Goal: Task Accomplishment & Management: Manage account settings

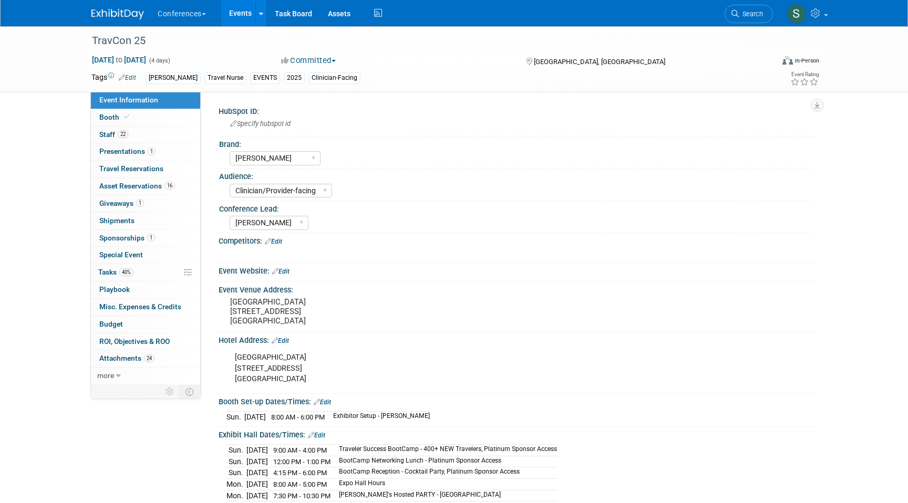
select select "[PERSON_NAME]"
select select "Clinician/Provider-facing"
select select "[PERSON_NAME]"
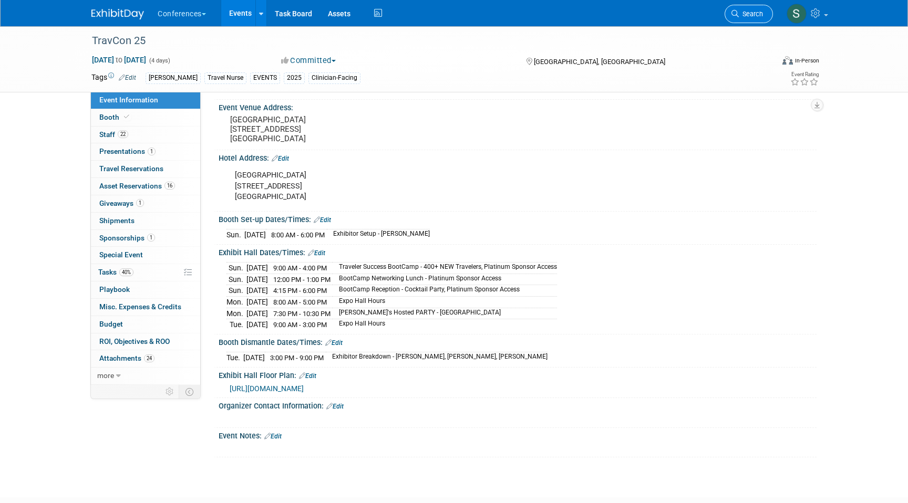
click at [753, 13] on span "Search" at bounding box center [751, 14] width 24 height 8
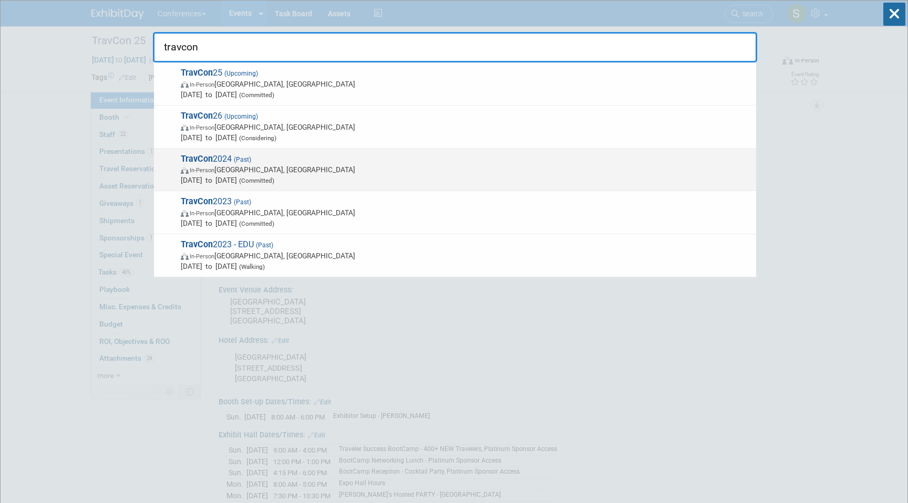
type input "travcon"
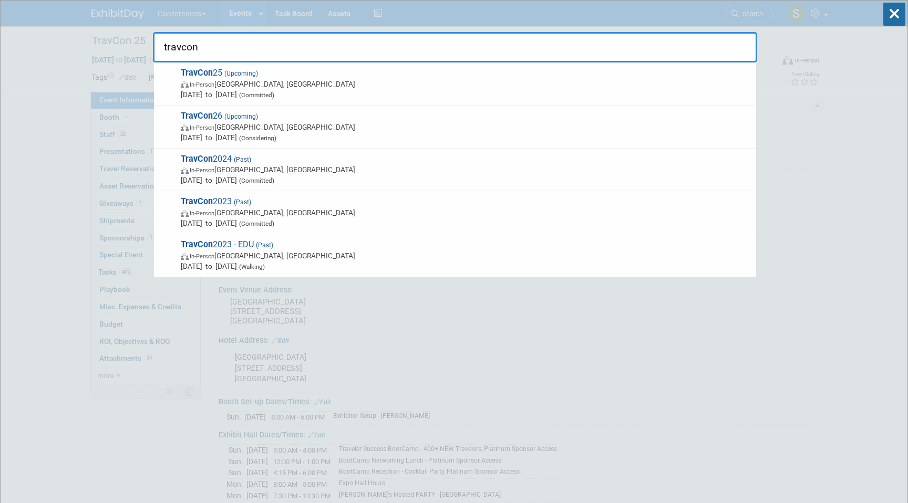
click at [268, 172] on span "In-Person Las Vegas, NV" at bounding box center [466, 169] width 570 height 11
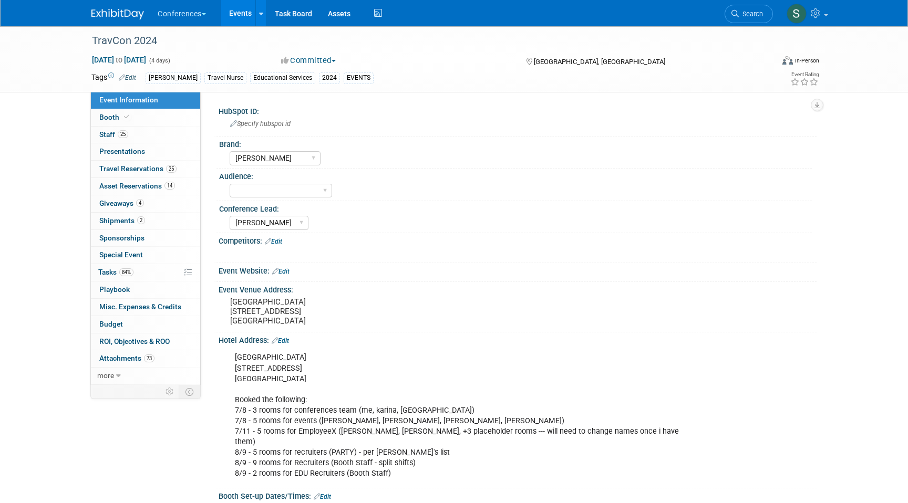
select select "[PERSON_NAME]"
click at [143, 324] on link "Budget" at bounding box center [145, 324] width 109 height 17
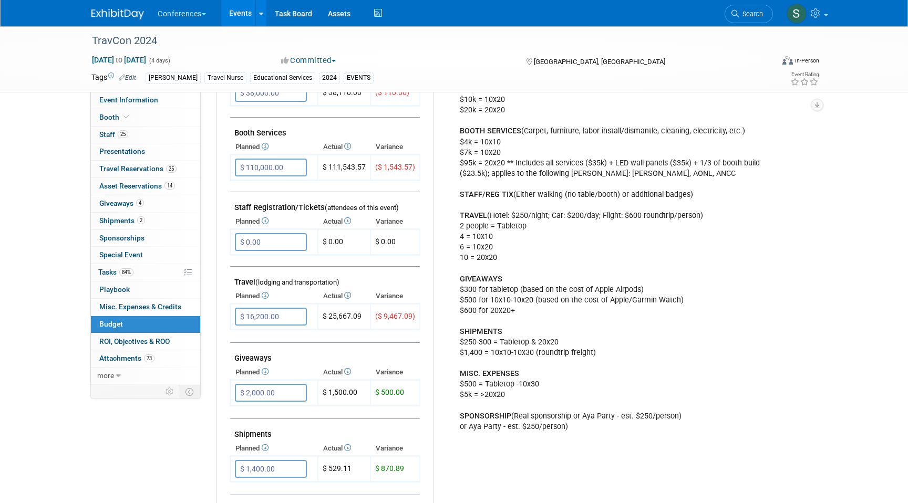
scroll to position [255, 0]
drag, startPoint x: 329, startPoint y: 166, endPoint x: 367, endPoint y: 166, distance: 38.4
click at [367, 166] on td "$ 111,543.57" at bounding box center [344, 166] width 53 height 26
copy td "111,543.57"
click at [148, 120] on link "Booth" at bounding box center [145, 117] width 109 height 17
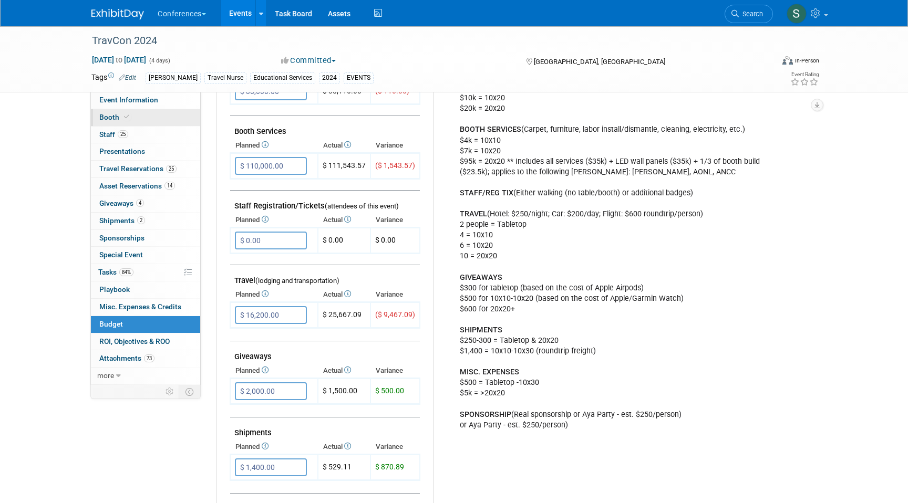
scroll to position [0, 0]
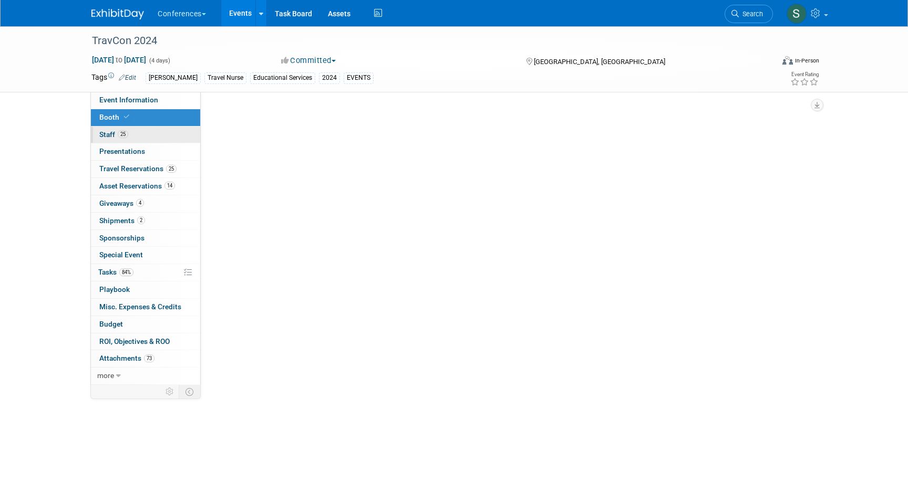
select select "10'x30'"
select select "Yes"
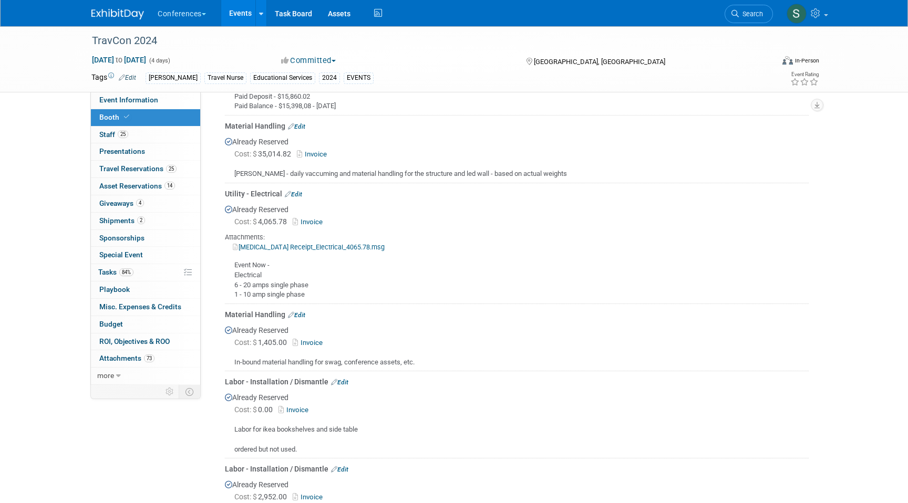
scroll to position [825, 0]
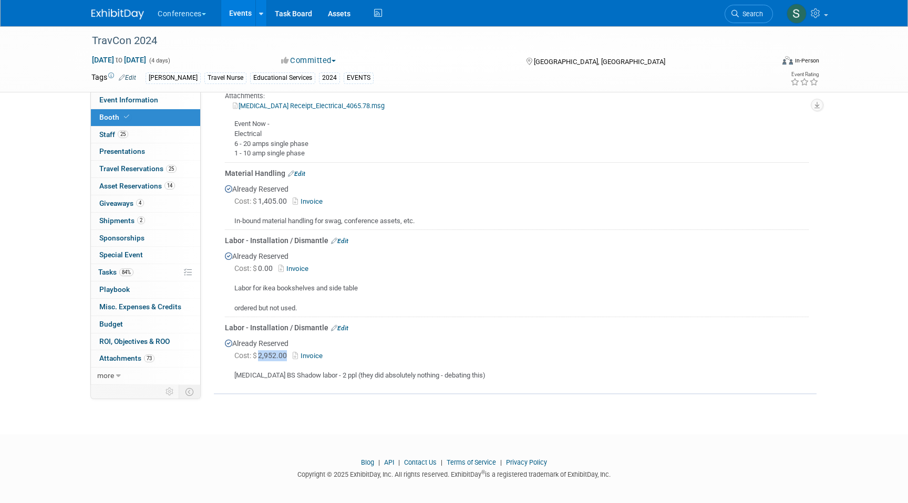
drag, startPoint x: 260, startPoint y: 353, endPoint x: 287, endPoint y: 355, distance: 27.4
click at [287, 355] on span "Cost: $ 2,952.00" at bounding box center [262, 356] width 57 height 8
copy span "2,952.00"
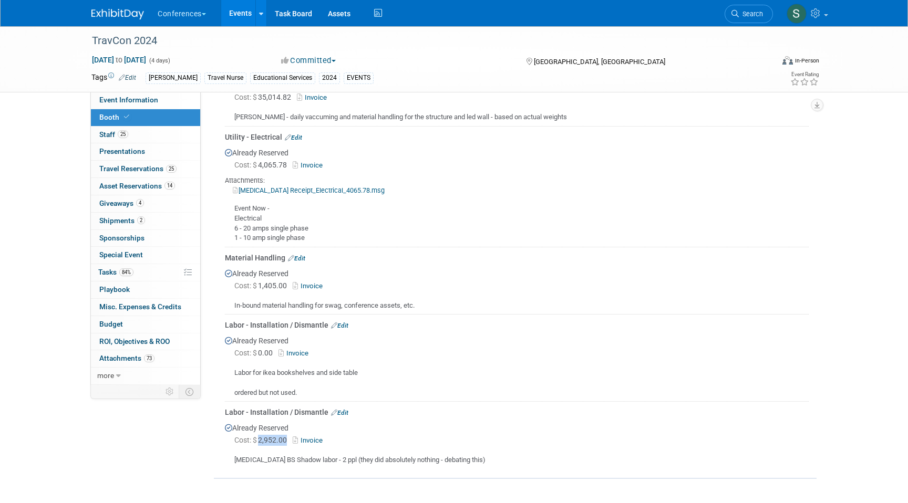
scroll to position [739, 0]
drag, startPoint x: 261, startPoint y: 284, endPoint x: 288, endPoint y: 284, distance: 27.3
click at [288, 284] on span "Cost: $ 1,405.00" at bounding box center [262, 287] width 57 height 8
copy span "1,405.00"
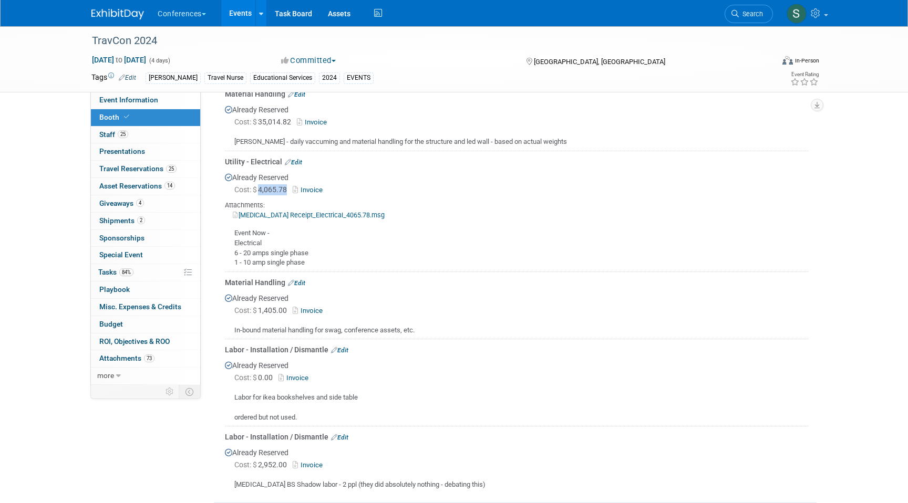
drag, startPoint x: 287, startPoint y: 185, endPoint x: 261, endPoint y: 186, distance: 26.3
click at [261, 186] on span "Cost: $ 4,065.78" at bounding box center [262, 190] width 57 height 8
copy span "4,065.78"
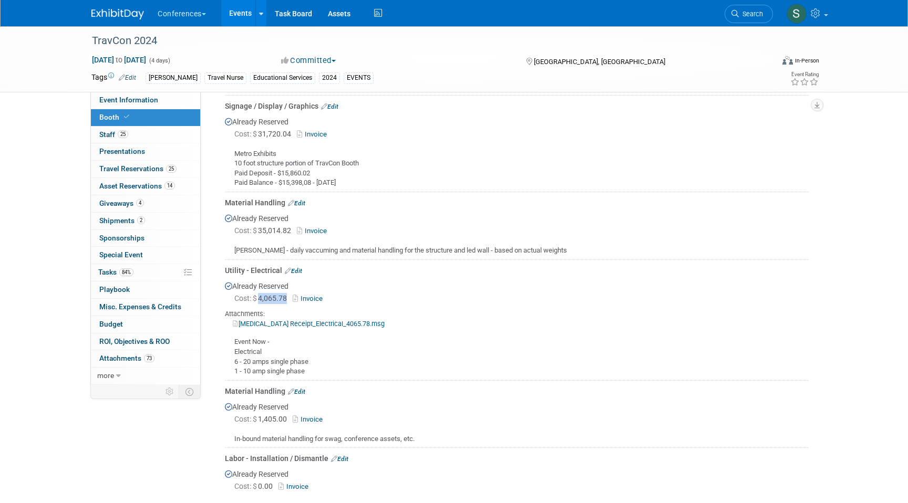
scroll to position [606, 0]
drag, startPoint x: 293, startPoint y: 228, endPoint x: 262, endPoint y: 230, distance: 31.0
click at [262, 230] on span "Cost: $ 35,014.82" at bounding box center [264, 232] width 61 height 8
copy span "35,014.82"
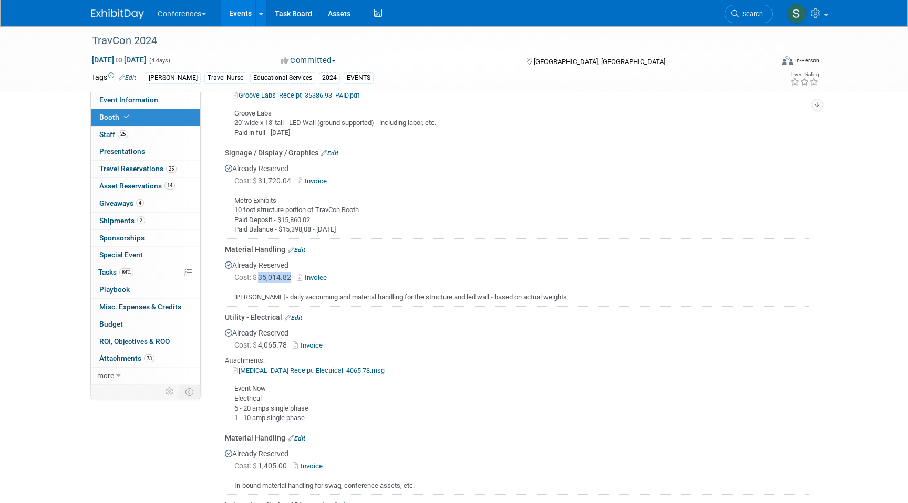
scroll to position [553, 0]
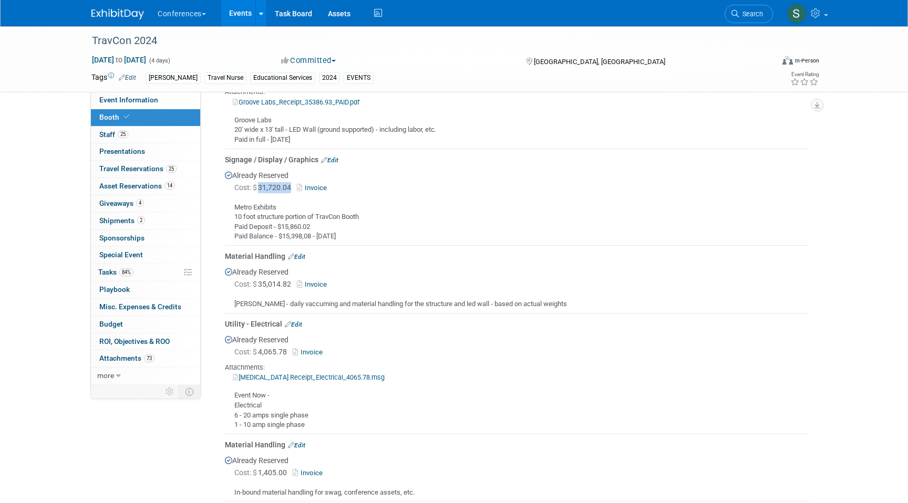
drag, startPoint x: 292, startPoint y: 187, endPoint x: 260, endPoint y: 189, distance: 32.2
click at [260, 189] on span "Cost: $ 31,720.04" at bounding box center [264, 187] width 61 height 8
copy span "31,720.04"
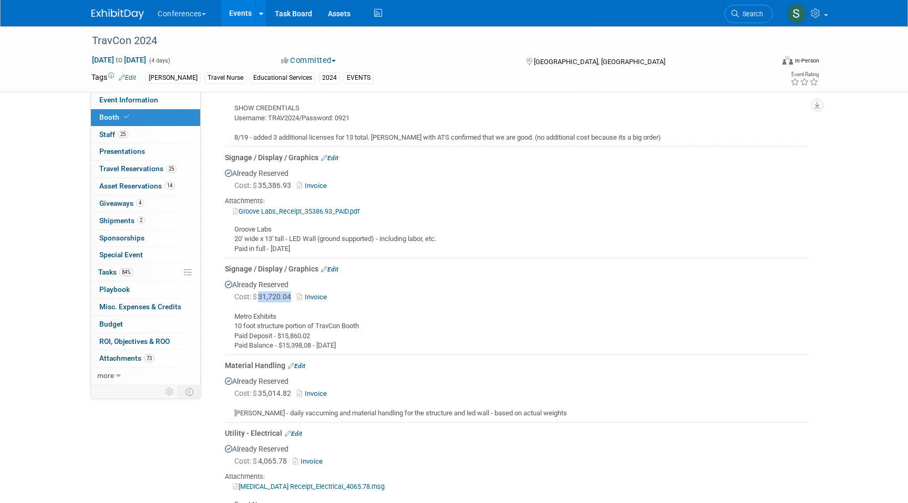
scroll to position [438, 0]
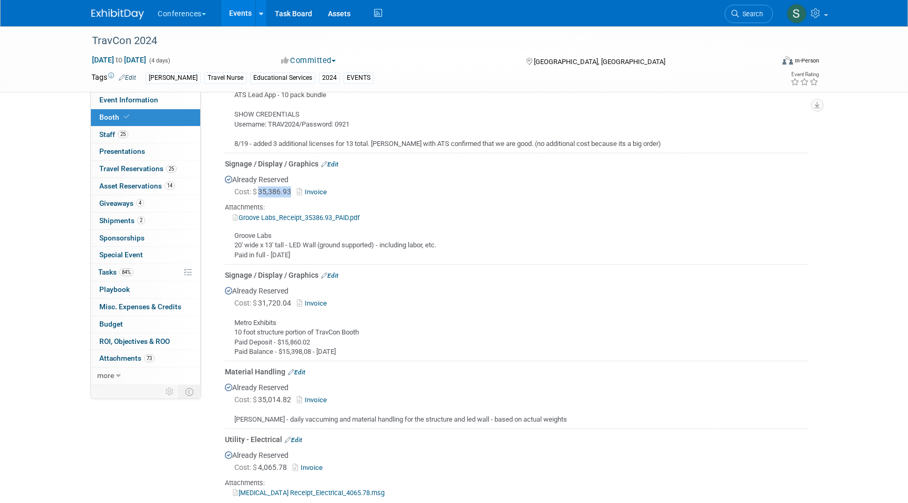
drag, startPoint x: 260, startPoint y: 191, endPoint x: 292, endPoint y: 193, distance: 32.1
click at [292, 193] on span "Cost: $ 35,386.93" at bounding box center [264, 192] width 61 height 8
copy span "35,386.93"
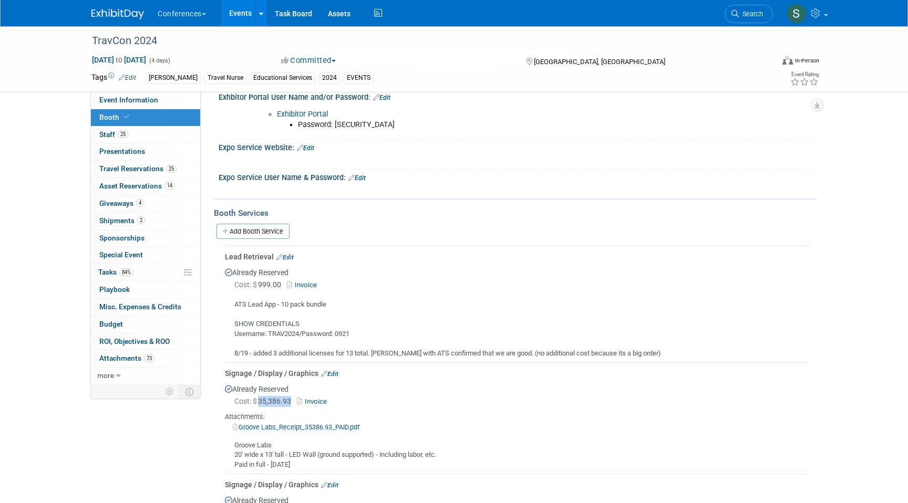
scroll to position [220, 0]
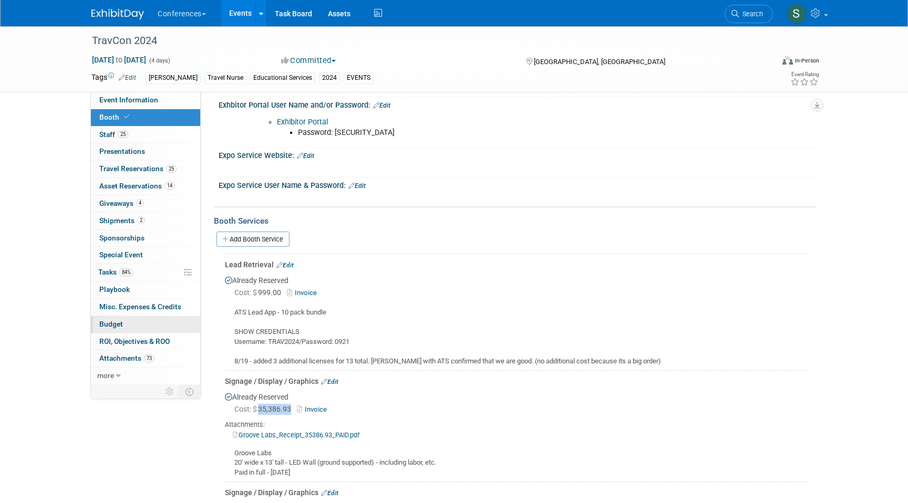
click at [152, 327] on link "Budget" at bounding box center [145, 324] width 109 height 17
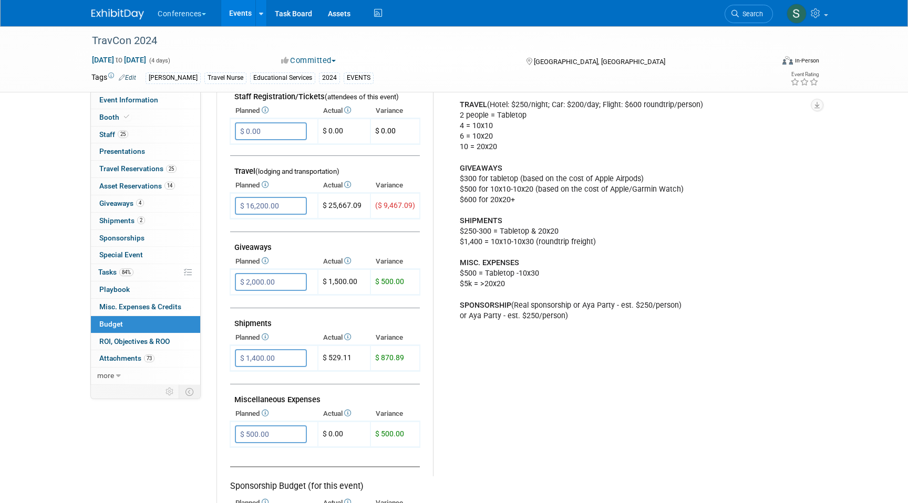
scroll to position [368, 0]
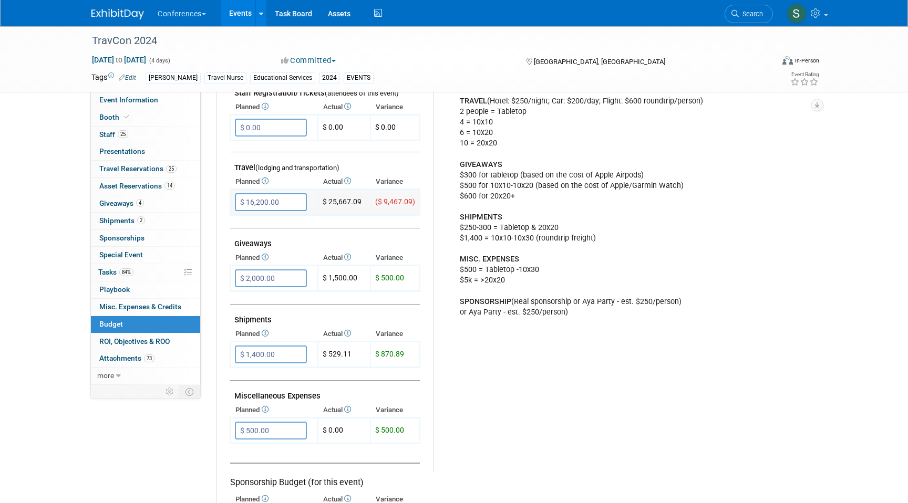
drag, startPoint x: 330, startPoint y: 201, endPoint x: 369, endPoint y: 202, distance: 38.9
click at [369, 202] on td "$ 25,667.09" at bounding box center [344, 203] width 53 height 26
copy td "25,667.09"
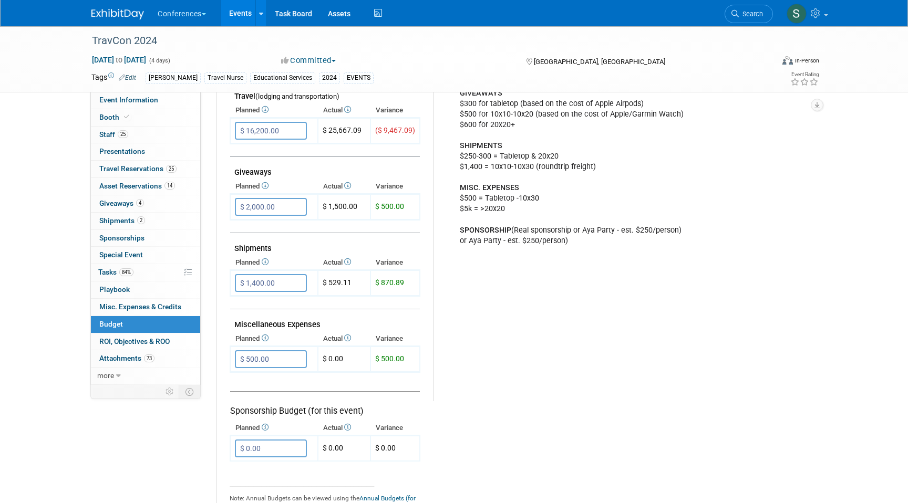
scroll to position [450, 0]
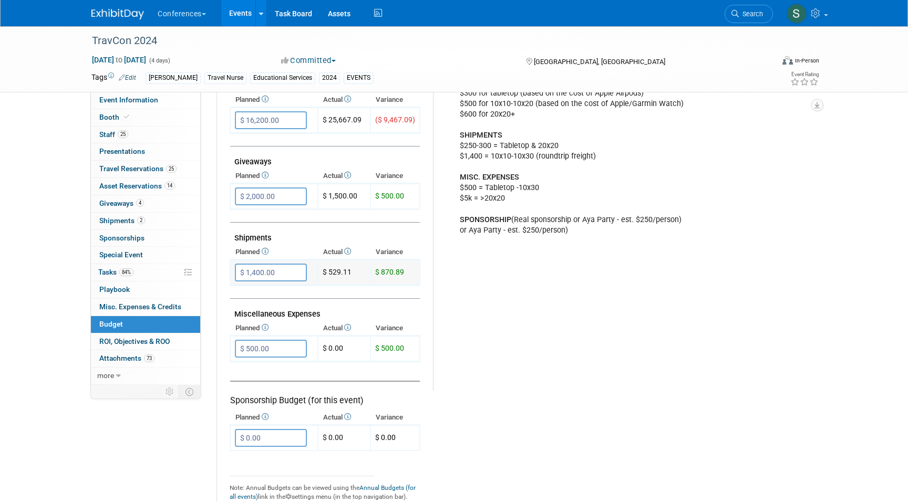
drag, startPoint x: 330, startPoint y: 274, endPoint x: 351, endPoint y: 273, distance: 21.0
click at [351, 273] on td "$ 529.11" at bounding box center [344, 273] width 53 height 26
copy td "529.11"
click at [142, 224] on span "Shipments 2" at bounding box center [122, 221] width 46 height 8
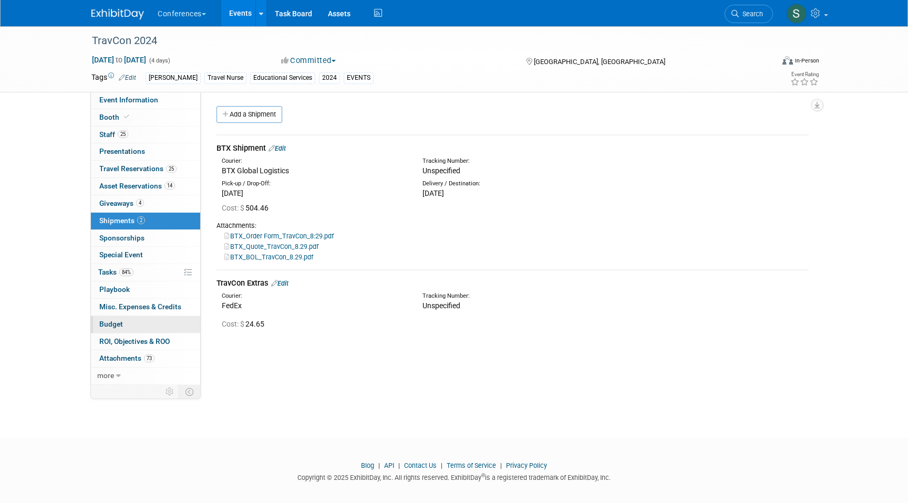
click at [136, 323] on link "Budget" at bounding box center [145, 324] width 109 height 17
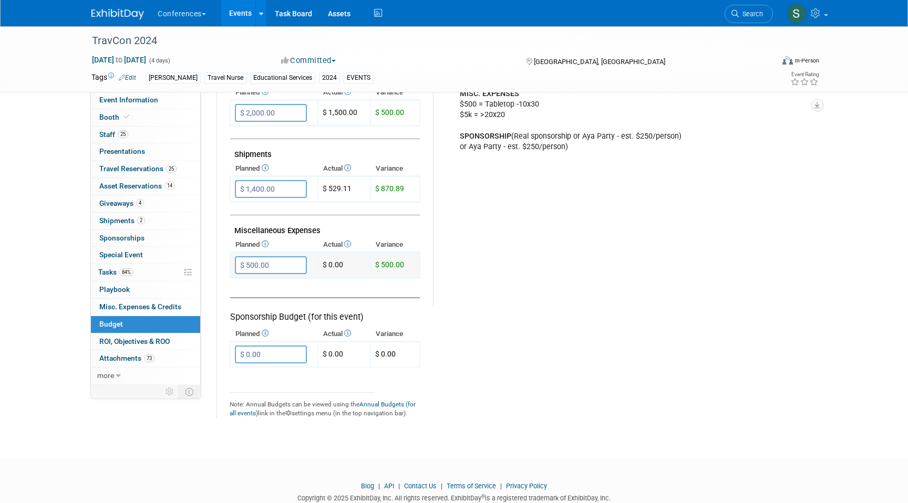
scroll to position [522, 0]
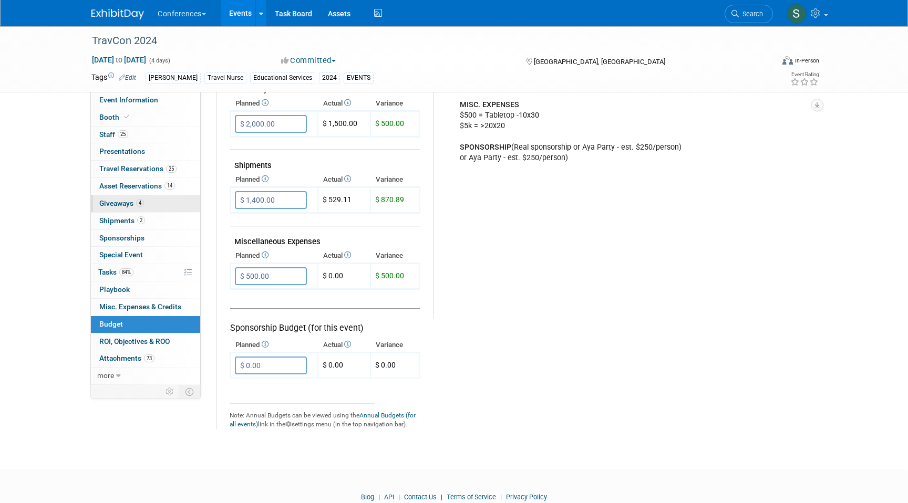
click at [142, 205] on span "4" at bounding box center [140, 203] width 8 height 8
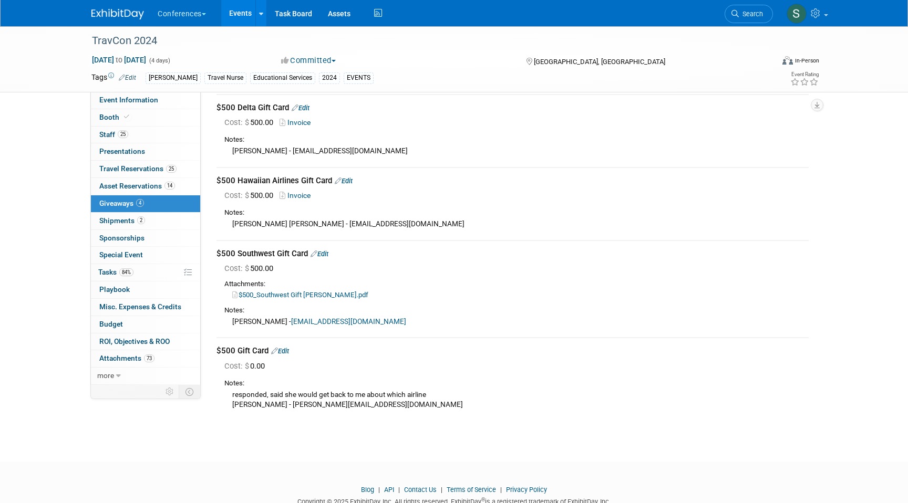
scroll to position [43, 0]
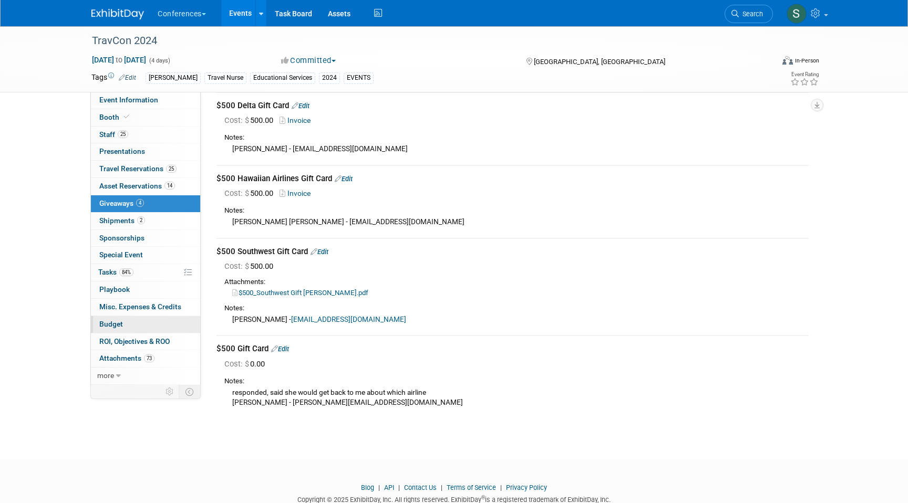
click at [151, 330] on link "Budget" at bounding box center [145, 324] width 109 height 17
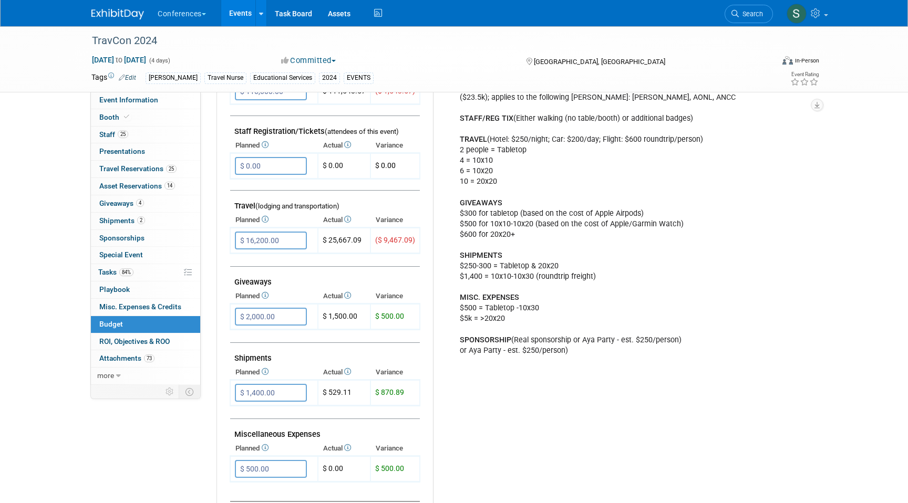
scroll to position [320, 0]
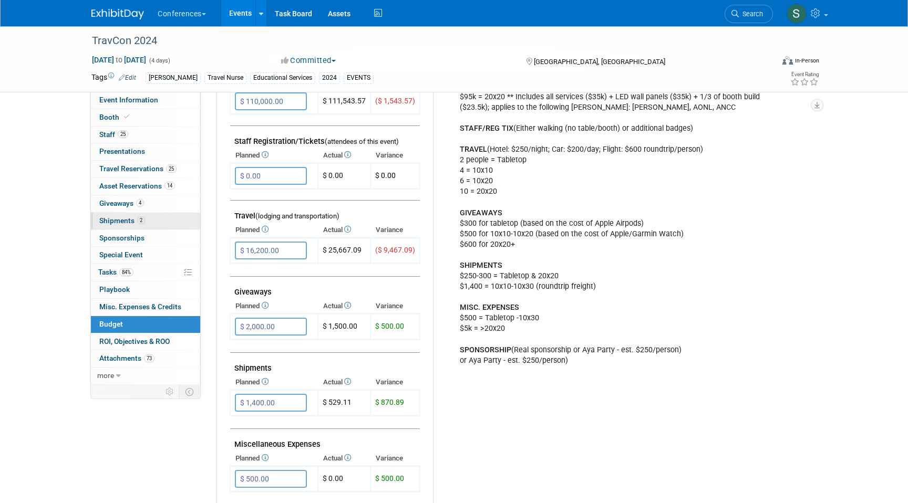
click at [148, 221] on link "2 Shipments 2" at bounding box center [145, 221] width 109 height 17
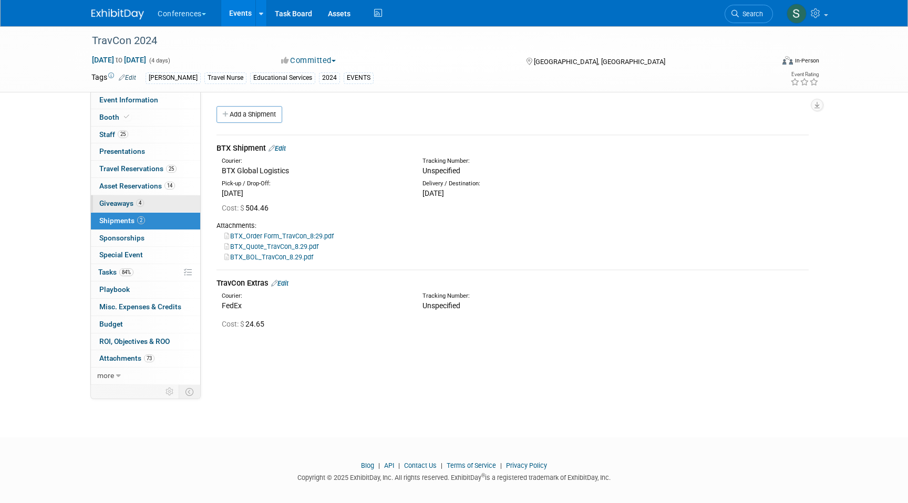
click at [142, 203] on span "4" at bounding box center [140, 203] width 8 height 8
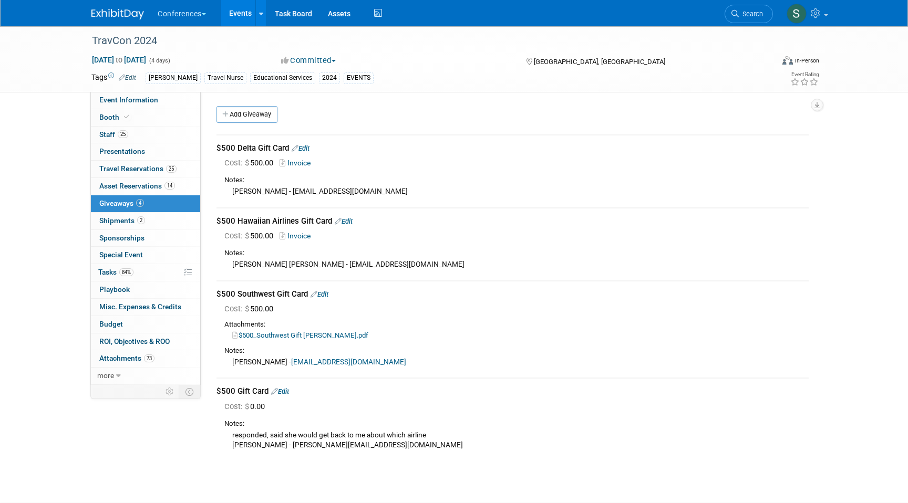
click at [303, 149] on link "Edit" at bounding box center [301, 149] width 18 height 8
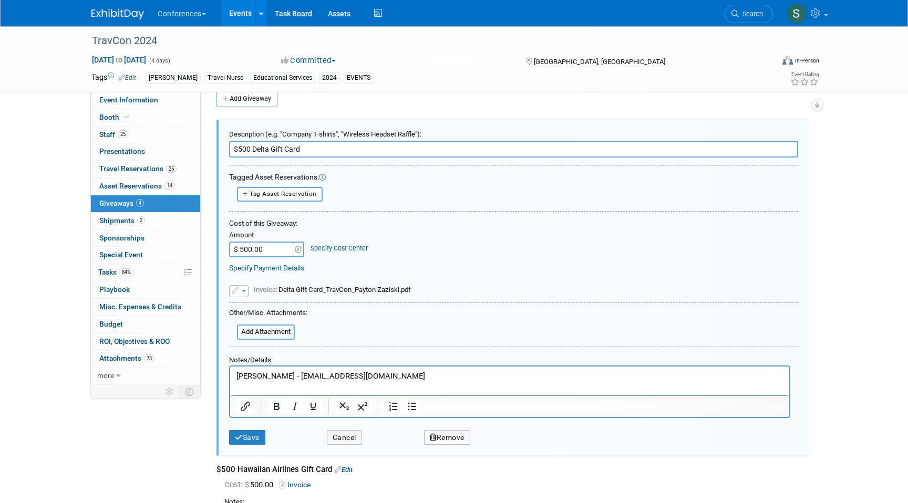
scroll to position [40, 0]
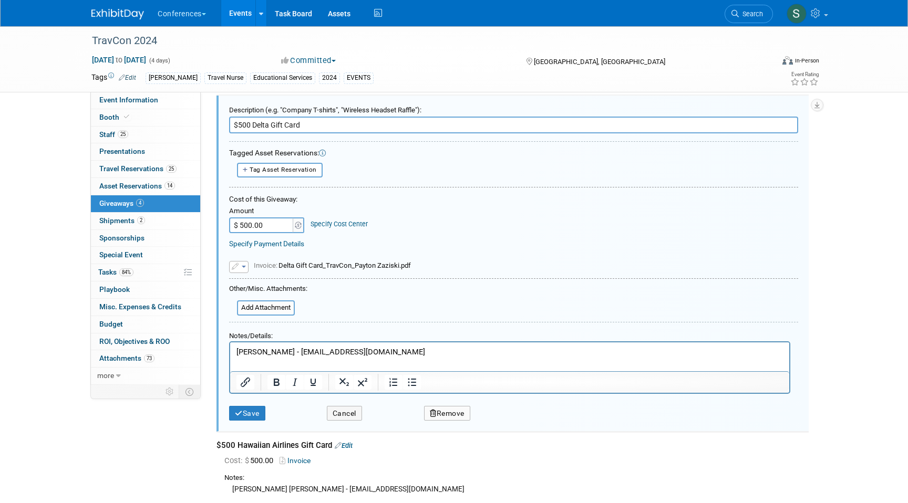
click at [342, 225] on link "Specify Cost Center" at bounding box center [339, 224] width 57 height 8
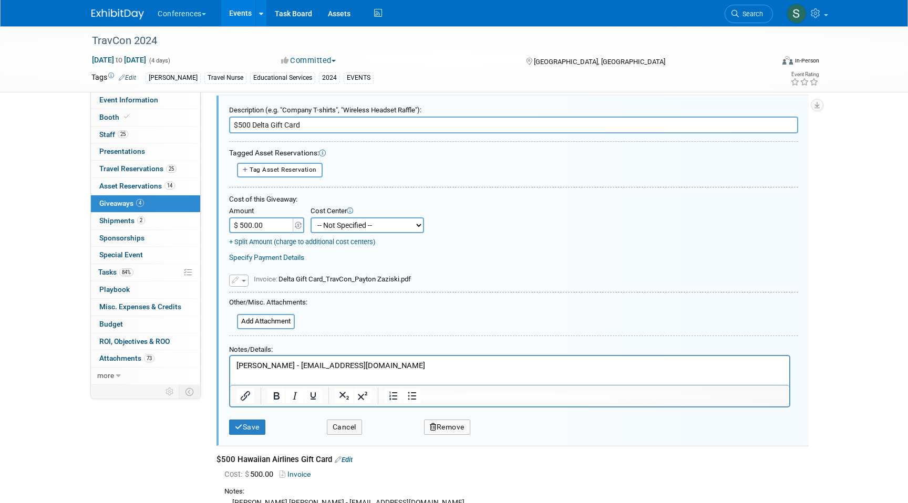
click at [344, 226] on select "-- Not Specified -- Aya Education Aya Healthcare Aya Locums Bespoke Corporate D…" at bounding box center [368, 226] width 114 height 16
click at [344, 429] on button "Cancel" at bounding box center [344, 427] width 35 height 15
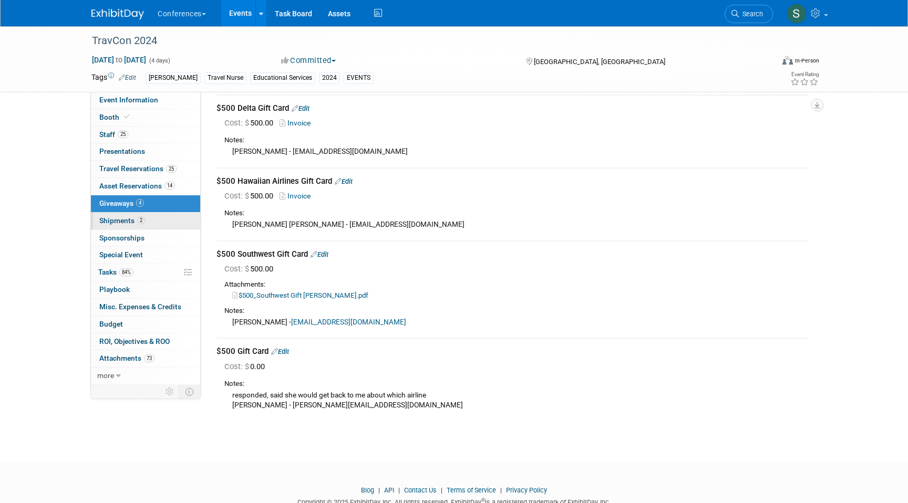
click at [165, 219] on link "2 Shipments 2" at bounding box center [145, 221] width 109 height 17
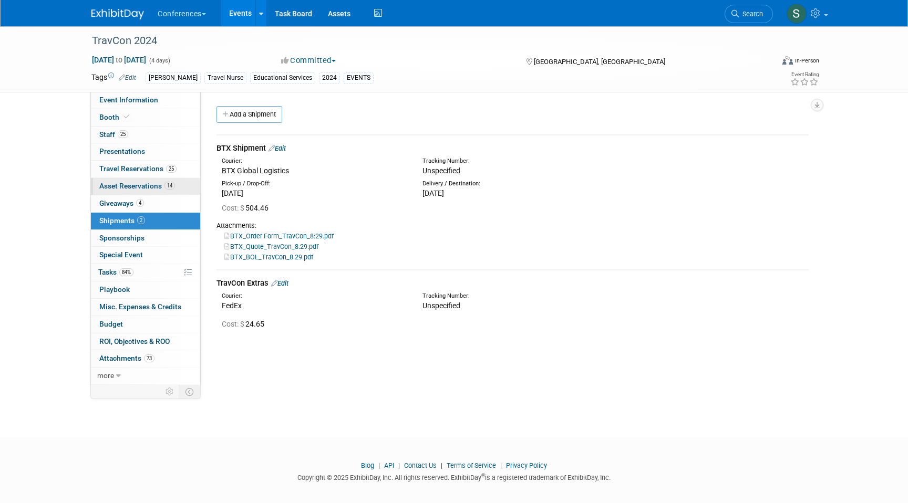
click at [166, 182] on span "14" at bounding box center [169, 186] width 11 height 8
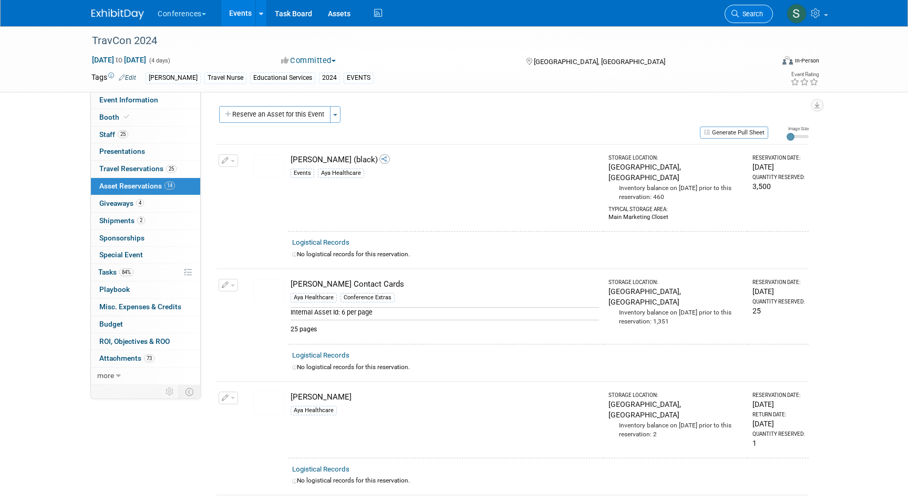
click at [739, 14] on span "Search" at bounding box center [751, 14] width 24 height 8
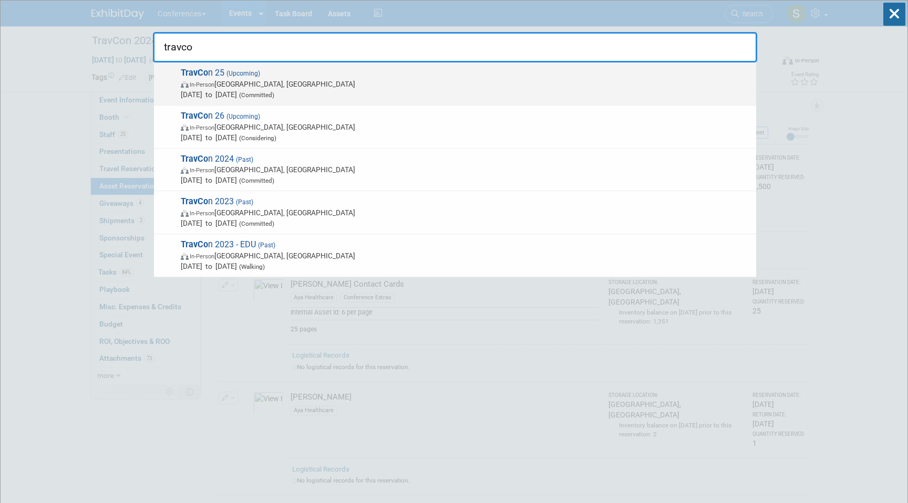
type input "travco"
click at [605, 79] on span "In-Person Las Vegas, NV" at bounding box center [466, 84] width 570 height 11
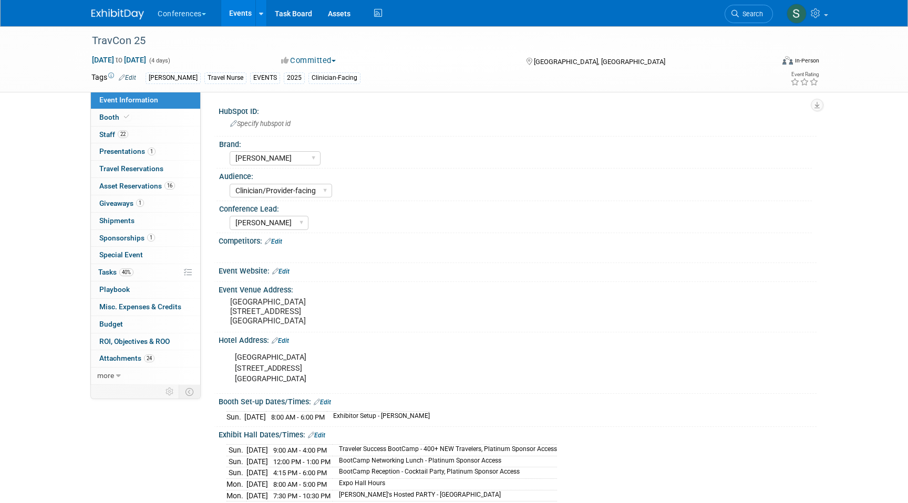
select select "[PERSON_NAME]"
select select "Clinician/Provider-facing"
select select "[PERSON_NAME]"
click at [156, 170] on span "Travel Reservations 0" at bounding box center [131, 168] width 64 height 8
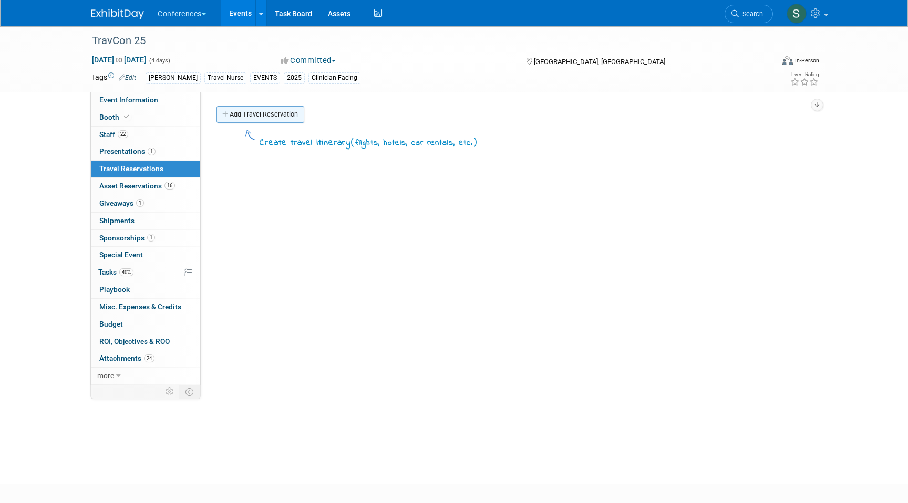
click at [264, 117] on link "Add Travel Reservation" at bounding box center [261, 114] width 88 height 17
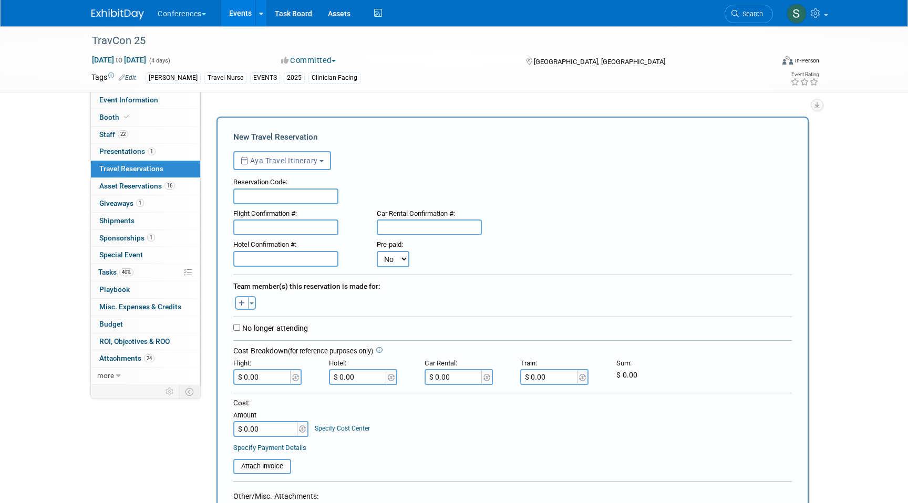
scroll to position [200, 0]
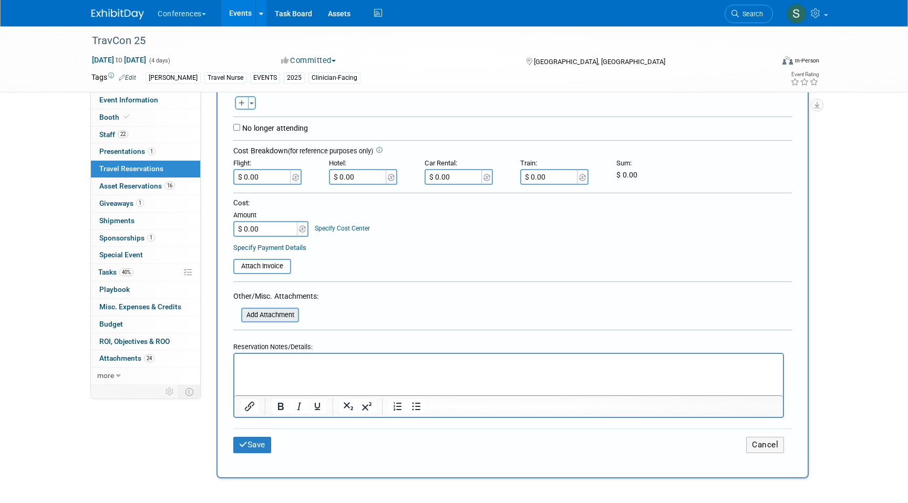
click at [275, 319] on input "file" at bounding box center [235, 315] width 125 height 13
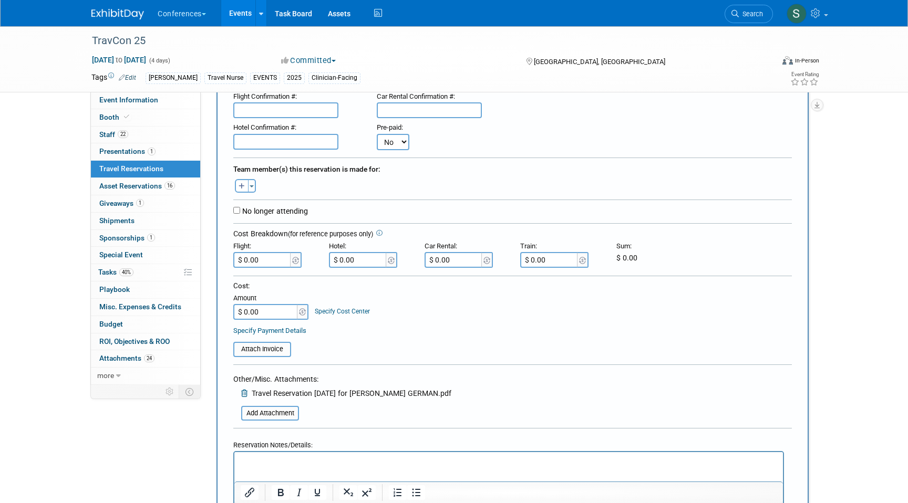
scroll to position [114, 0]
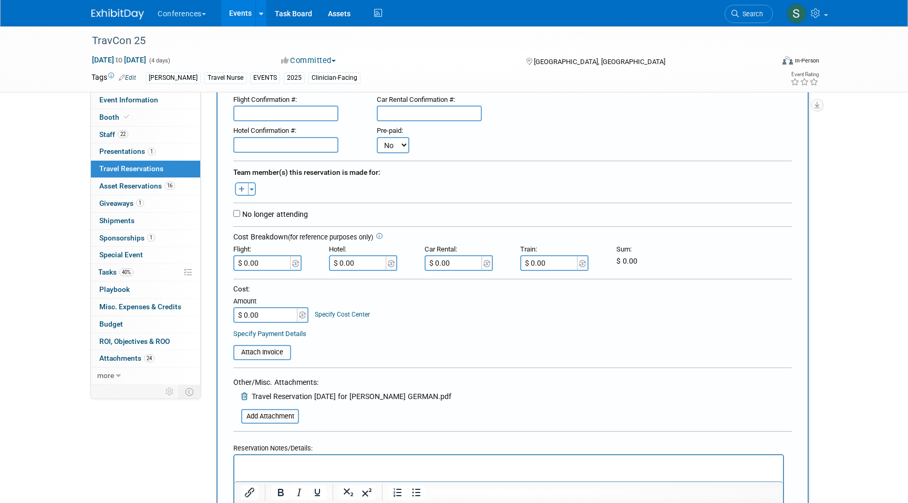
click at [242, 189] on icon "button" at bounding box center [242, 190] width 6 height 7
select select
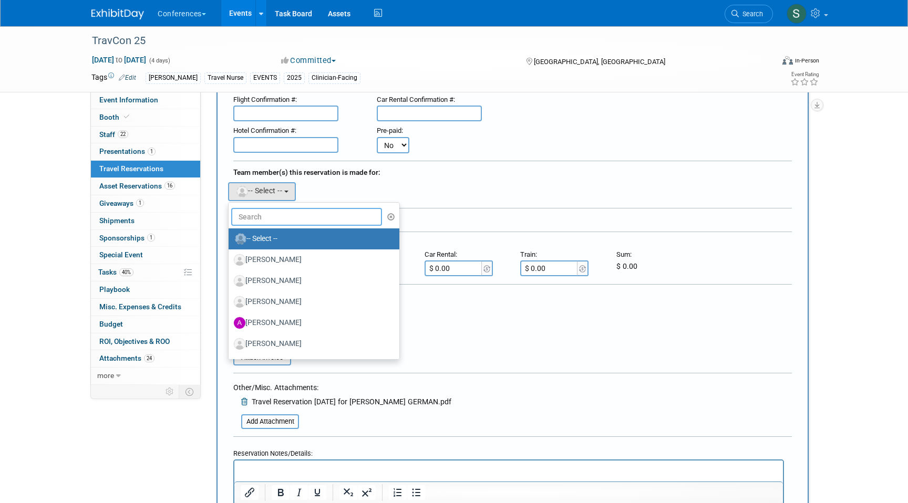
click at [279, 212] on input "text" at bounding box center [306, 217] width 151 height 18
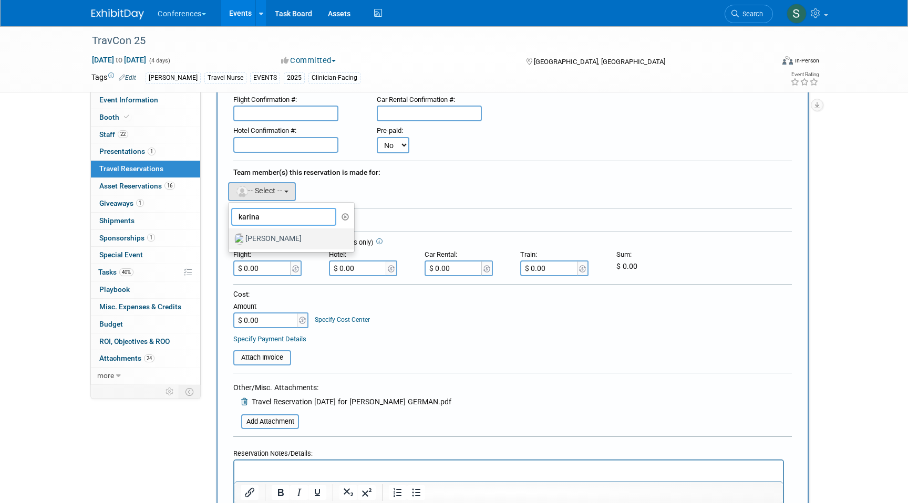
type input "karina"
click at [288, 240] on label "[PERSON_NAME]" at bounding box center [289, 239] width 110 height 17
click at [230, 240] on input "[PERSON_NAME]" at bounding box center [226, 237] width 7 height 7
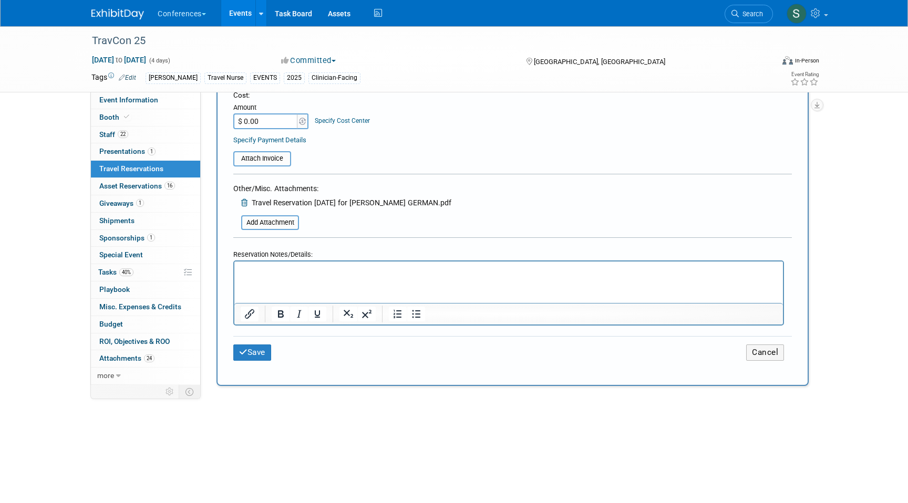
scroll to position [333, 0]
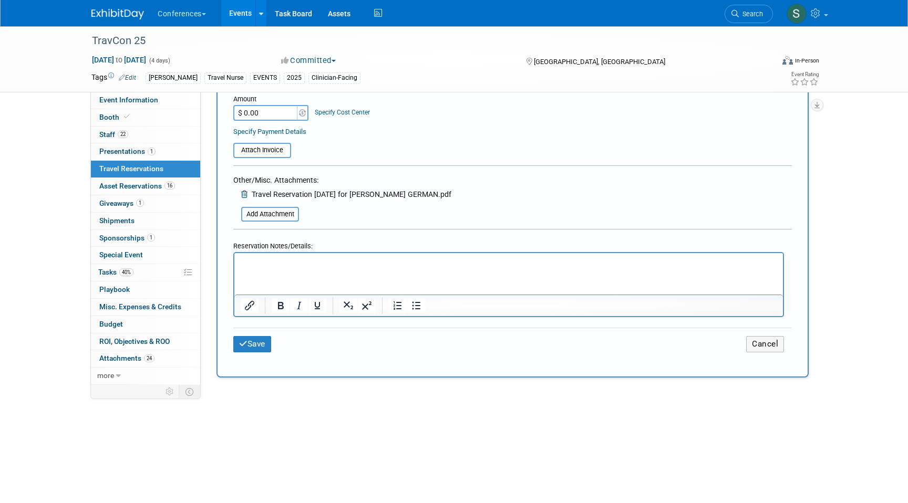
click at [259, 264] on p "Rich Text Area. Press ALT-0 for help." at bounding box center [509, 263] width 537 height 11
click at [265, 263] on p "Flight: 246.6" at bounding box center [509, 263] width 537 height 11
click at [298, 263] on p "Flight: $246.6" at bounding box center [509, 263] width 537 height 11
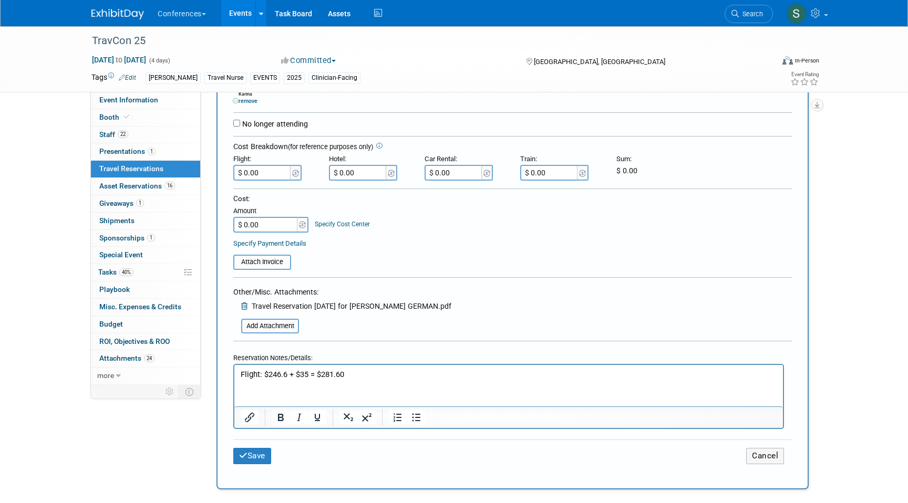
scroll to position [215, 0]
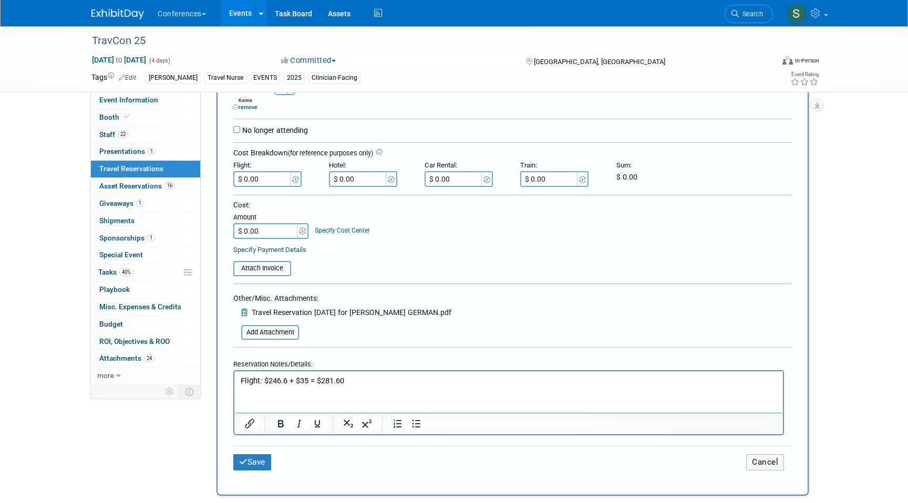
click at [267, 181] on input "$ 0.00" at bounding box center [262, 179] width 59 height 16
type input "$ 281.60"
click at [361, 378] on p "Flight: $246.6 + $35 = $281.60" at bounding box center [509, 381] width 537 height 11
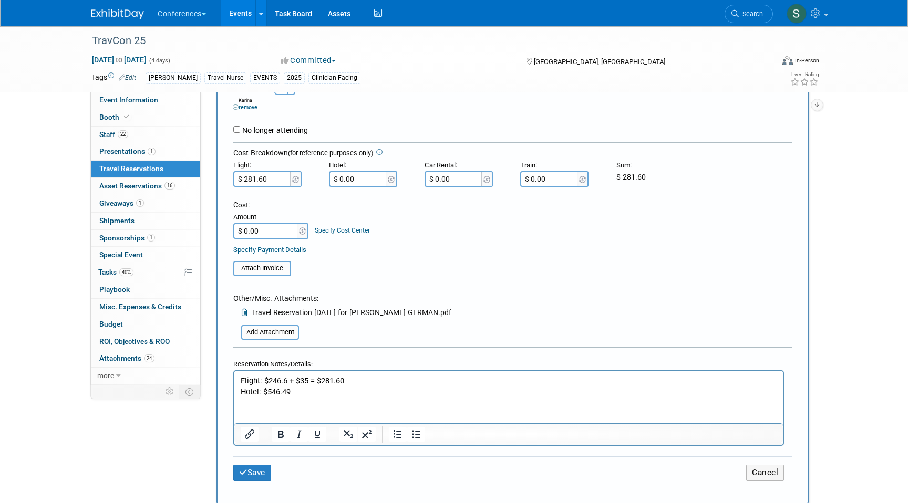
click at [370, 181] on input "$ 0.00" at bounding box center [358, 179] width 59 height 16
type input "$ 546.49"
click at [260, 475] on button "Save" at bounding box center [252, 473] width 38 height 16
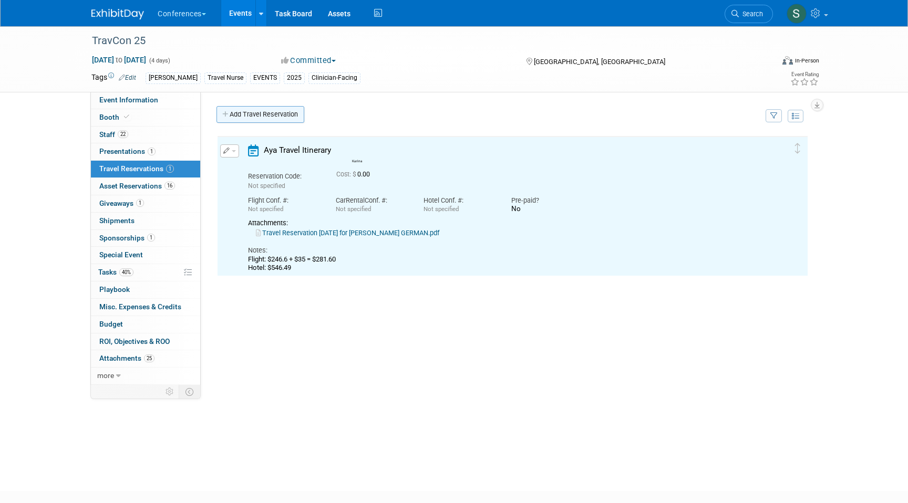
scroll to position [0, 0]
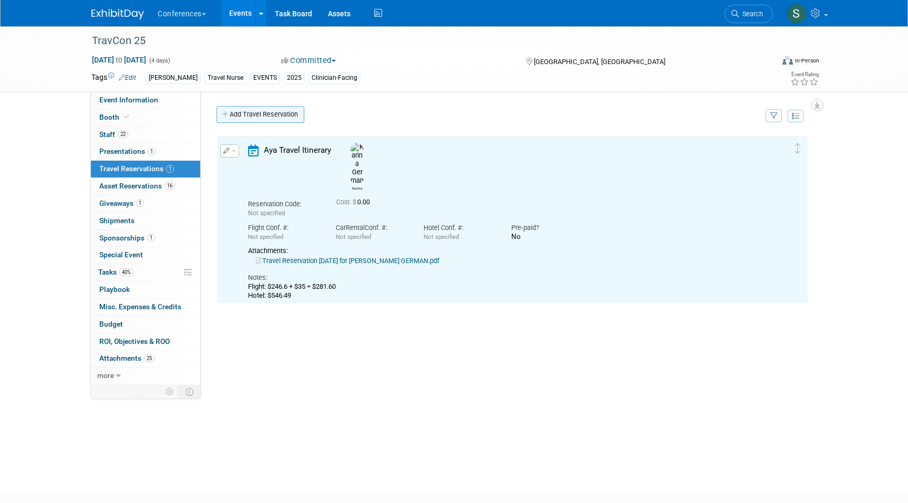
click at [232, 112] on link "Add Travel Reservation" at bounding box center [261, 114] width 88 height 17
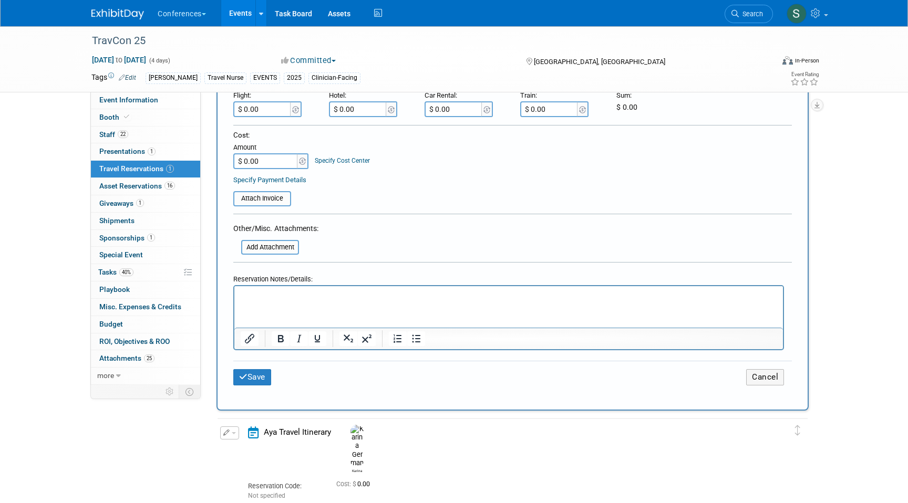
scroll to position [348, 0]
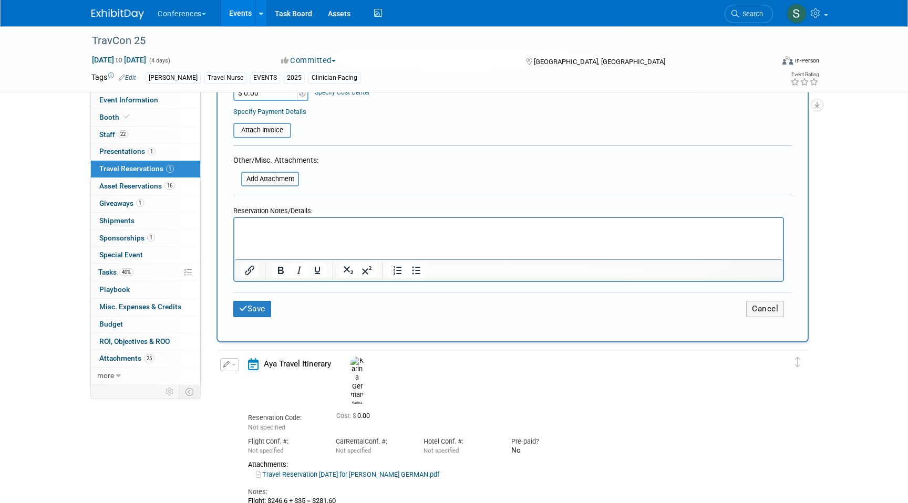
click at [259, 232] on p "Rich Text Area. Press ALT-0 for help." at bounding box center [509, 227] width 537 height 11
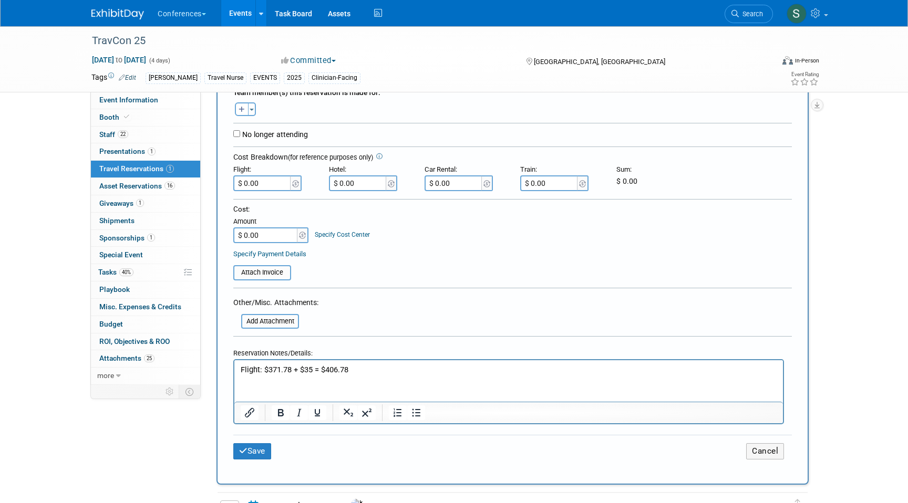
scroll to position [199, 0]
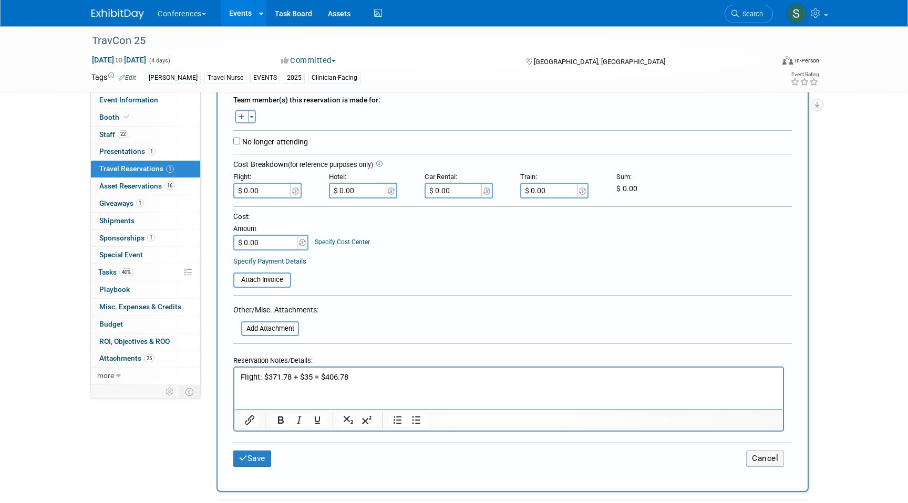
click at [271, 191] on input "$ 0.00" at bounding box center [262, 191] width 59 height 16
type input "$ 496.78"
click at [358, 191] on input "$ 0.00" at bounding box center [358, 191] width 59 height 16
type input "$ 721.10"
click at [280, 242] on input "$ 0.00" at bounding box center [266, 243] width 66 height 16
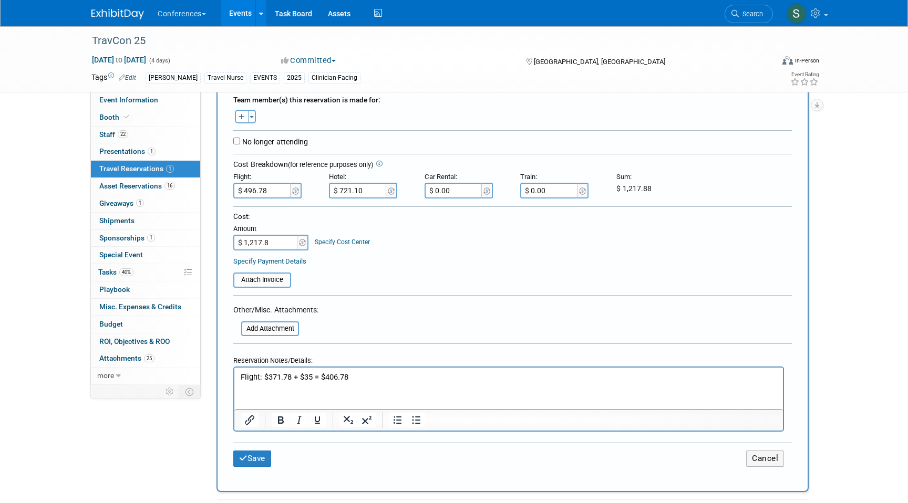
type input "$ 1,217.88"
click at [257, 469] on div "Save Cancel" at bounding box center [512, 459] width 559 height 33
click at [258, 463] on button "Save" at bounding box center [252, 459] width 38 height 16
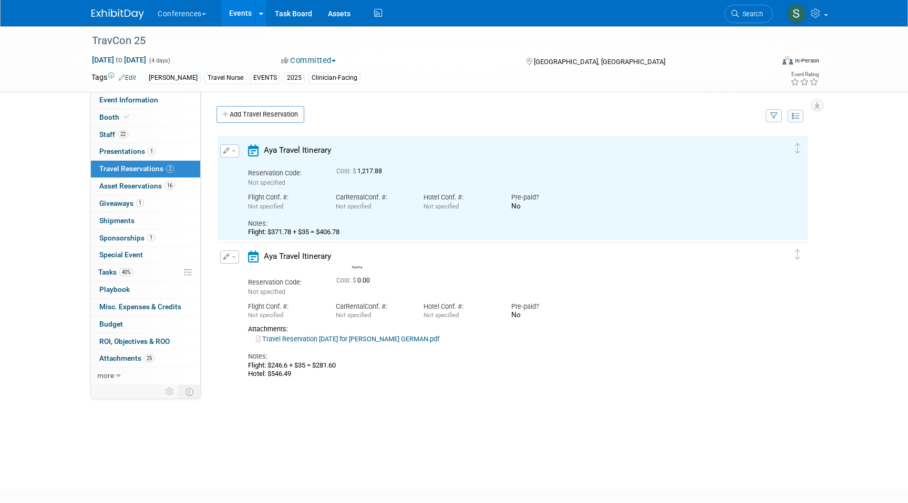
scroll to position [0, 0]
click at [229, 259] on button "button" at bounding box center [229, 257] width 19 height 13
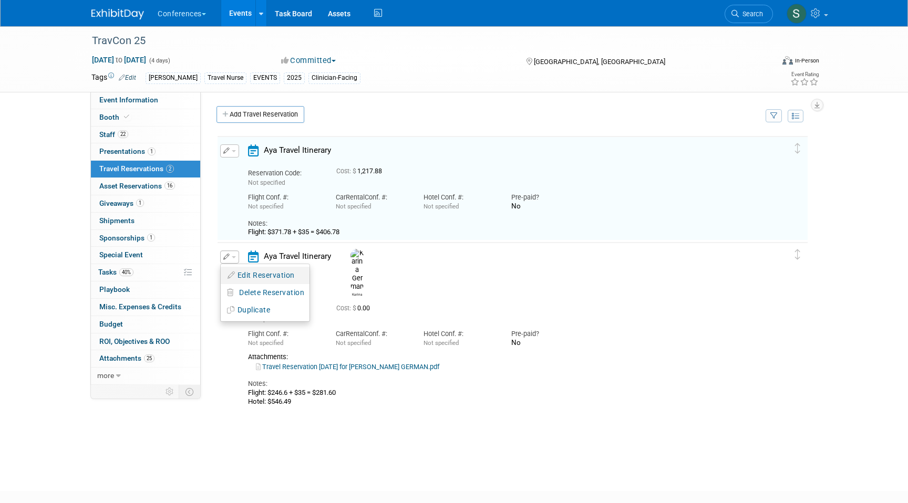
click at [242, 275] on button "Edit Reservation" at bounding box center [265, 275] width 89 height 15
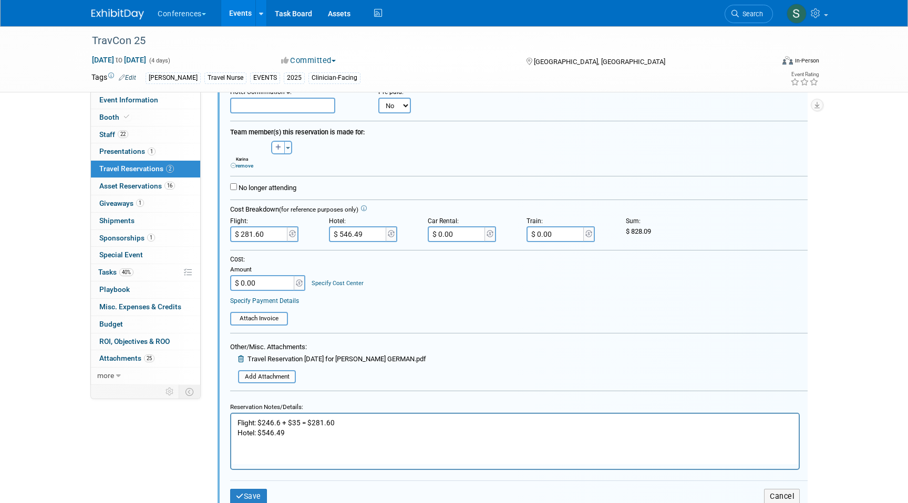
scroll to position [257, 0]
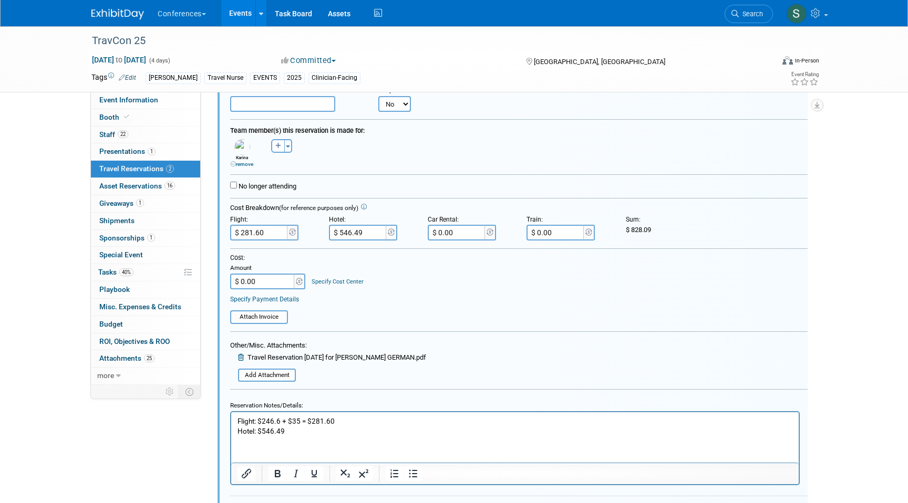
click at [269, 286] on input "$ 0.00" at bounding box center [263, 282] width 66 height 16
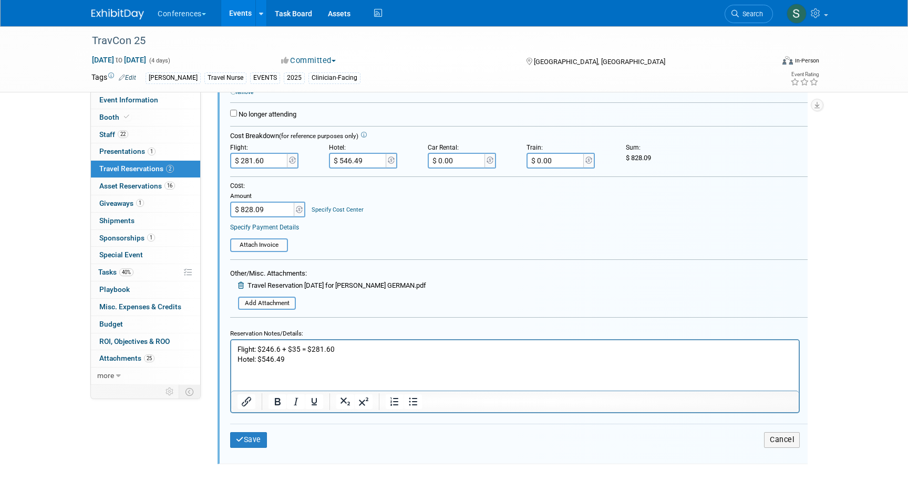
scroll to position [349, 0]
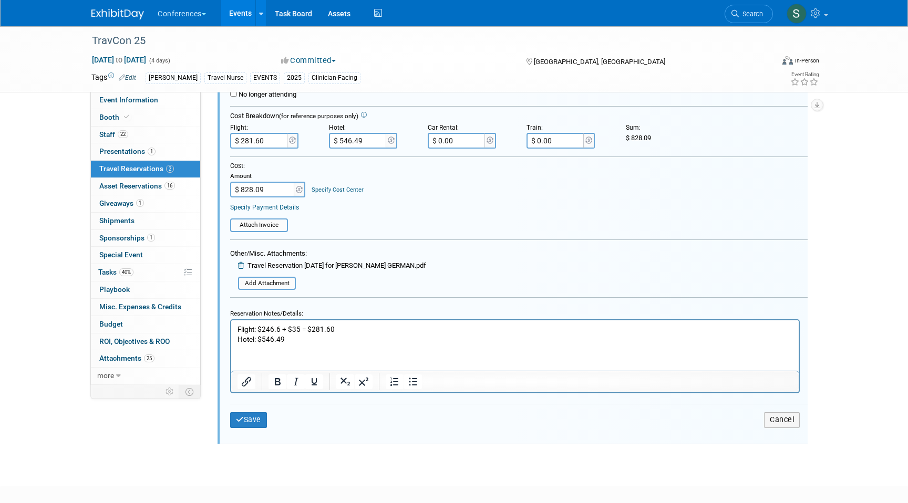
type input "$ 828.09"
click at [218, 419] on div "<i class="fa-light fa-calendar-lines" style="padding: 6px 4px 6px 1px;"></i> Ay…" at bounding box center [513, 169] width 590 height 550
click at [242, 424] on icon "submit" at bounding box center [240, 419] width 8 height 7
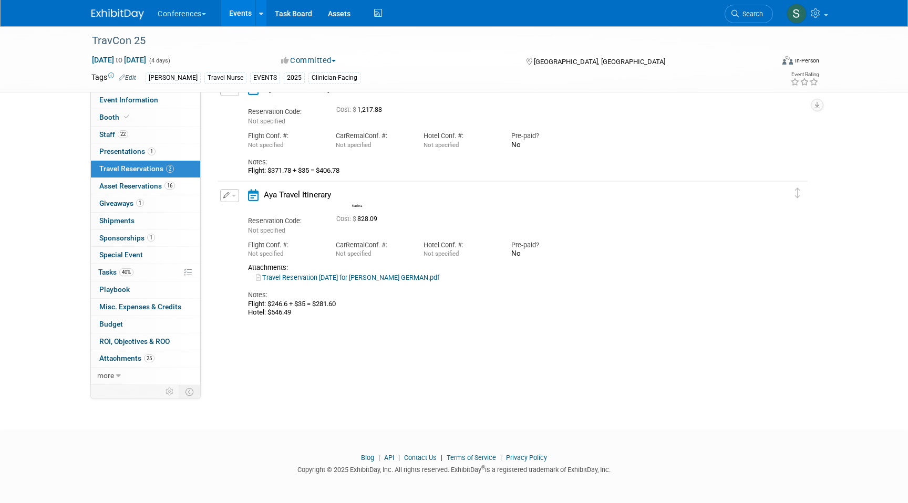
scroll to position [0, 0]
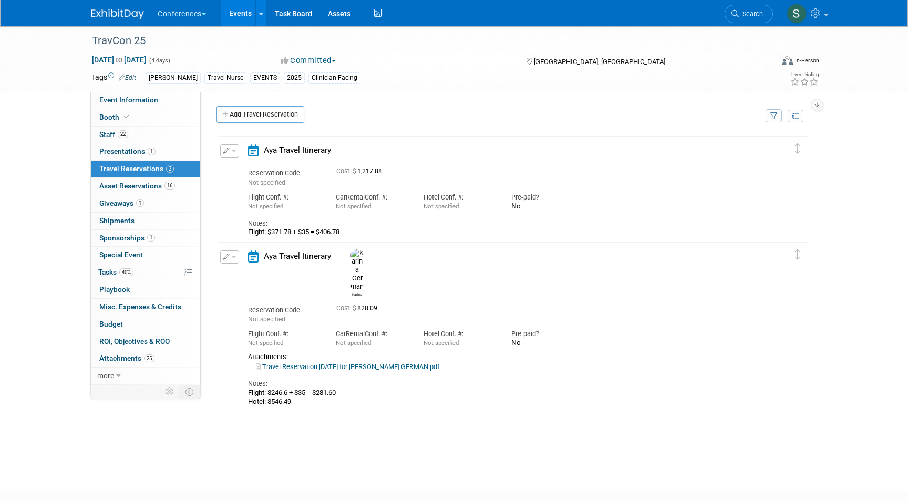
click at [233, 149] on button "button" at bounding box center [229, 151] width 19 height 13
click at [236, 164] on button "Edit Reservation" at bounding box center [265, 169] width 89 height 15
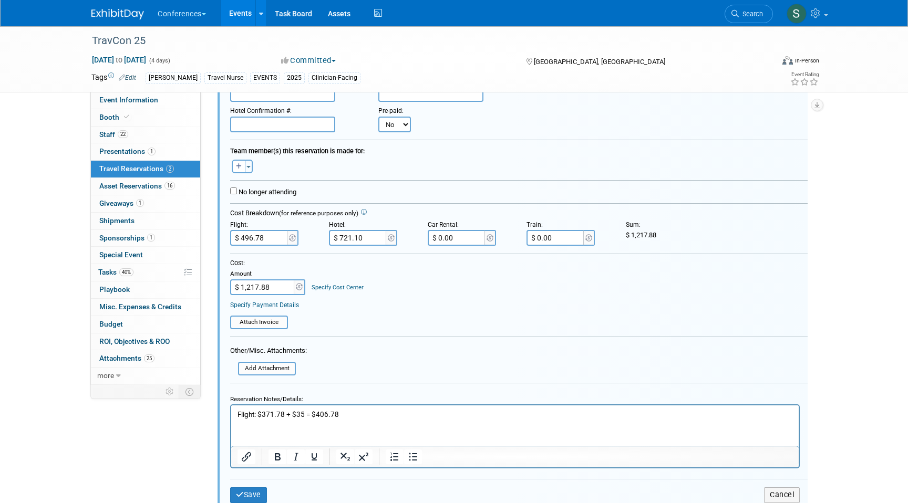
scroll to position [131, 0]
click at [237, 163] on icon "button" at bounding box center [239, 165] width 6 height 6
select select
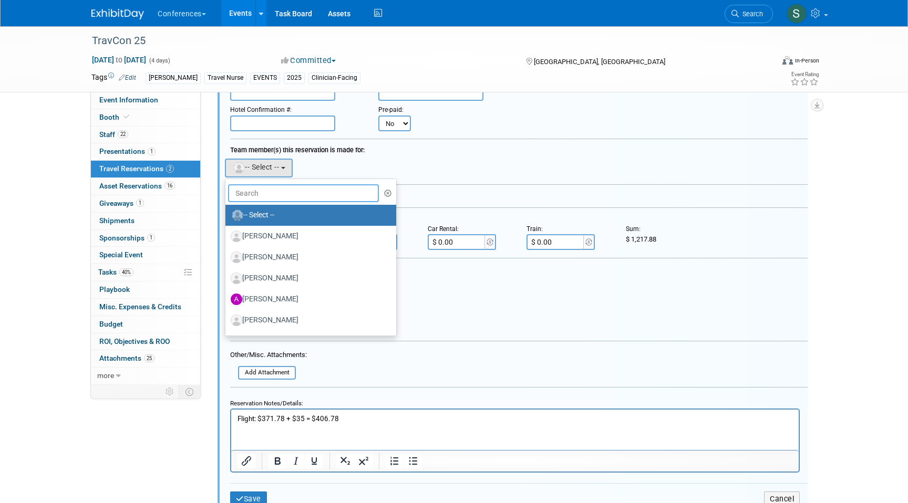
click at [265, 194] on input "text" at bounding box center [303, 193] width 151 height 18
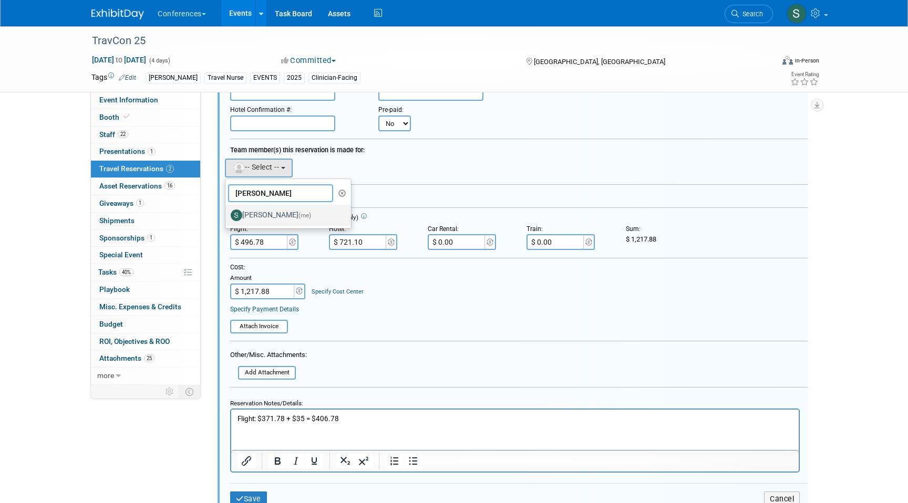
type input "sophie"
click at [273, 216] on label "Sophie Buffo (me)" at bounding box center [286, 215] width 110 height 17
click at [227, 216] on input "Sophie Buffo (me)" at bounding box center [223, 214] width 7 height 7
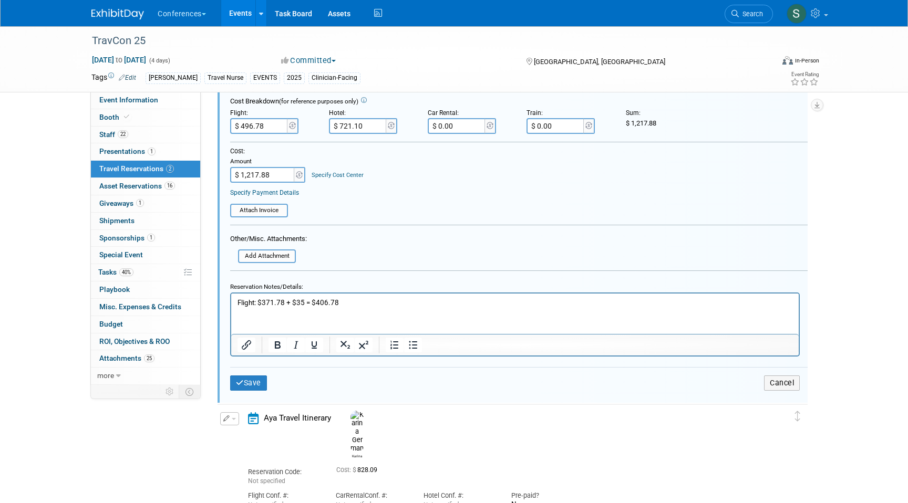
scroll to position [290, 0]
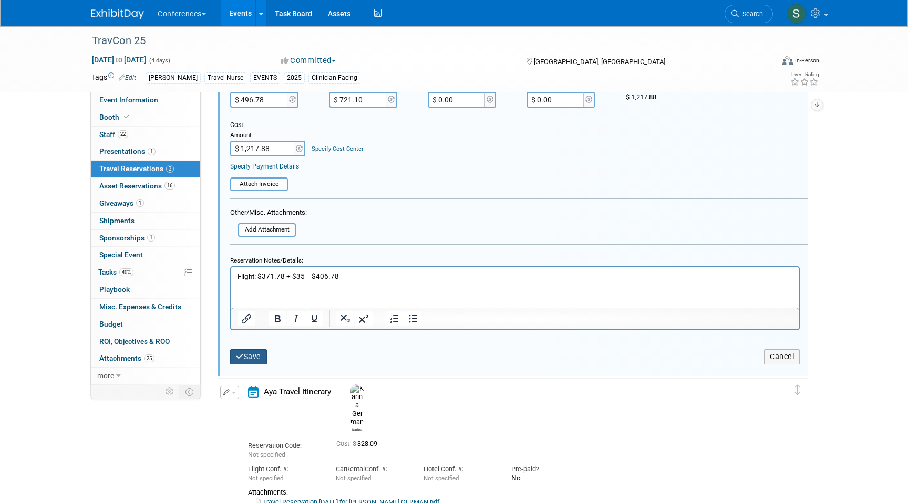
click at [254, 357] on button "Save" at bounding box center [248, 356] width 37 height 15
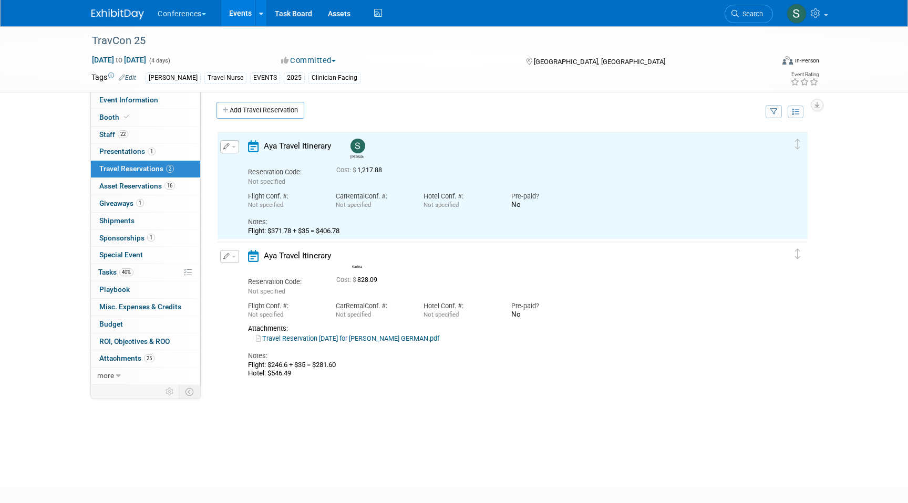
scroll to position [0, 0]
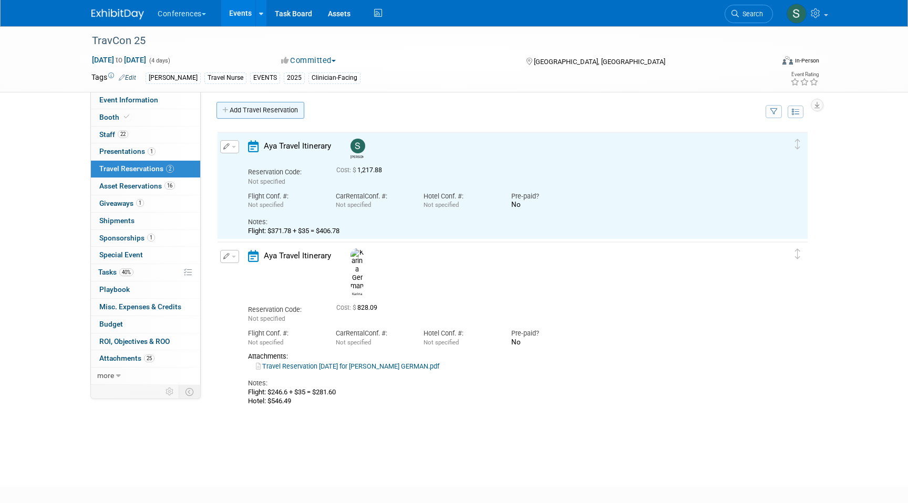
click at [254, 109] on link "Add Travel Reservation" at bounding box center [261, 110] width 88 height 17
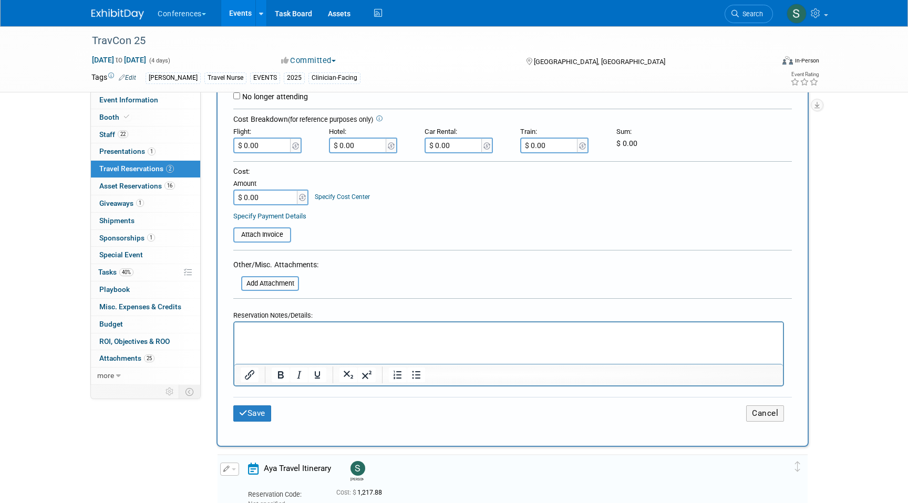
scroll to position [4, 0]
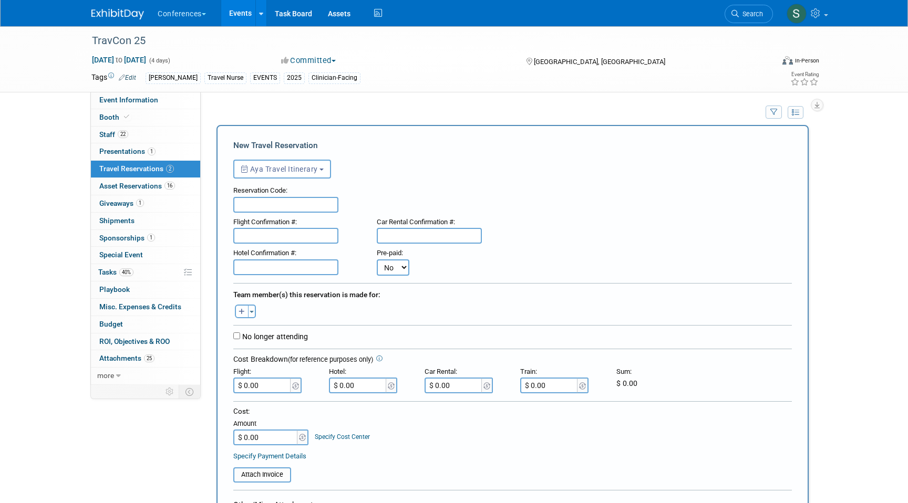
click at [242, 311] on icon "button" at bounding box center [242, 312] width 6 height 7
select select
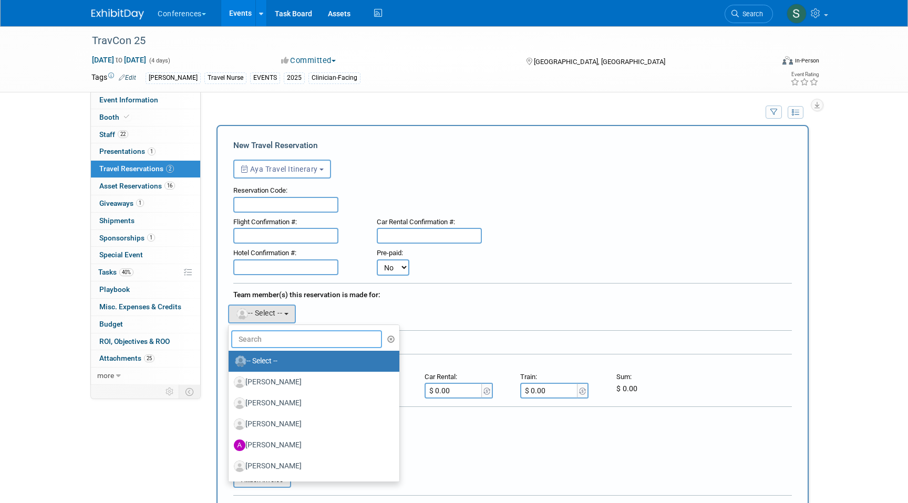
click at [262, 342] on input "text" at bounding box center [306, 340] width 151 height 18
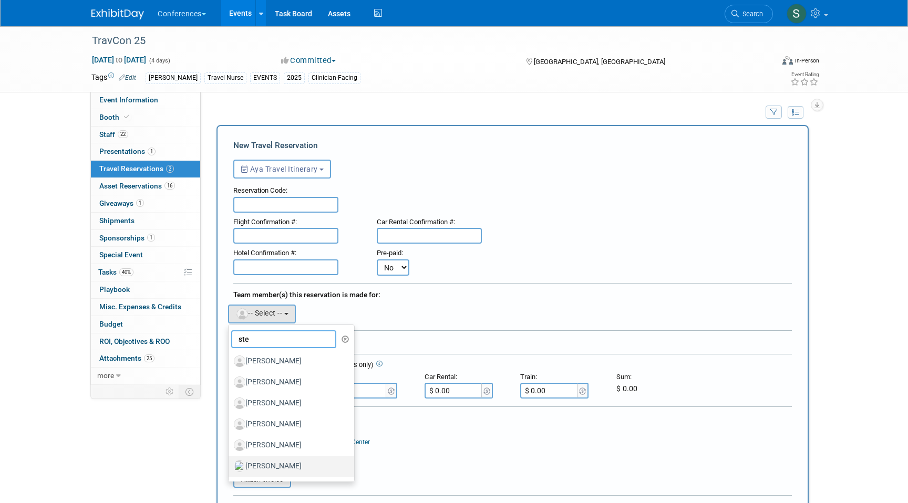
type input "ste"
click at [290, 472] on label "[PERSON_NAME]" at bounding box center [289, 466] width 110 height 17
click at [230, 469] on input "[PERSON_NAME]" at bounding box center [226, 465] width 7 height 7
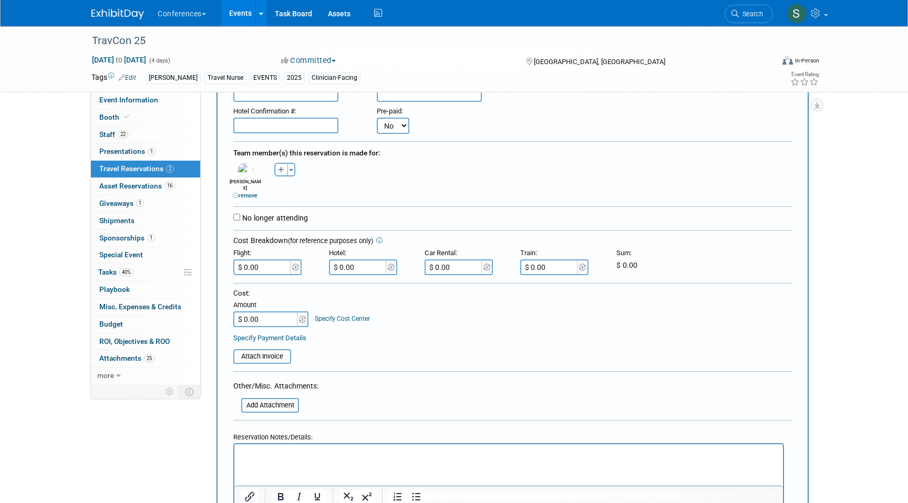
scroll to position [243, 0]
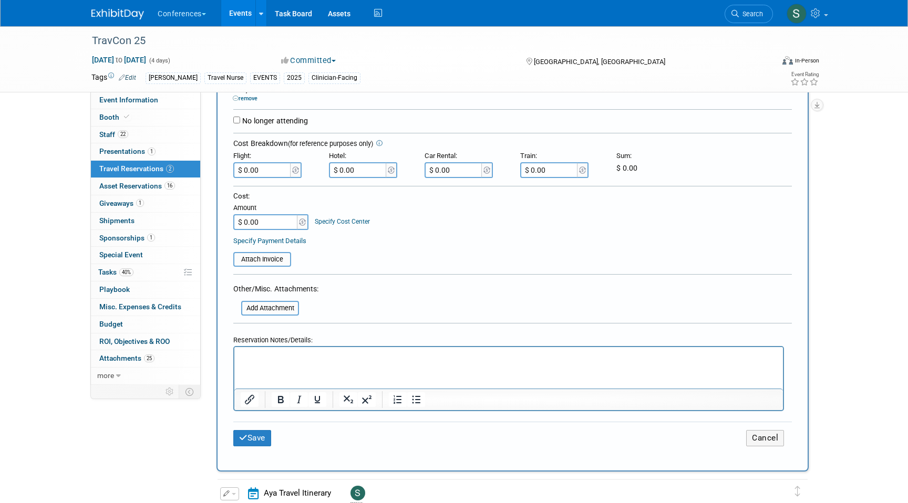
click at [267, 355] on p "Rich Text Area. Press ALT-0 for help." at bounding box center [509, 356] width 537 height 11
drag, startPoint x: 352, startPoint y: 353, endPoint x: 323, endPoint y: 353, distance: 28.9
click at [323, 353] on p "Flight: $246.60 + $35 = $546.49" at bounding box center [509, 356] width 537 height 11
copy p "$546.49"
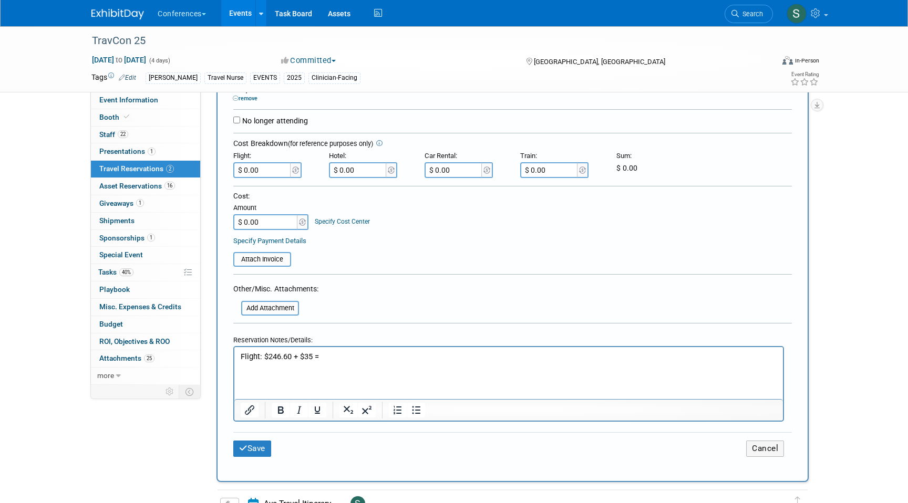
click at [356, 164] on input "$ 0.00" at bounding box center [358, 170] width 59 height 16
type input "$ 546.49"
click at [275, 163] on input "$ 0.00" at bounding box center [262, 170] width 59 height 16
type input "$ 281.60"
click at [265, 208] on div "Amount" at bounding box center [271, 208] width 76 height 11
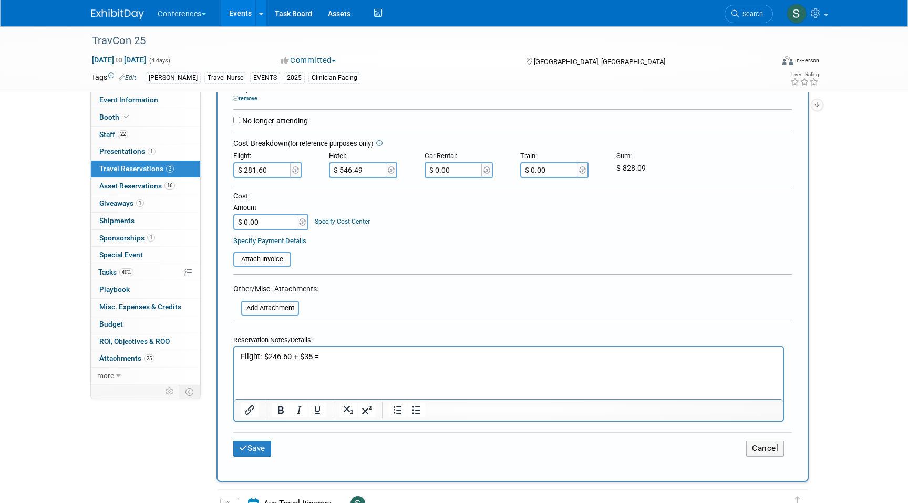
click at [265, 214] on input "$ 0.00" at bounding box center [266, 222] width 66 height 16
type input "$ 828.09"
click at [264, 441] on button "Save" at bounding box center [252, 449] width 38 height 16
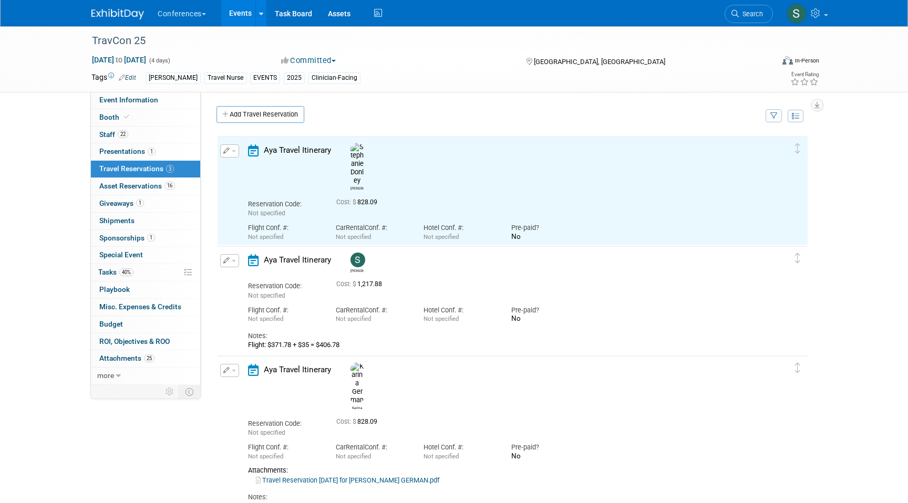
scroll to position [0, 0]
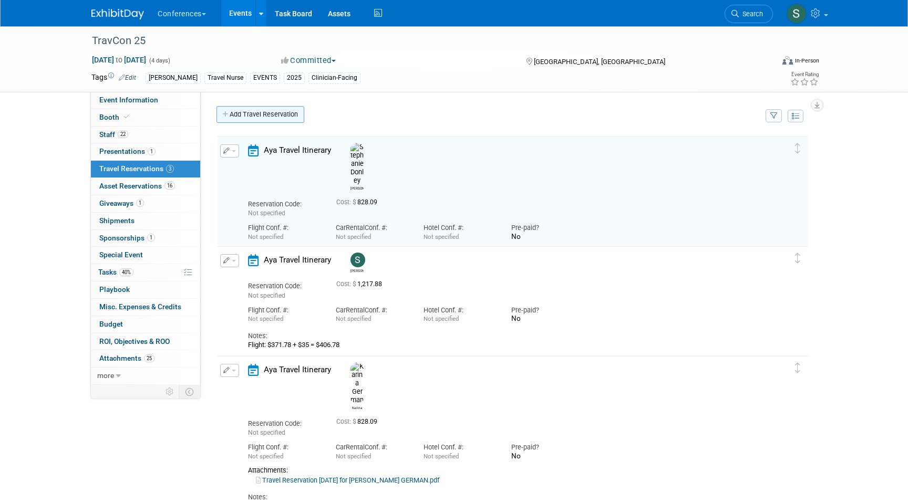
click at [259, 115] on link "Add Travel Reservation" at bounding box center [261, 114] width 88 height 17
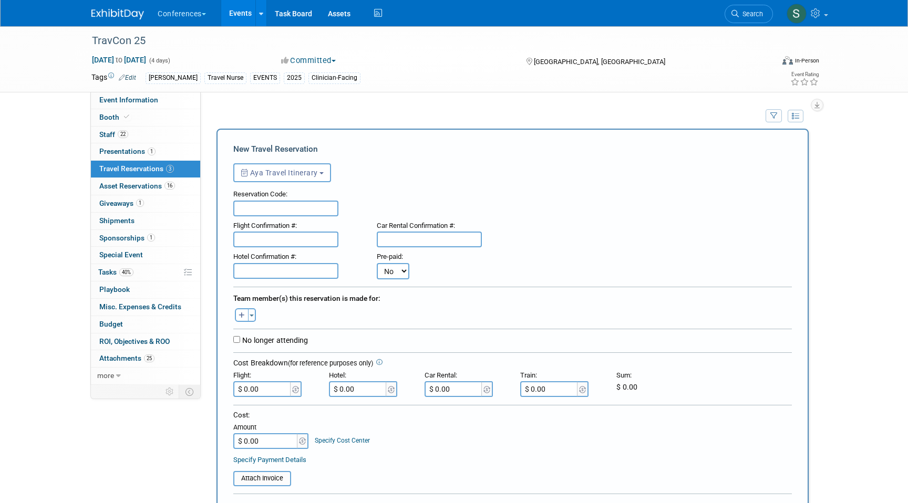
scroll to position [307, 0]
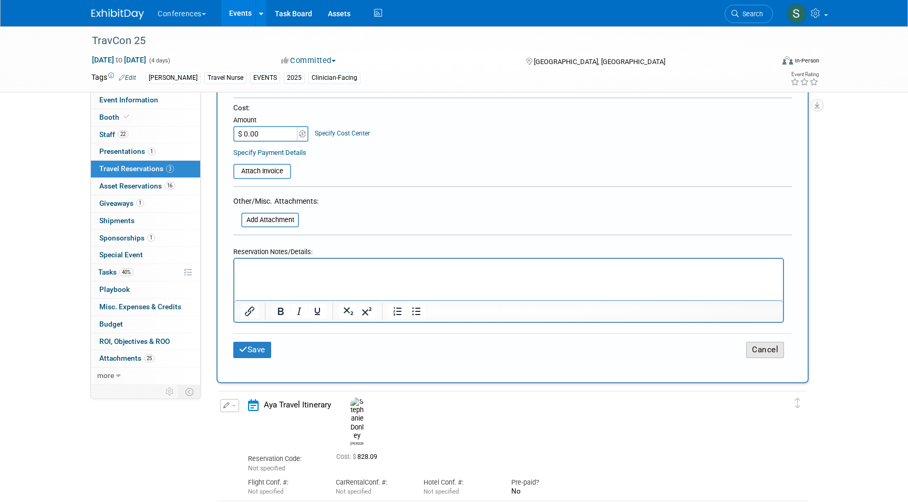
click at [768, 350] on button "Cancel" at bounding box center [765, 350] width 38 height 16
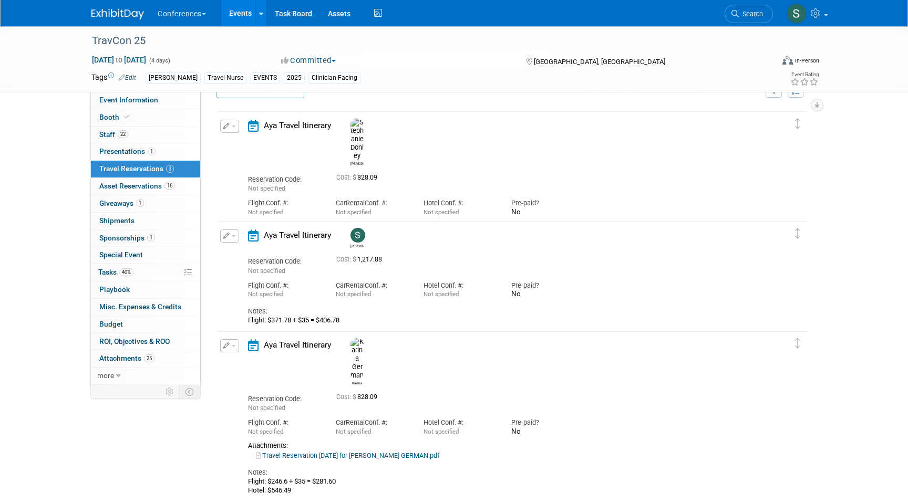
scroll to position [0, 0]
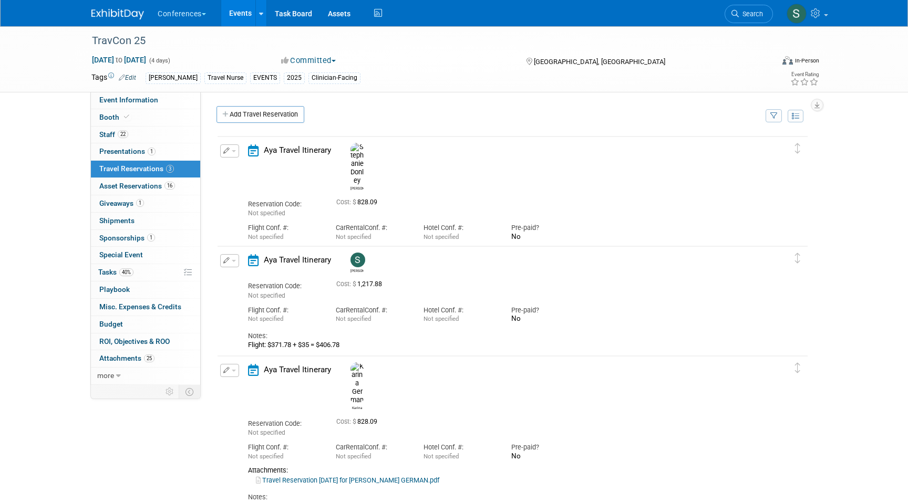
click at [233, 154] on button "button" at bounding box center [229, 151] width 19 height 13
click at [233, 171] on icon "button" at bounding box center [232, 169] width 8 height 7
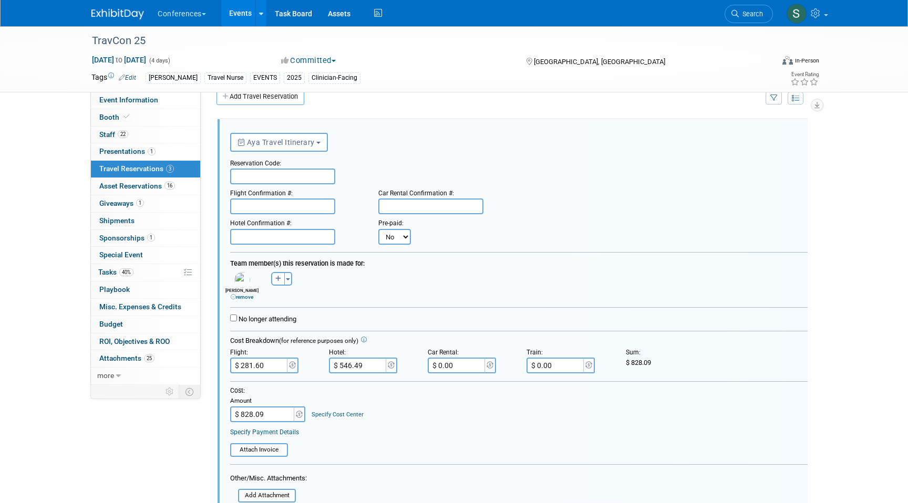
scroll to position [233, 0]
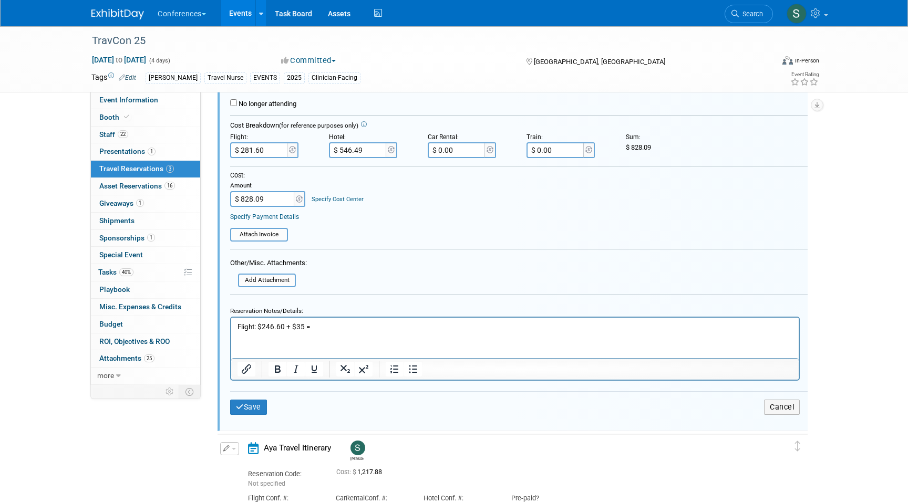
click at [304, 326] on p "Flight: $246.60 + $35 =" at bounding box center [515, 327] width 555 height 10
click at [312, 326] on p "Flight: $246.60 + $35 +35 (revised) =" at bounding box center [515, 327] width 555 height 10
click at [395, 325] on p "Flight: $246.60 + $35 + $35 (revised) =" at bounding box center [515, 327] width 555 height 10
click at [268, 154] on input "$ 281.60" at bounding box center [259, 150] width 59 height 16
type input "$ 316.60"
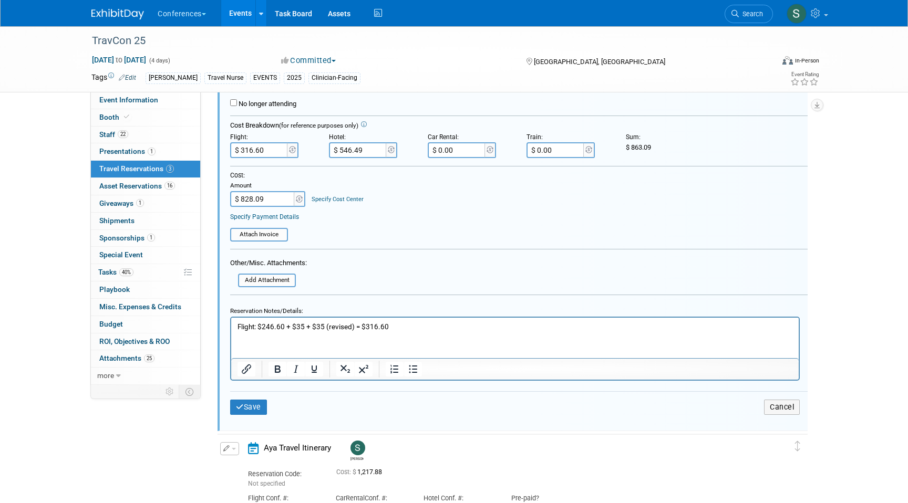
click at [402, 231] on table "Attach Invoice" at bounding box center [519, 230] width 578 height 23
click at [277, 202] on input "$ 828.09" at bounding box center [263, 199] width 66 height 16
type input "$ 863.09"
click at [256, 409] on button "Save" at bounding box center [248, 407] width 37 height 15
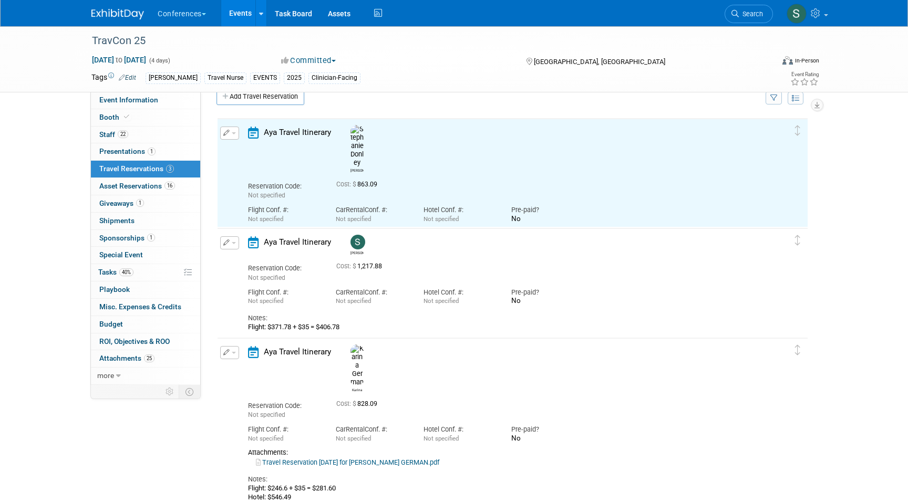
scroll to position [0, 0]
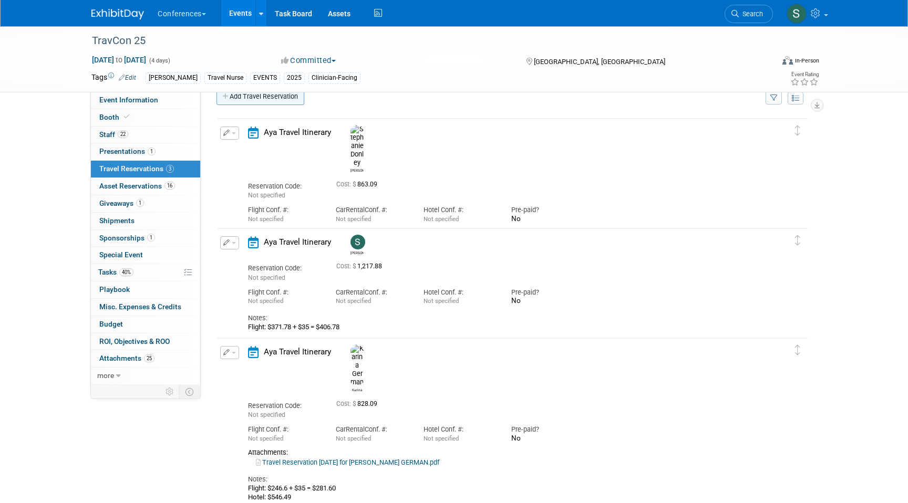
click at [267, 99] on link "Add Travel Reservation" at bounding box center [261, 96] width 88 height 17
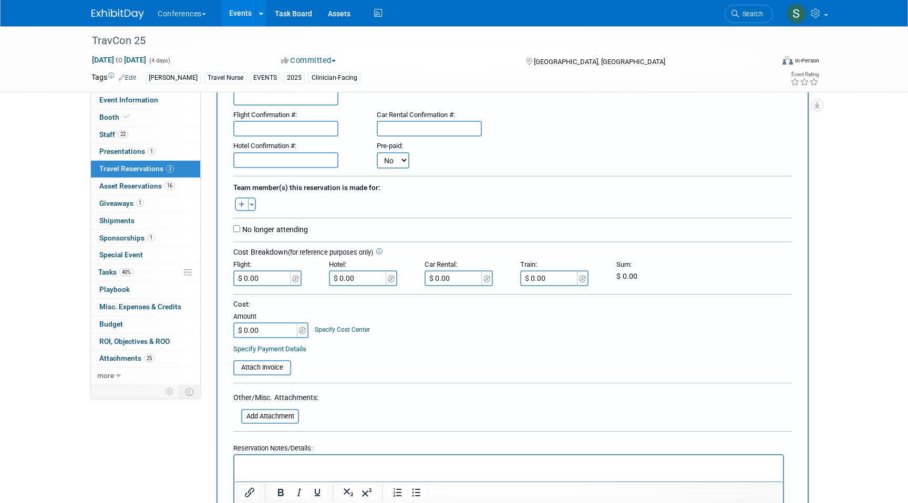
scroll to position [168, 0]
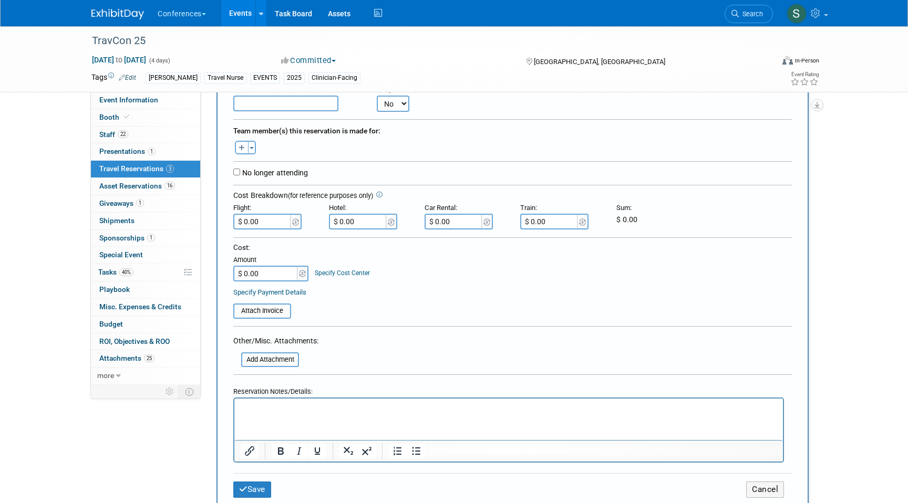
click at [240, 149] on icon "button" at bounding box center [242, 148] width 6 height 7
select select
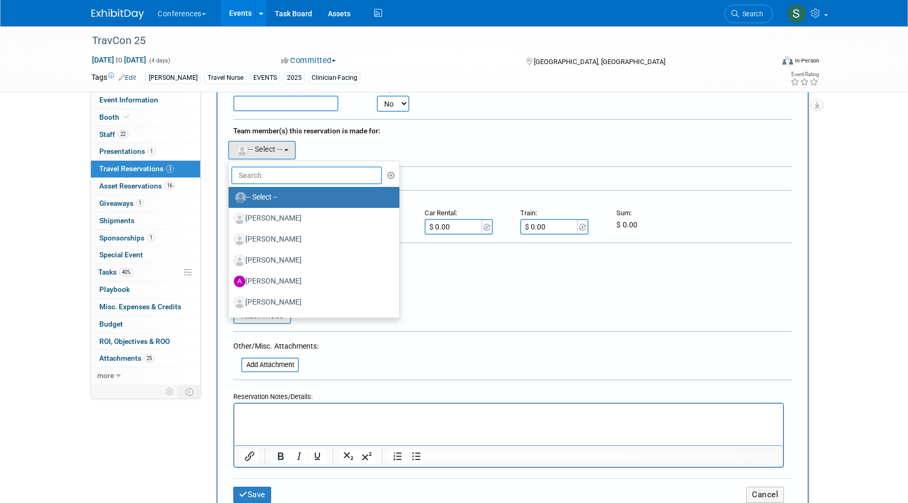
click at [254, 179] on input "text" at bounding box center [306, 176] width 151 height 18
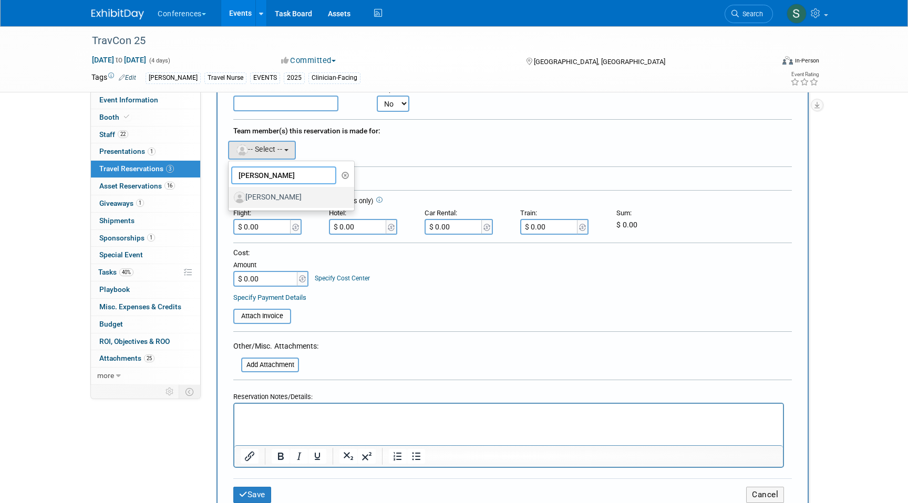
type input "farra"
click at [293, 201] on label "[PERSON_NAME]" at bounding box center [289, 197] width 110 height 17
click at [230, 200] on input "[PERSON_NAME]" at bounding box center [226, 196] width 7 height 7
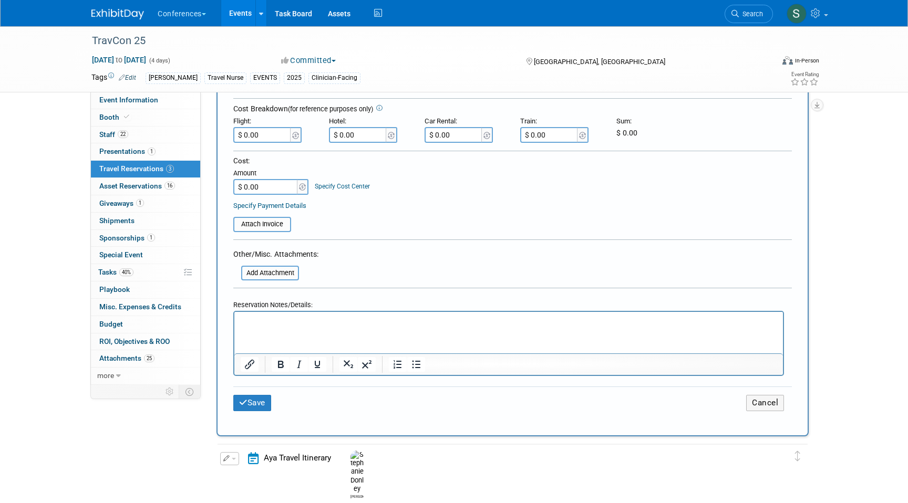
scroll to position [279, 0]
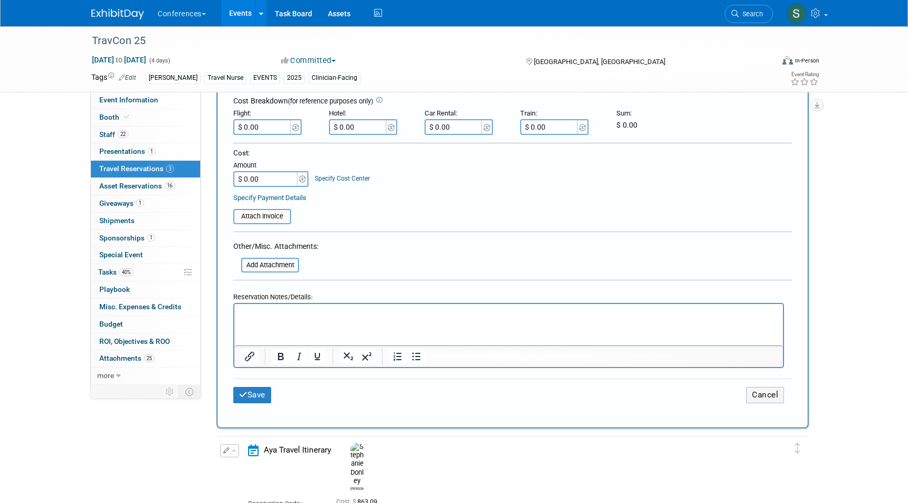
click at [232, 326] on div "New Travel Reservation <i class="fa-light fa-calendar-lines" style="padding: 6p…" at bounding box center [513, 139] width 592 height 579
click at [245, 313] on p "Rich Text Area. Press ALT-0 for help." at bounding box center [509, 313] width 537 height 11
click at [264, 123] on input "$ 0.00" at bounding box center [262, 127] width 59 height 16
click at [266, 128] on input "$ 0.00" at bounding box center [262, 127] width 59 height 16
type input "$ 191.59"
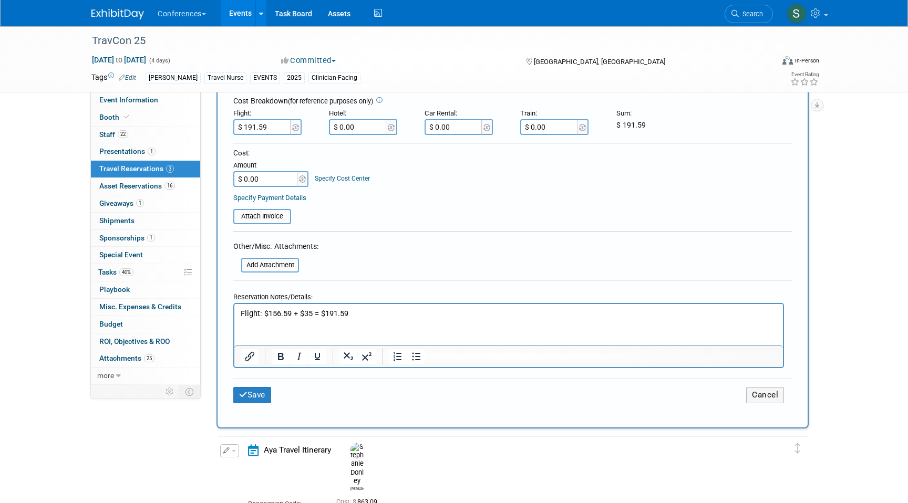
click at [386, 179] on div "Cost: Amount $ 0.00 Specify Cost Center Cost Center -- Not Specified -- Aya Edu…" at bounding box center [512, 167] width 559 height 38
click at [357, 128] on input "$ 0.00" at bounding box center [358, 127] width 59 height 16
type input "$ 174.61"
click at [277, 174] on input "$ 0.00" at bounding box center [266, 179] width 66 height 16
type input "$ 366.20"
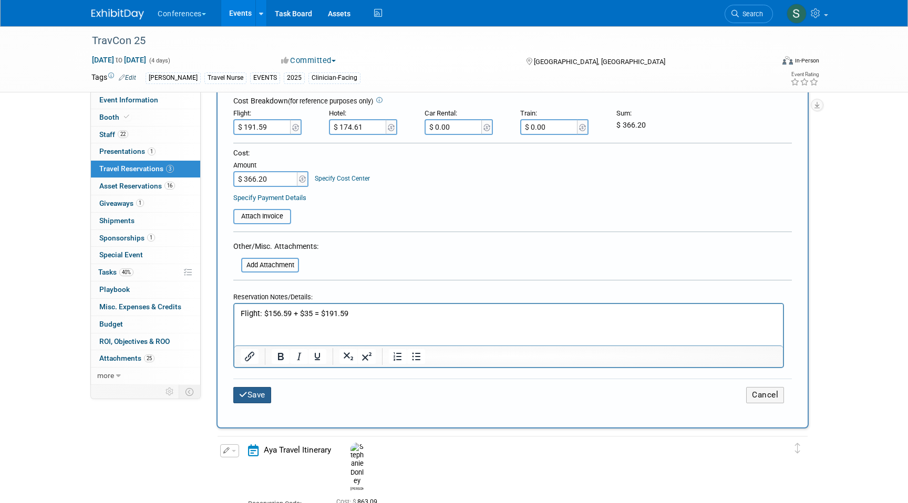
click at [266, 393] on button "Save" at bounding box center [252, 395] width 38 height 16
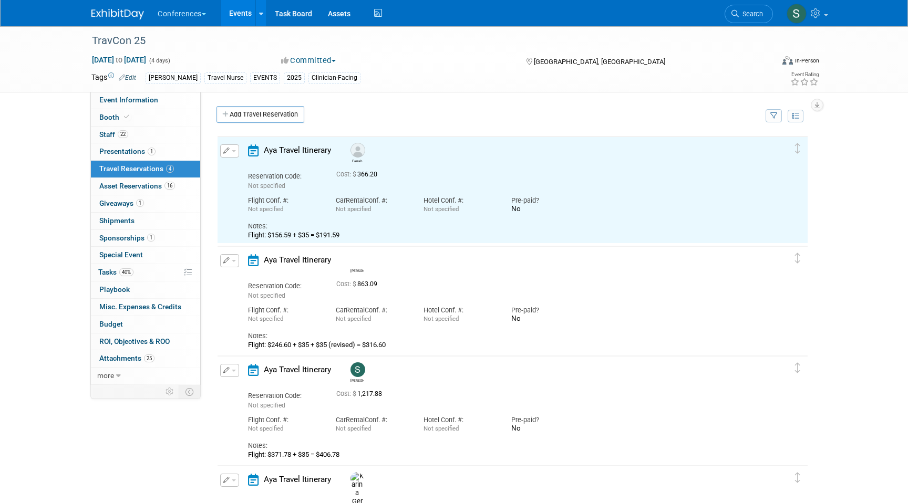
scroll to position [0, 0]
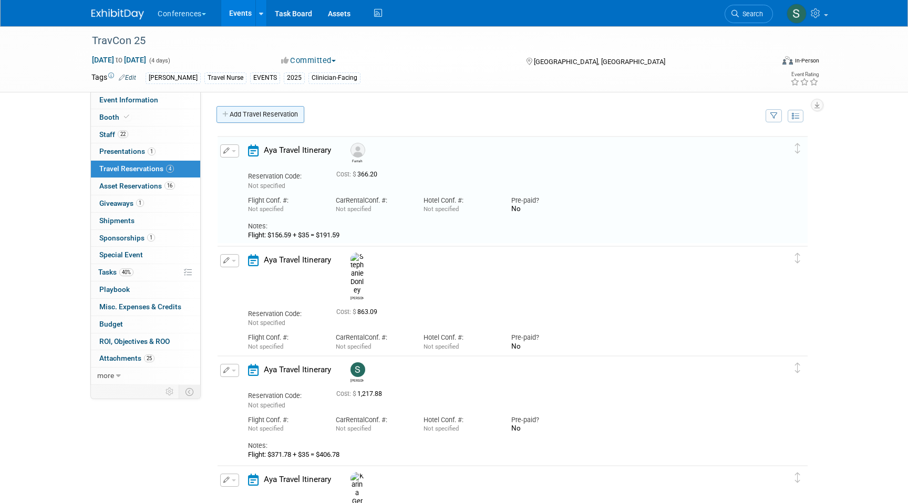
click at [246, 114] on link "Add Travel Reservation" at bounding box center [261, 114] width 88 height 17
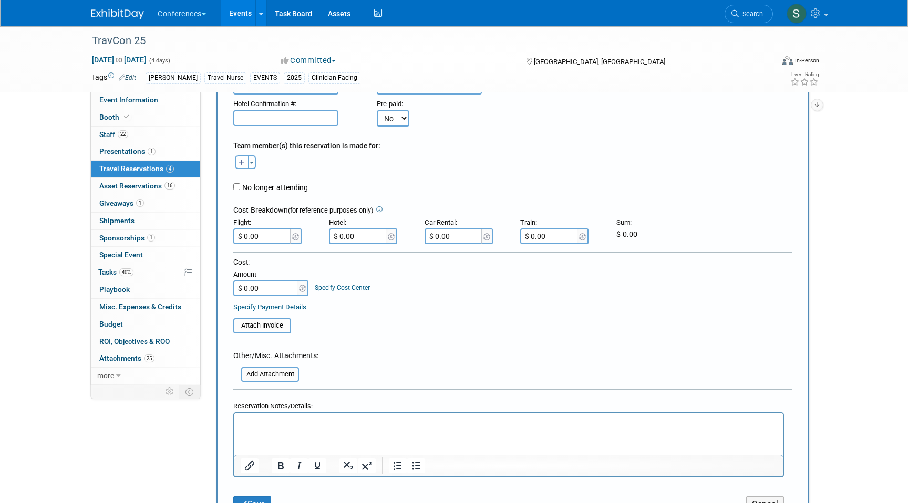
scroll to position [157, 0]
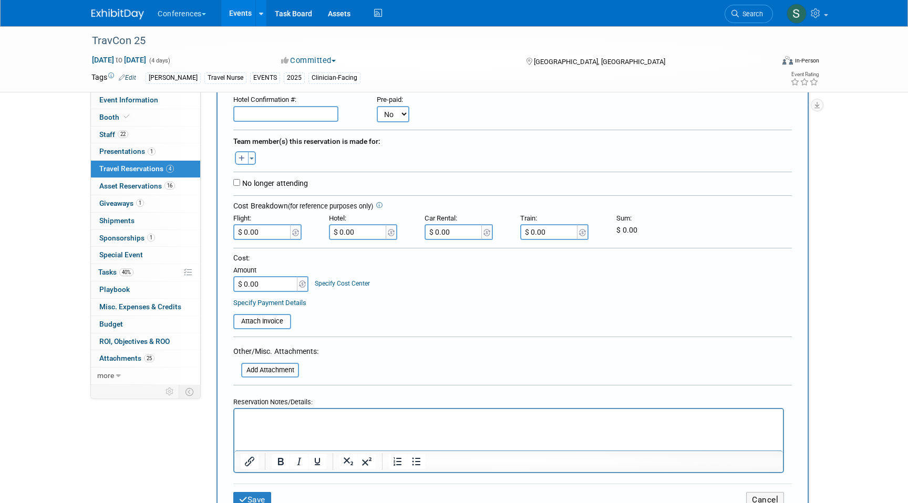
click at [244, 160] on icon "button" at bounding box center [242, 159] width 6 height 7
select select
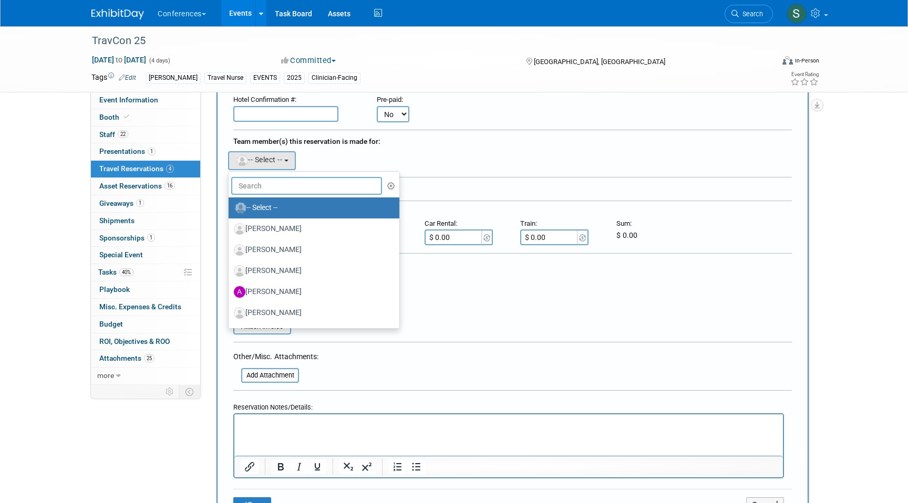
click at [264, 187] on input "text" at bounding box center [306, 186] width 151 height 18
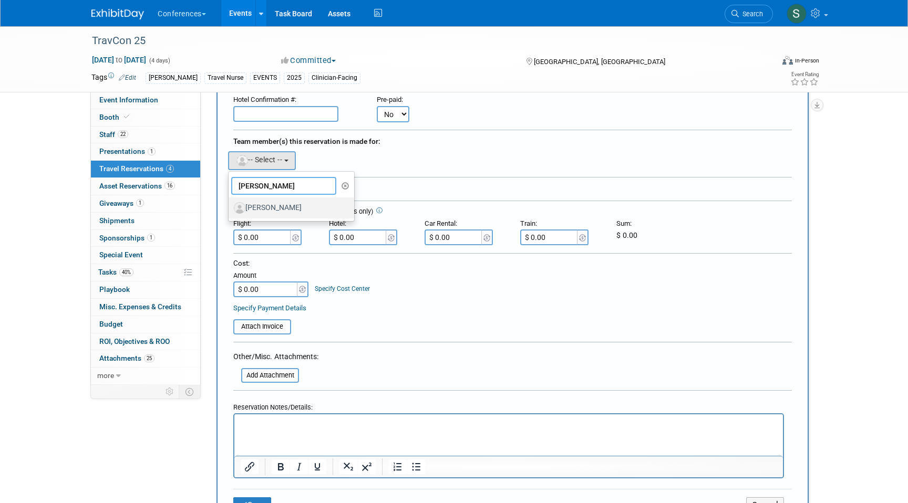
type input "clayt"
click at [284, 214] on label "[PERSON_NAME]" at bounding box center [289, 208] width 110 height 17
click at [230, 210] on input "[PERSON_NAME]" at bounding box center [226, 206] width 7 height 7
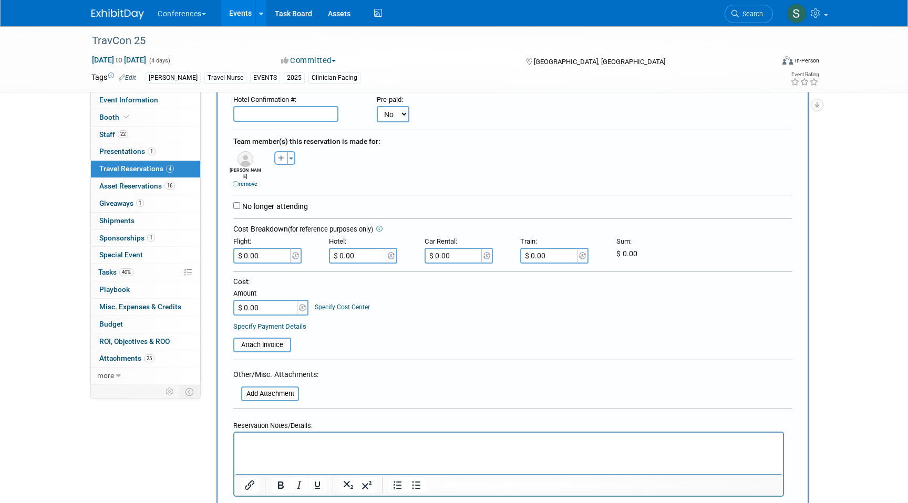
click at [360, 253] on input "$ 0.00" at bounding box center [358, 256] width 59 height 16
click at [356, 254] on input "$ 156.59" at bounding box center [358, 256] width 59 height 16
type input "$"
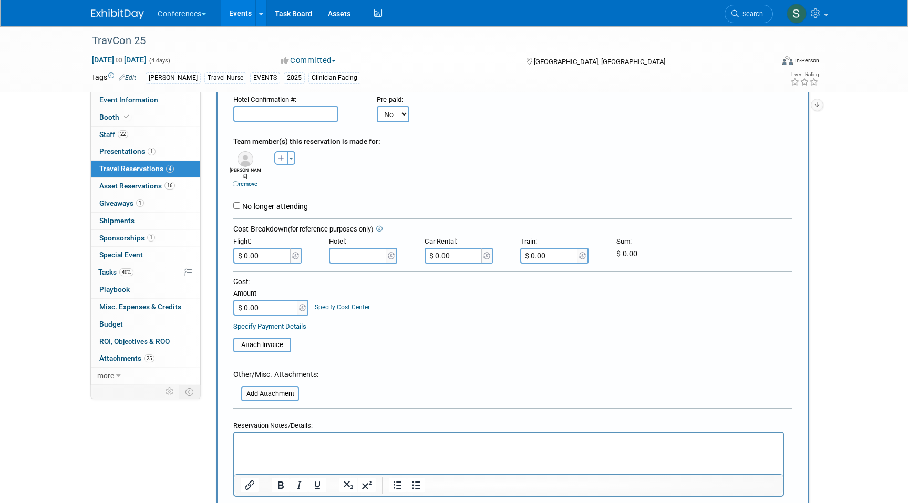
click at [262, 436] on html at bounding box center [508, 440] width 549 height 15
click at [301, 442] on p "Flight: $ 156.59" at bounding box center [509, 442] width 537 height 11
type input "$"
drag, startPoint x: 359, startPoint y: 445, endPoint x: 327, endPoint y: 446, distance: 32.6
click at [327, 446] on p "Flight: $ 156.59 + $35 = $191.59" at bounding box center [509, 442] width 537 height 11
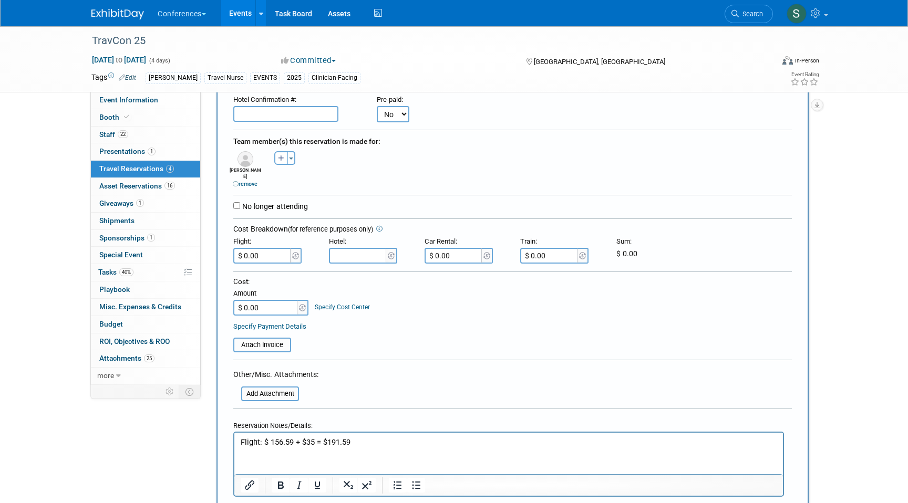
copy p "191.59"
click at [264, 254] on input "$ 0.00" at bounding box center [262, 256] width 59 height 16
type input "$ 191.59"
type input "$"
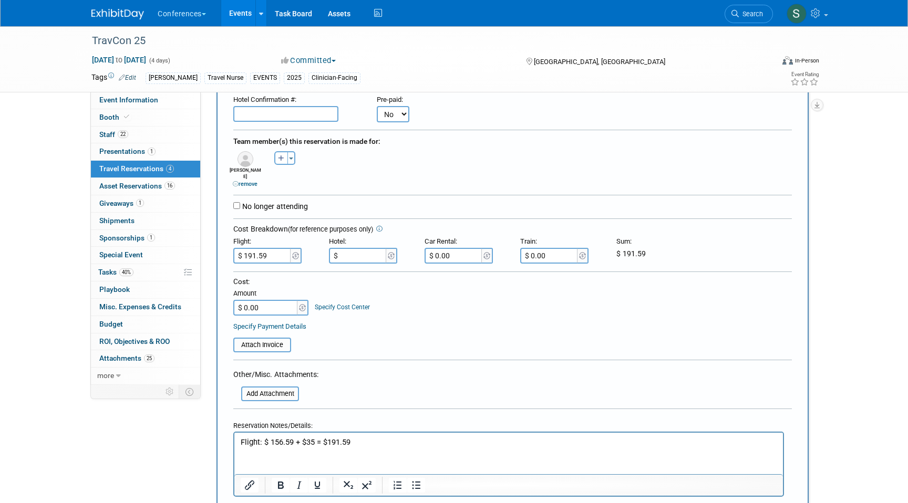
click at [356, 251] on input "$" at bounding box center [358, 256] width 59 height 16
type input "$"
type input "$ 174.61"
click at [285, 300] on input "$ 0.00" at bounding box center [266, 308] width 66 height 16
type input "$ 366.20"
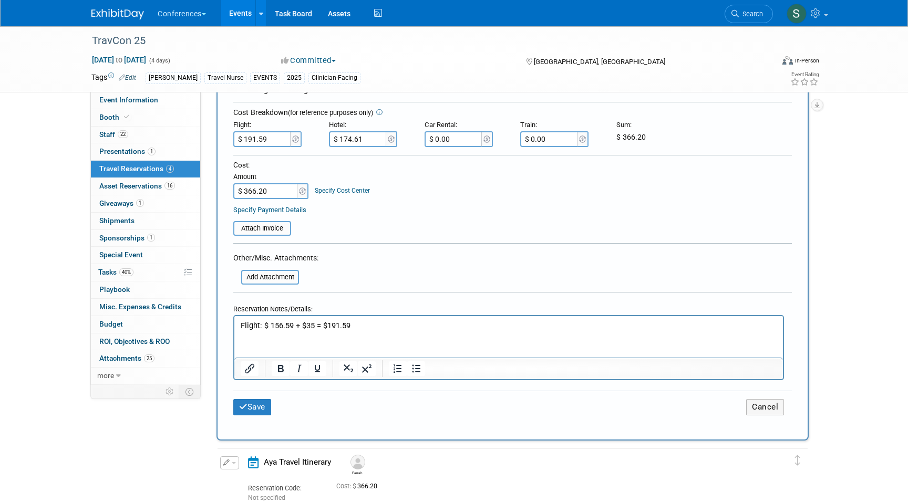
scroll to position [286, 0]
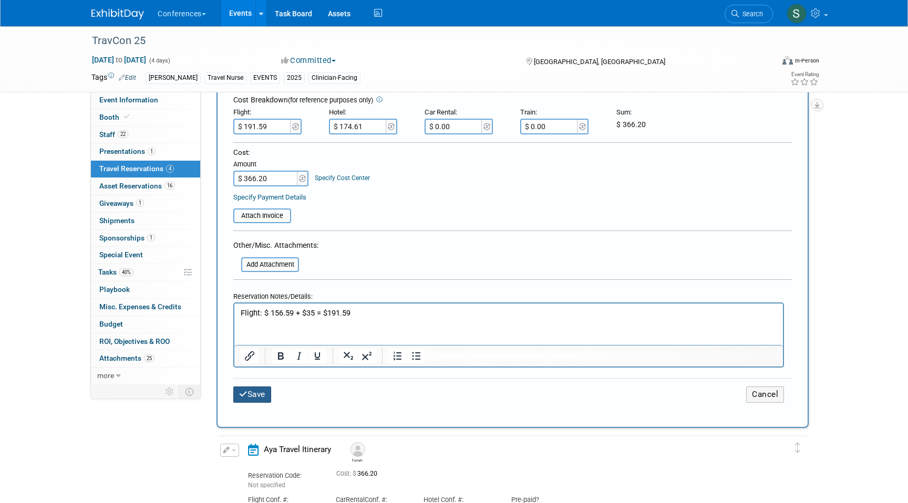
click at [261, 389] on button "Save" at bounding box center [252, 395] width 38 height 16
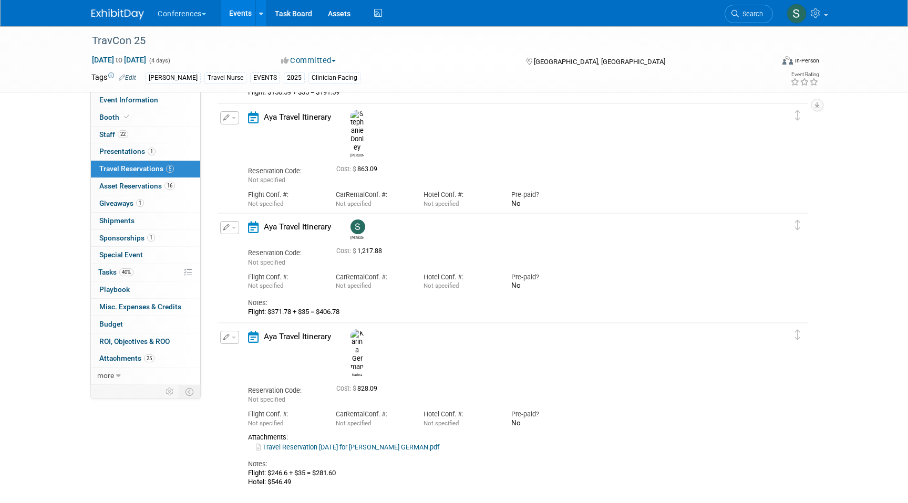
scroll to position [299, 0]
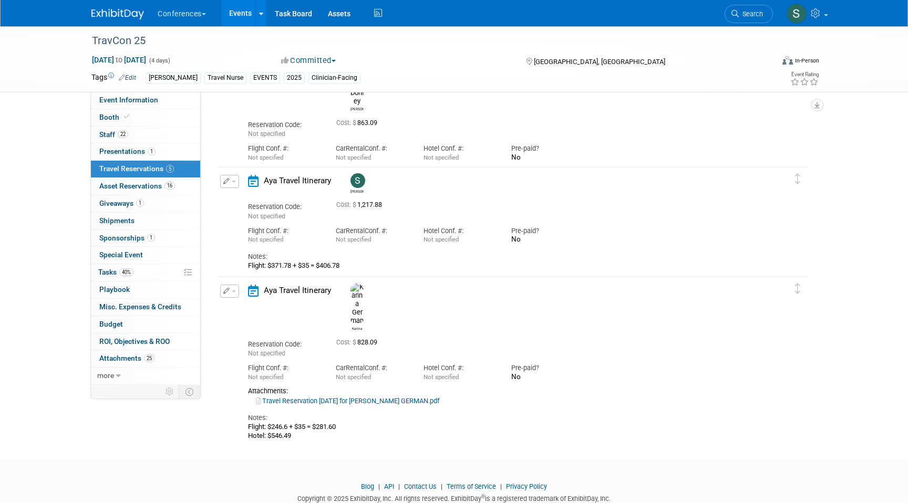
click at [225, 293] on icon "button" at bounding box center [226, 291] width 7 height 6
click at [251, 310] on button "Edit Reservation" at bounding box center [265, 309] width 89 height 15
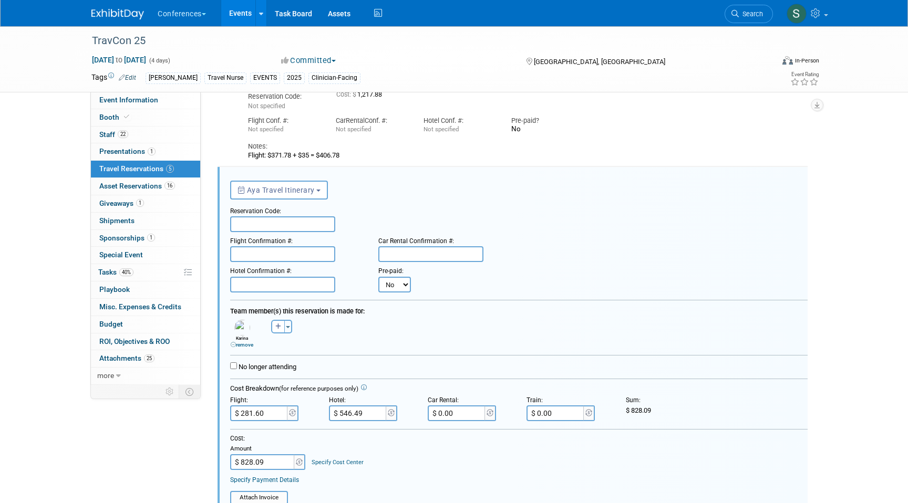
scroll to position [353, 0]
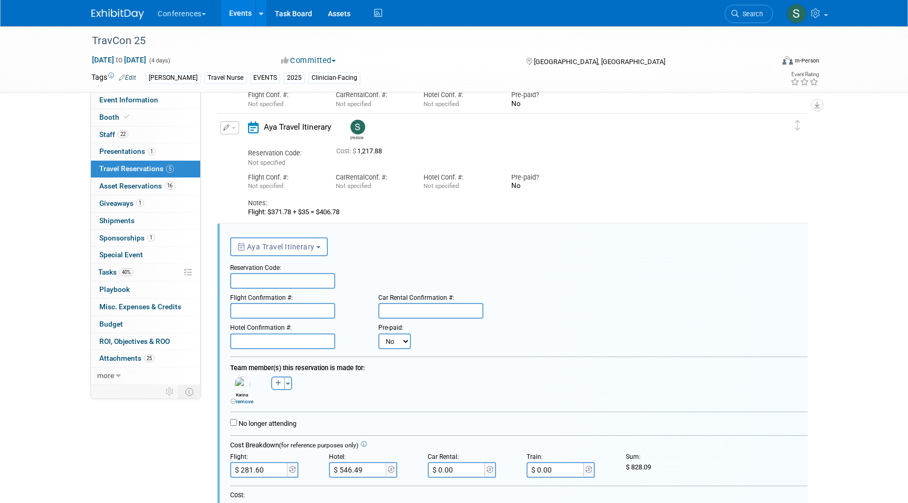
click at [254, 341] on input "text" at bounding box center [282, 342] width 105 height 16
paste input "RYRHQJC5"
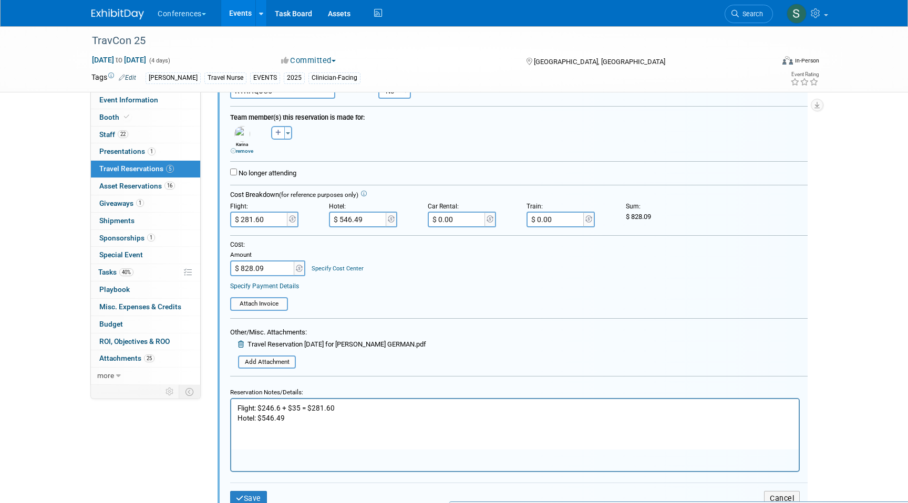
scroll to position [614, 0]
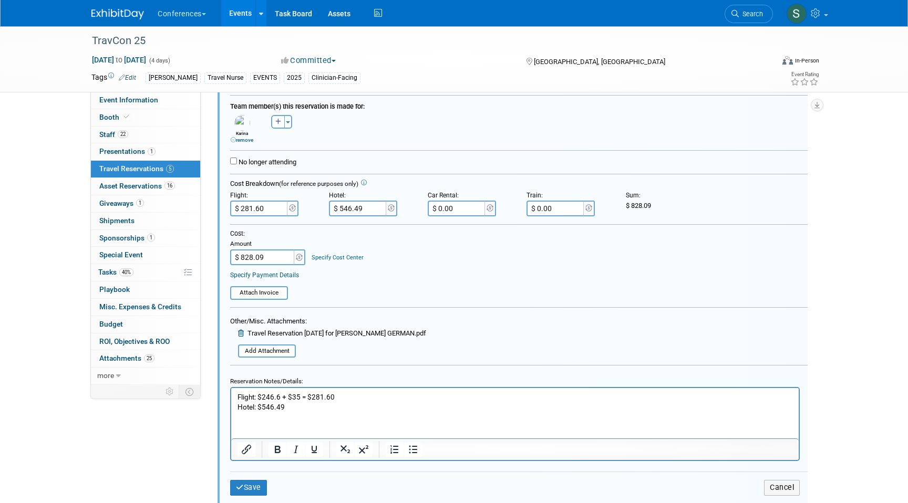
type input "RYRHQJC5"
click at [245, 480] on div "Save Cancel" at bounding box center [519, 488] width 578 height 32
click at [245, 482] on button "Save" at bounding box center [248, 487] width 37 height 15
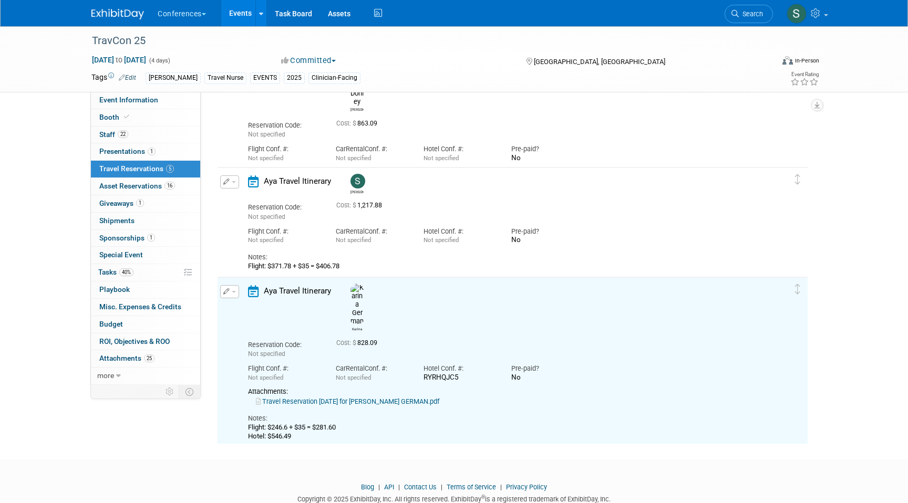
scroll to position [272, 0]
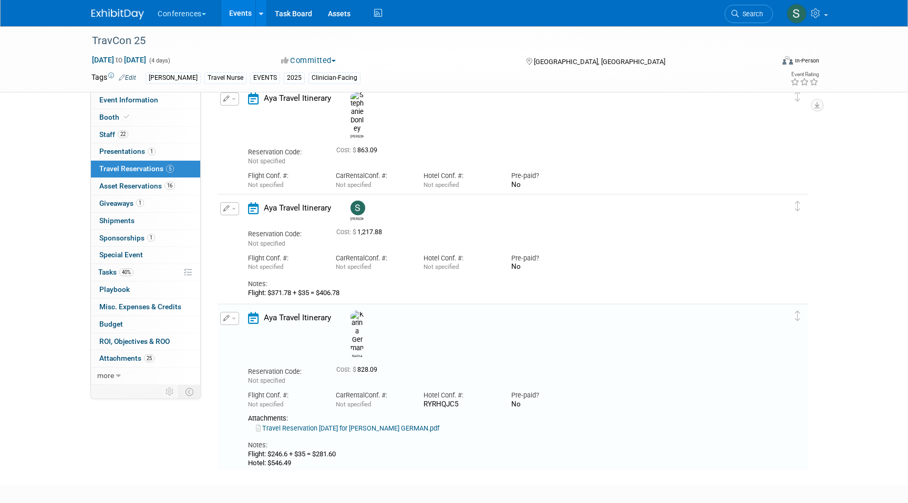
click at [229, 213] on button "button" at bounding box center [229, 208] width 19 height 13
click at [233, 225] on icon "button" at bounding box center [232, 226] width 8 height 7
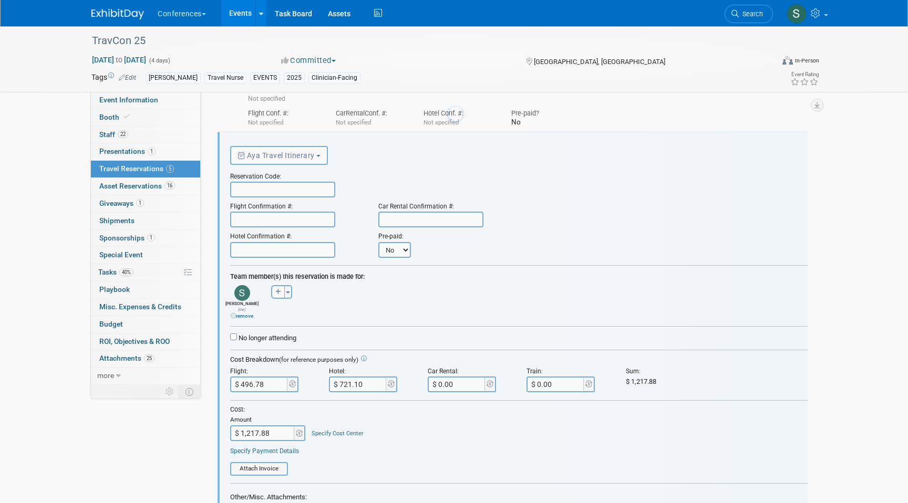
scroll to position [0, 0]
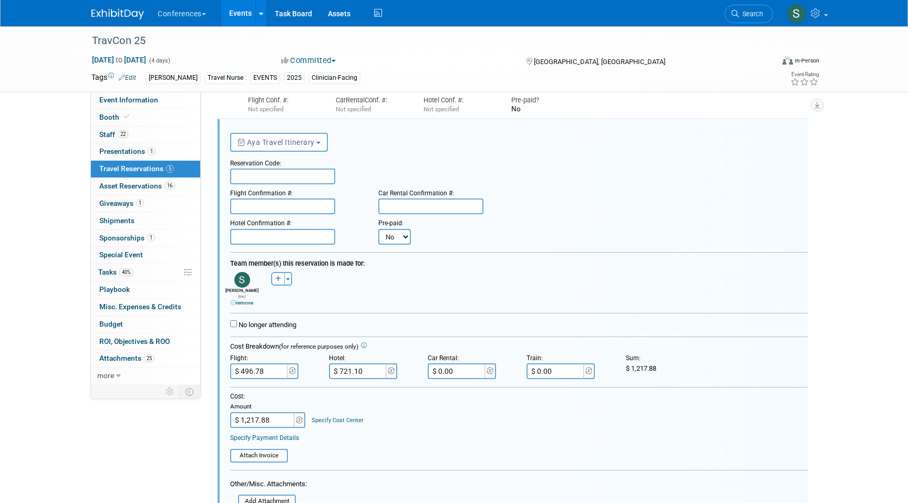
click at [252, 242] on input "text" at bounding box center [282, 237] width 105 height 16
paste input "82TQ9TLU"
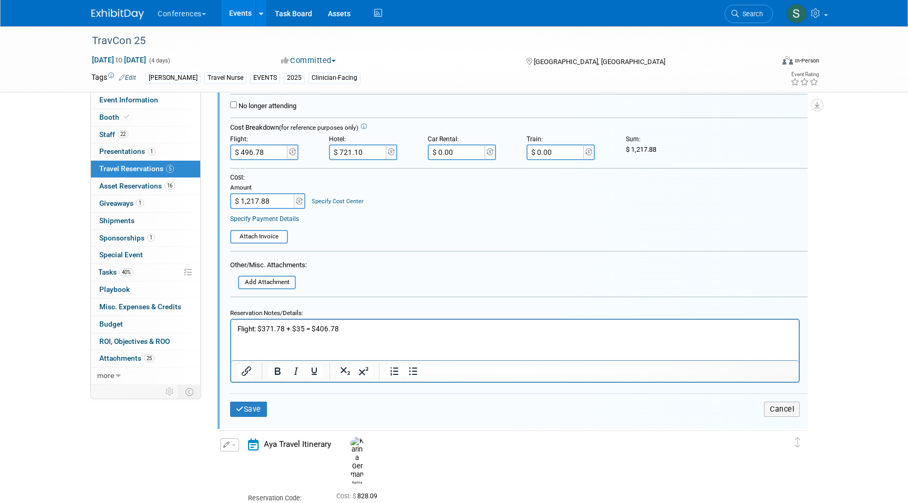
scroll to position [578, 0]
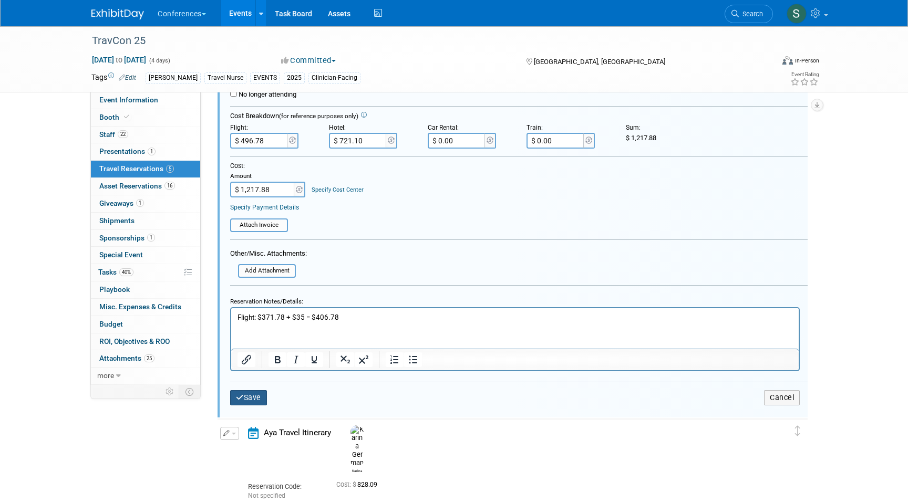
type input "82TQ9TLU"
click at [242, 397] on button "Save" at bounding box center [248, 397] width 37 height 15
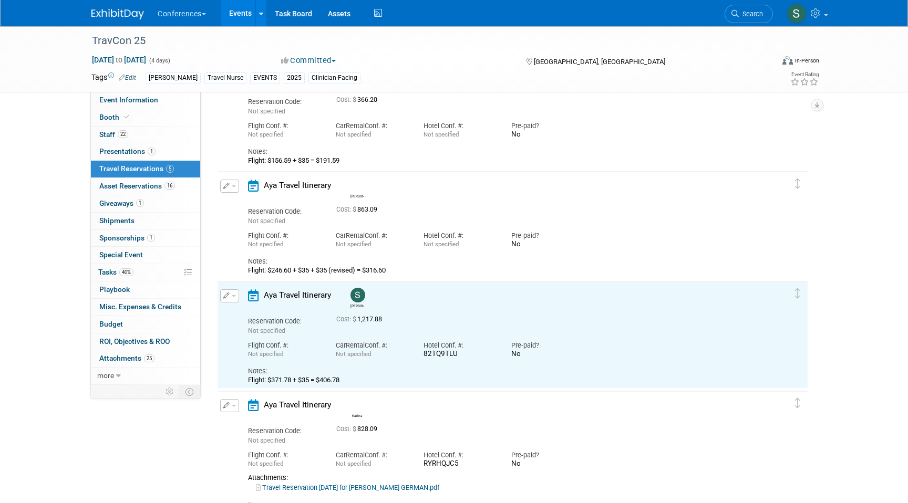
scroll to position [153, 0]
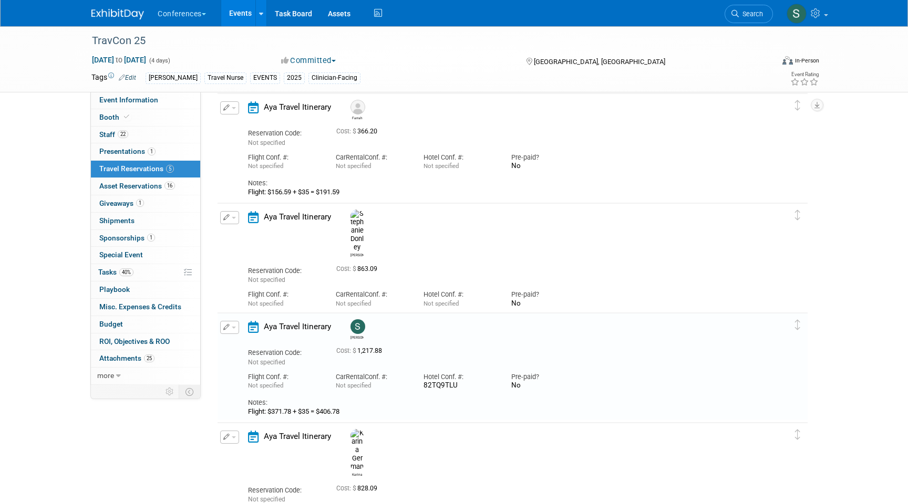
click at [229, 222] on button "button" at bounding box center [229, 217] width 19 height 13
click at [234, 231] on button "Edit Reservation" at bounding box center [265, 236] width 89 height 15
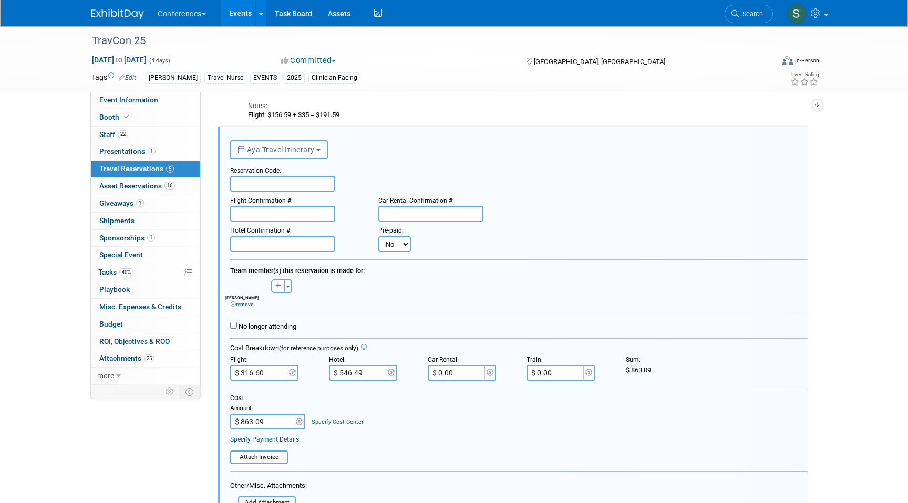
scroll to position [238, 0]
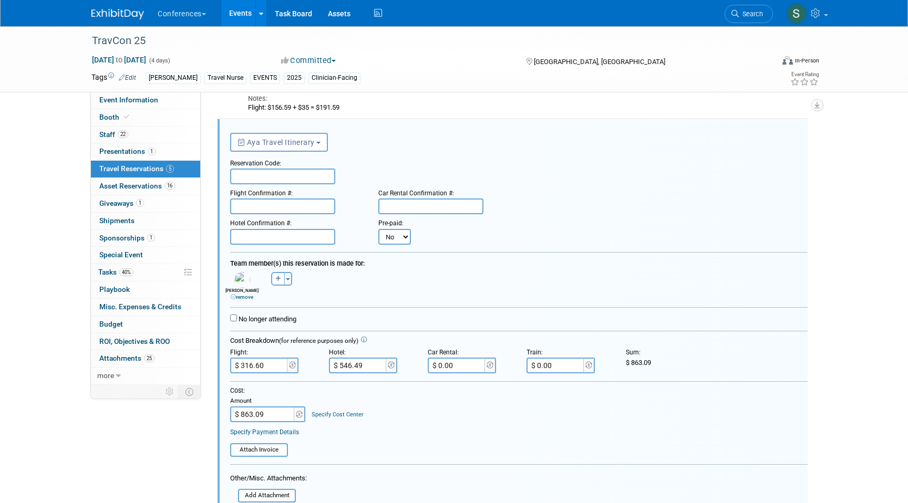
click at [262, 237] on input "text" at bounding box center [282, 237] width 105 height 16
paste input "9E4ZQLAG"
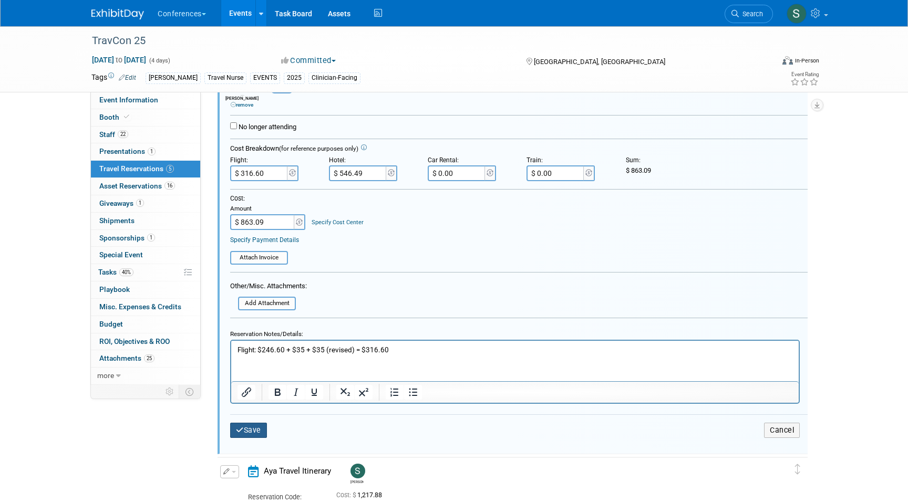
type input "9E4ZQLAG"
click at [245, 435] on button "Save" at bounding box center [248, 430] width 37 height 15
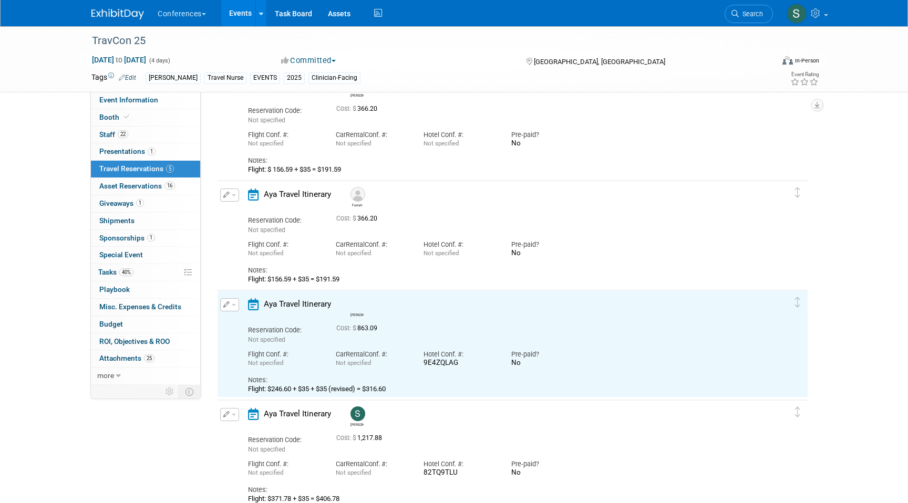
scroll to position [64, 0]
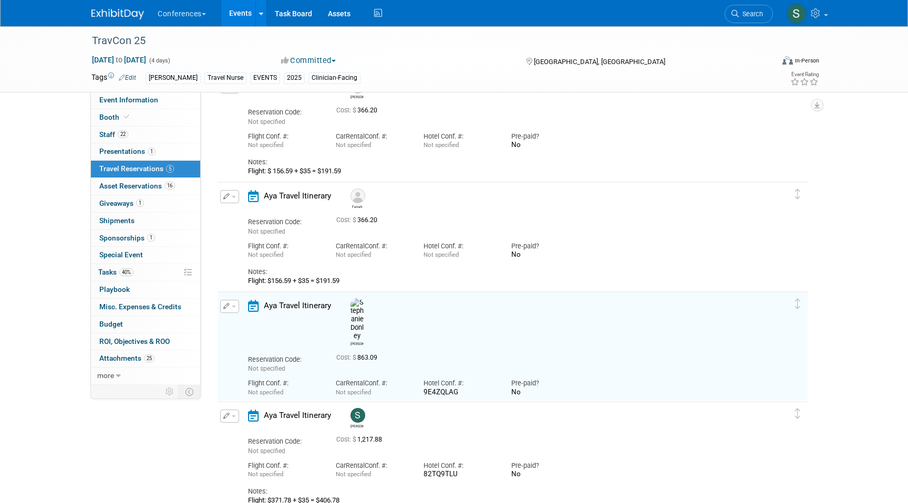
click at [221, 191] on button "button" at bounding box center [229, 196] width 19 height 13
click at [240, 215] on button "Edit Reservation" at bounding box center [265, 215] width 89 height 15
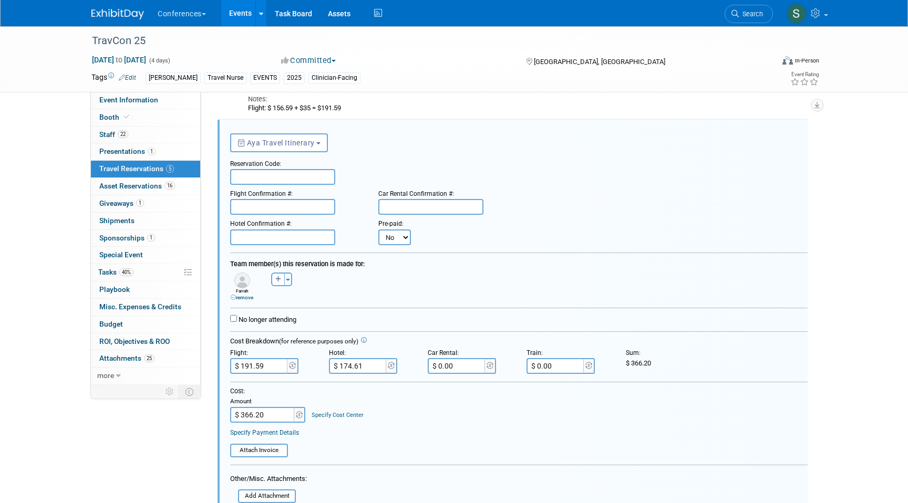
scroll to position [128, 0]
click at [274, 234] on input "text" at bounding box center [282, 237] width 105 height 16
paste input "COYVIT1P"
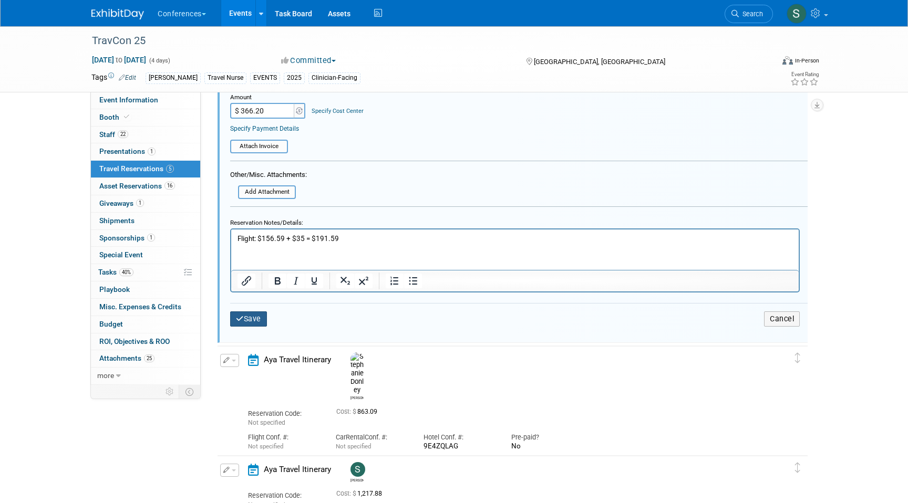
type input "COYVIT1P"
click at [251, 325] on button "Save" at bounding box center [248, 319] width 37 height 15
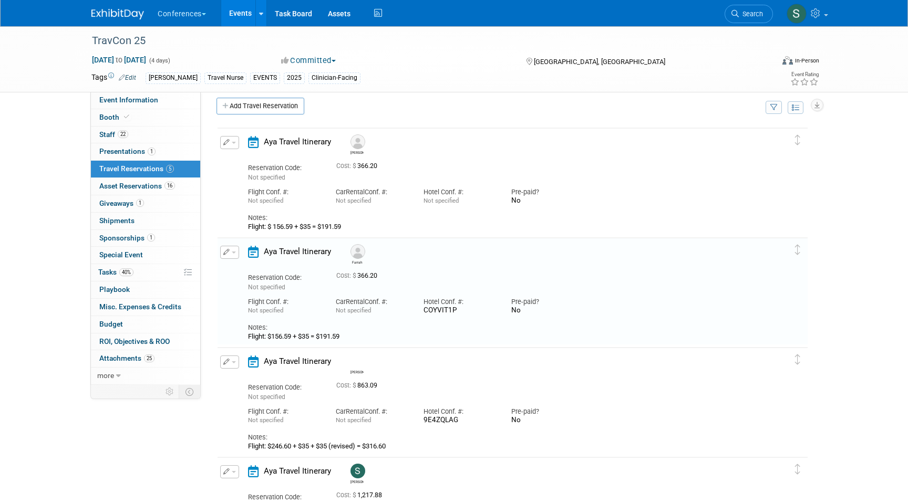
scroll to position [0, 0]
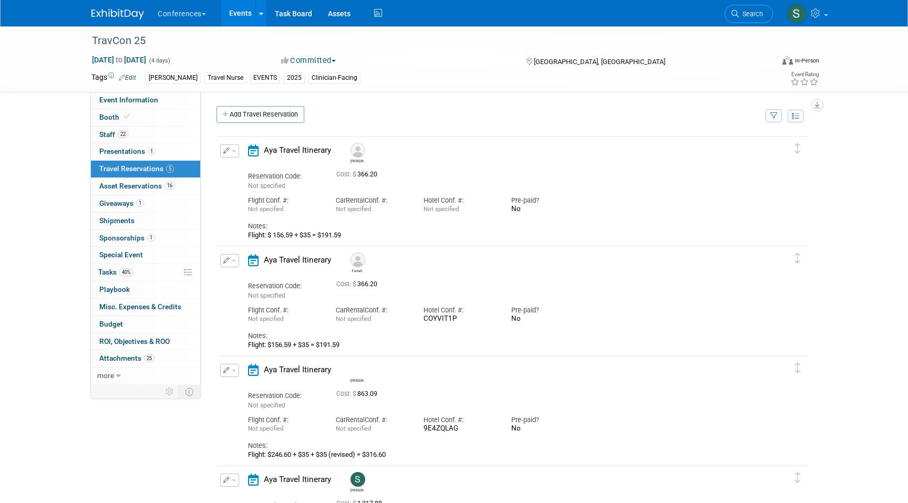
click at [239, 148] on div "Edit Reservation Delete Reservation" at bounding box center [229, 154] width 23 height 19
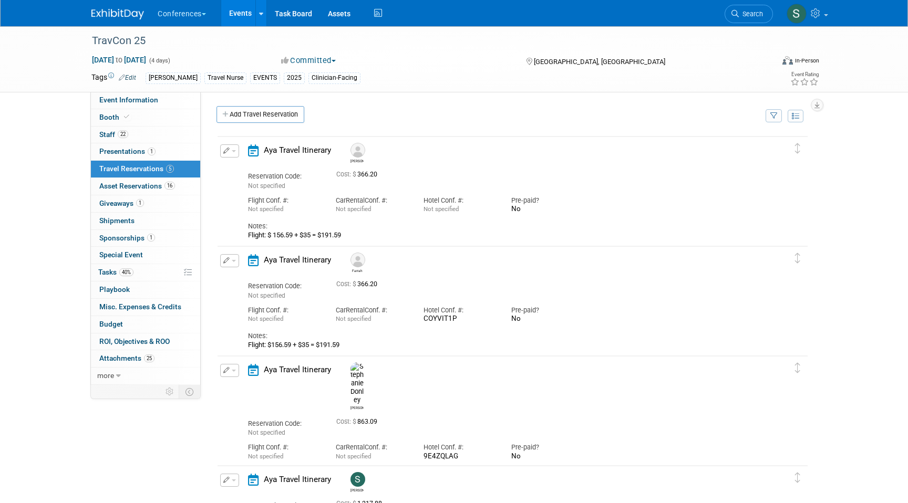
click at [231, 151] on button "button" at bounding box center [229, 151] width 19 height 13
click at [233, 171] on icon "button" at bounding box center [232, 169] width 8 height 7
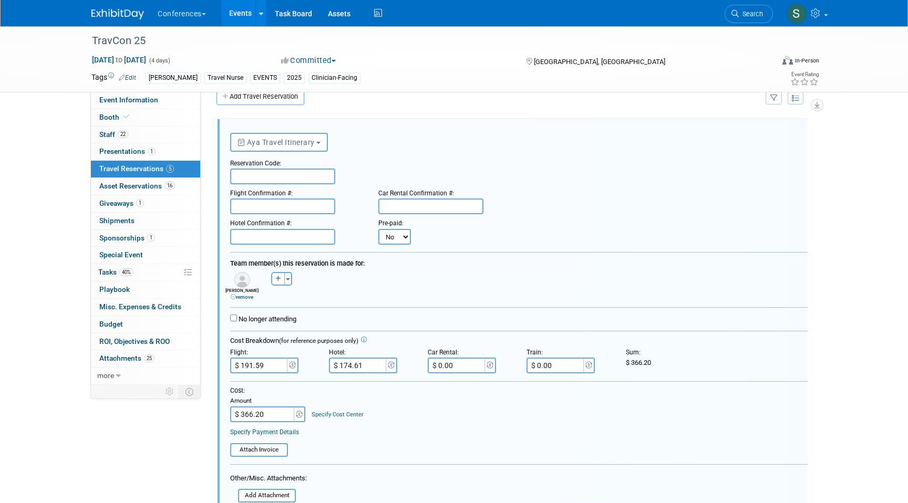
click at [280, 238] on input "text" at bounding box center [282, 237] width 105 height 16
paste input "ZCGSKWY8"
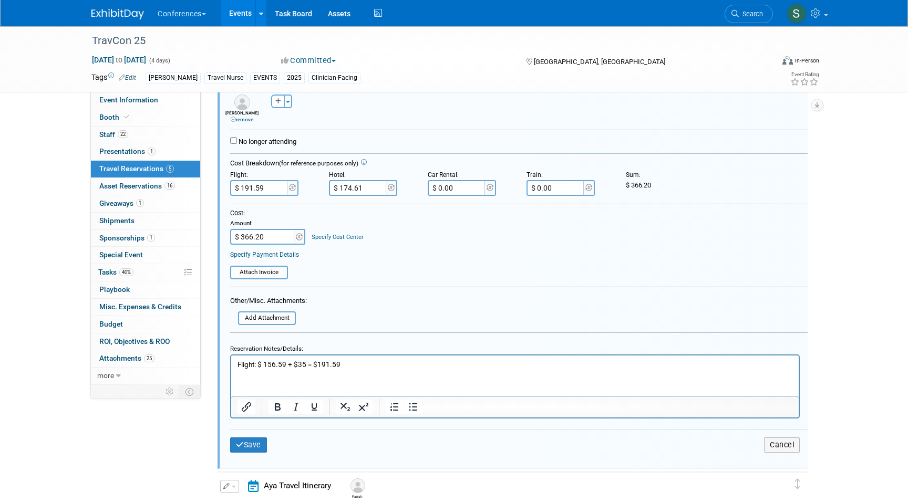
scroll to position [199, 0]
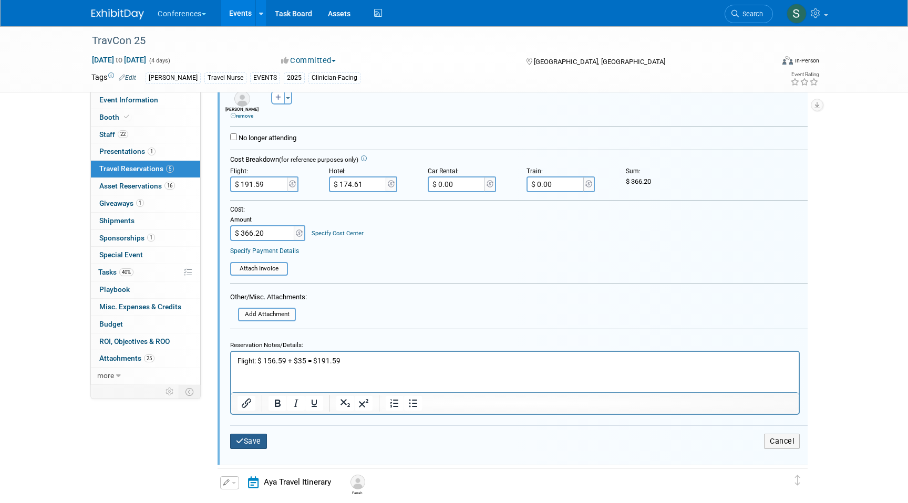
type input "ZCGSKWY8"
click at [248, 440] on button "Save" at bounding box center [248, 441] width 37 height 15
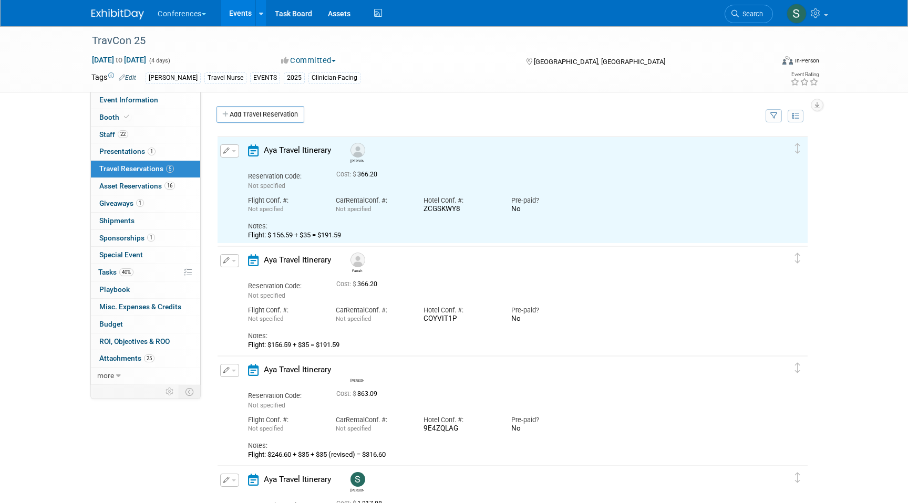
scroll to position [0, 0]
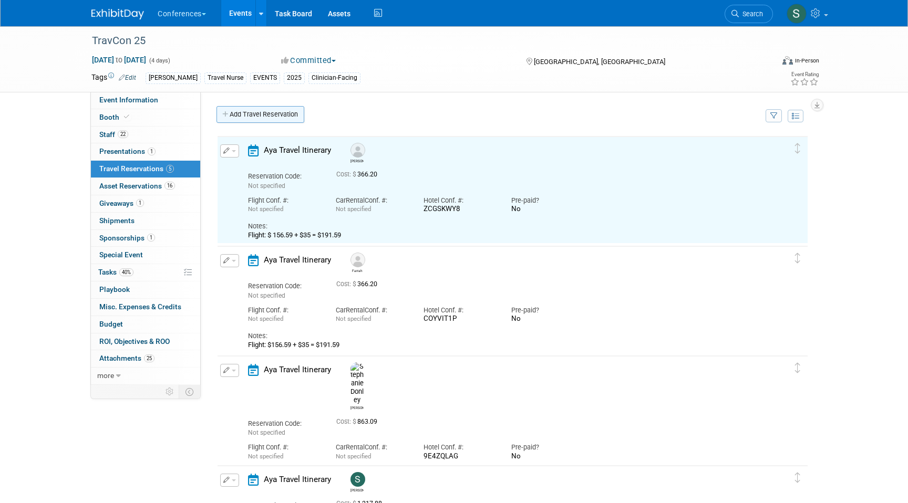
click at [245, 120] on link "Add Travel Reservation" at bounding box center [261, 114] width 88 height 17
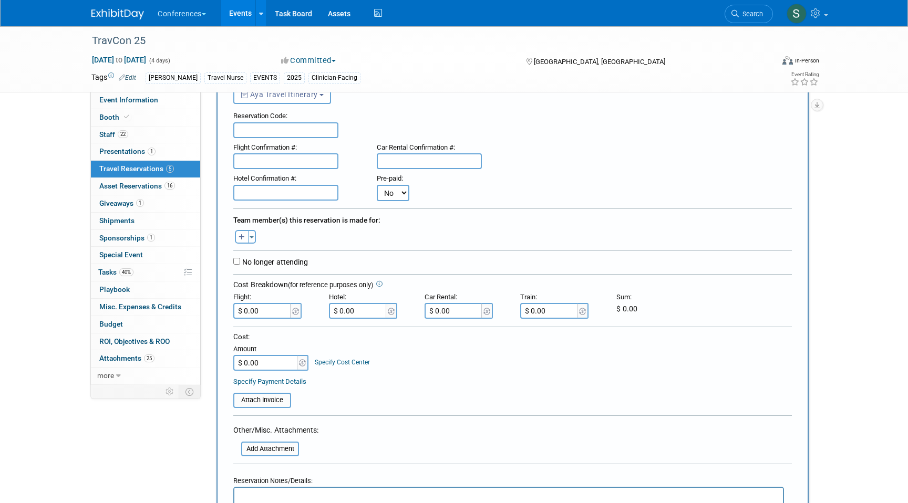
scroll to position [90, 0]
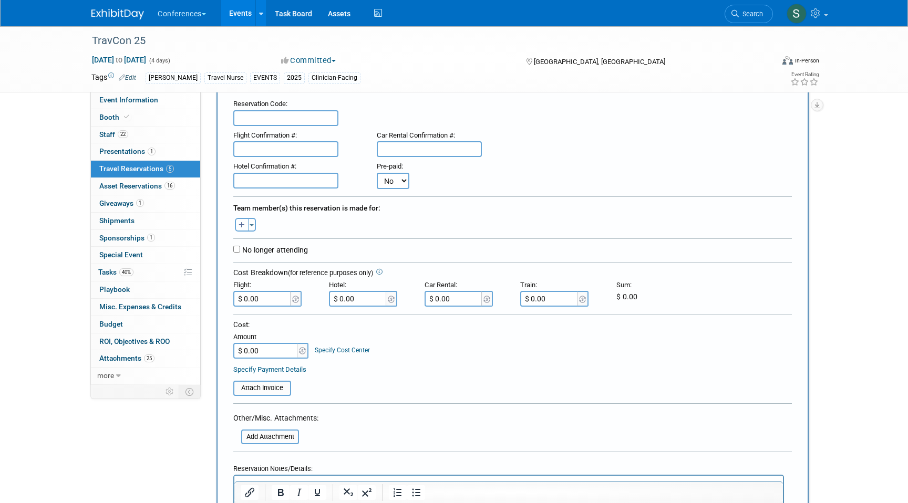
click at [244, 227] on icon "button" at bounding box center [242, 225] width 6 height 7
select select
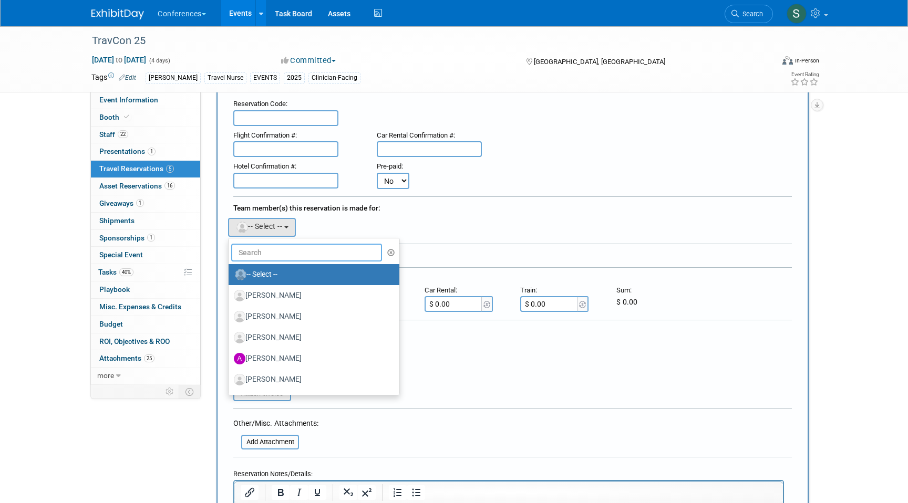
click at [268, 253] on input "text" at bounding box center [306, 253] width 151 height 18
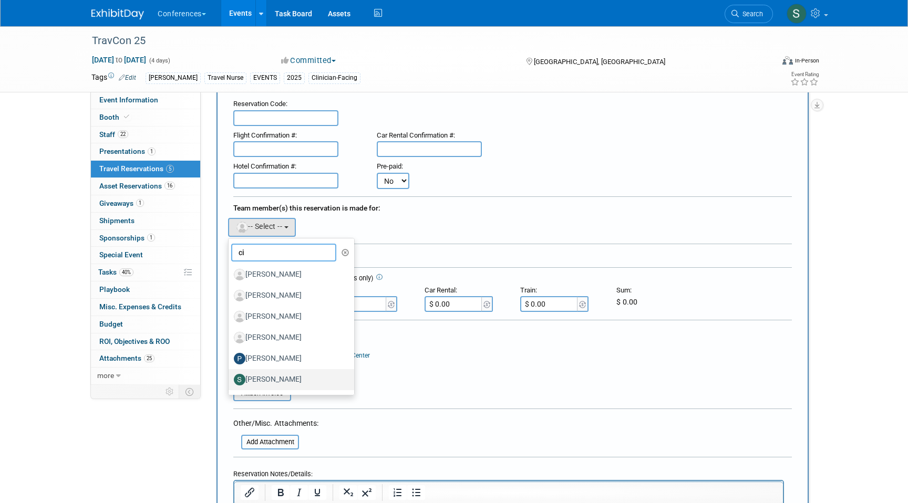
type input "c"
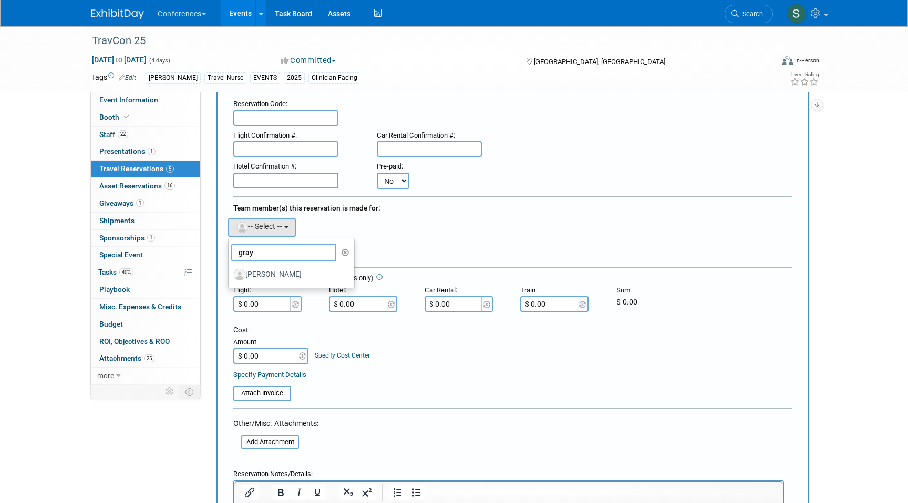
type input "gray"
click at [417, 234] on div "Aaron remove Aaron remove Adair remove" at bounding box center [512, 226] width 574 height 22
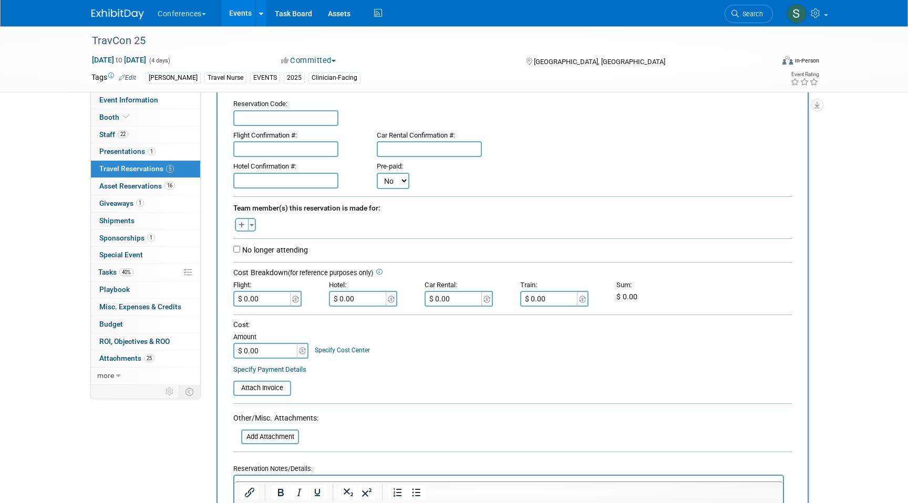
scroll to position [172, 0]
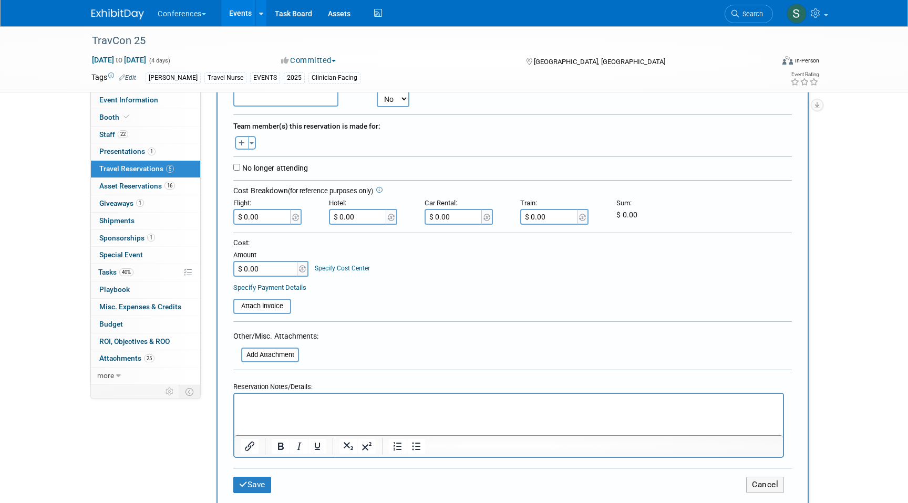
click at [250, 402] on p "Rich Text Area. Press ALT-0 for help." at bounding box center [509, 403] width 537 height 11
click at [293, 404] on p "[PERSON_NAME]" at bounding box center [509, 403] width 537 height 11
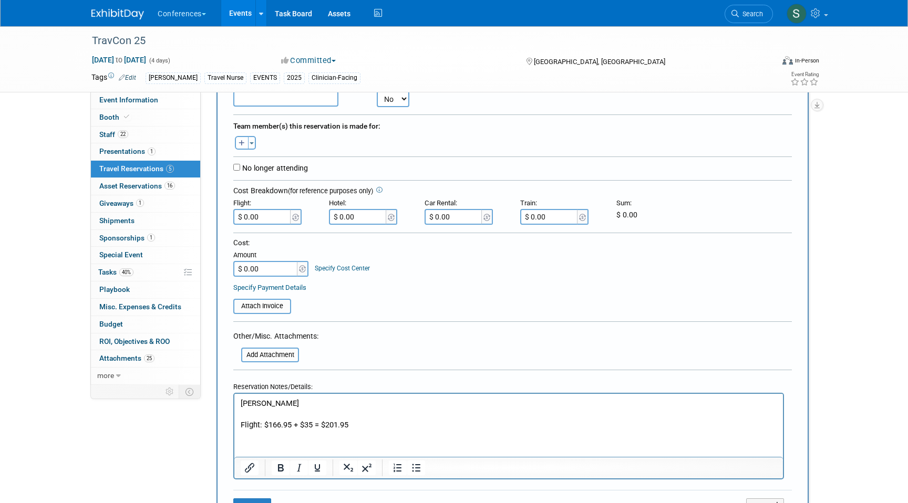
click at [271, 220] on input "$ 0.00" at bounding box center [262, 217] width 59 height 16
type input "$ 201.95"
click at [362, 220] on input "$ 0.00" at bounding box center [358, 217] width 59 height 16
type input "$ 174.61"
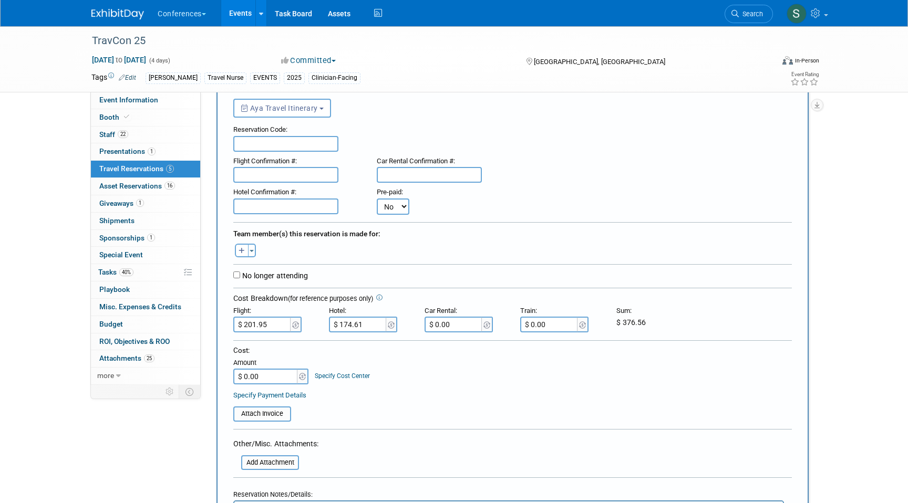
scroll to position [51, 0]
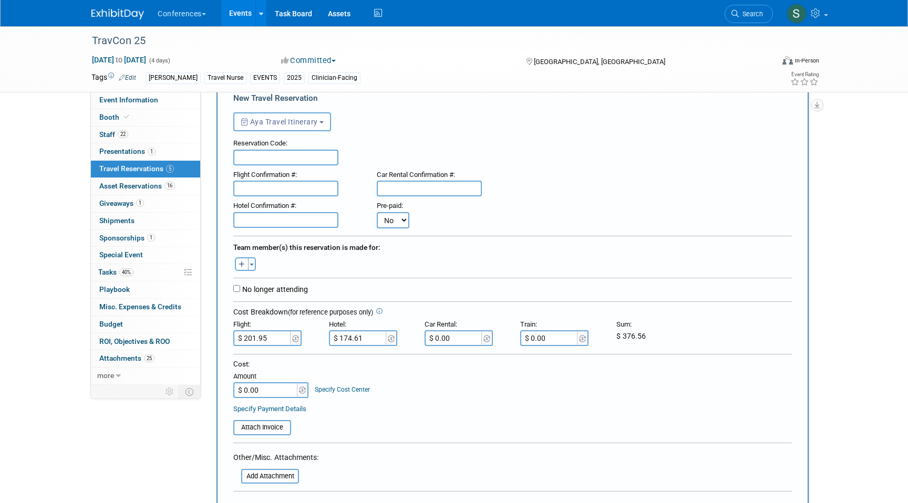
click at [252, 220] on input "text" at bounding box center [285, 220] width 105 height 16
paste input "DH2F4CXC"
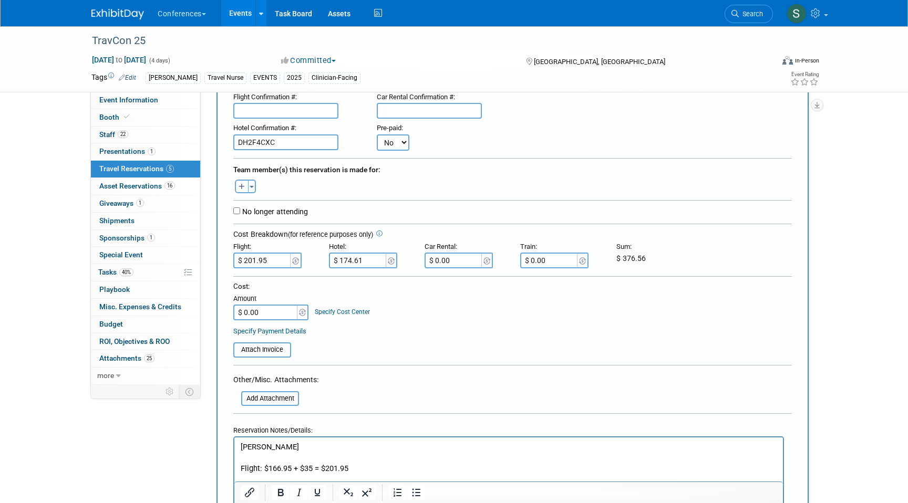
type input "DH2F4CXC"
click at [273, 311] on input "$ 0.00" at bounding box center [266, 313] width 66 height 16
type input "$ 376.56"
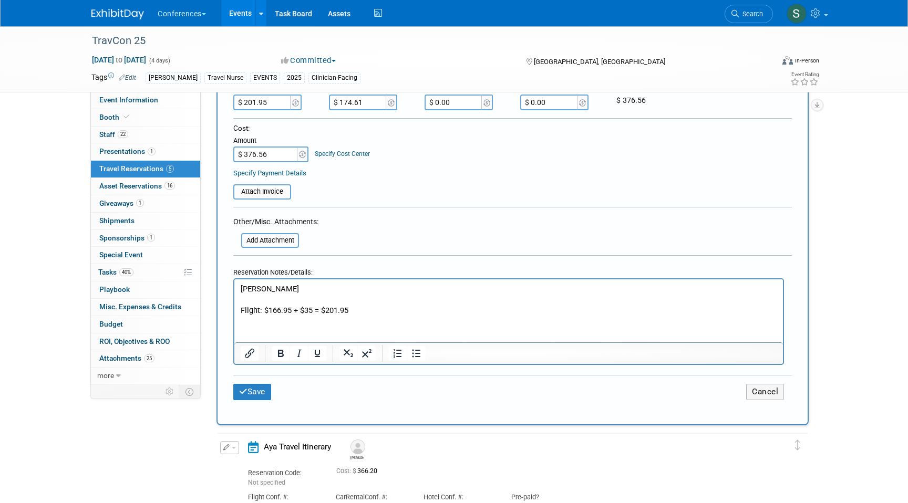
scroll to position [290, 0]
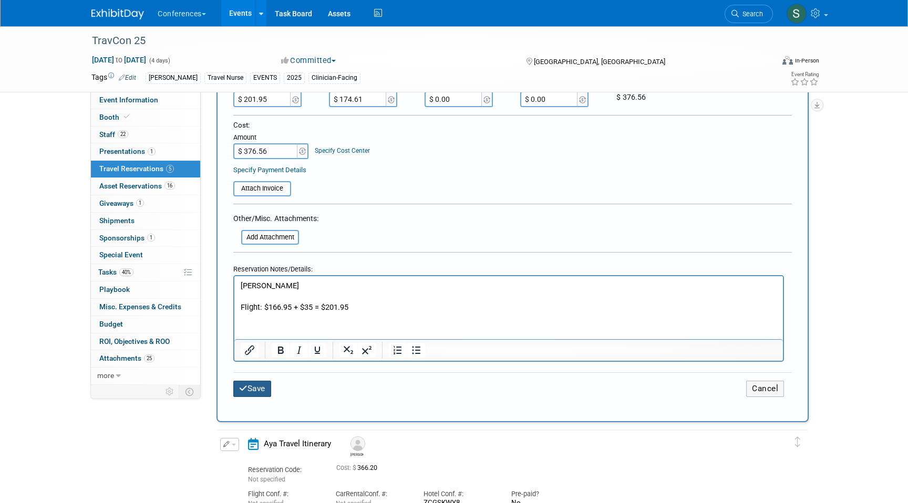
click at [254, 390] on button "Save" at bounding box center [252, 389] width 38 height 16
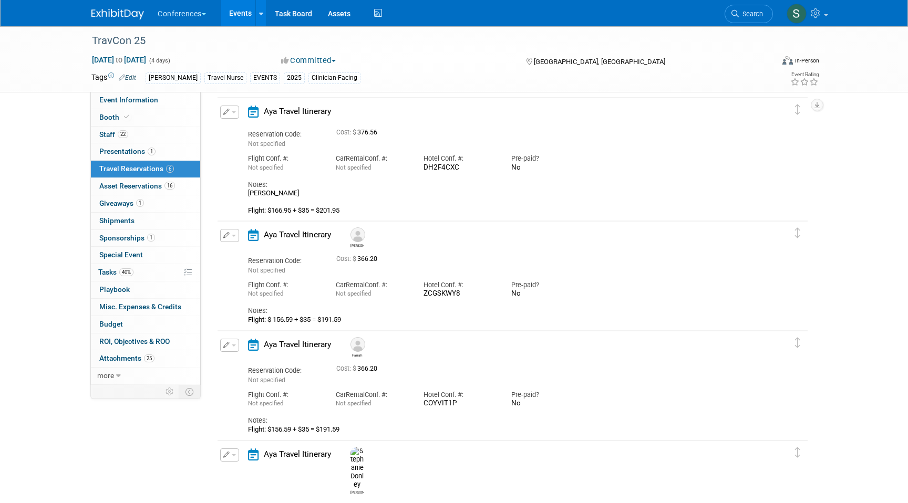
scroll to position [0, 0]
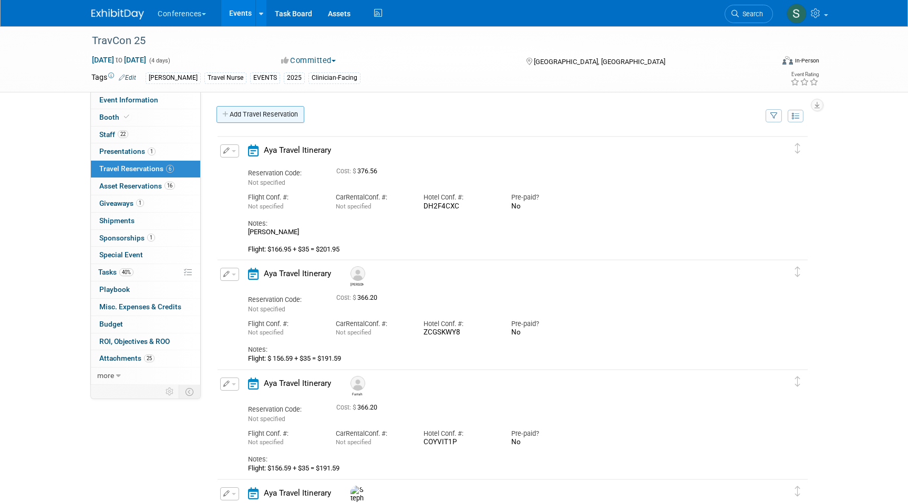
click at [253, 114] on link "Add Travel Reservation" at bounding box center [261, 114] width 88 height 17
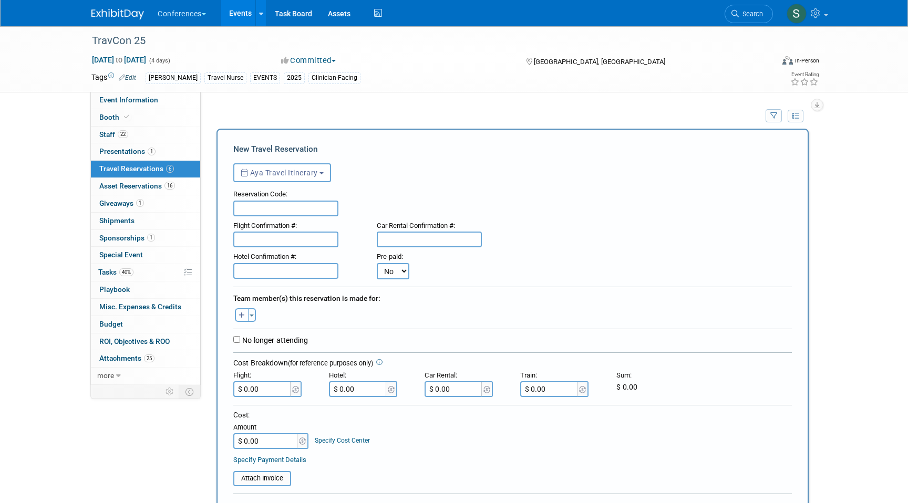
click at [245, 315] on button "button" at bounding box center [242, 315] width 14 height 14
select select
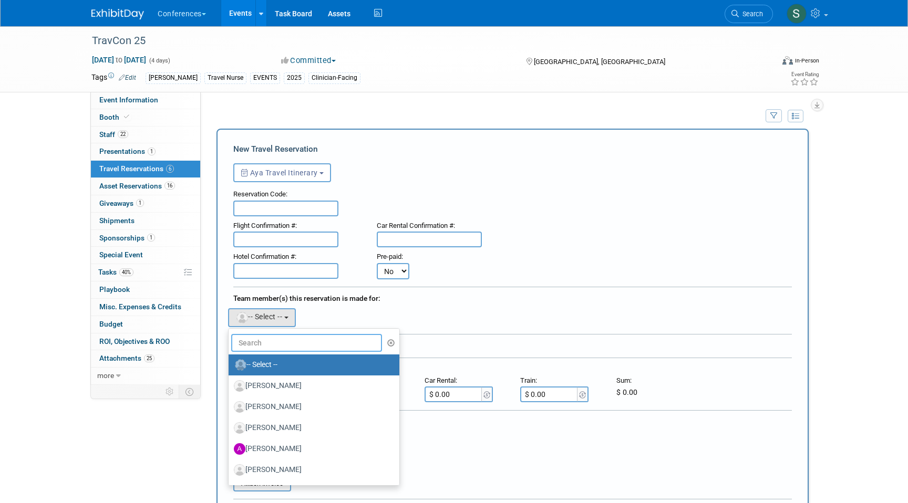
click at [277, 345] on input "text" at bounding box center [306, 343] width 151 height 18
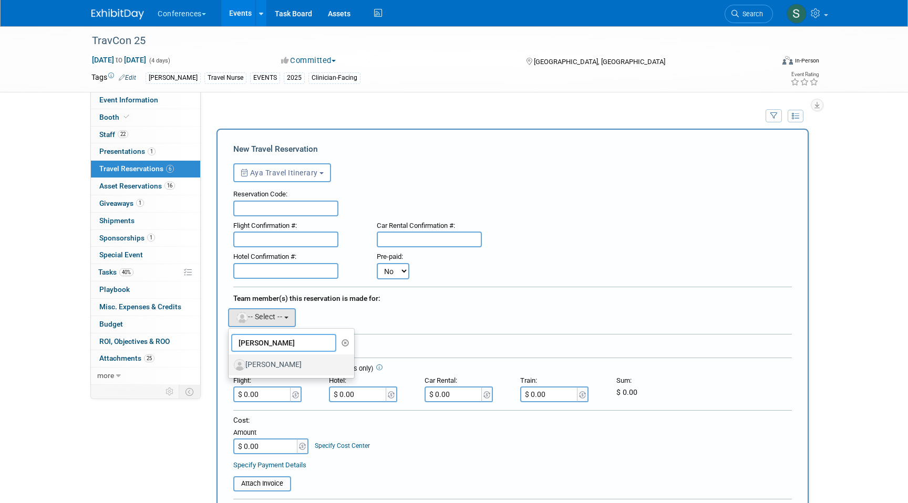
type input "deanna"
click at [296, 365] on label "[PERSON_NAME]" at bounding box center [289, 365] width 110 height 17
click at [230, 365] on input "[PERSON_NAME]" at bounding box center [226, 364] width 7 height 7
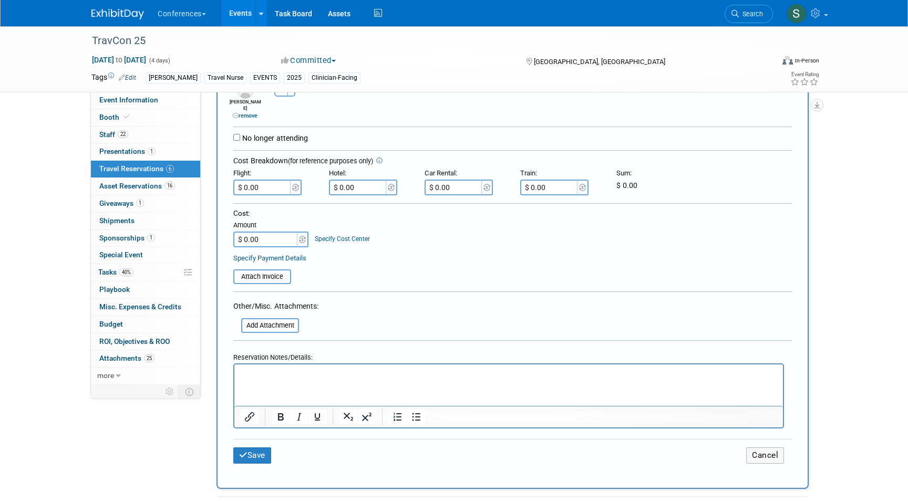
scroll to position [252, 0]
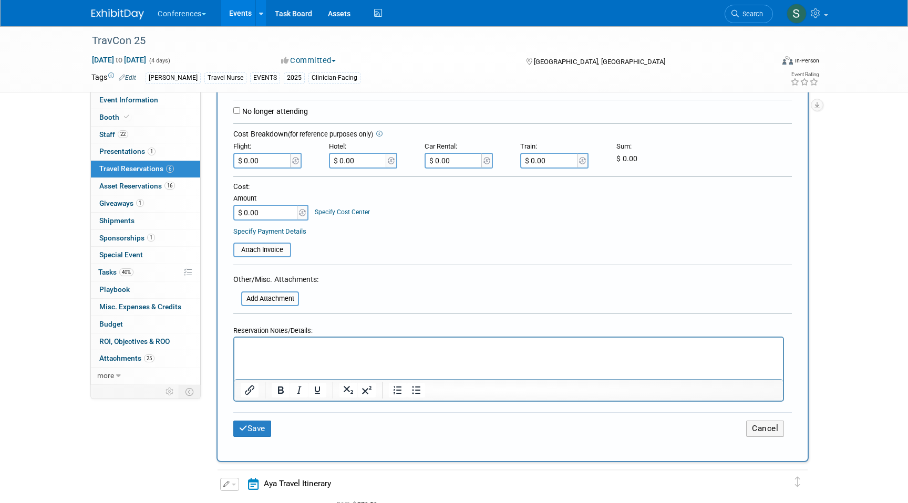
click at [261, 346] on p "Rich Text Area. Press ALT-0 for help." at bounding box center [509, 347] width 537 height 11
click at [264, 155] on input "$ 0.00" at bounding box center [262, 161] width 59 height 16
type input "$ 231.59"
click at [362, 158] on input "$ 0.00" at bounding box center [358, 161] width 59 height 16
type input "$ 174.61"
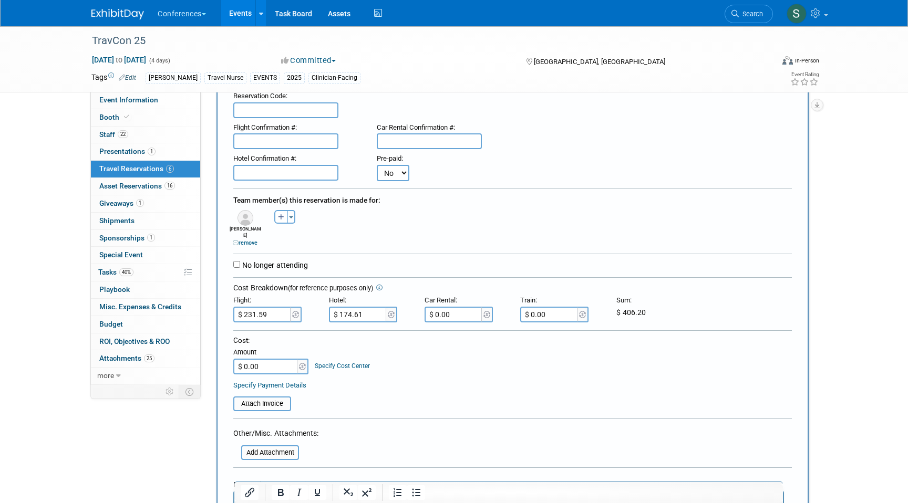
scroll to position [85, 0]
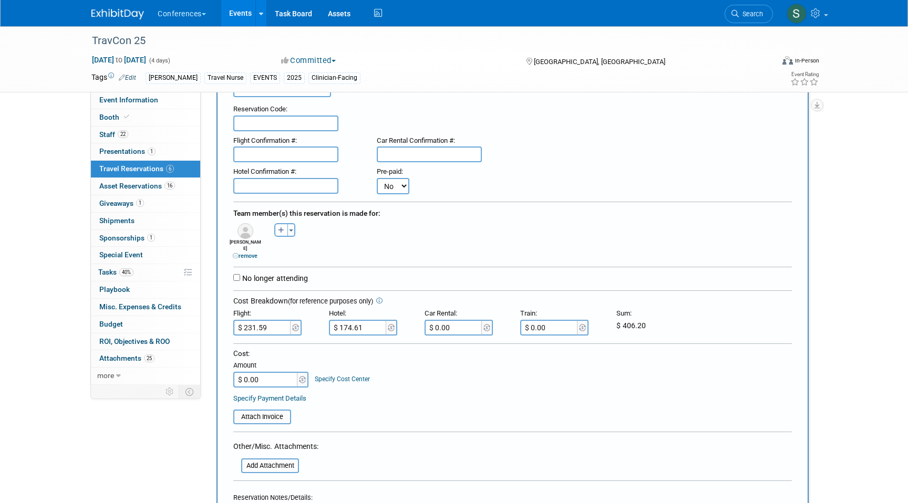
click at [291, 186] on input "text" at bounding box center [285, 186] width 105 height 16
paste input "5R4N027S"
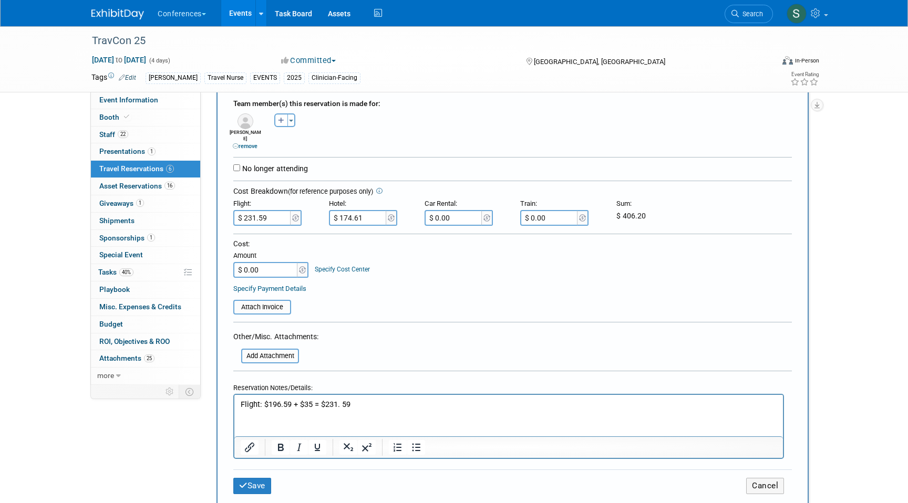
scroll to position [198, 0]
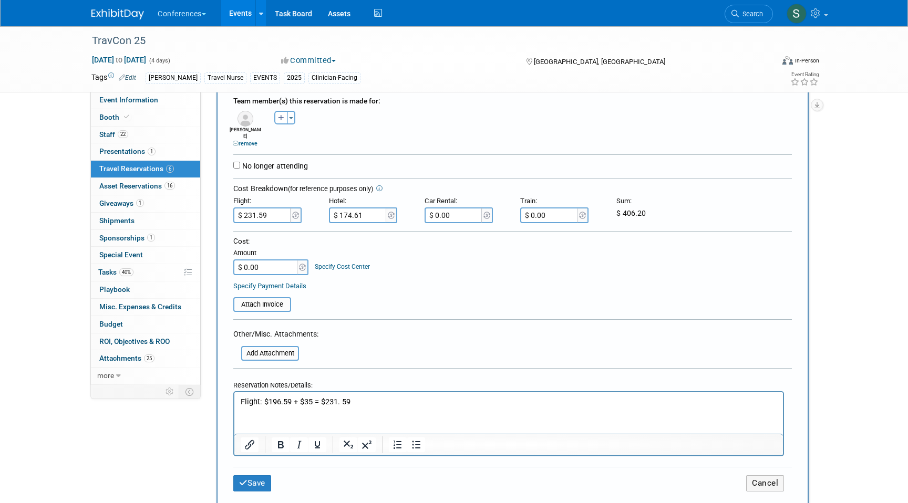
type input "5R4N027S"
click at [267, 265] on input "$ 0.00" at bounding box center [266, 268] width 66 height 16
type input "$ 406.20"
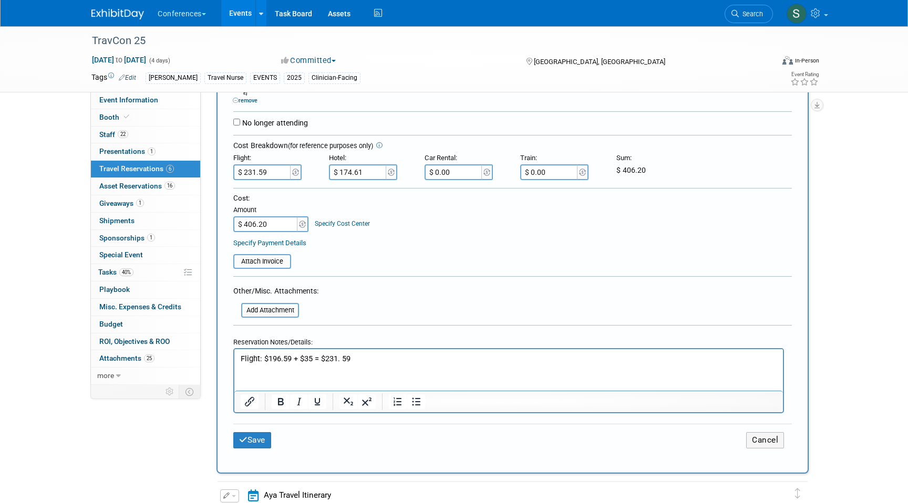
scroll to position [255, 0]
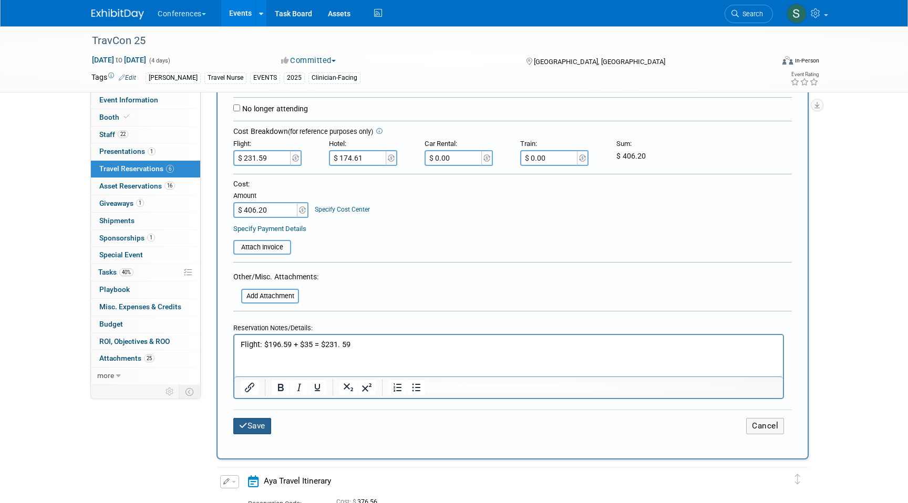
click at [261, 420] on button "Save" at bounding box center [252, 426] width 38 height 16
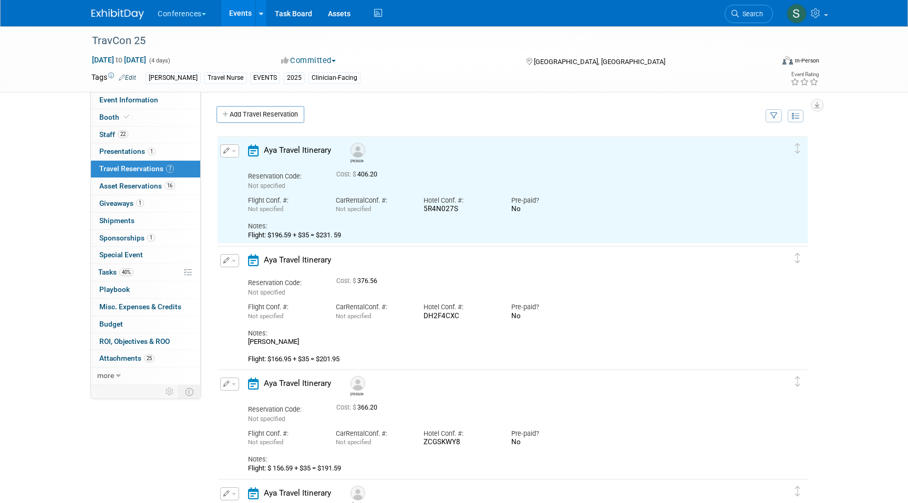
scroll to position [0, 0]
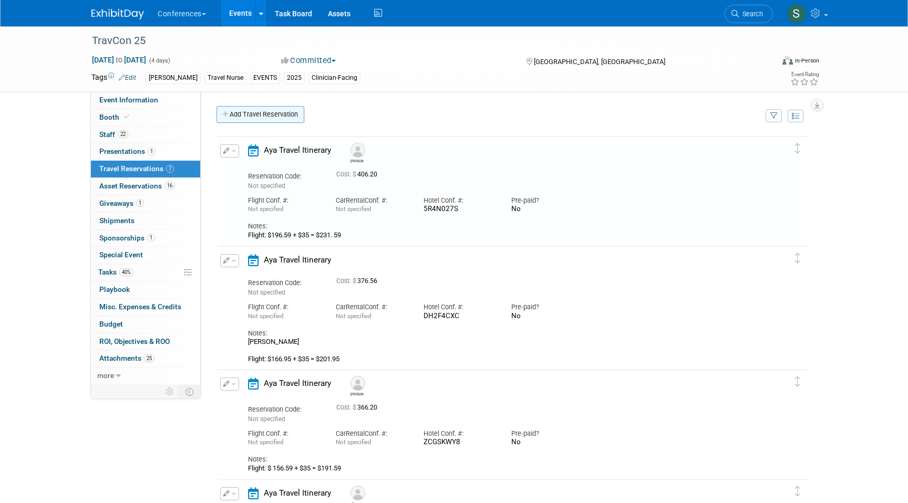
click at [250, 118] on link "Add Travel Reservation" at bounding box center [261, 114] width 88 height 17
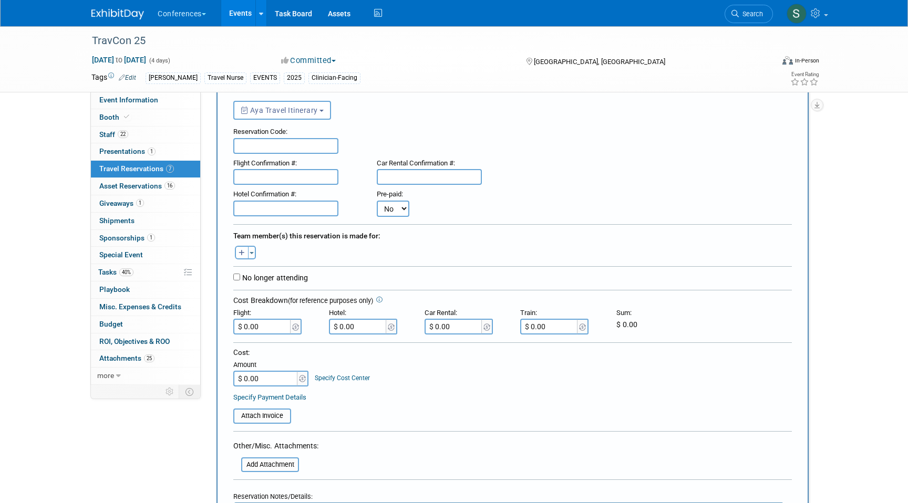
scroll to position [213, 0]
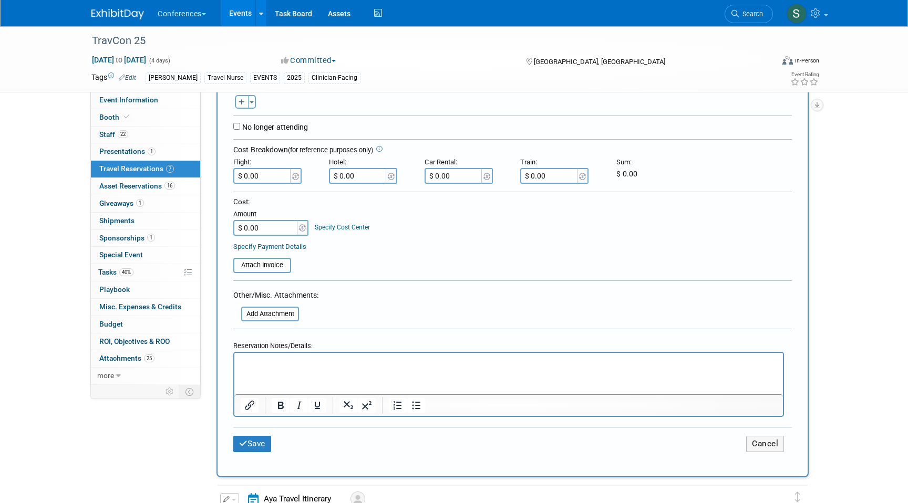
click at [255, 360] on p "Rich Text Area. Press ALT-0 for help." at bounding box center [509, 362] width 537 height 11
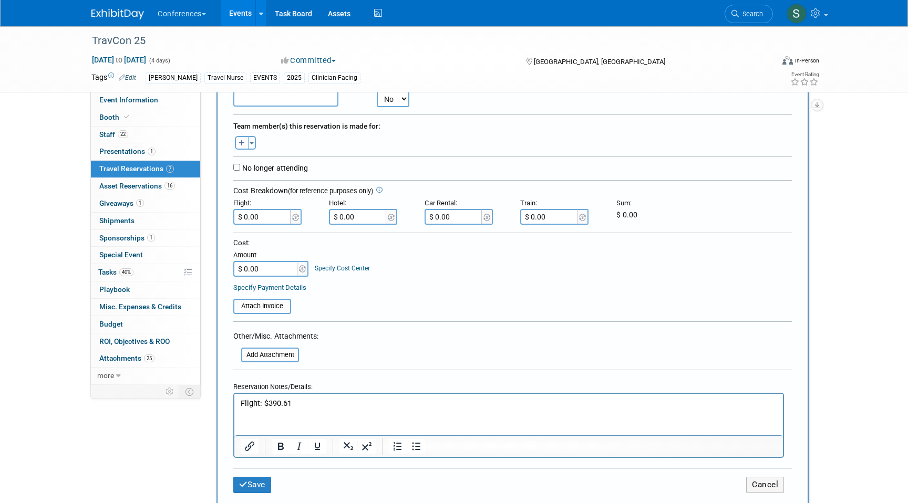
scroll to position [160, 0]
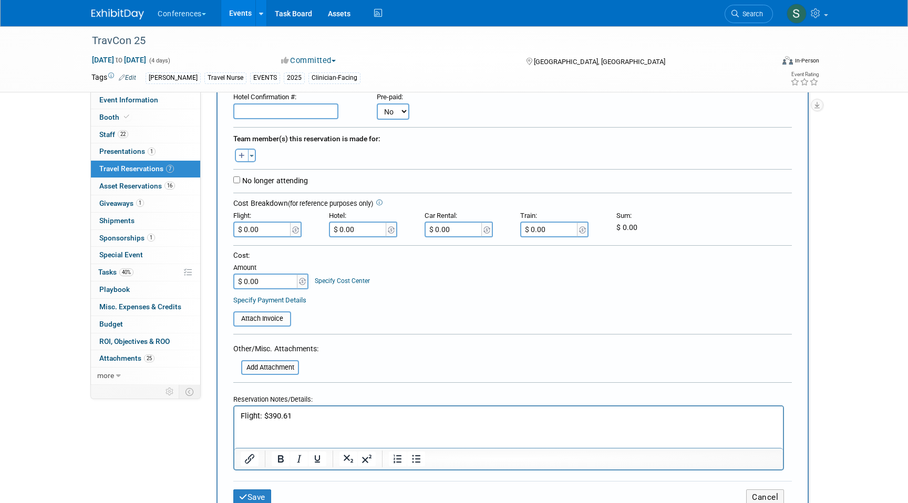
click at [241, 156] on icon "button" at bounding box center [242, 156] width 6 height 7
select select
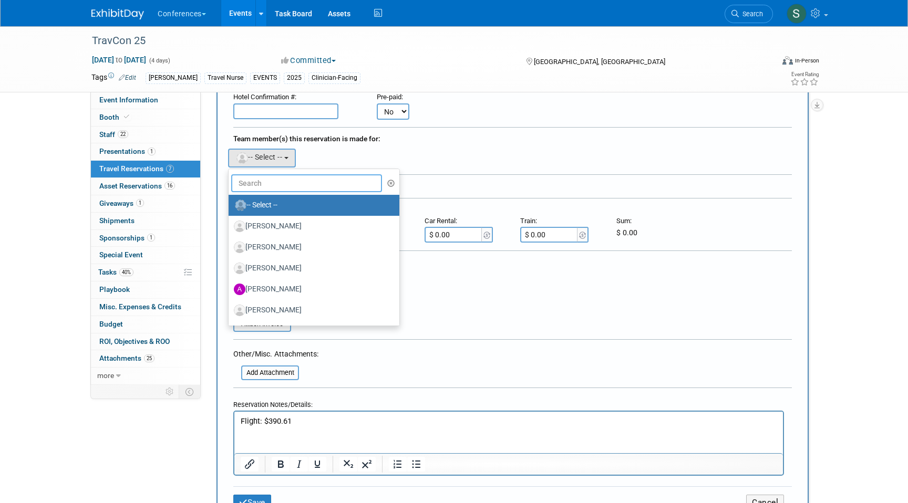
click at [244, 179] on input "text" at bounding box center [306, 183] width 151 height 18
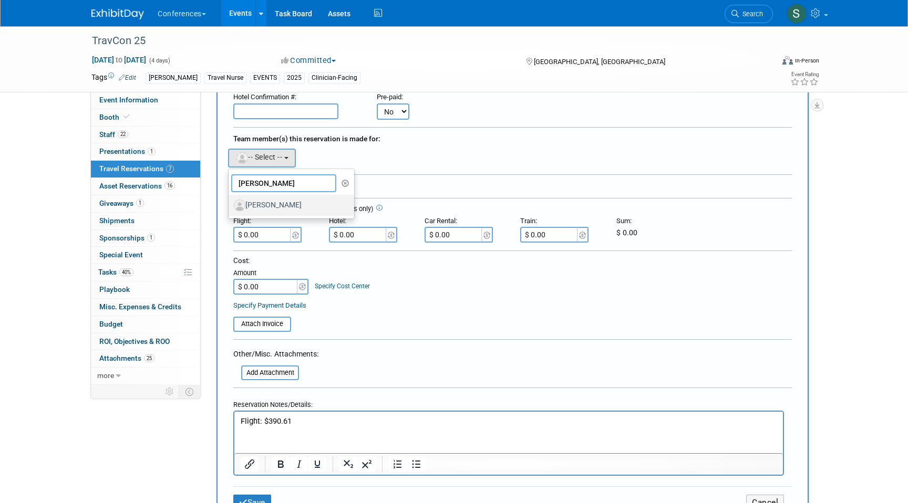
type input "christina"
click at [287, 208] on label "[PERSON_NAME]" at bounding box center [289, 205] width 110 height 17
click at [230, 208] on input "[PERSON_NAME]" at bounding box center [226, 204] width 7 height 7
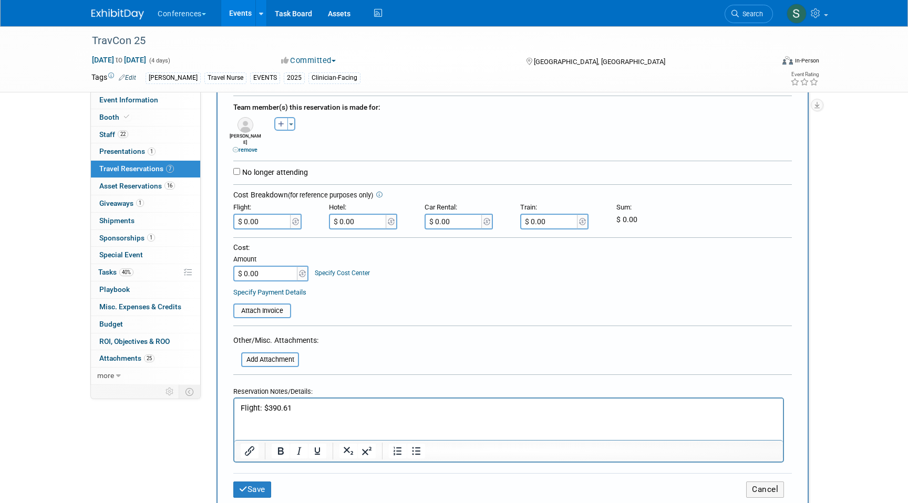
scroll to position [196, 0]
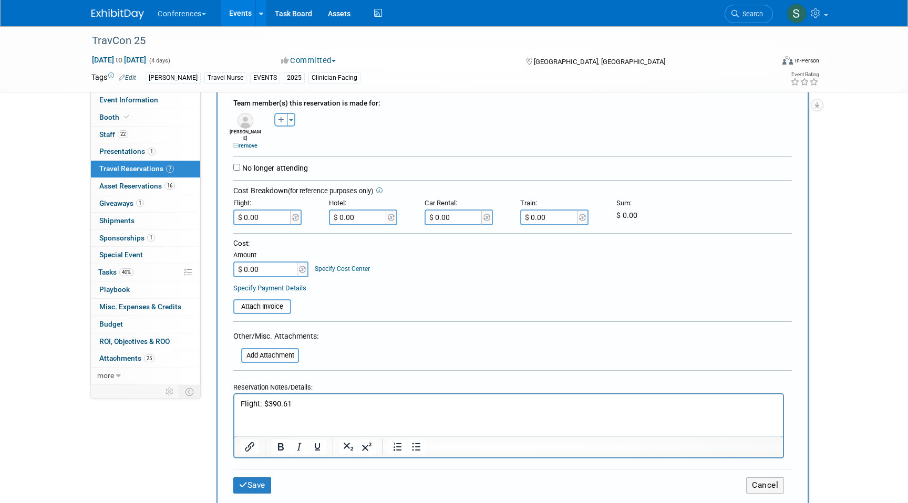
click at [314, 399] on p "Flight: $390.61" at bounding box center [509, 403] width 537 height 11
click at [277, 215] on input "$ 0.00" at bounding box center [262, 218] width 59 height 16
type input "$ 425.61"
click at [361, 212] on input "$ 0.00" at bounding box center [358, 218] width 59 height 16
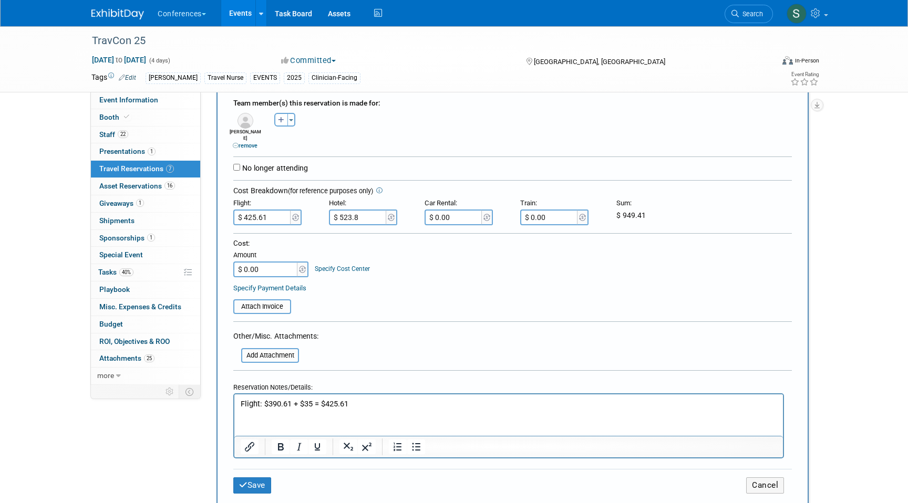
type input "$ 523.82"
click at [275, 262] on input "$ 0.00" at bounding box center [266, 270] width 66 height 16
paste input "20.00"
click at [281, 265] on input "$ 20.00" at bounding box center [266, 270] width 66 height 16
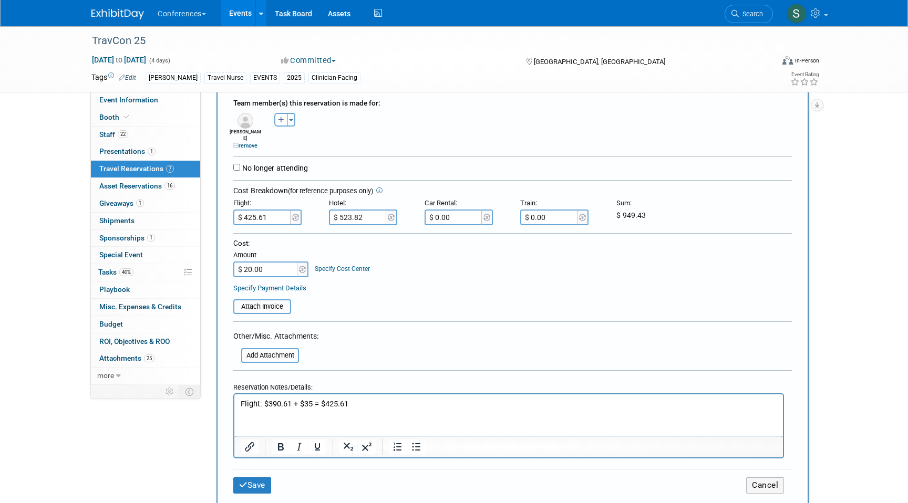
click at [281, 265] on input "$ 20.00" at bounding box center [266, 270] width 66 height 16
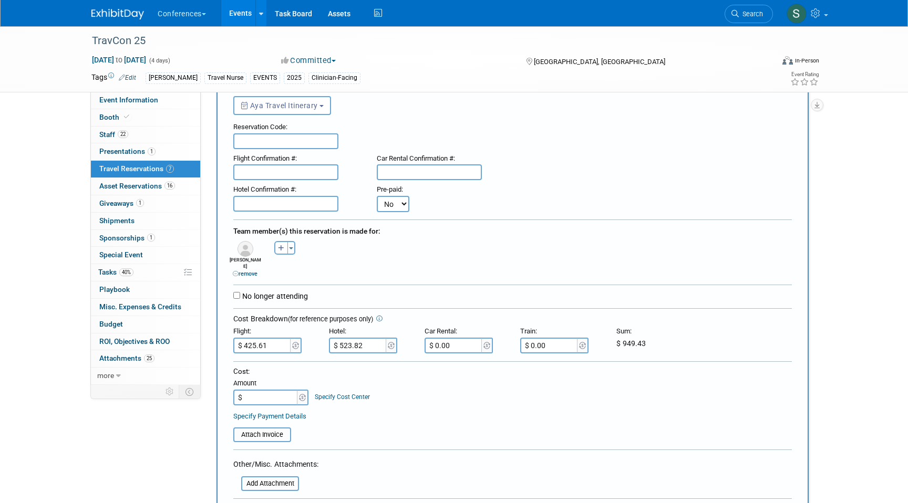
scroll to position [66, 0]
type input "$"
click at [257, 210] on input "text" at bounding box center [285, 206] width 105 height 16
paste input "LB2VRH0W"
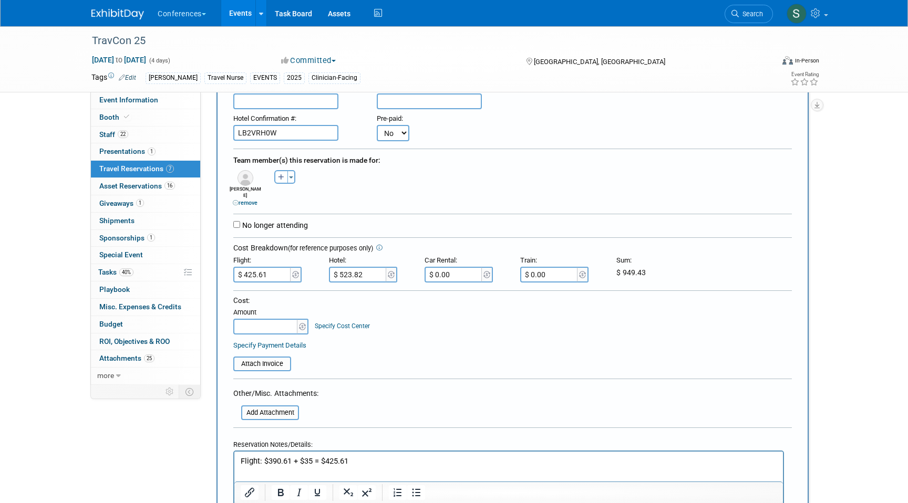
scroll to position [182, 0]
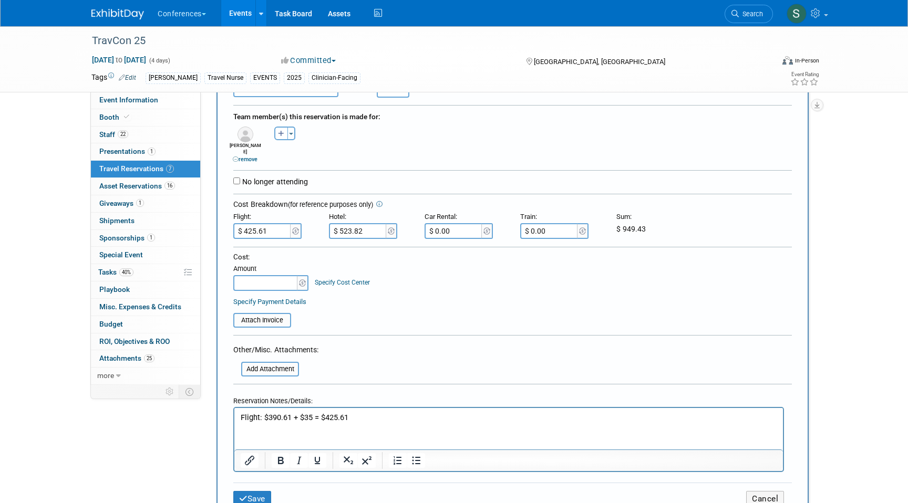
type input "LB2VRH0W"
click at [265, 275] on input "text" at bounding box center [266, 283] width 66 height 16
type input "$ 949.43"
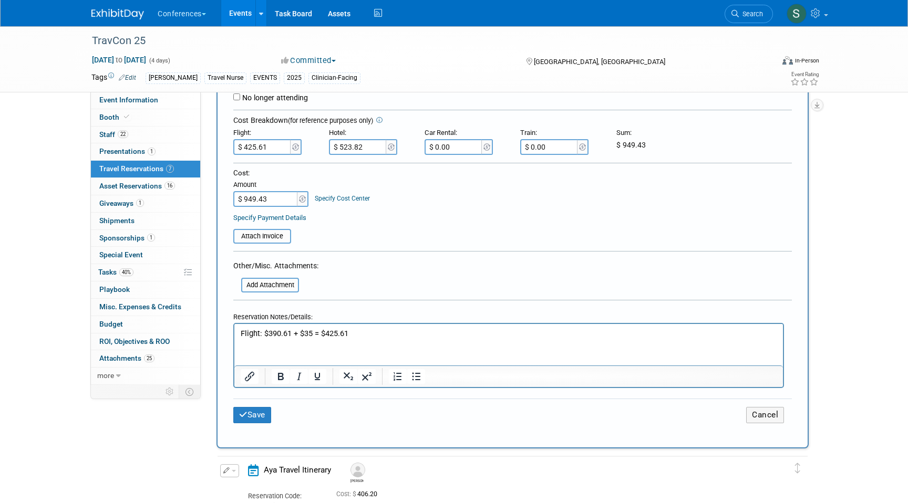
scroll to position [266, 0]
click at [256, 409] on button "Save" at bounding box center [252, 415] width 38 height 16
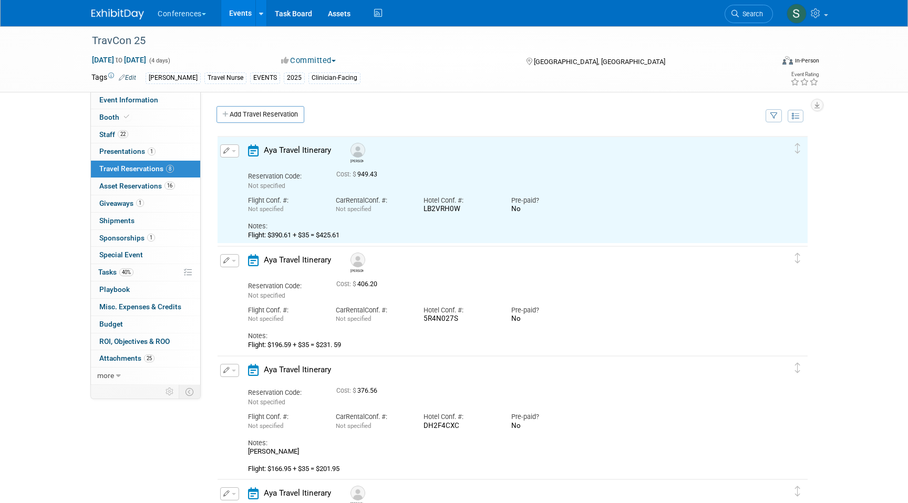
scroll to position [0, 0]
click at [255, 111] on link "Add Travel Reservation" at bounding box center [261, 114] width 88 height 17
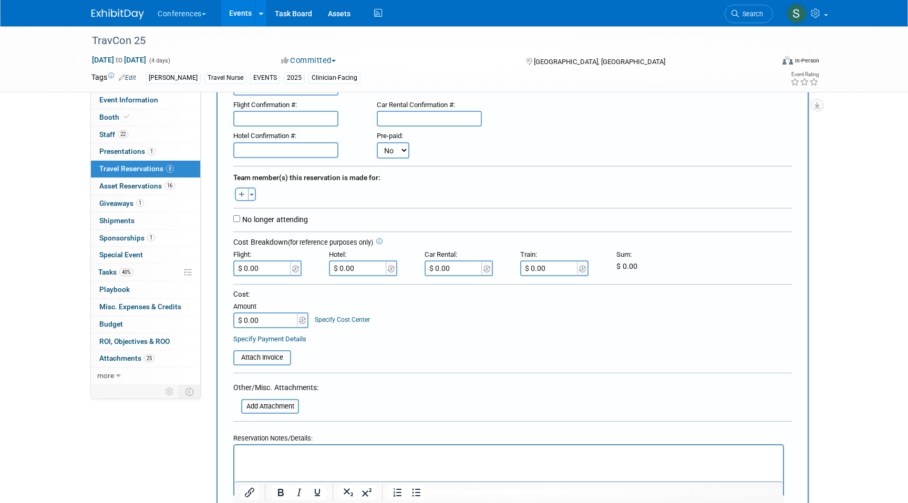
scroll to position [137, 0]
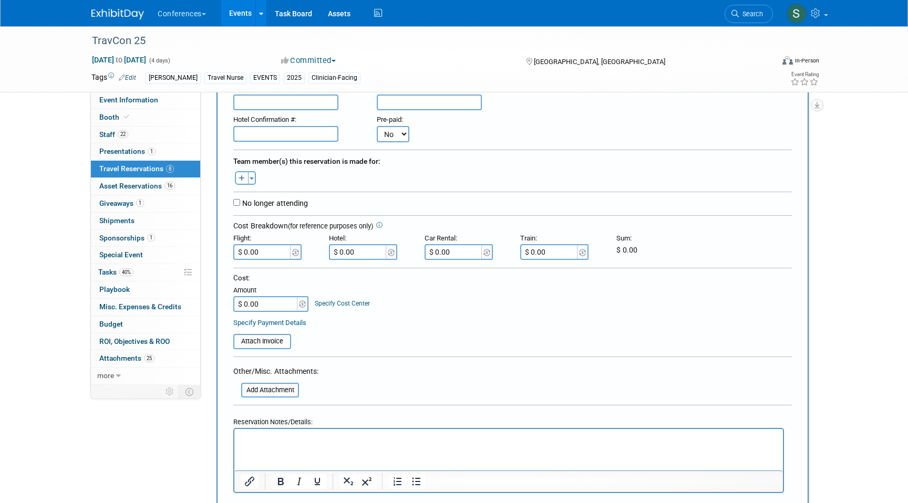
click at [240, 179] on icon "button" at bounding box center [242, 179] width 6 height 7
select select
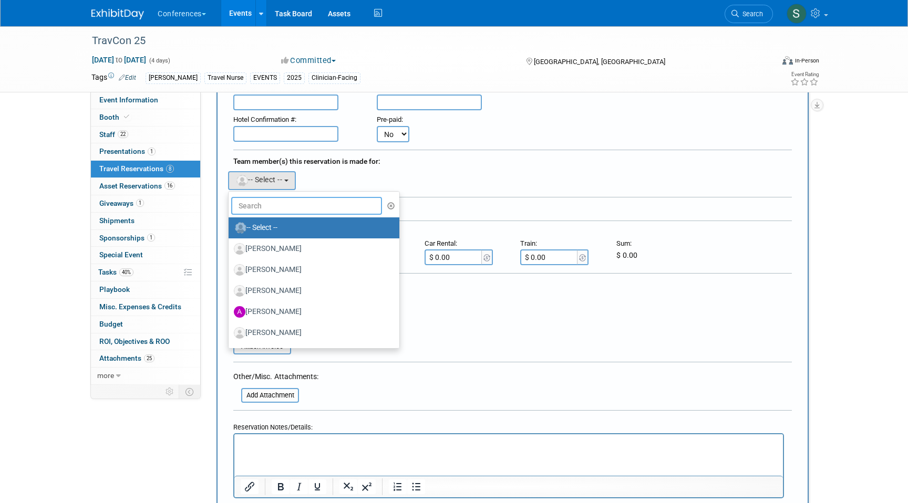
click at [259, 204] on input "text" at bounding box center [306, 206] width 151 height 18
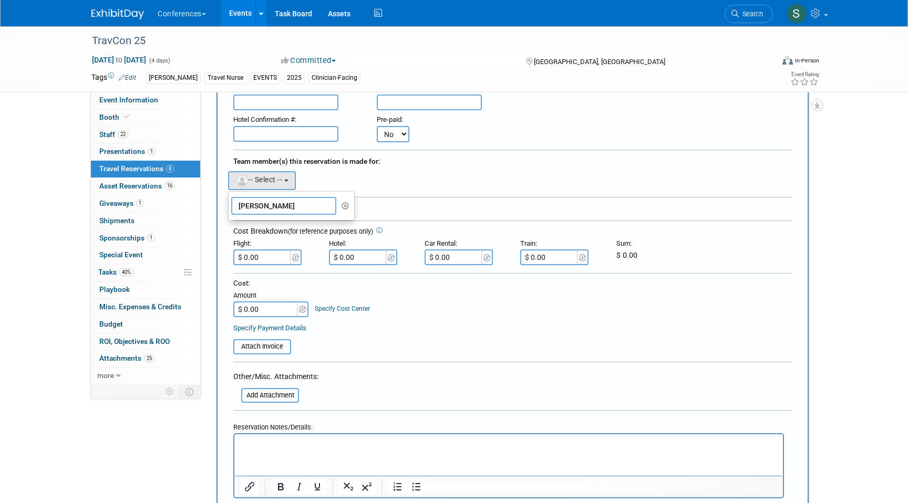
type input "lance"
click at [420, 192] on div "Team member(s) this reservation is made for: Aaron remove Aaron remove remove r…" at bounding box center [512, 171] width 559 height 43
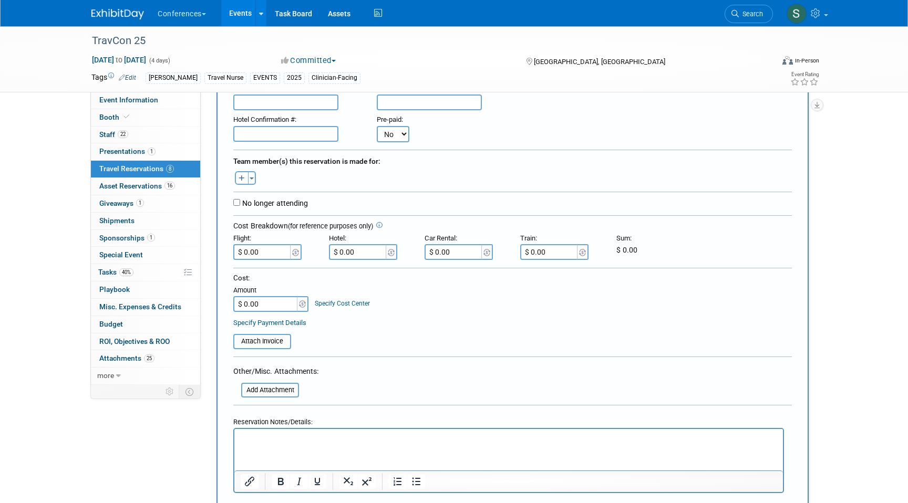
click at [248, 445] on html at bounding box center [508, 436] width 549 height 15
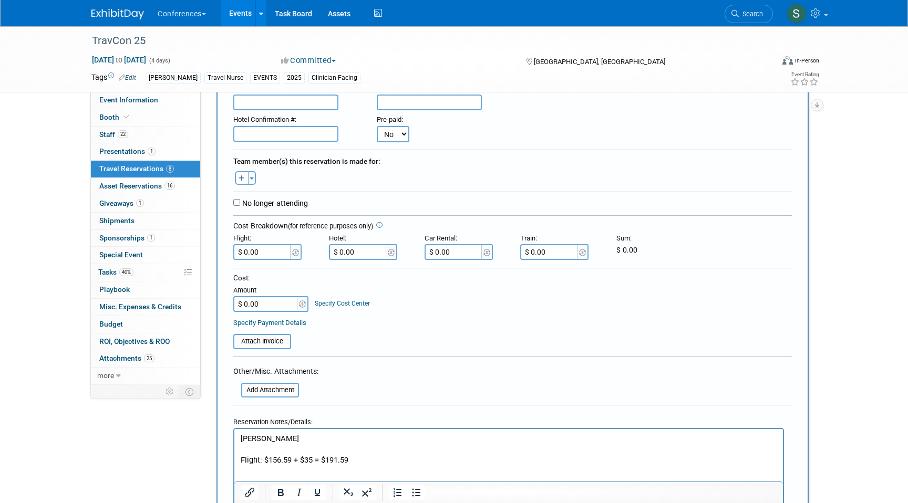
click at [276, 250] on input "$ 0.00" at bounding box center [262, 252] width 59 height 16
type input "$ 191.59"
click at [357, 255] on input "$ 0.00" at bounding box center [358, 252] width 59 height 16
type input "$ 174.61"
click at [271, 142] on input "text" at bounding box center [285, 134] width 105 height 16
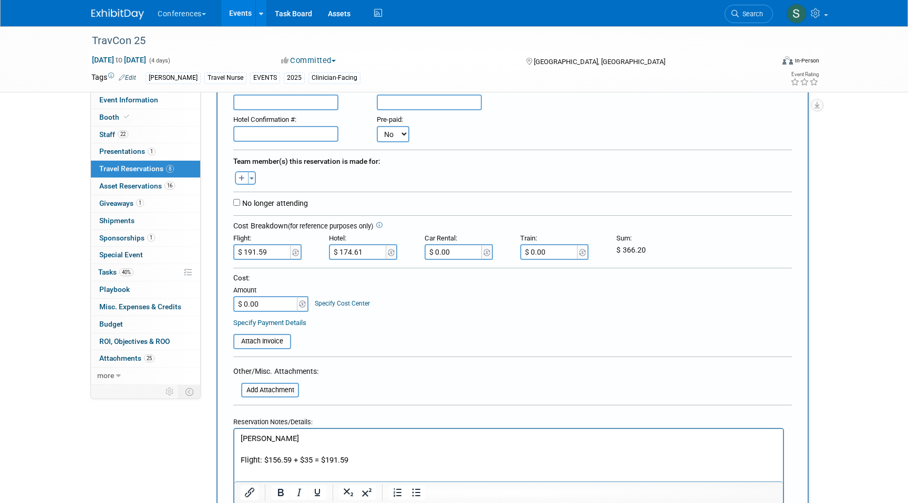
paste input "4PHNCYGZ"
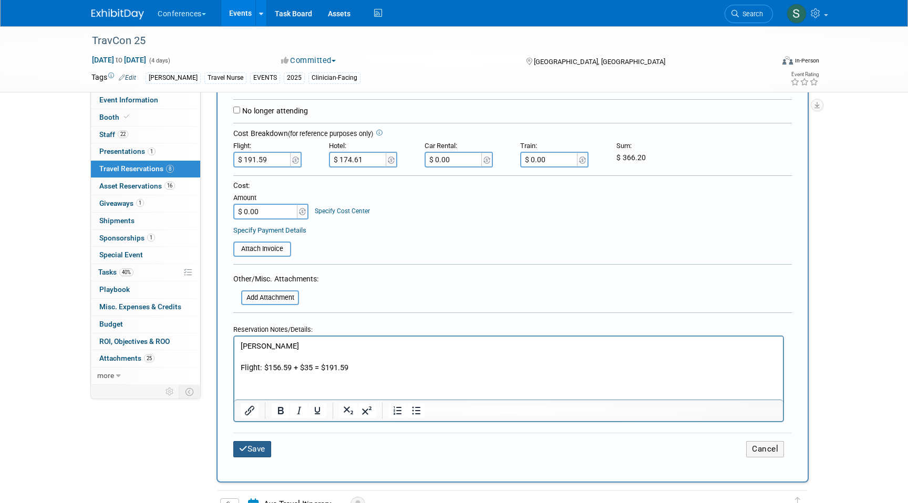
type input "4PHNCYGZ"
click at [256, 452] on button "Save" at bounding box center [252, 449] width 38 height 16
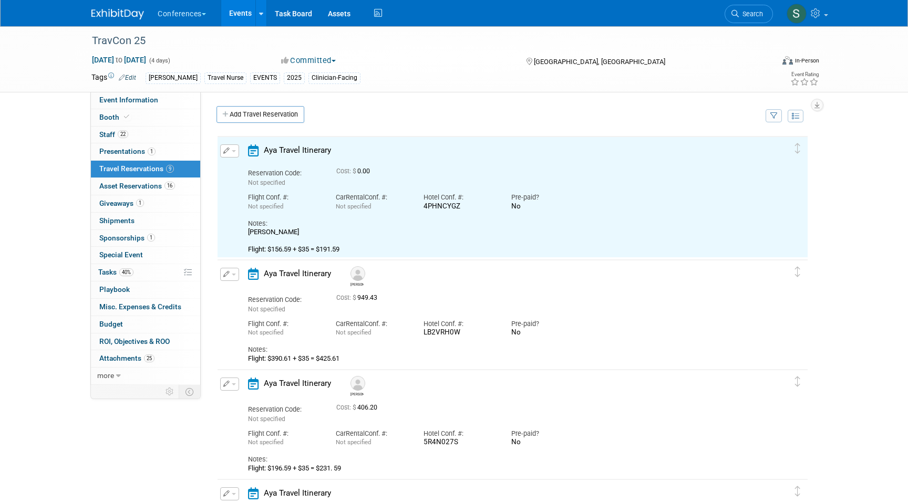
scroll to position [0, 0]
click at [229, 152] on icon "button" at bounding box center [226, 151] width 7 height 6
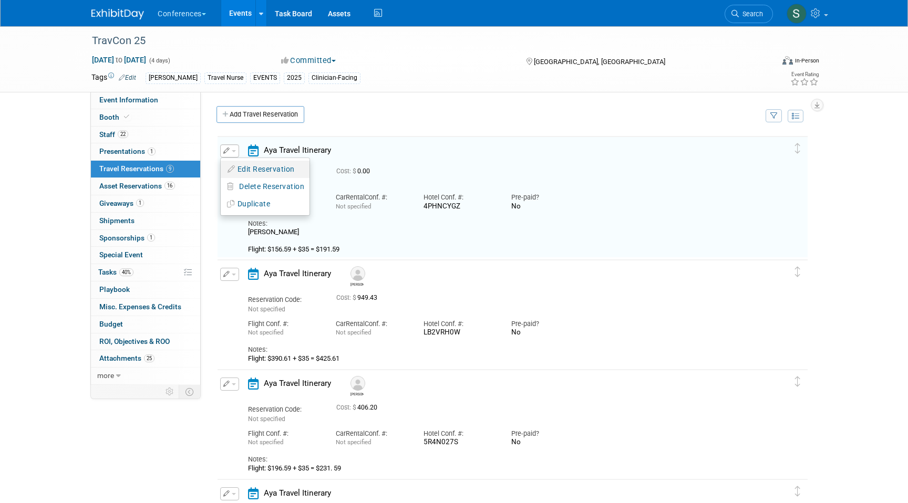
click at [239, 169] on button "Edit Reservation" at bounding box center [265, 169] width 89 height 15
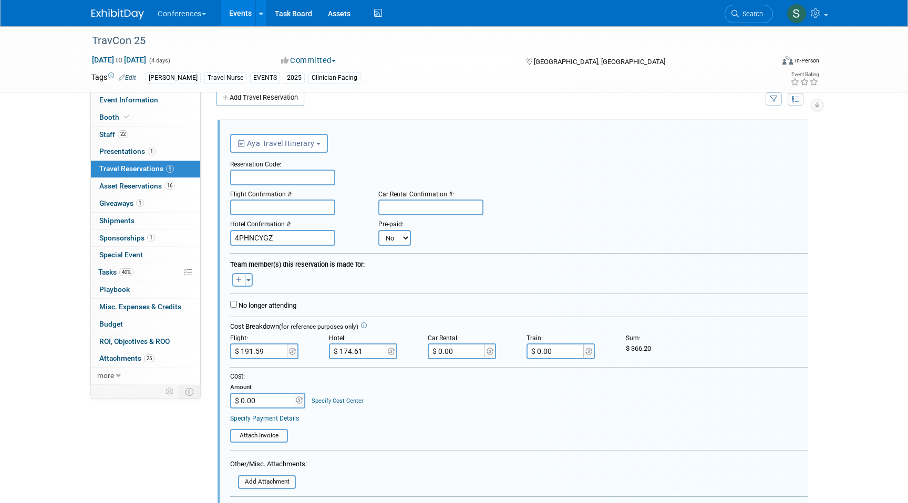
scroll to position [18, 0]
click at [275, 403] on input "$ 0.00" at bounding box center [263, 400] width 66 height 16
type input "$ 366.20"
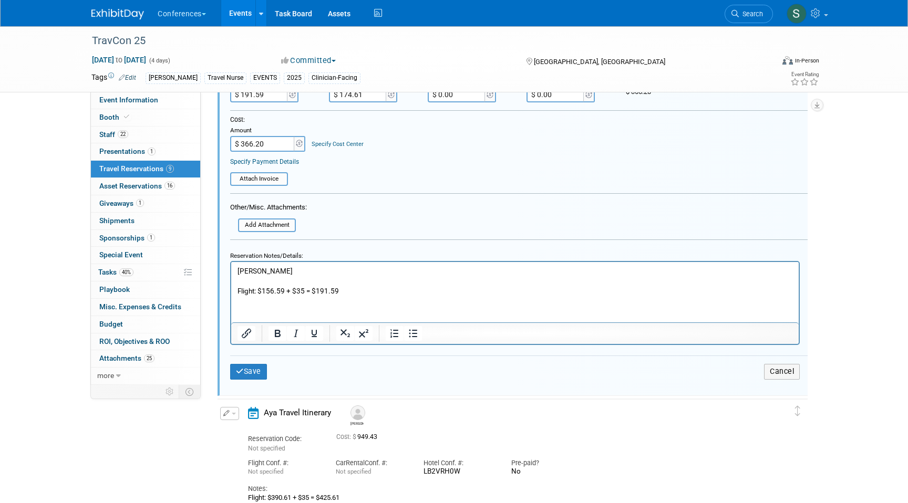
scroll to position [331, 0]
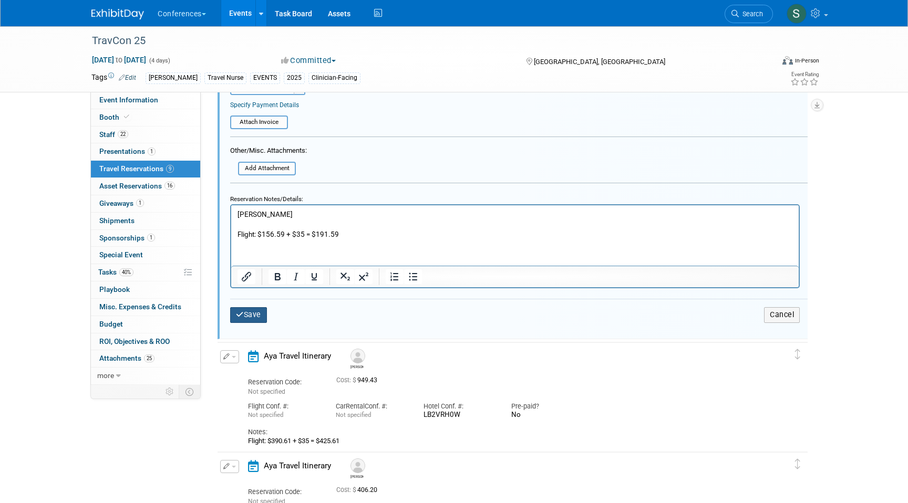
click at [255, 318] on button "Save" at bounding box center [248, 314] width 37 height 15
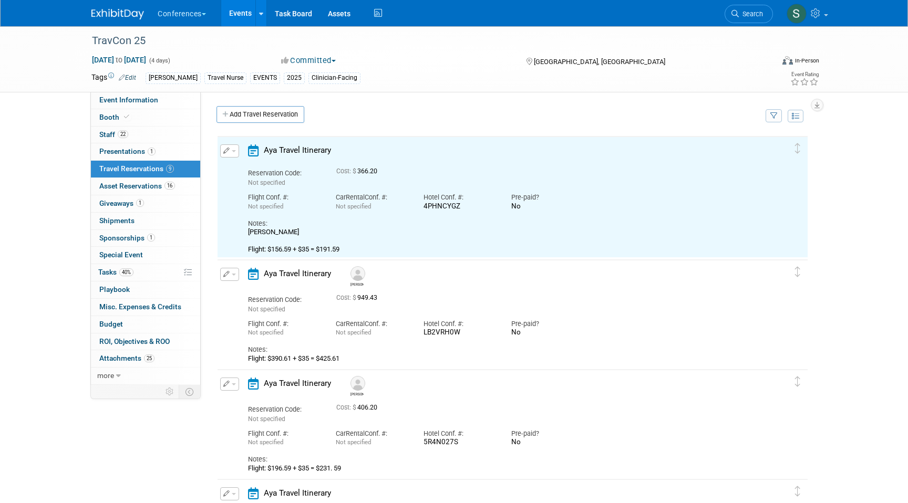
scroll to position [0, 0]
click at [248, 117] on link "Add Travel Reservation" at bounding box center [261, 114] width 88 height 17
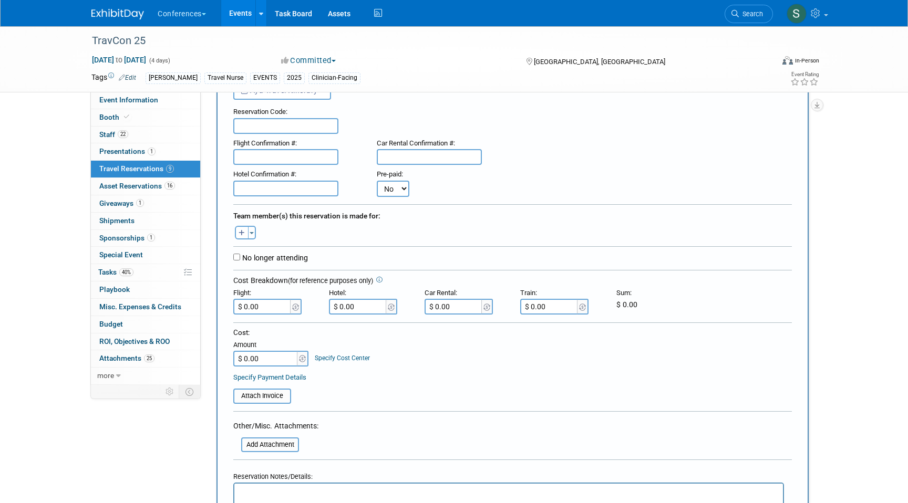
scroll to position [84, 0]
click at [245, 236] on button "button" at bounding box center [242, 232] width 14 height 14
select select
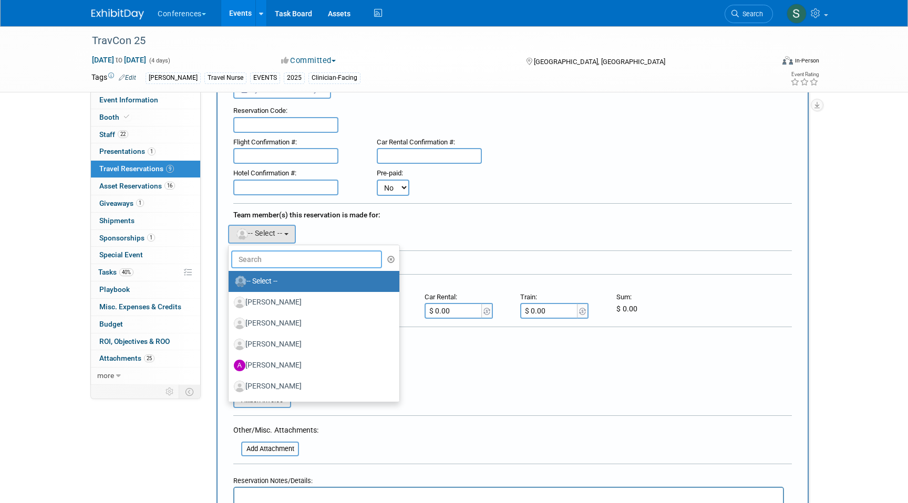
click at [263, 263] on input "text" at bounding box center [306, 260] width 151 height 18
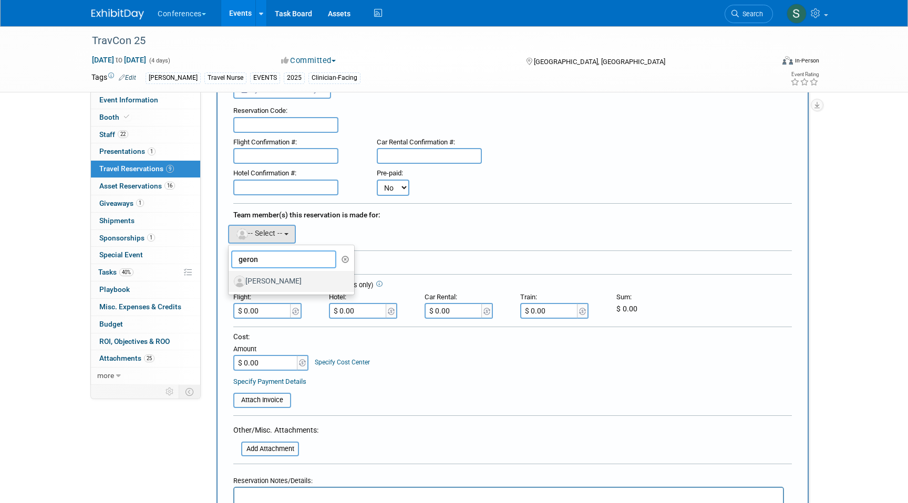
type input "geron"
click at [299, 283] on label "[PERSON_NAME]" at bounding box center [289, 281] width 110 height 17
click at [230, 283] on input "[PERSON_NAME]" at bounding box center [226, 280] width 7 height 7
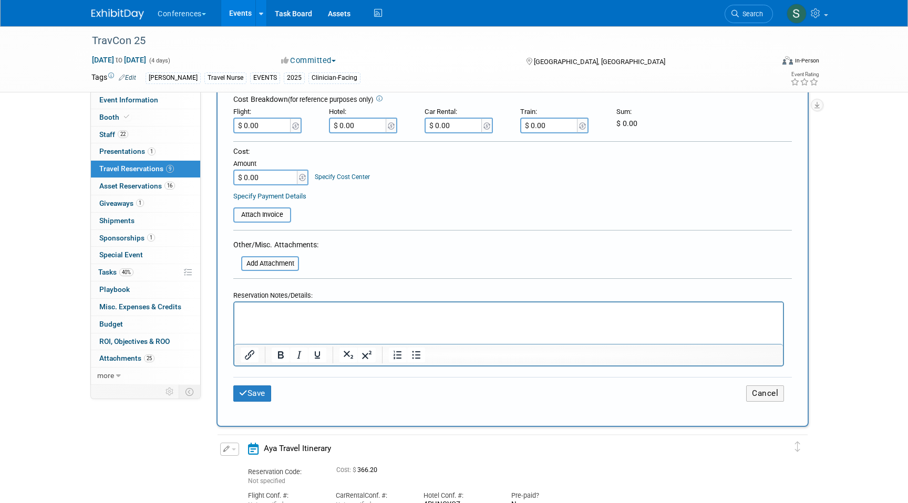
scroll to position [323, 0]
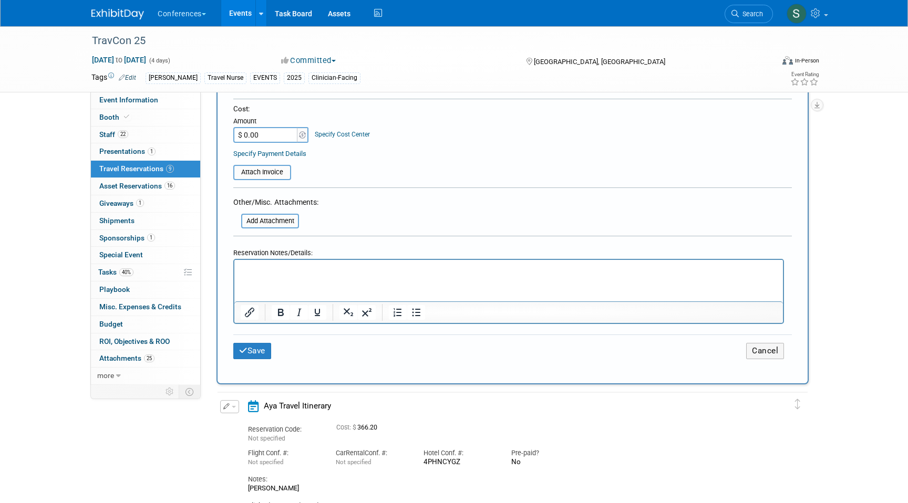
click at [250, 273] on p "Rich Text Area. Press ALT-0 for help." at bounding box center [509, 269] width 537 height 11
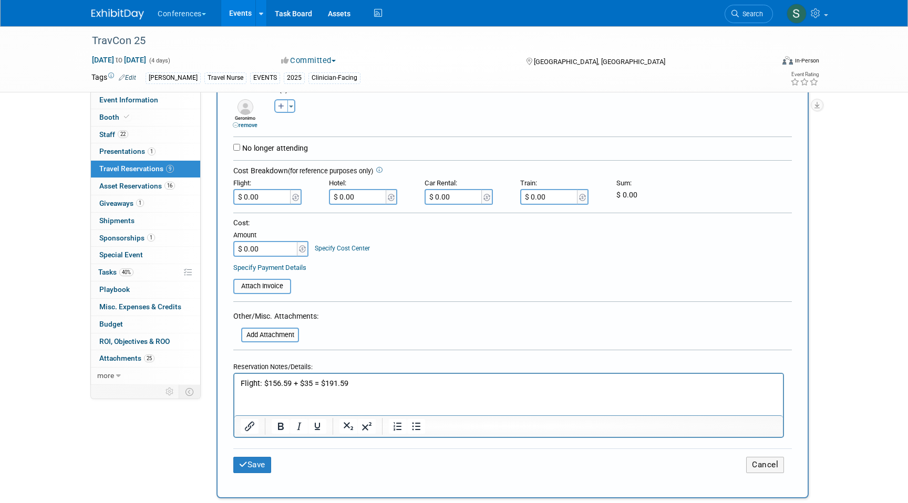
scroll to position [198, 0]
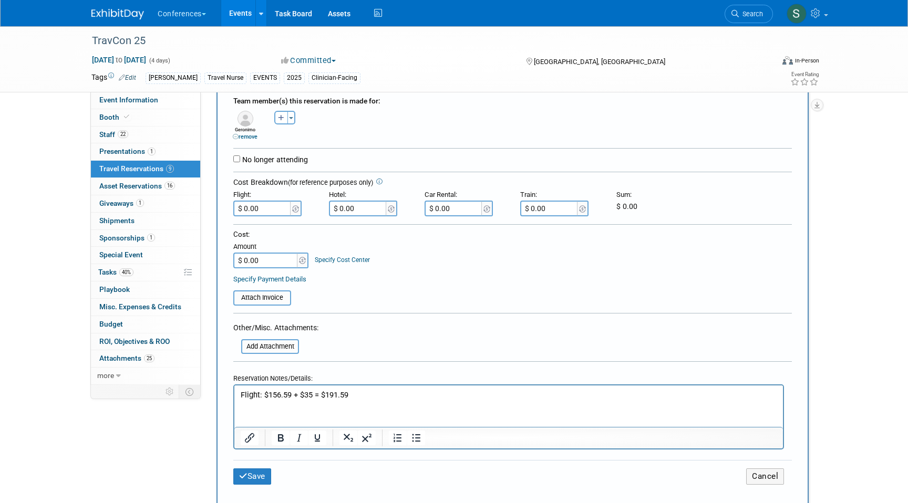
click at [273, 199] on div "Flight:" at bounding box center [273, 194] width 80 height 16
click at [269, 212] on input "$ 0.00" at bounding box center [262, 209] width 59 height 16
type input "$ 191.59"
click at [354, 208] on input "$ 0.00" at bounding box center [358, 209] width 59 height 16
type input "$ 174.61"
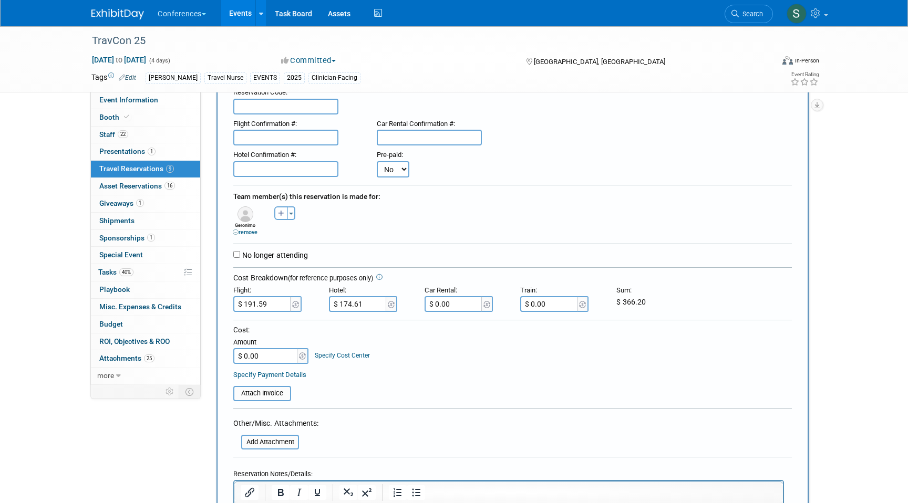
scroll to position [72, 0]
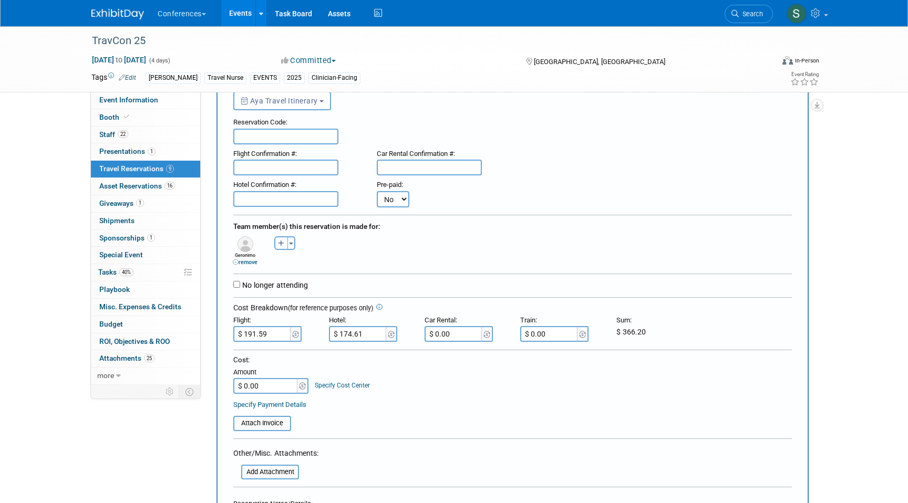
click at [281, 200] on input "text" at bounding box center [285, 199] width 105 height 16
paste input "QSMVZ9HW"
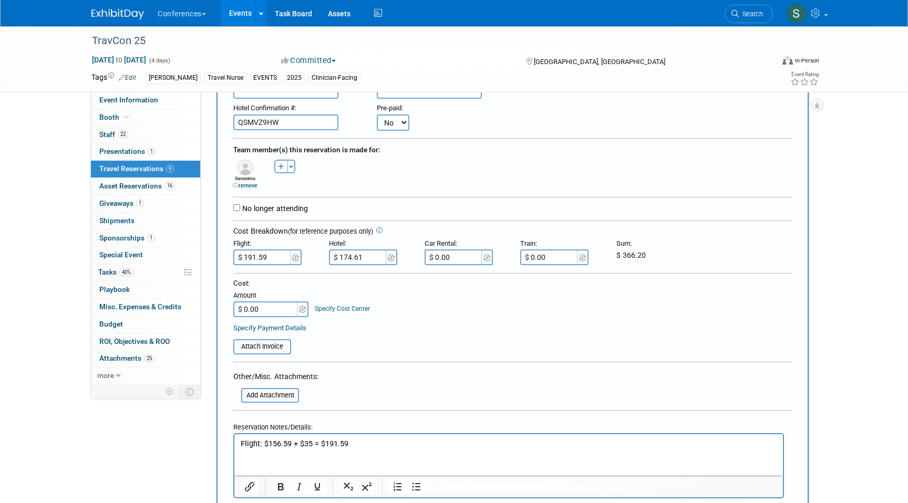
scroll to position [160, 0]
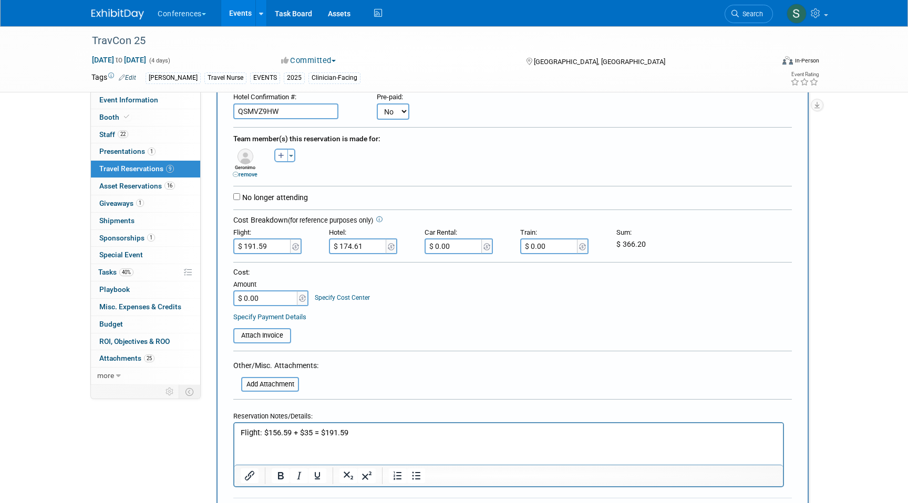
type input "QSMVZ9HW"
click at [272, 303] on input "$ 0.00" at bounding box center [266, 299] width 66 height 16
type input "$ 366.20"
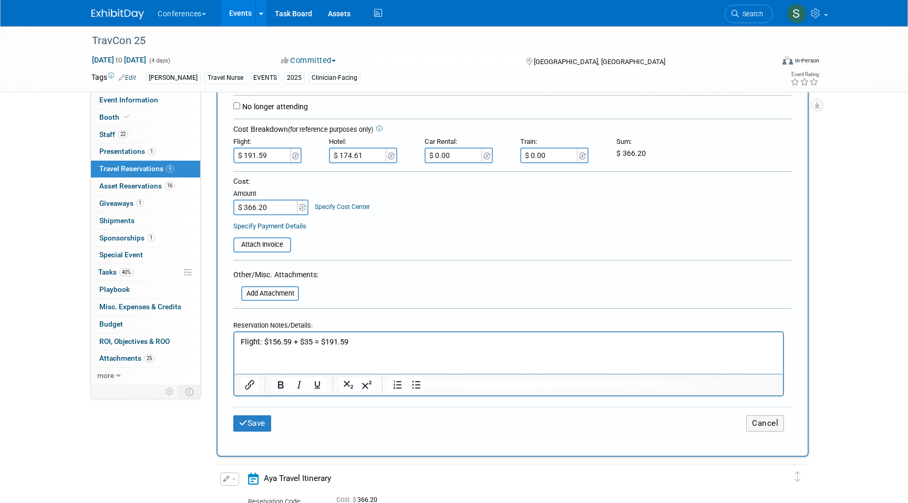
scroll to position [251, 0]
click at [254, 424] on button "Save" at bounding box center [252, 423] width 38 height 16
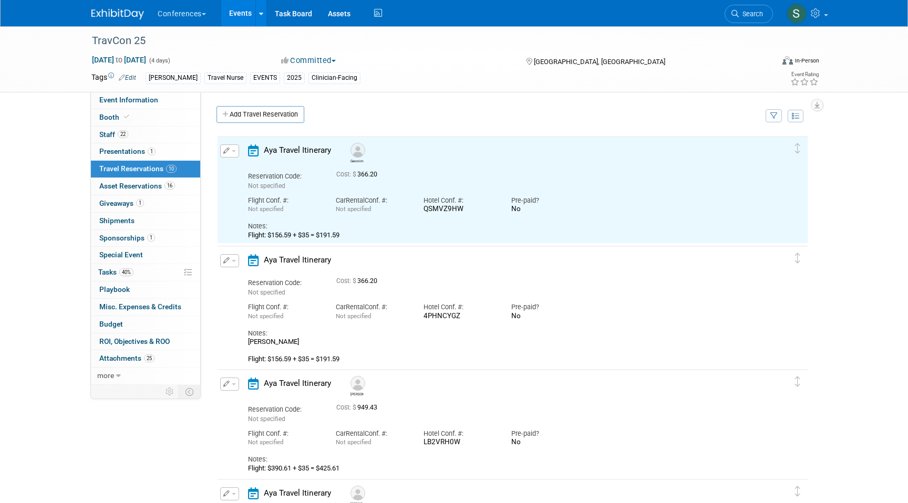
scroll to position [0, 0]
click at [242, 116] on link "Add Travel Reservation" at bounding box center [261, 114] width 88 height 17
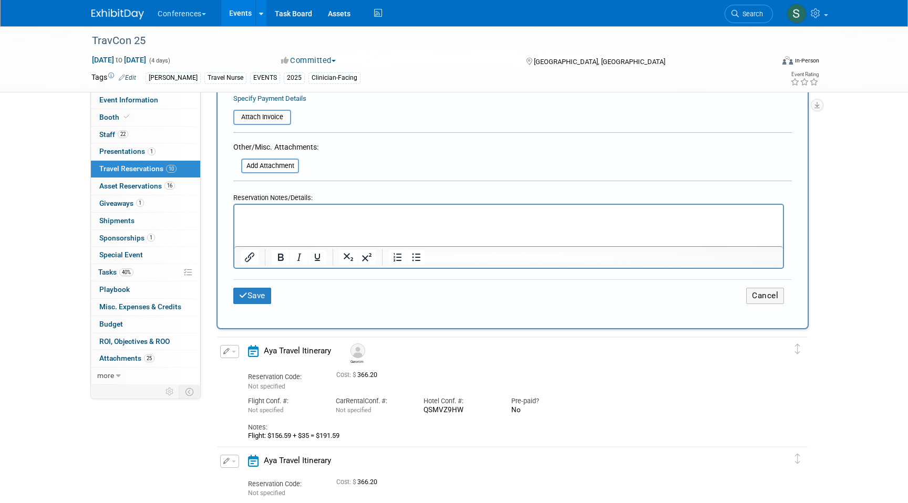
scroll to position [383, 0]
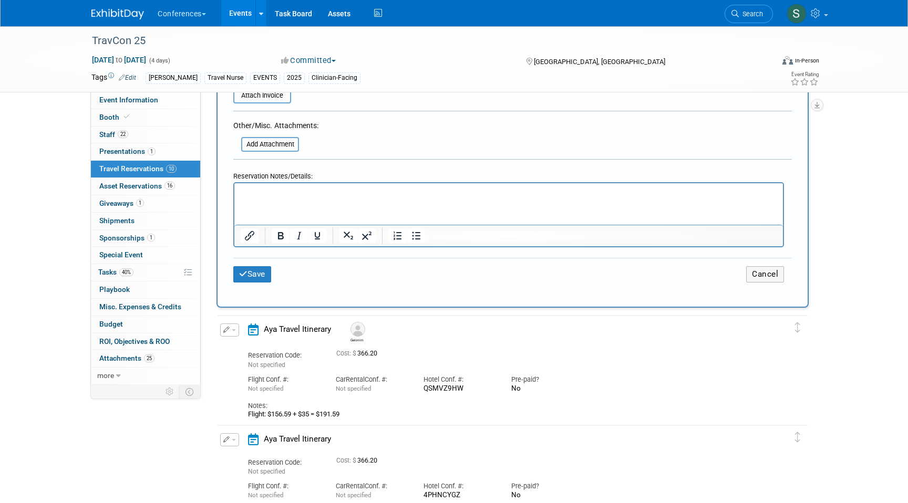
click at [255, 193] on p "Rich Text Area. Press ALT-0 for help." at bounding box center [509, 193] width 537 height 11
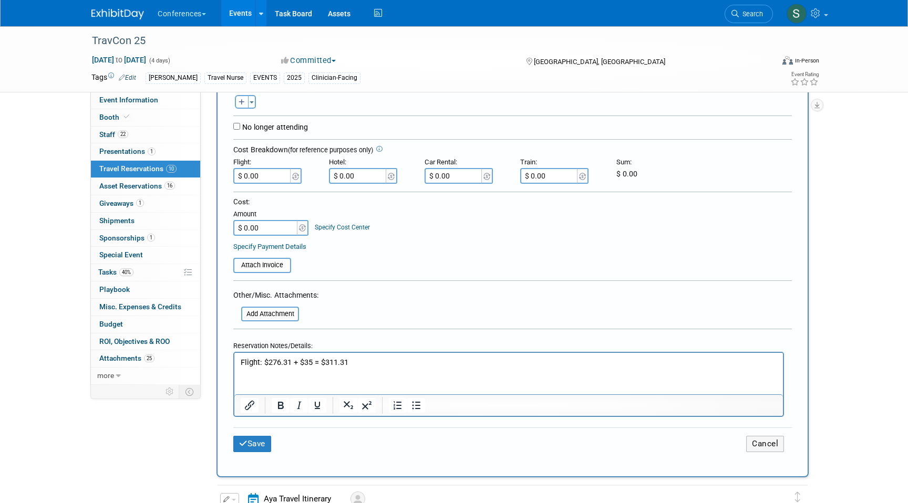
scroll to position [205, 0]
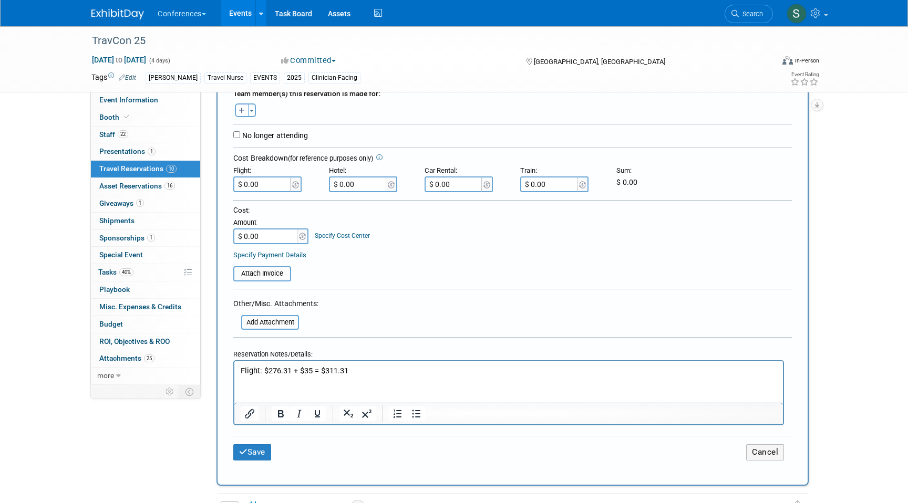
click at [270, 189] on input "$ 0.00" at bounding box center [262, 185] width 59 height 16
type input "$ 311.31"
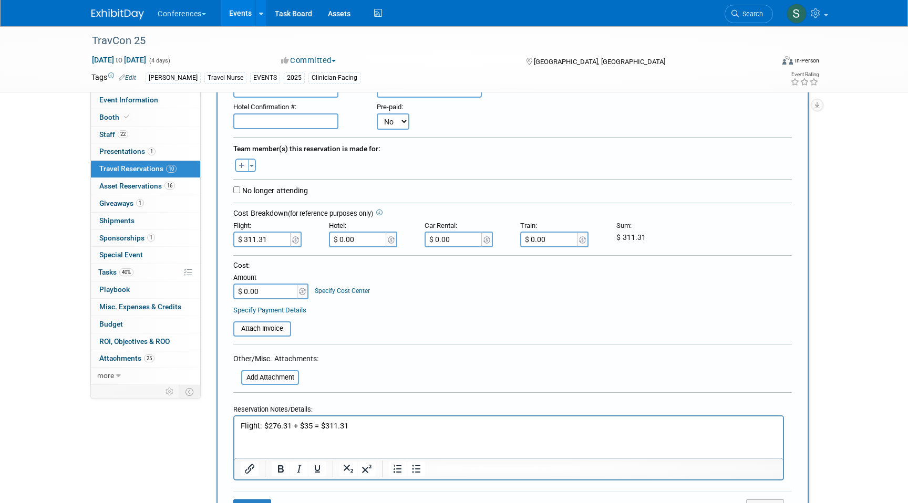
scroll to position [132, 0]
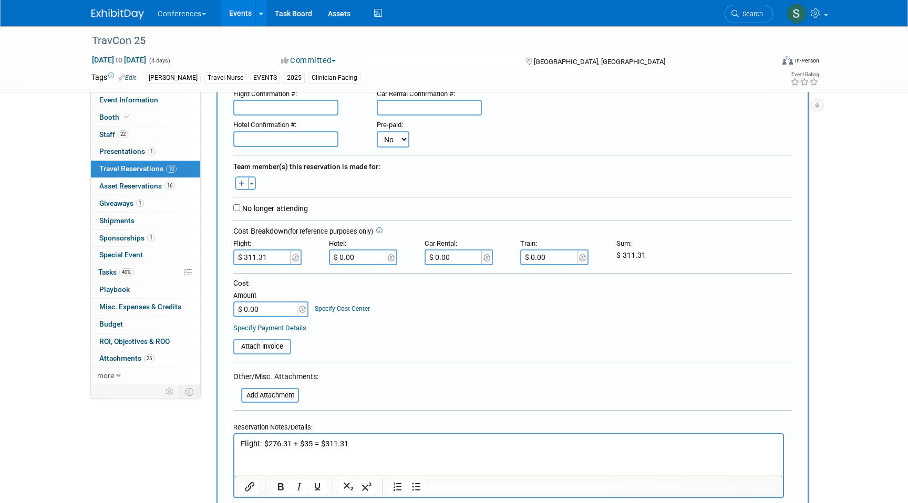
click at [240, 184] on icon "button" at bounding box center [242, 184] width 6 height 7
select select
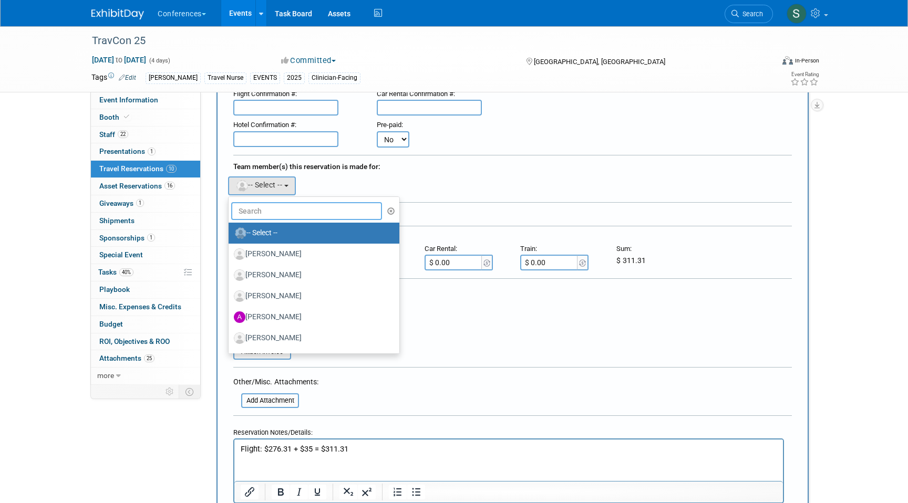
click at [266, 213] on input "text" at bounding box center [306, 211] width 151 height 18
type input "kevin"
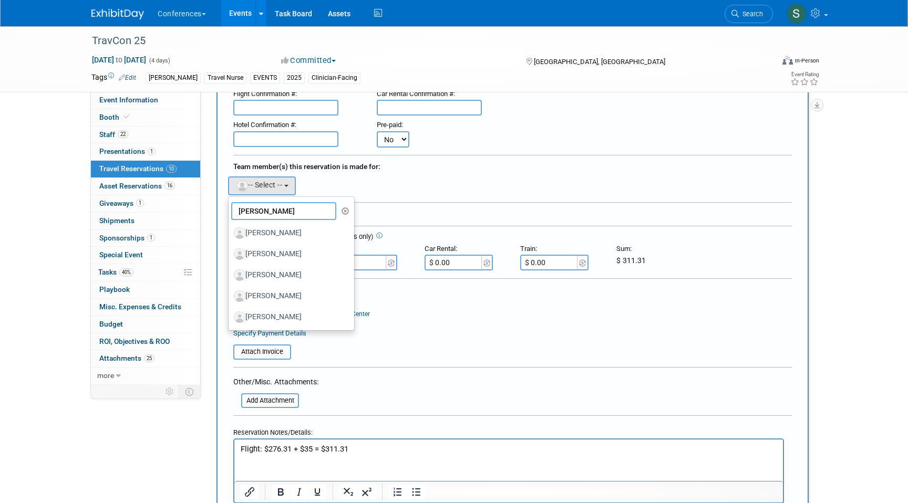
click at [270, 213] on input "kevin" at bounding box center [283, 211] width 105 height 18
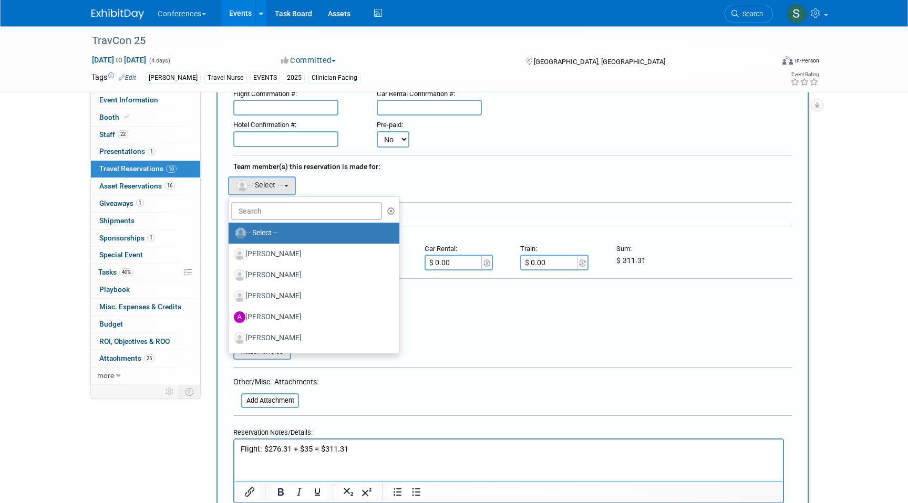
click at [245, 448] on p "Flight: $276.31 + $35 = $311.31" at bounding box center [509, 449] width 537 height 11
click at [239, 449] on html "Flight: $276.31 + $35 = $311.31" at bounding box center [508, 447] width 549 height 15
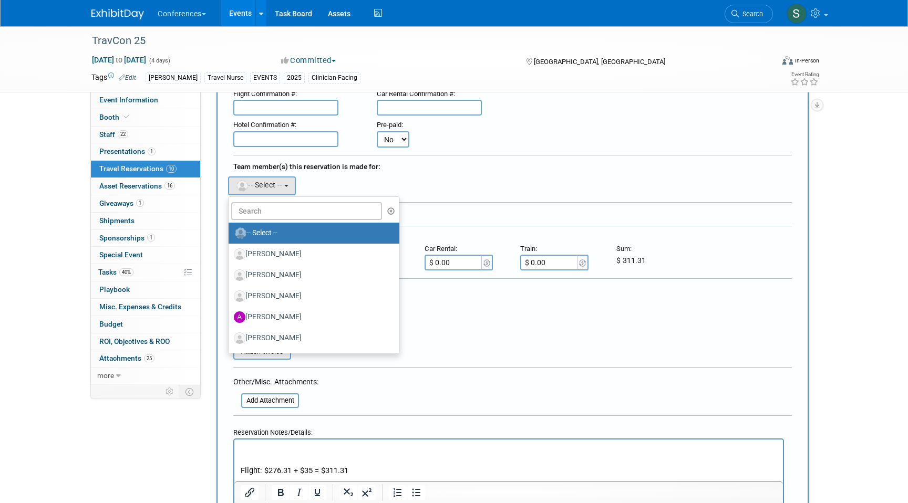
click at [240, 448] on body "Flight: $276.31 + $35 = $311.31" at bounding box center [509, 460] width 538 height 33
drag, startPoint x: 296, startPoint y: 449, endPoint x: 229, endPoint y: 449, distance: 67.3
click at [234, 449] on html "VONDERGEEST/KEVIN RYAN Flight: $276.31 + $35 = $311.31" at bounding box center [508, 458] width 549 height 37
copy p "VONDERGEEST/"
drag, startPoint x: 287, startPoint y: 453, endPoint x: 265, endPoint y: 452, distance: 22.1
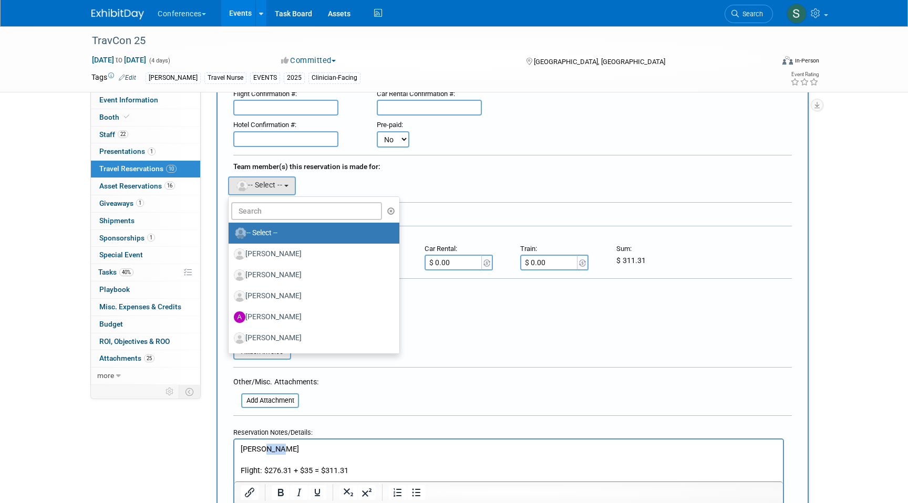
click at [265, 452] on p "KEVIN RYAN" at bounding box center [509, 449] width 537 height 11
click at [329, 450] on p "KEVIN VONDERGEEST/" at bounding box center [509, 449] width 537 height 11
click at [430, 365] on form "<i class="fa-light fa-calendar-lines" style="padding: 6px 4px 6px 1px;"></i> Ay…" at bounding box center [512, 300] width 559 height 548
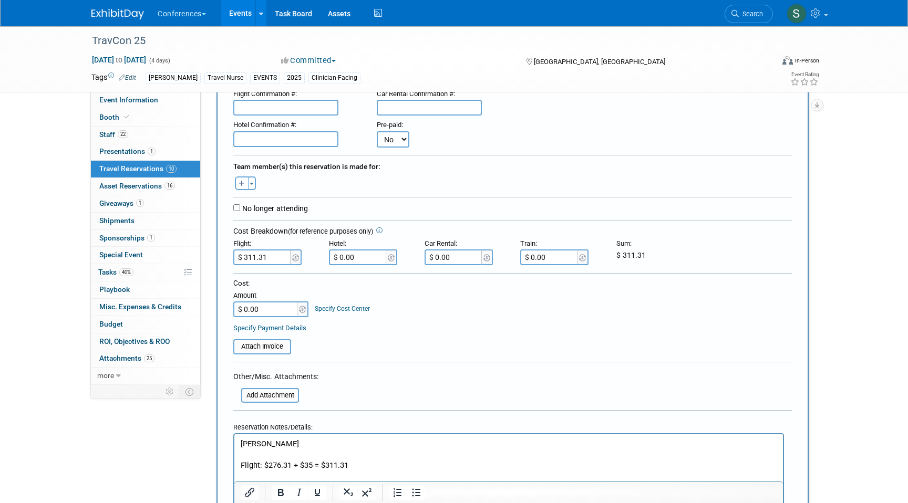
click at [258, 142] on input "text" at bounding box center [285, 139] width 105 height 16
paste input "BNG9IGY6"
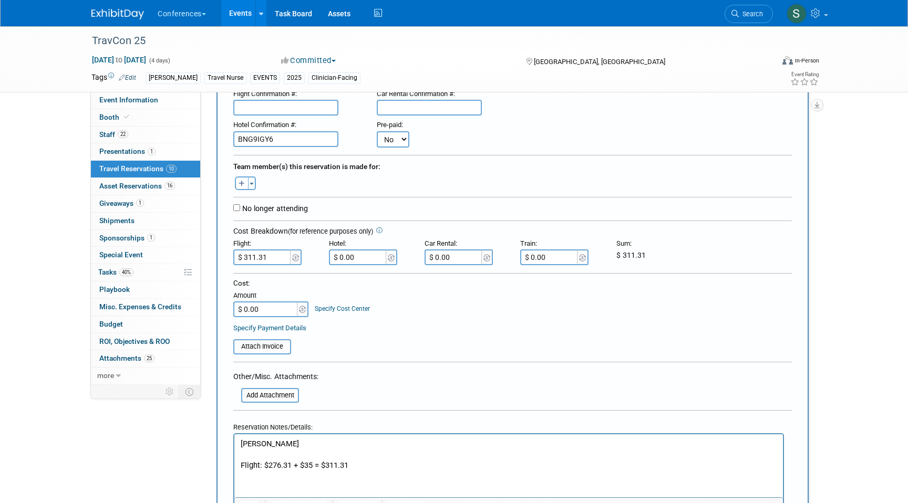
scroll to position [222, 0]
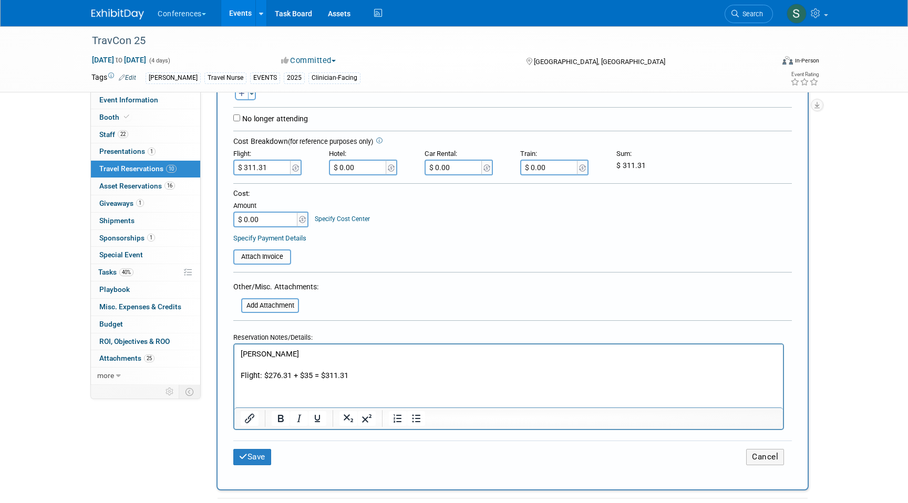
type input "BNG9IGY6"
click at [357, 170] on input "$ 0.00" at bounding box center [358, 168] width 59 height 16
type input "$ 174.61"
click at [272, 218] on input "$ 0.00" at bounding box center [266, 220] width 66 height 16
type input "$ 485.92"
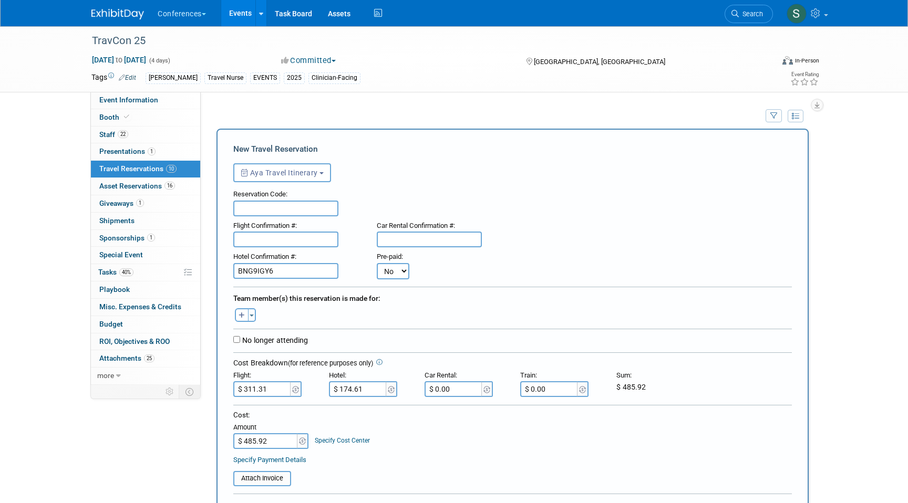
scroll to position [210, 0]
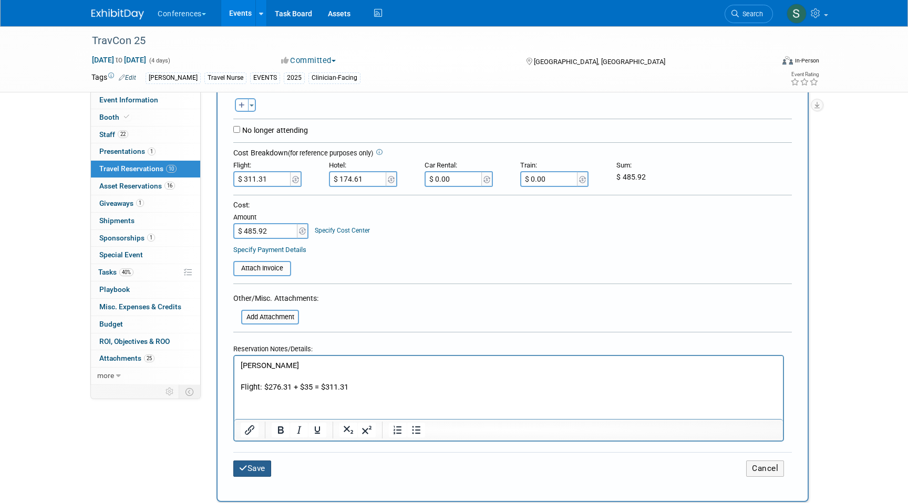
click at [254, 476] on button "Save" at bounding box center [252, 469] width 38 height 16
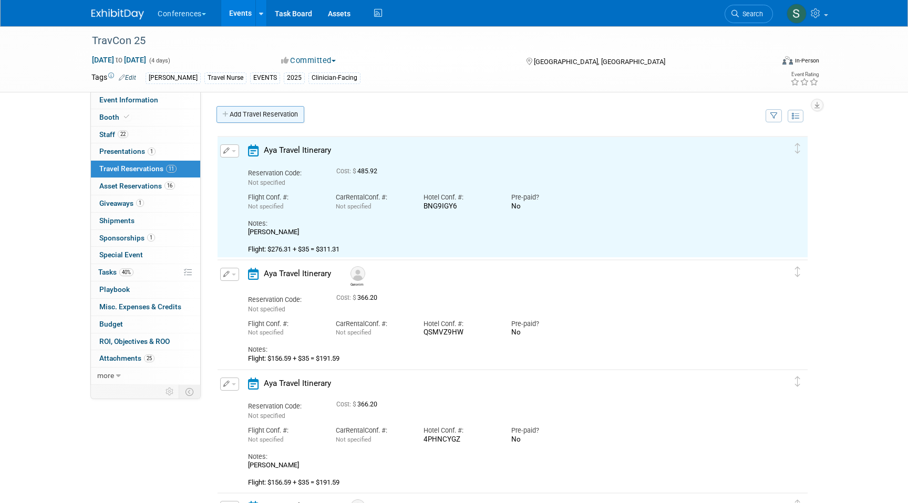
scroll to position [0, 0]
click at [292, 113] on link "Add Travel Reservation" at bounding box center [261, 114] width 88 height 17
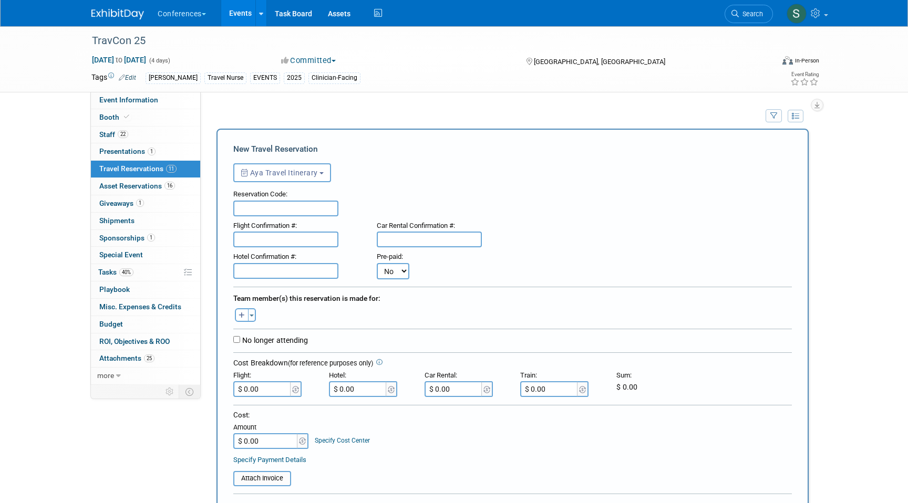
click at [300, 322] on div "Aaron remove Aaron remove Adair remove" at bounding box center [512, 314] width 574 height 16
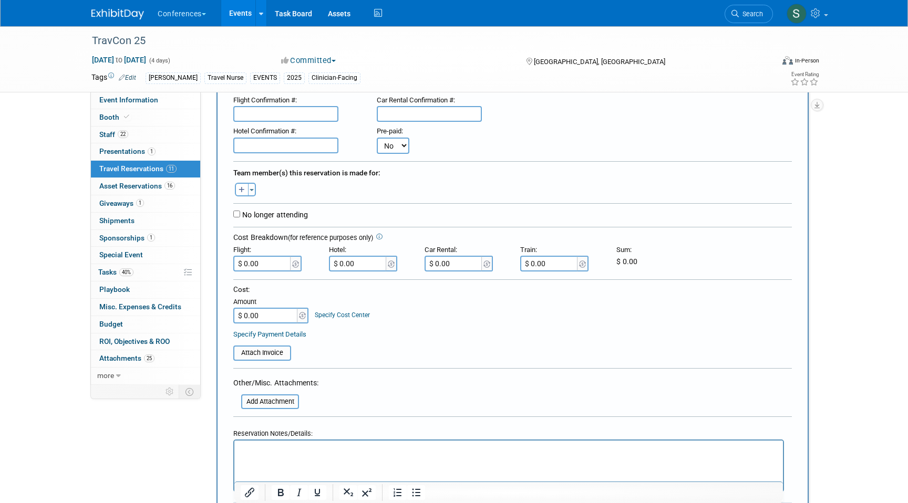
scroll to position [137, 0]
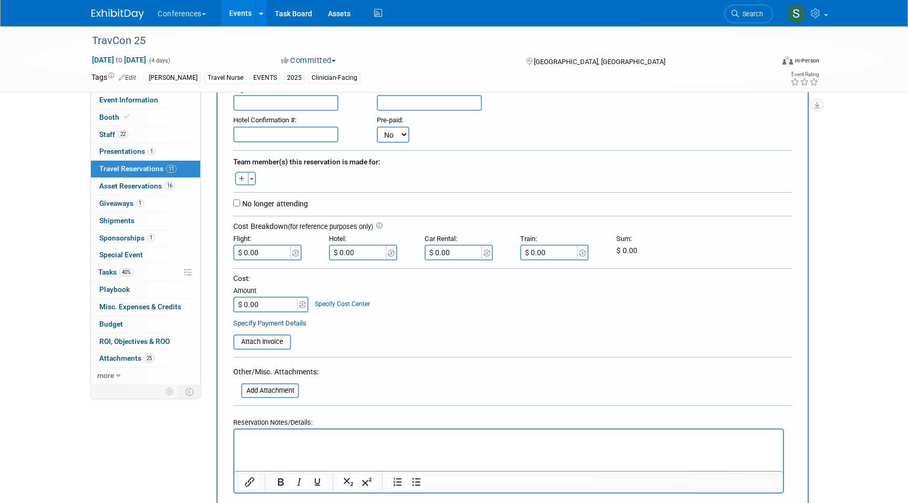
click at [251, 433] on html at bounding box center [508, 437] width 549 height 15
click at [272, 258] on input "$ 0.00" at bounding box center [262, 253] width 59 height 16
type input "$ 201.95"
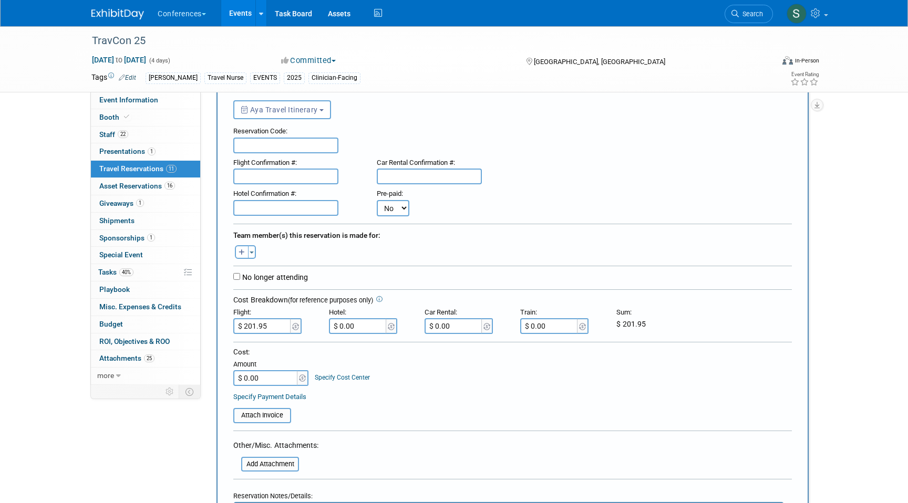
scroll to position [64, 0]
click at [275, 207] on input "text" at bounding box center [285, 207] width 105 height 16
paste input "CWMU989B"
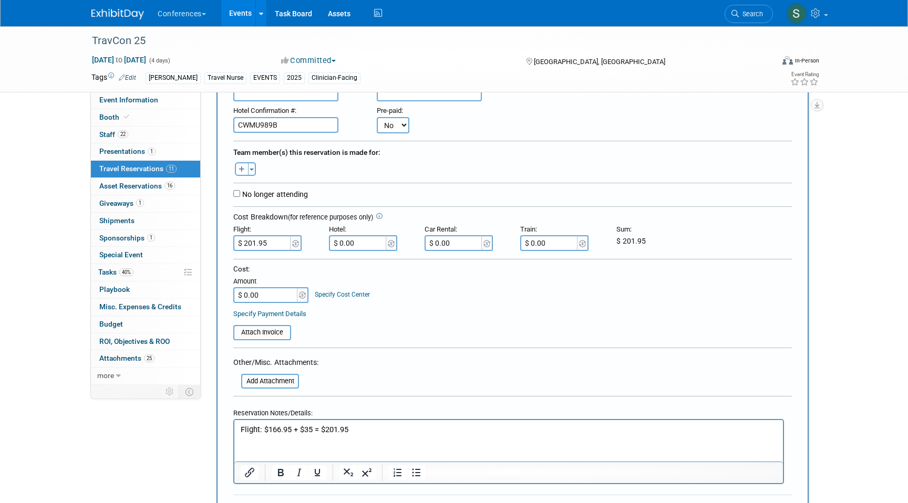
scroll to position [152, 0]
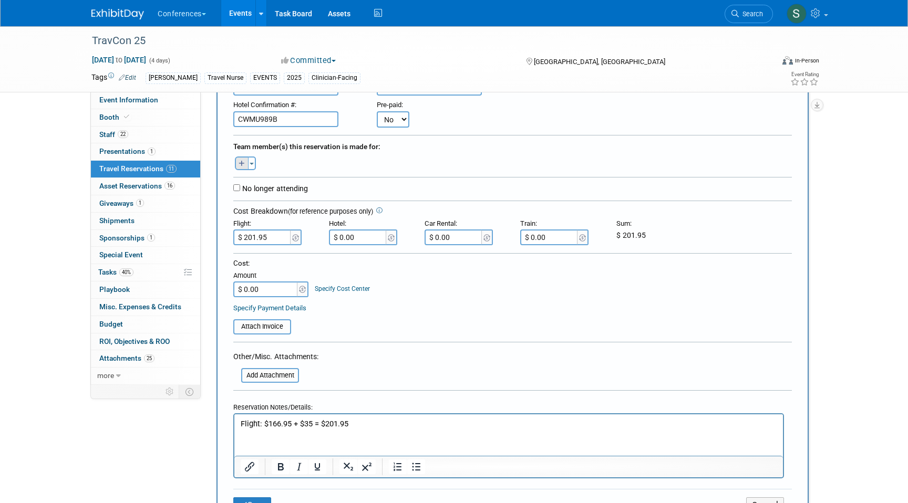
type input "CWMU989B"
click at [243, 164] on icon "button" at bounding box center [242, 164] width 6 height 7
select select
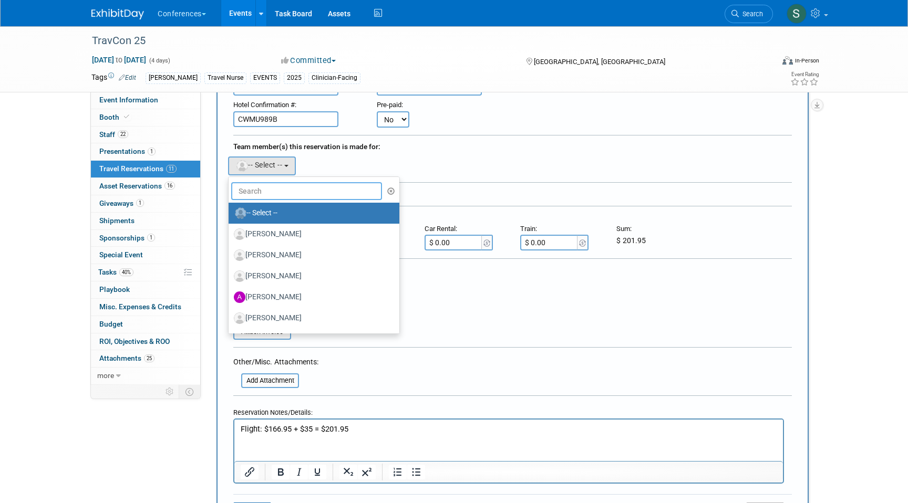
click at [263, 192] on input "text" at bounding box center [306, 191] width 151 height 18
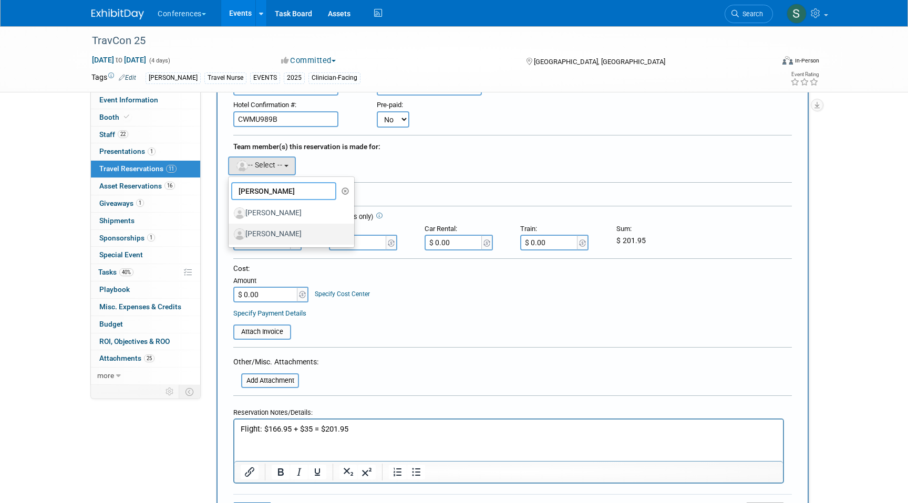
type input "perry"
click at [292, 234] on label "[PERSON_NAME]" at bounding box center [289, 234] width 110 height 17
click at [230, 234] on input "[PERSON_NAME]" at bounding box center [226, 233] width 7 height 7
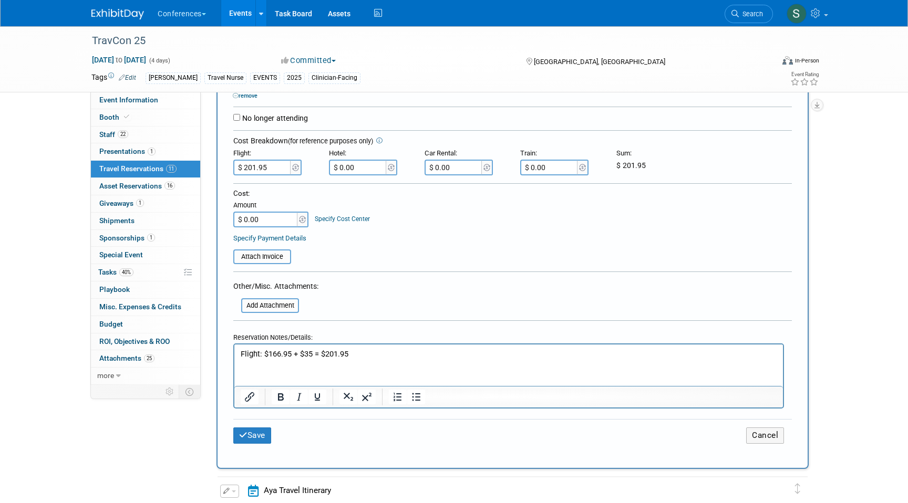
scroll to position [249, 0]
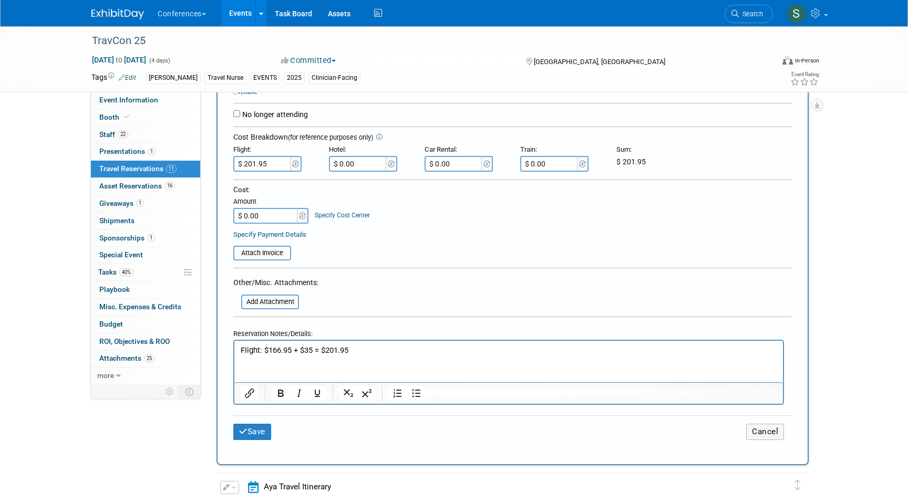
click at [361, 158] on input "$ 0.00" at bounding box center [358, 164] width 59 height 16
type input "$ 546.59"
click at [260, 211] on input "$ 0.00" at bounding box center [266, 216] width 66 height 16
type input "$ 748.54"
click at [260, 424] on button "Save" at bounding box center [252, 432] width 38 height 16
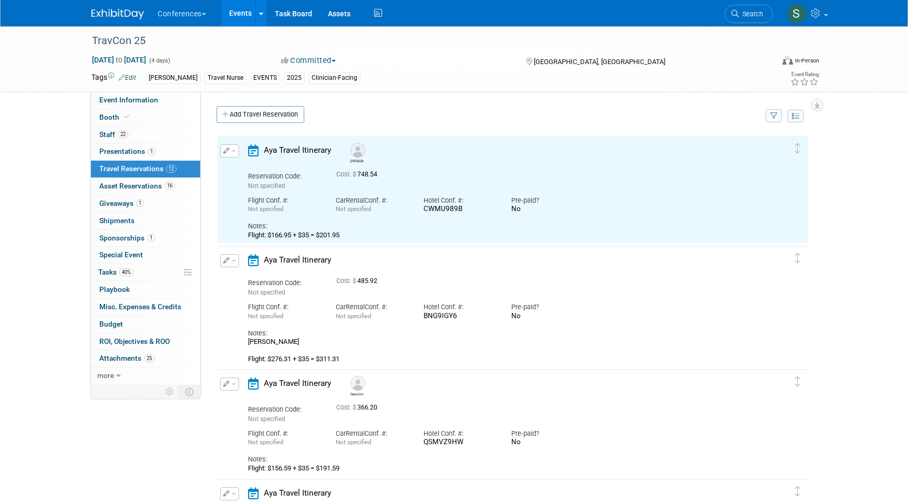
scroll to position [0, 0]
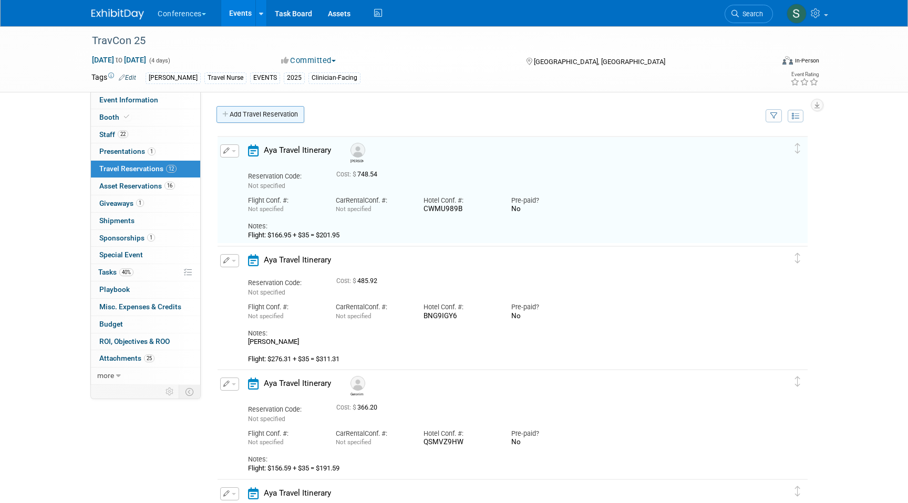
click at [238, 116] on link "Add Travel Reservation" at bounding box center [261, 114] width 88 height 17
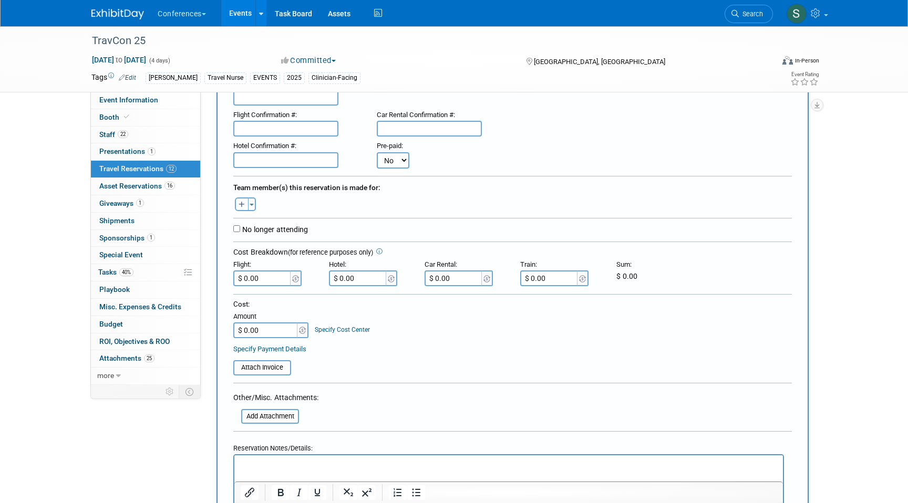
scroll to position [185, 0]
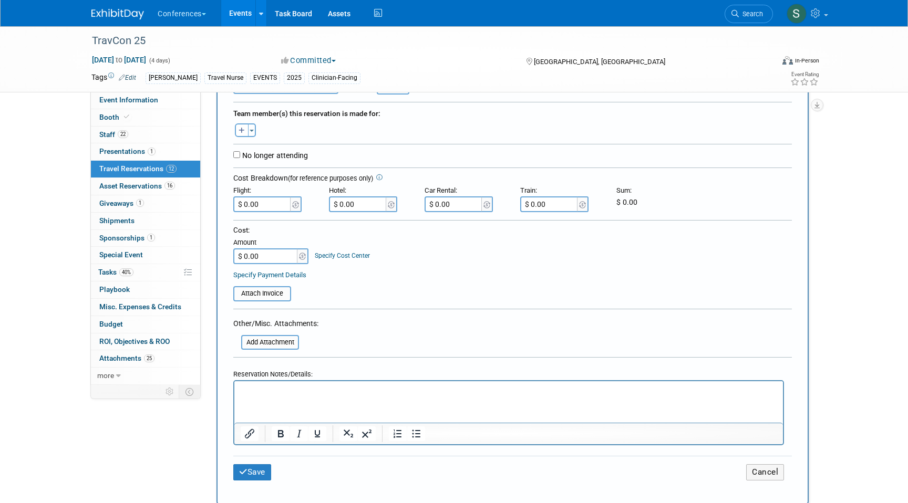
click at [273, 391] on p "Rich Text Area. Press ALT-0 for help." at bounding box center [509, 391] width 537 height 11
click at [272, 197] on div "Flight:" at bounding box center [273, 189] width 80 height 16
click at [272, 207] on input "$ 0.00" at bounding box center [262, 205] width 59 height 16
type input "$ 191.59"
click at [357, 208] on input "$ 0.00" at bounding box center [358, 205] width 59 height 16
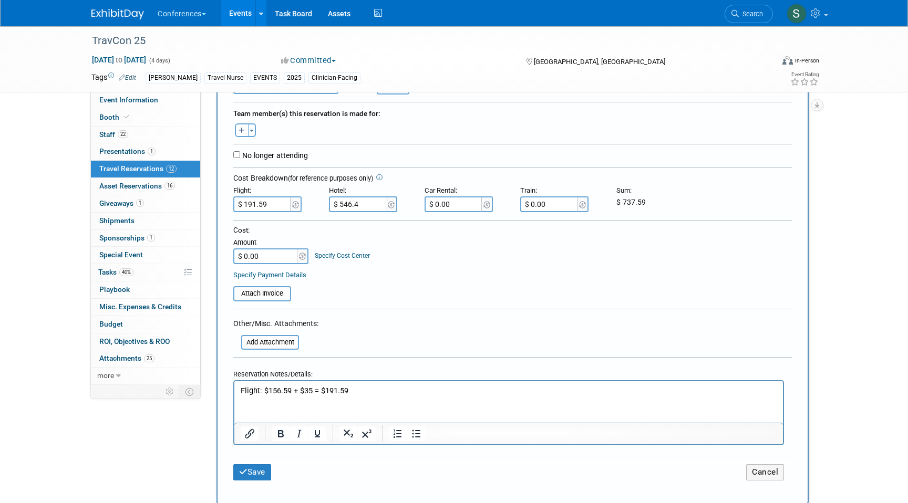
type input "$ 546.49"
click at [277, 255] on input "$ 0.00" at bounding box center [266, 257] width 66 height 16
type input "$ 738.08"
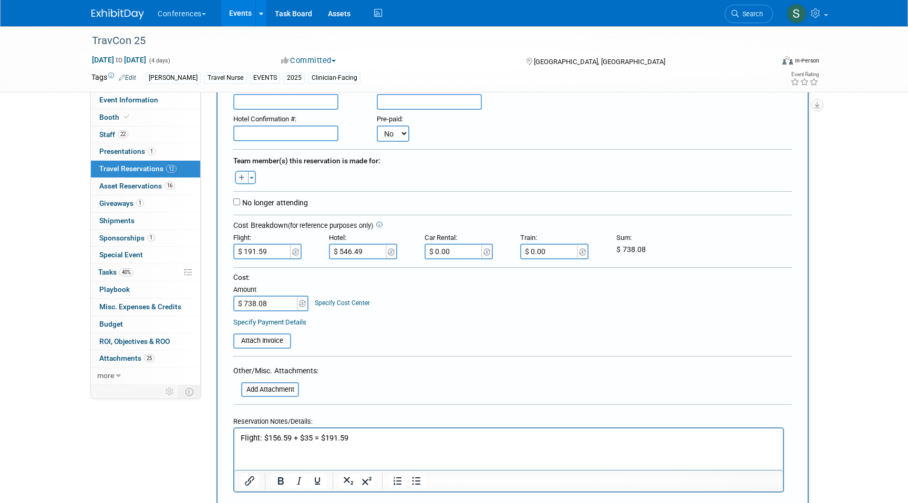
scroll to position [134, 0]
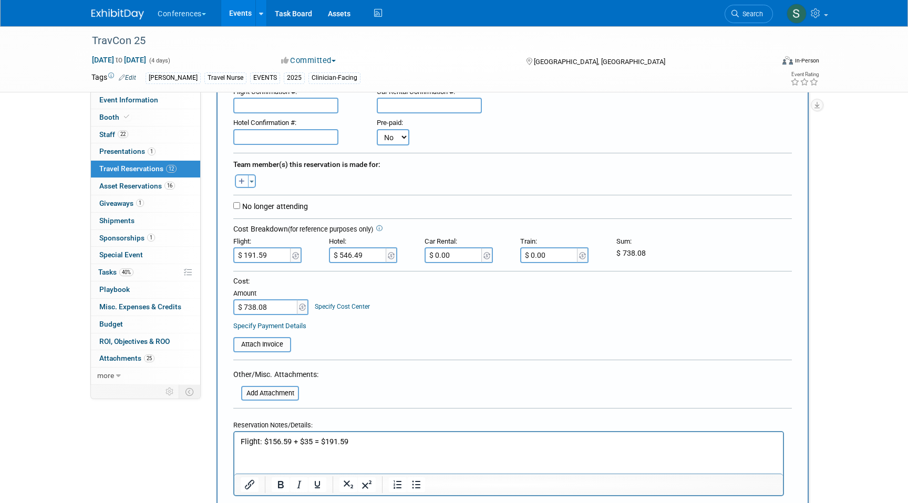
click at [240, 183] on icon "button" at bounding box center [242, 182] width 6 height 7
select select
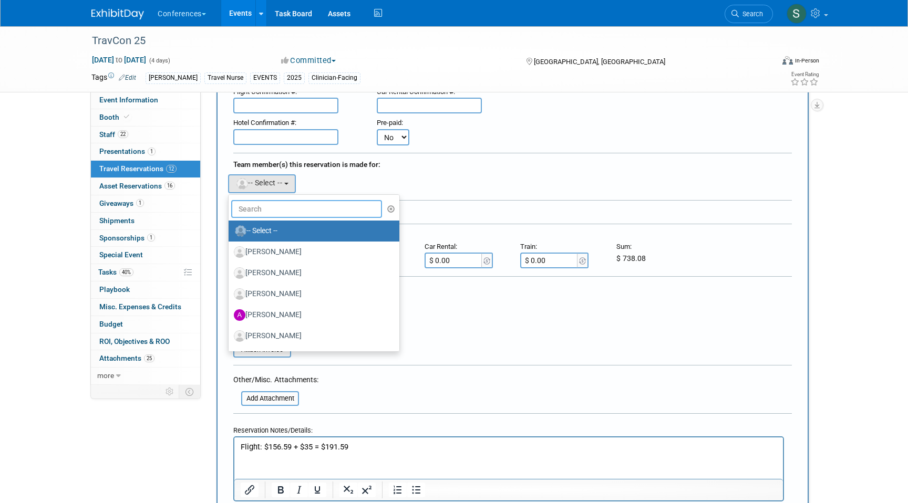
click at [256, 200] on input "text" at bounding box center [306, 209] width 151 height 18
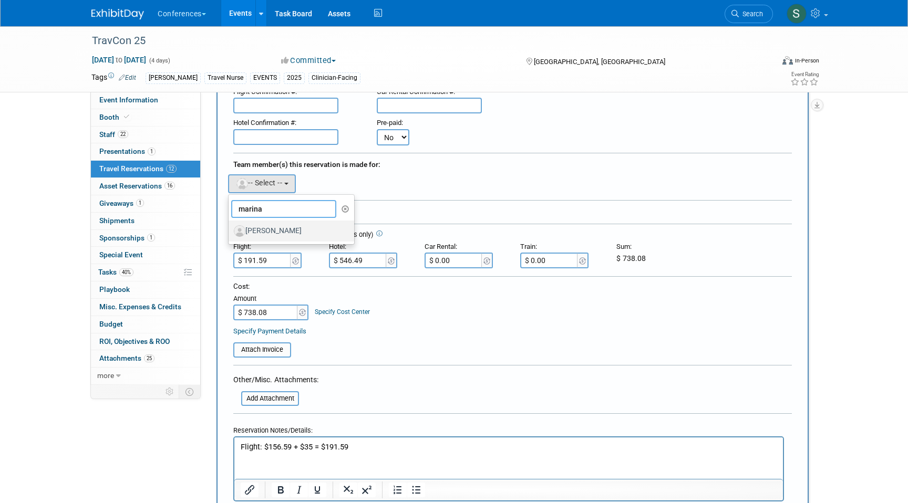
type input "marina"
click at [291, 232] on label "[PERSON_NAME]" at bounding box center [289, 231] width 110 height 17
click at [230, 232] on input "[PERSON_NAME]" at bounding box center [226, 230] width 7 height 7
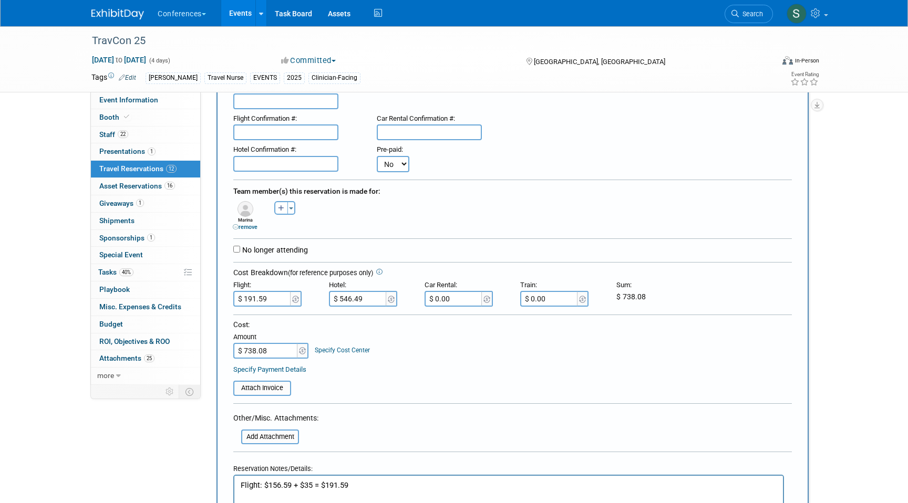
scroll to position [83, 0]
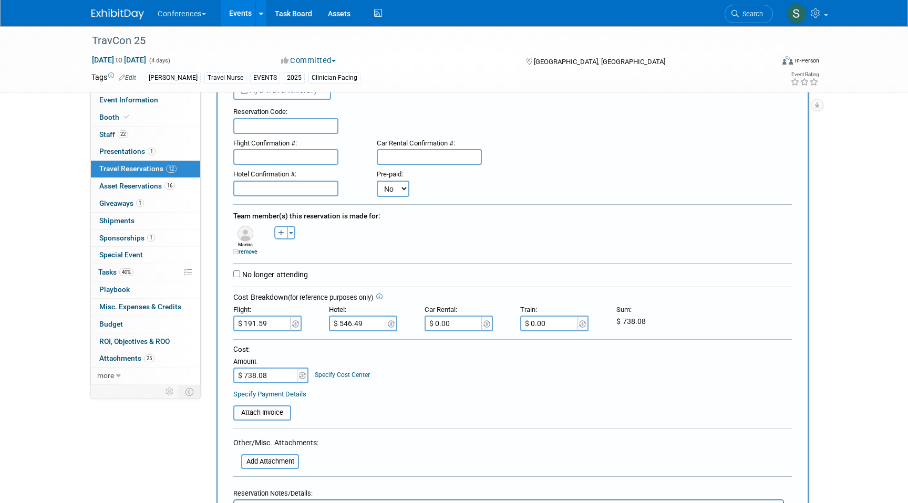
click at [277, 184] on input "text" at bounding box center [285, 189] width 105 height 16
paste input "IYNJ7DZN"
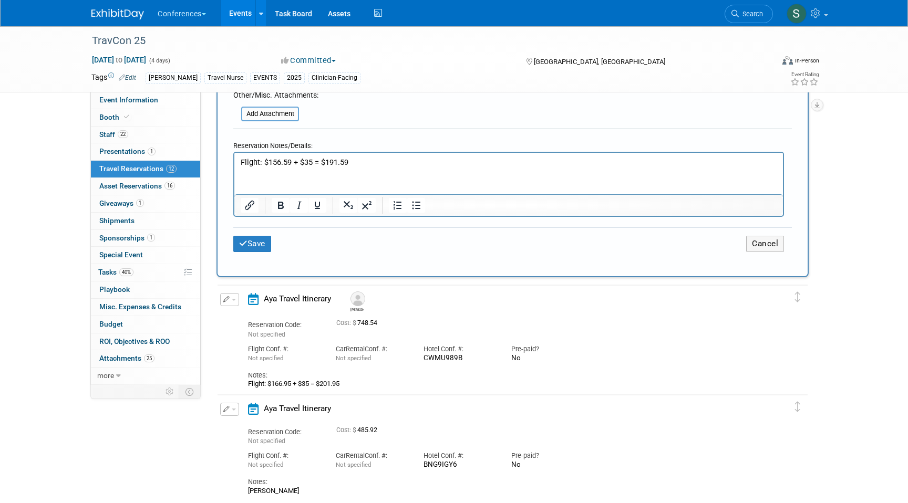
scroll to position [410, 0]
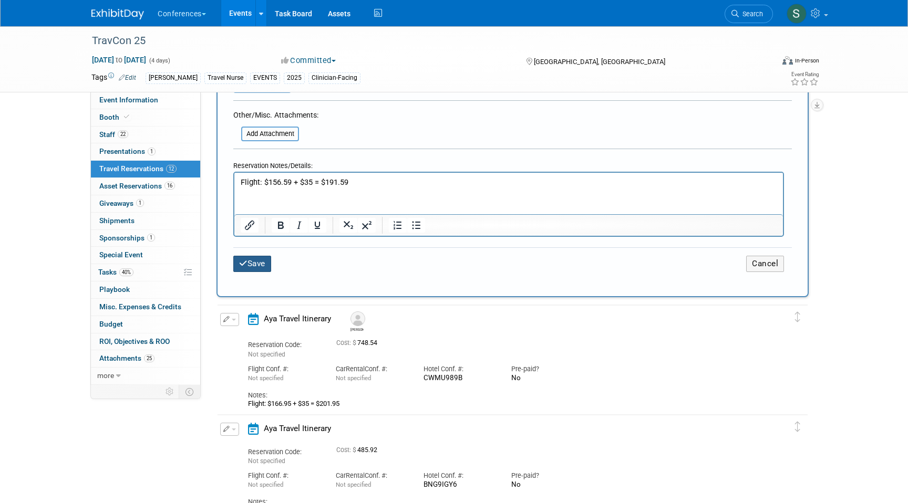
type input "IYNJ7DZN"
click at [252, 265] on button "Save" at bounding box center [252, 264] width 38 height 16
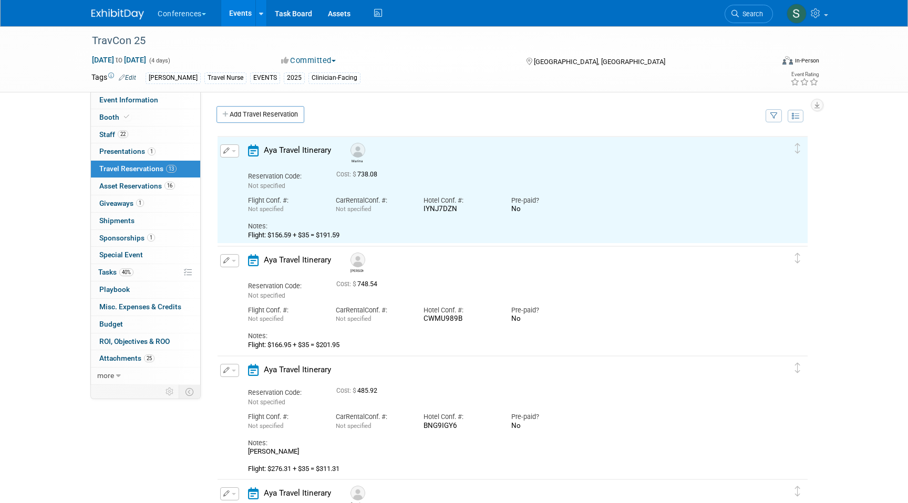
scroll to position [0, 0]
click at [261, 117] on link "Add Travel Reservation" at bounding box center [261, 114] width 88 height 17
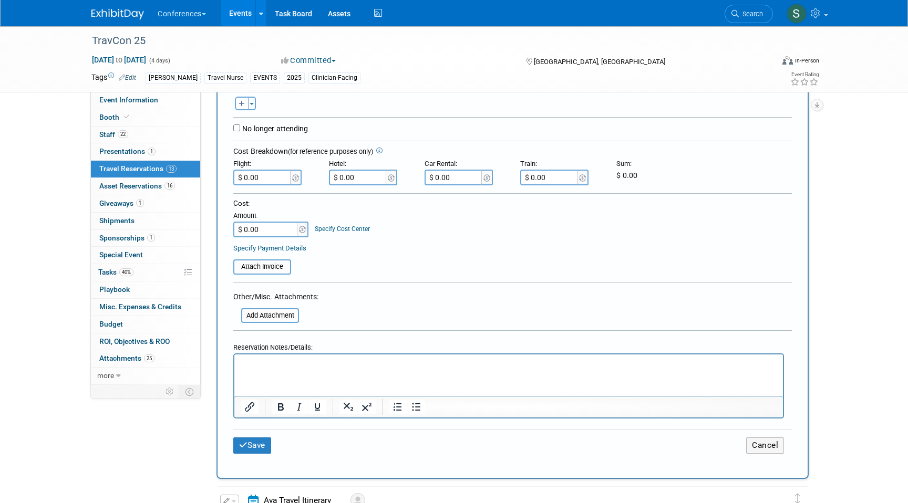
scroll to position [213, 0]
click at [266, 367] on p "Rich Text Area. Press ALT-0 for help." at bounding box center [509, 363] width 537 height 11
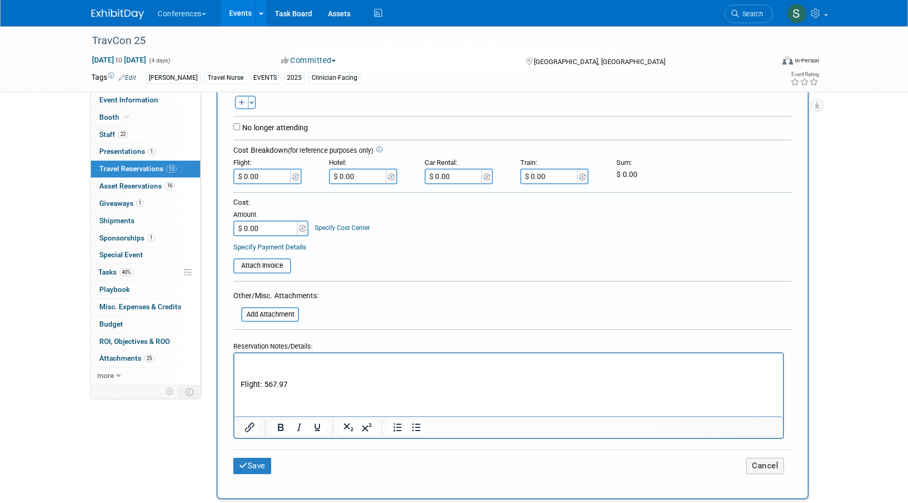
click at [265, 383] on p "Flight: 567.97" at bounding box center [509, 384] width 537 height 11
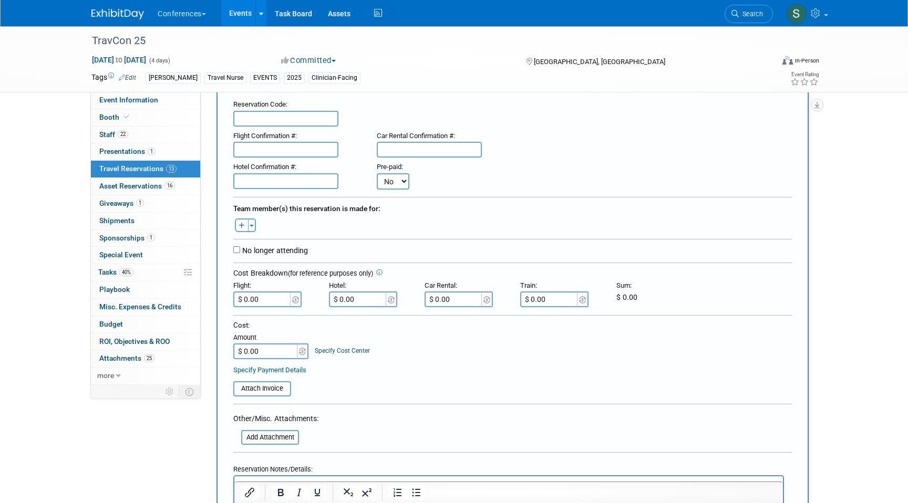
scroll to position [79, 0]
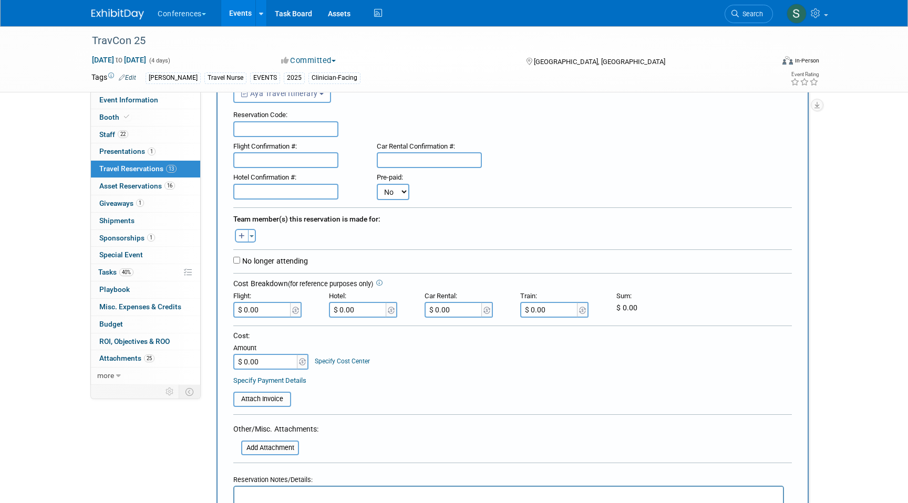
click at [241, 237] on icon "button" at bounding box center [242, 236] width 6 height 7
select select
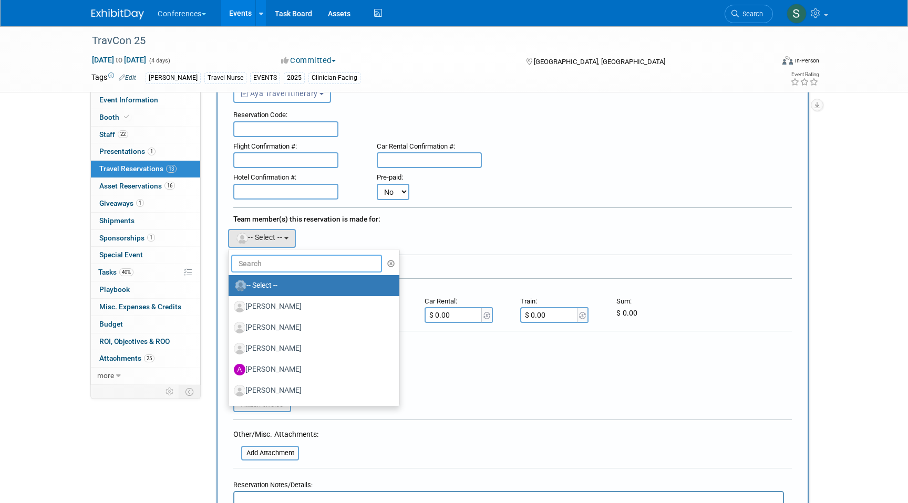
click at [249, 260] on input "text" at bounding box center [306, 264] width 151 height 18
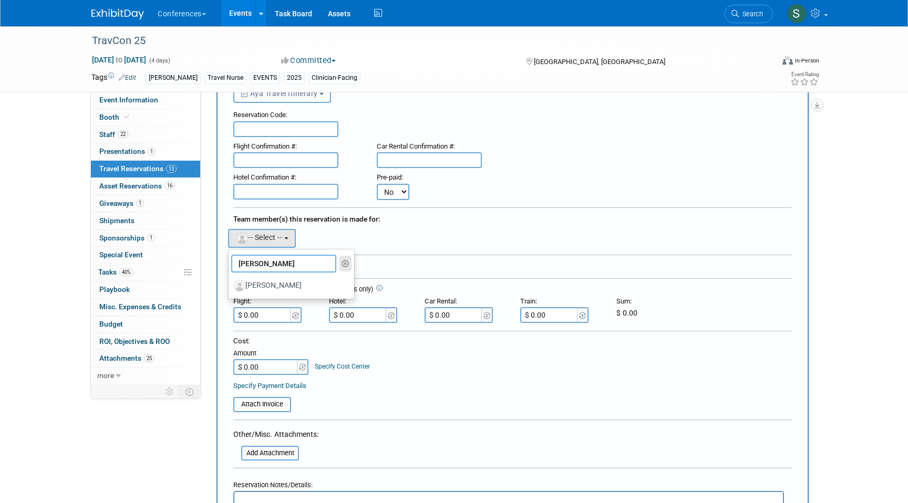
type input "[PERSON_NAME]"
click at [345, 262] on icon "button" at bounding box center [346, 263] width 8 height 7
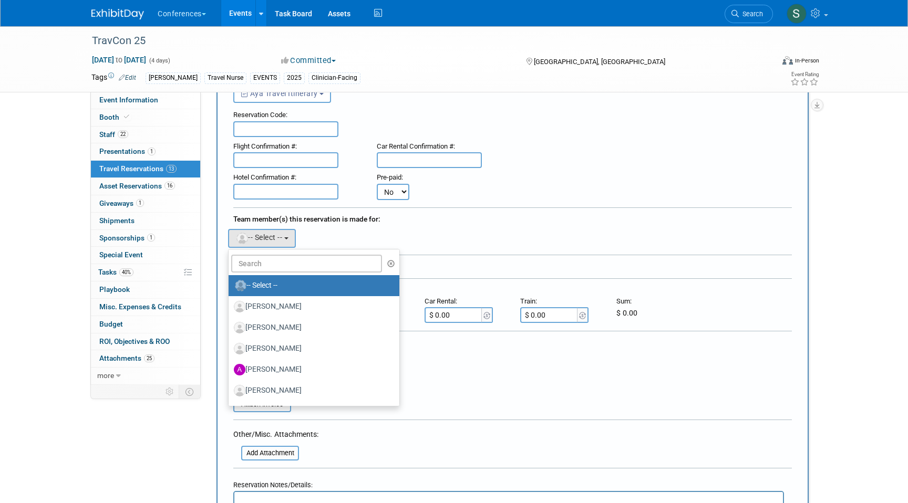
click at [392, 262] on div "No longer attending" at bounding box center [512, 267] width 559 height 14
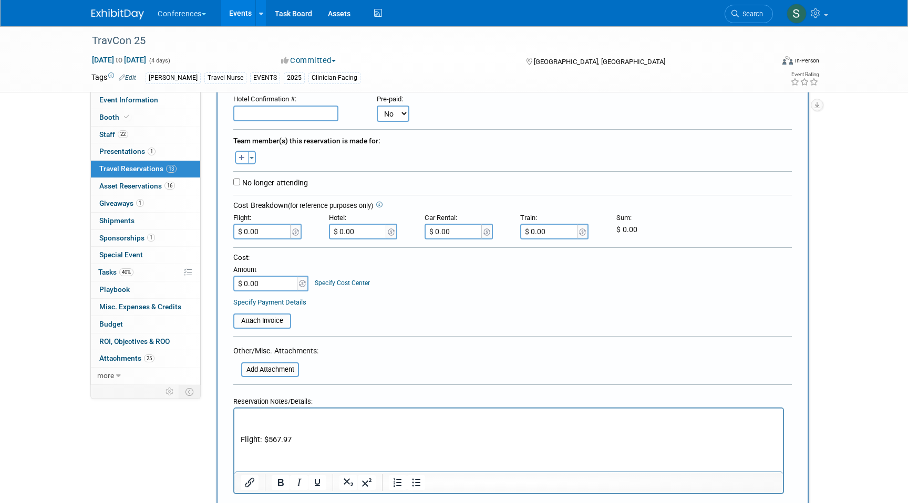
scroll to position [179, 0]
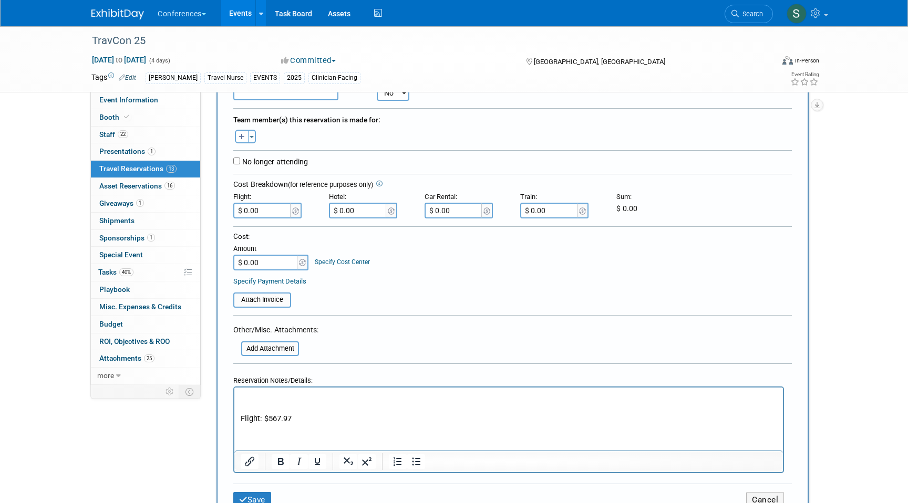
click at [247, 402] on p "Rich Text Area. Press ALT-0 for help." at bounding box center [509, 397] width 537 height 11
click at [323, 418] on p "Flight: $567.97" at bounding box center [509, 419] width 537 height 11
click at [265, 215] on input "$ 0.00" at bounding box center [262, 211] width 59 height 16
type input "$ 602.97"
click at [358, 214] on input "$ 0.00" at bounding box center [358, 211] width 59 height 16
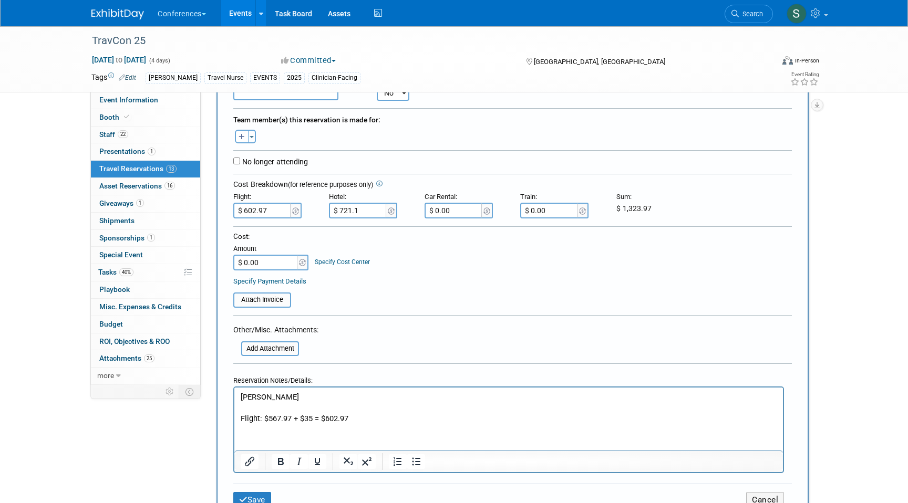
type input "$ 721.10"
click at [274, 263] on input "$ 0.00" at bounding box center [266, 263] width 66 height 16
type input "$ 1,324.07"
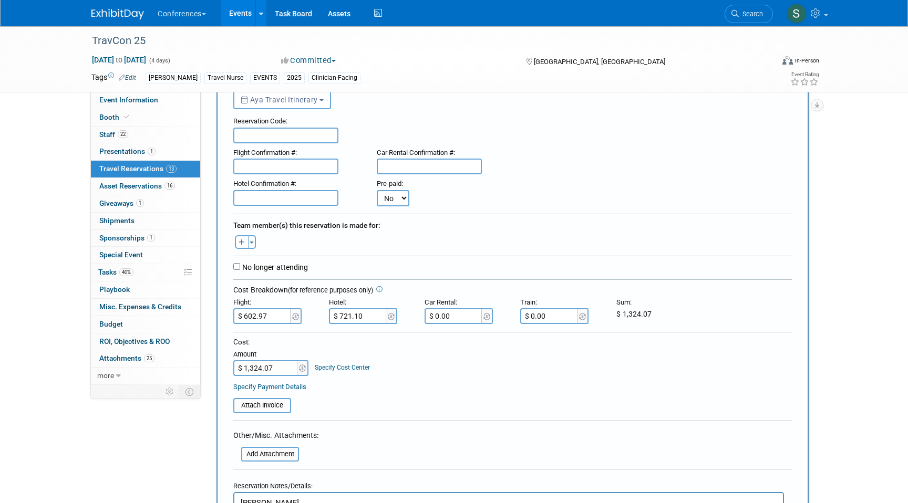
scroll to position [64, 0]
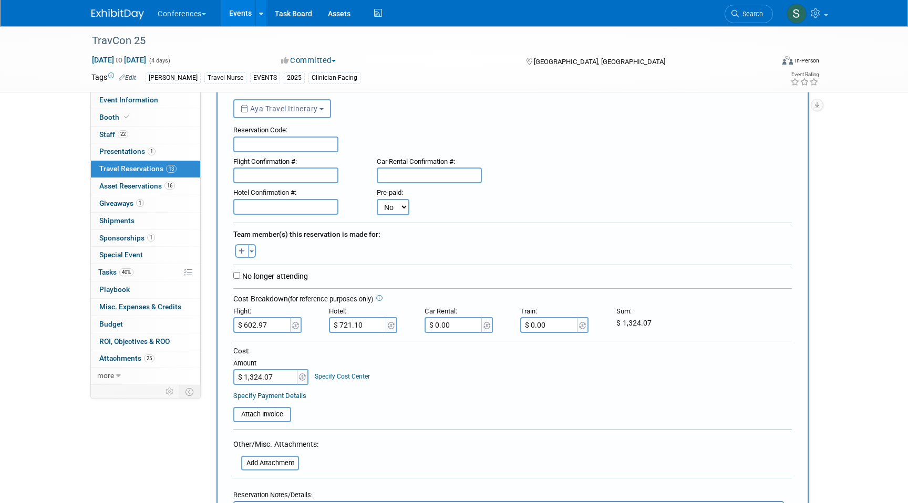
click at [270, 207] on input "text" at bounding box center [285, 207] width 105 height 16
paste input "5YAUNNWV"
type input "5YAUNNWV"
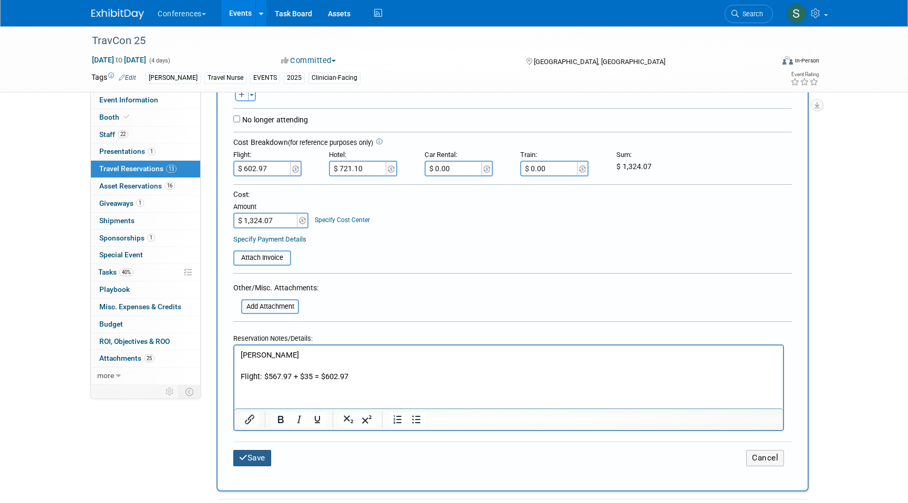
scroll to position [224, 0]
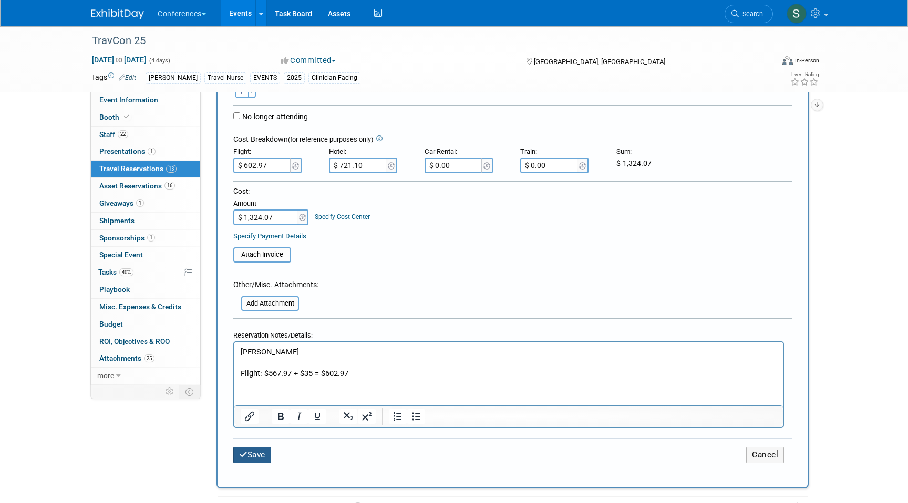
click at [252, 462] on button "Save" at bounding box center [252, 455] width 38 height 16
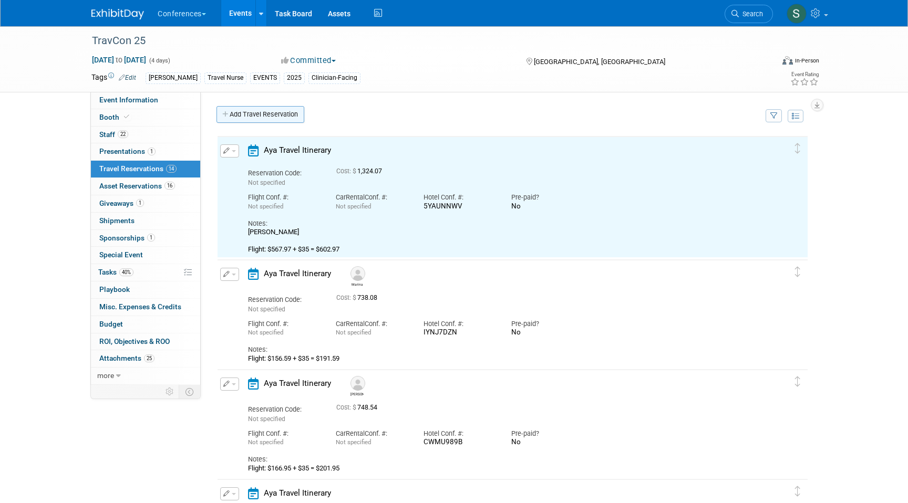
scroll to position [0, 0]
click at [255, 115] on link "Add Travel Reservation" at bounding box center [261, 114] width 88 height 17
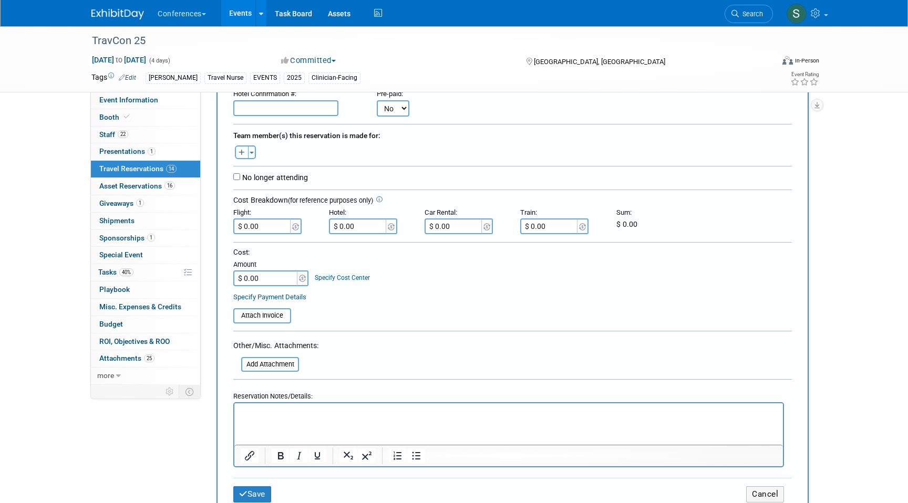
scroll to position [167, 0]
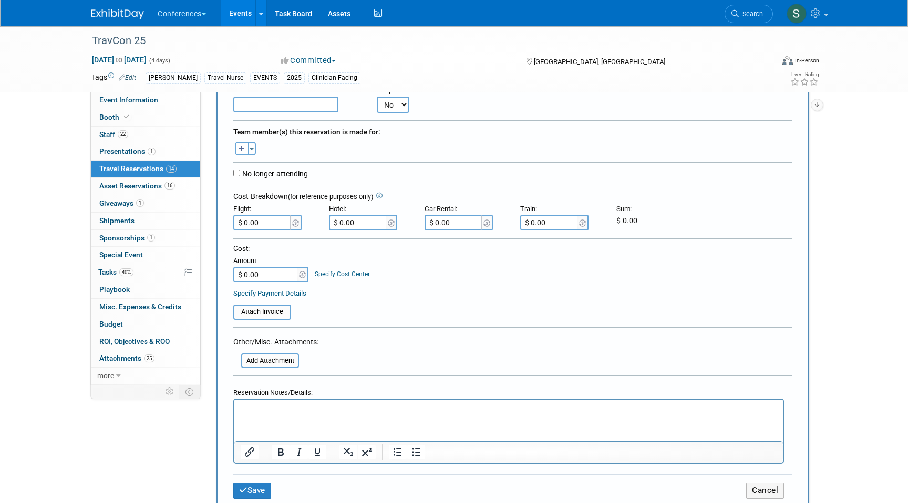
click at [274, 415] on html at bounding box center [508, 407] width 549 height 15
click at [269, 217] on input "$ 0.00" at bounding box center [262, 223] width 59 height 16
type input "$ 231.96"
click at [348, 221] on input "$ 0.00" at bounding box center [358, 223] width 59 height 16
click at [357, 224] on input "$ 0.00" at bounding box center [358, 223] width 59 height 16
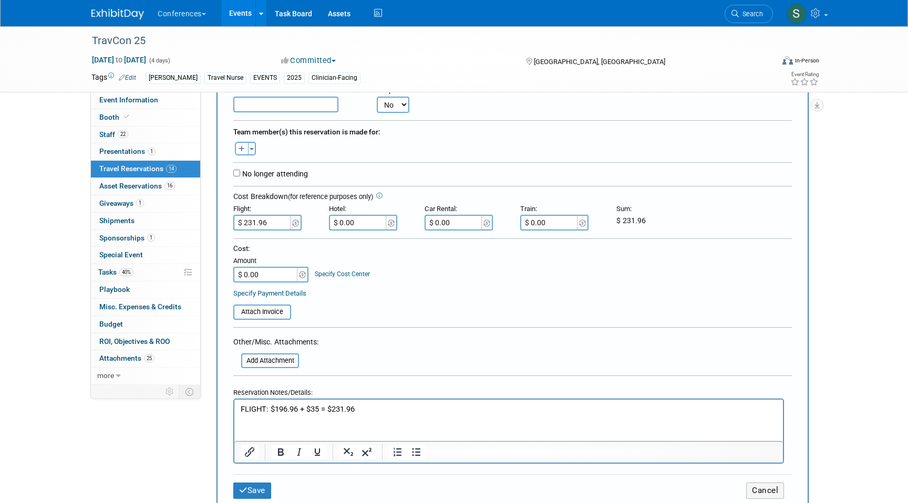
click at [357, 224] on input "$ 0.00" at bounding box center [358, 223] width 59 height 16
type input "$ 349.21"
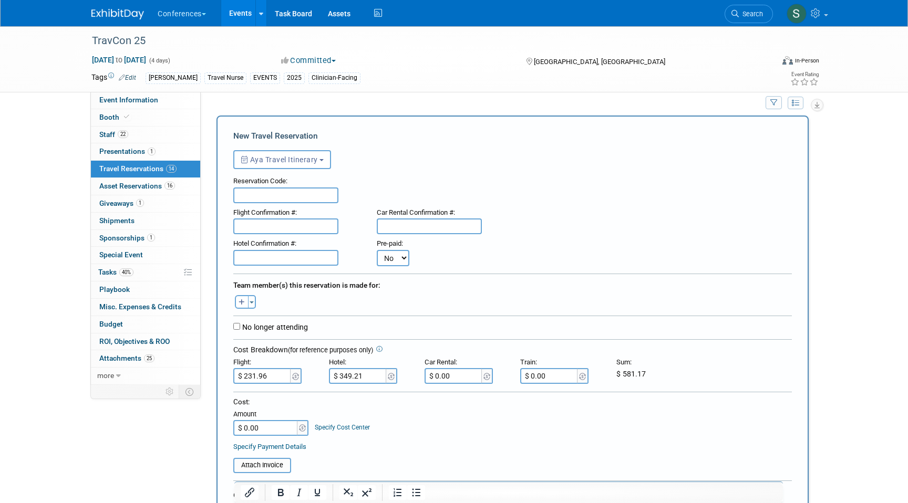
scroll to position [11, 0]
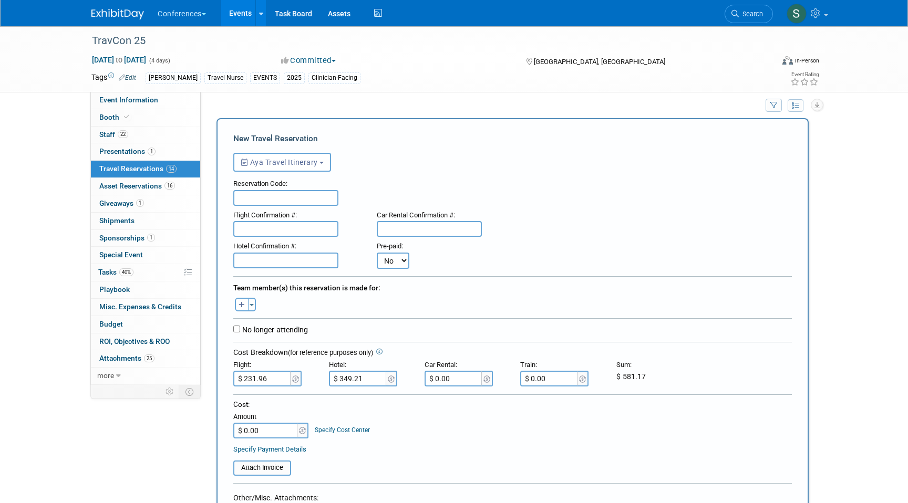
click at [253, 261] on input "text" at bounding box center [285, 261] width 105 height 16
paste input "FW9BJTQL"
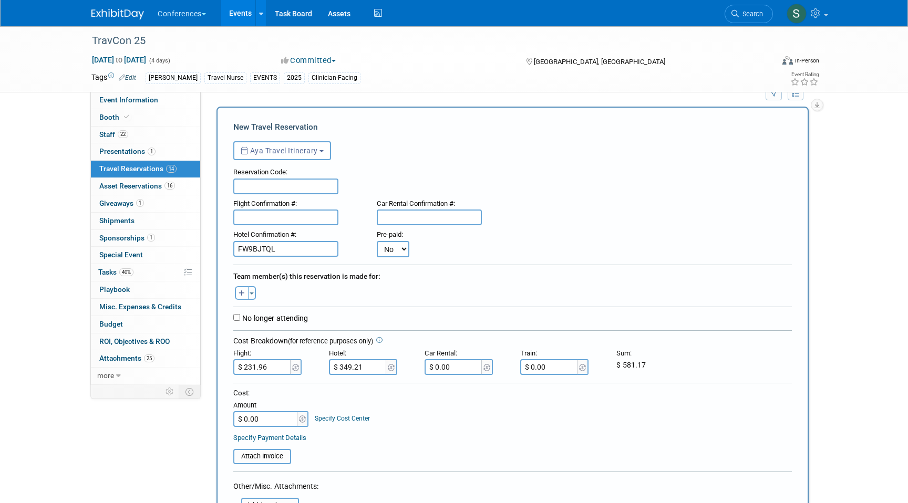
scroll to position [26, 0]
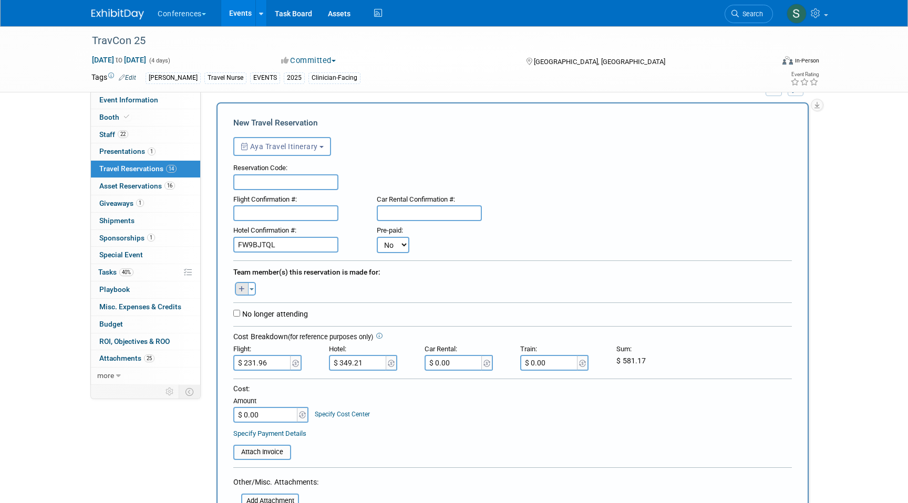
type input "FW9BJTQL"
click at [244, 295] on button "button" at bounding box center [242, 289] width 14 height 14
select select
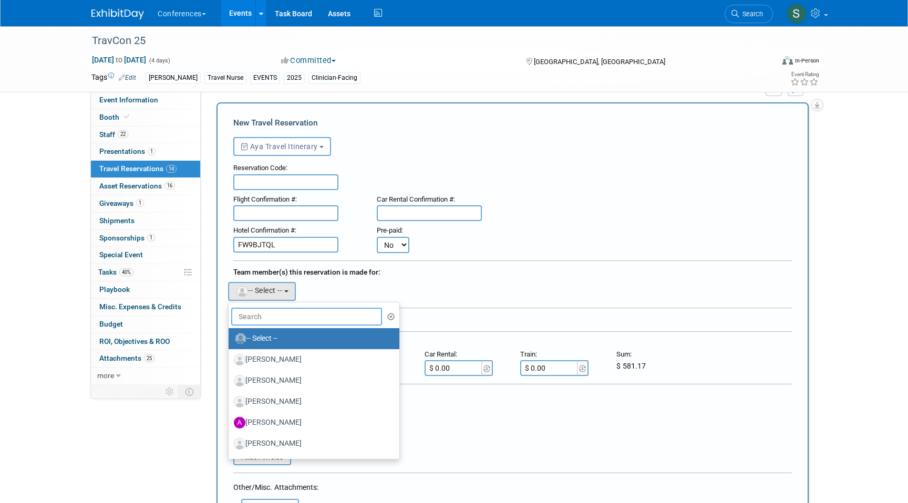
click at [252, 316] on input "text" at bounding box center [306, 317] width 151 height 18
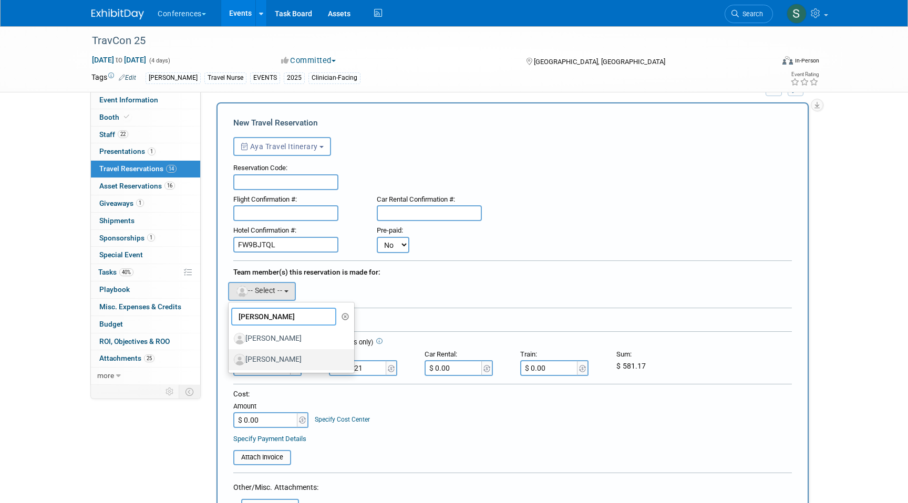
type input "[PERSON_NAME]"
click at [287, 358] on label "[PERSON_NAME]" at bounding box center [289, 360] width 110 height 17
click at [230, 358] on input "[PERSON_NAME]" at bounding box center [226, 358] width 7 height 7
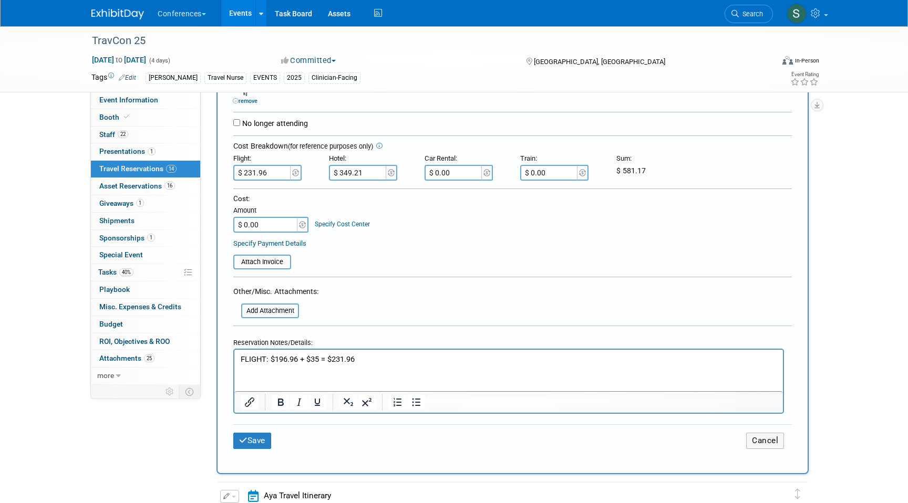
scroll to position [201, 0]
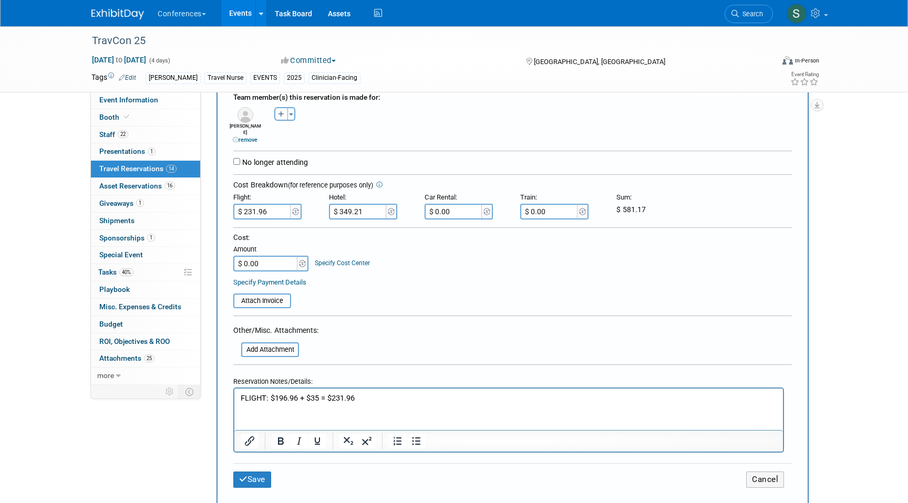
click at [275, 259] on input "$ 0.00" at bounding box center [266, 264] width 66 height 16
type input "$ 581.17"
click at [254, 484] on div "Save Cancel" at bounding box center [512, 480] width 559 height 33
click at [253, 476] on button "Save" at bounding box center [252, 480] width 38 height 16
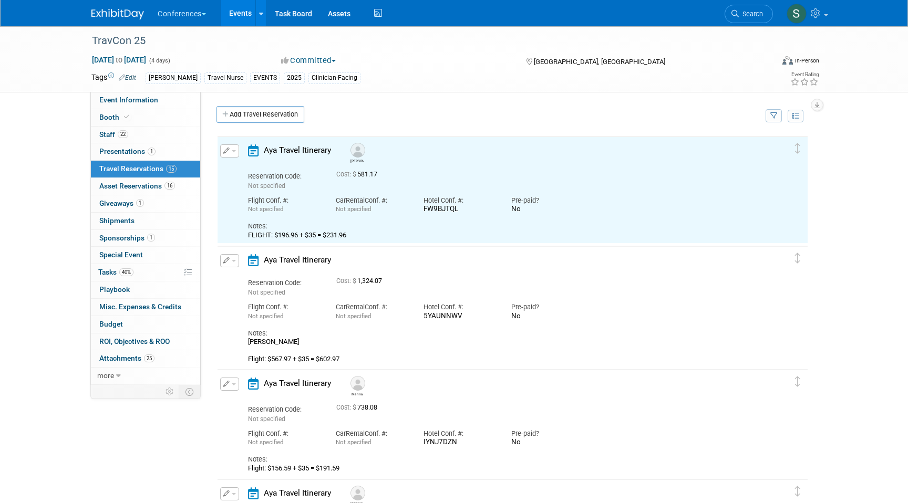
scroll to position [0, 0]
click at [261, 115] on link "Add Travel Reservation" at bounding box center [261, 114] width 88 height 17
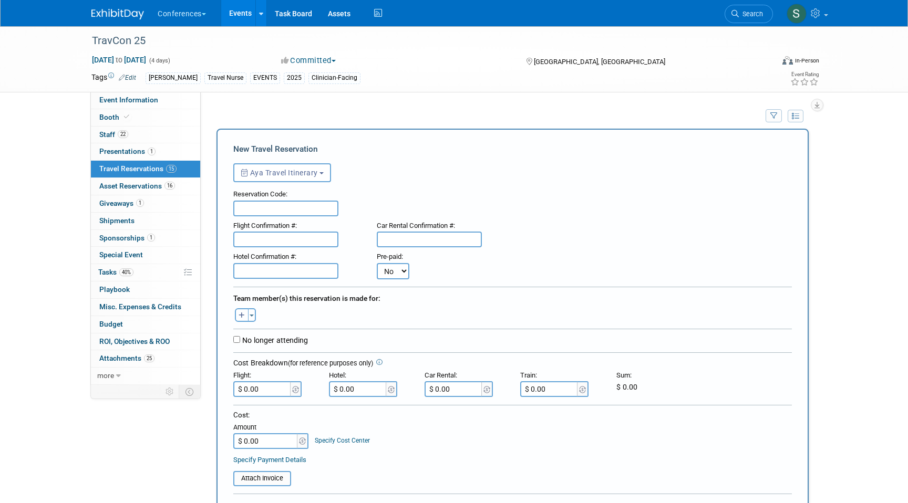
click at [240, 316] on icon "button" at bounding box center [242, 316] width 6 height 7
select select
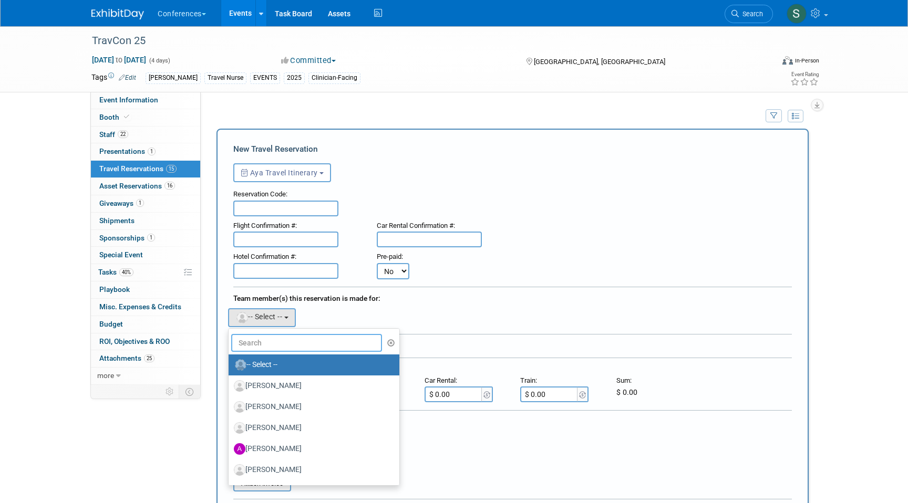
click at [258, 344] on input "text" at bounding box center [306, 343] width 151 height 18
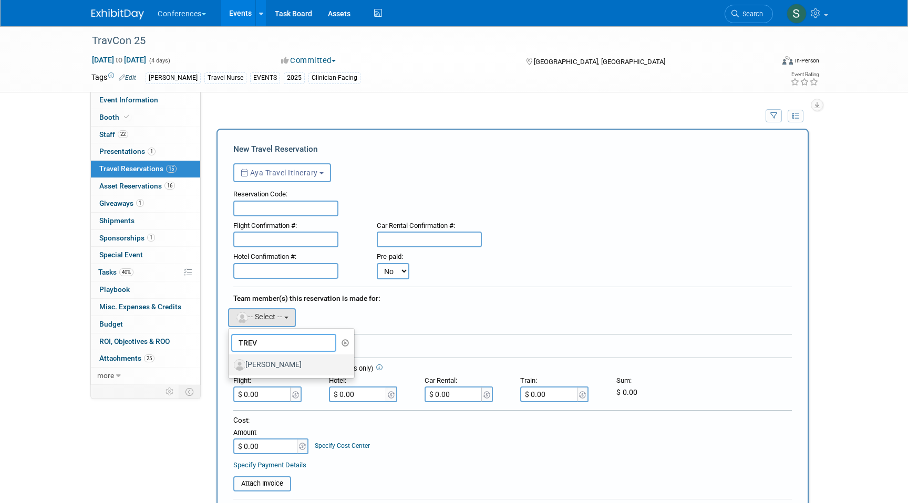
type input "TREV"
click at [284, 363] on label "[PERSON_NAME]" at bounding box center [289, 365] width 110 height 17
click at [230, 363] on input "[PERSON_NAME]" at bounding box center [226, 364] width 7 height 7
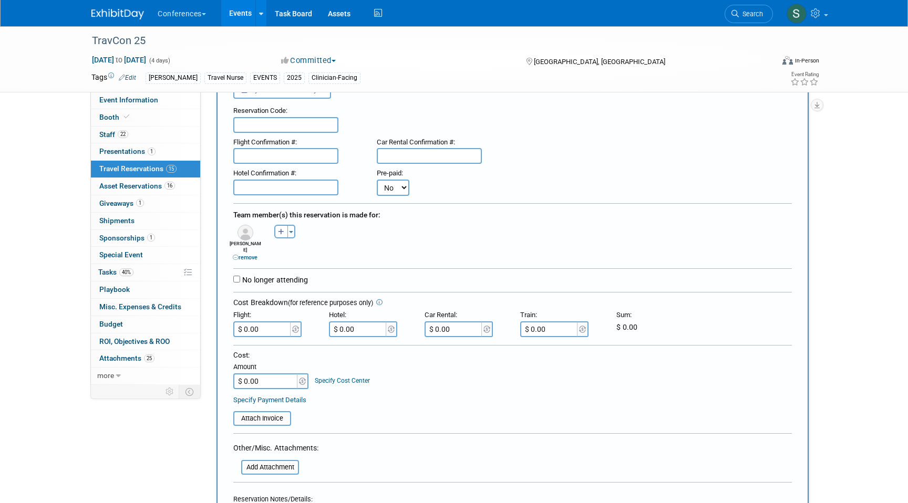
scroll to position [232, 0]
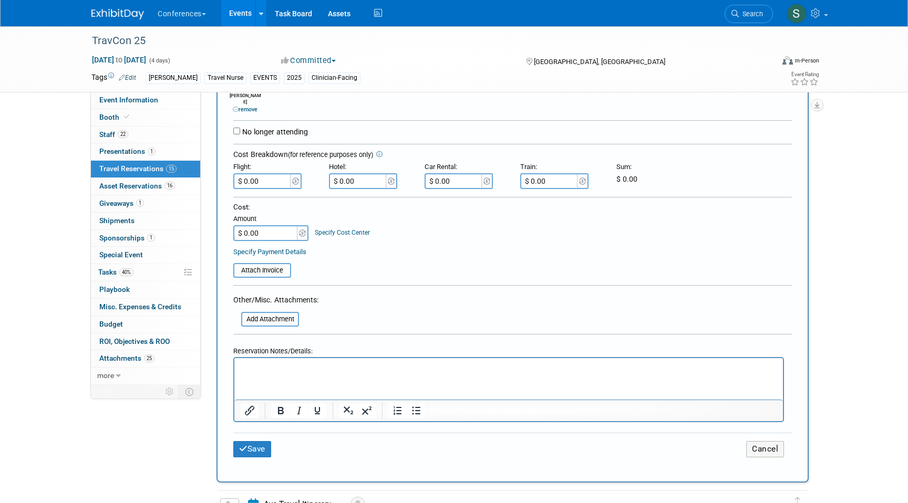
click at [274, 366] on p "Rich Text Area. Press ALT-0 for help." at bounding box center [509, 367] width 537 height 11
click at [271, 366] on p "FLIGHT: 647.96" at bounding box center [509, 367] width 537 height 11
click at [312, 366] on p "FLIGHT: $647.96" at bounding box center [509, 367] width 537 height 11
click at [260, 173] on input "$ 0.00" at bounding box center [262, 181] width 59 height 16
type input "$ 682.96"
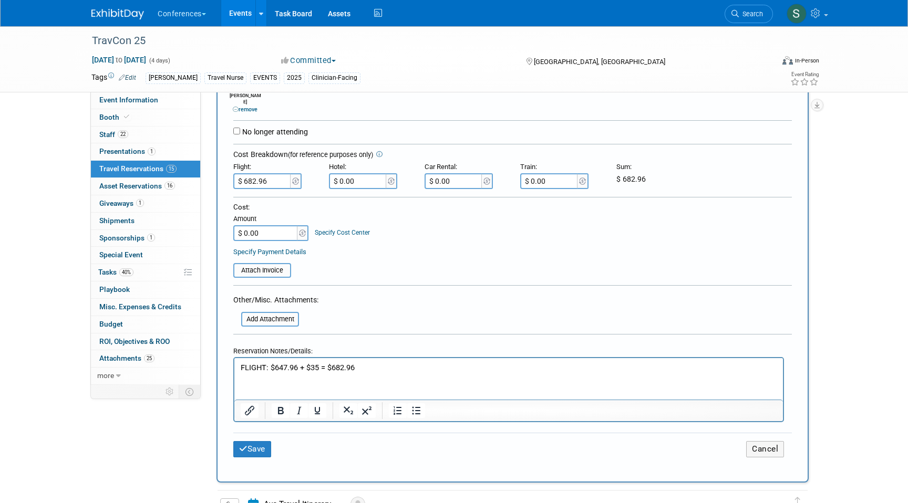
click at [363, 178] on input "$ 0.00" at bounding box center [358, 181] width 59 height 16
type input "$ 523.82"
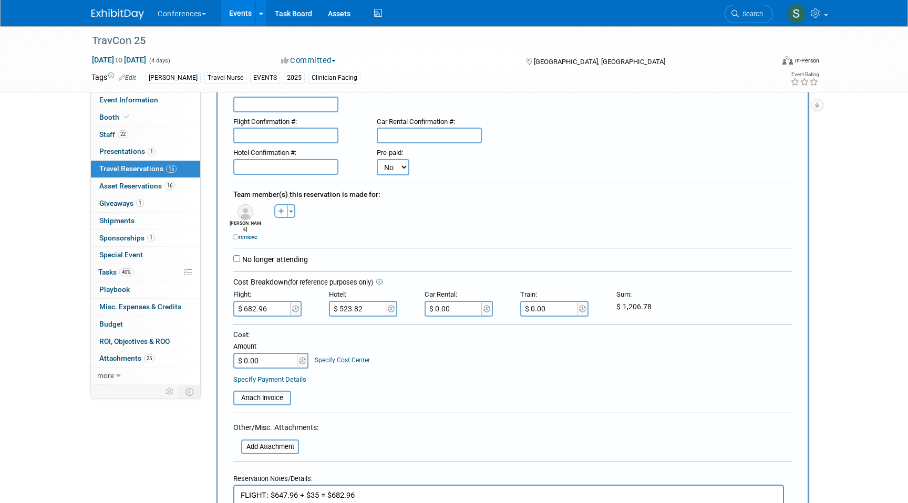
scroll to position [90, 0]
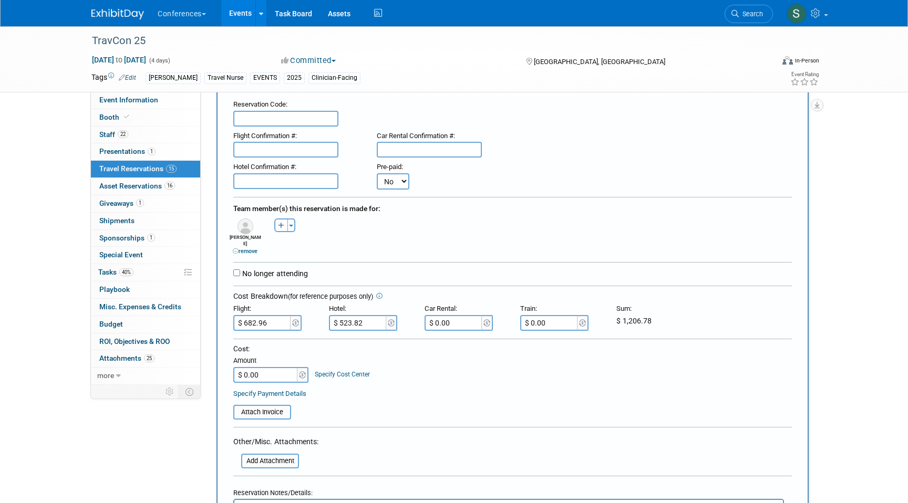
click at [264, 182] on input "text" at bounding box center [285, 181] width 105 height 16
paste input "ZMDBNXI8"
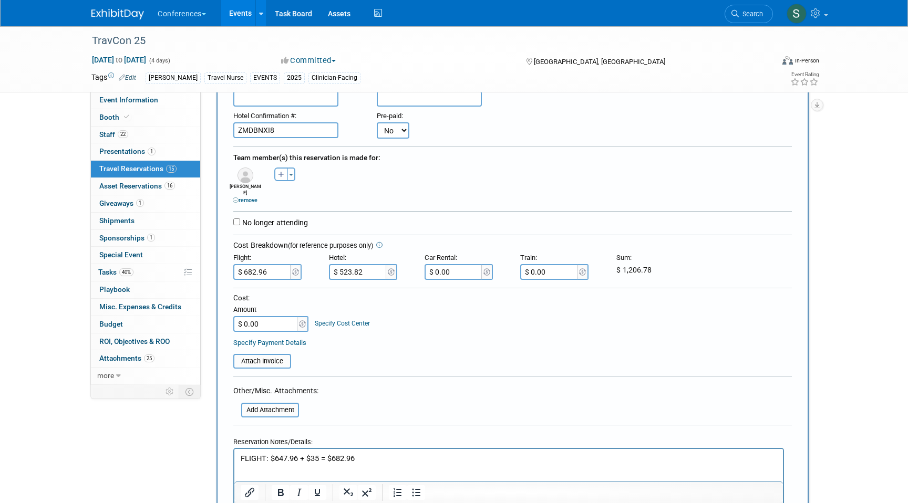
type input "ZMDBNXI8"
click at [265, 324] on input "$ 0.00" at bounding box center [266, 324] width 66 height 16
type input "$ 1,206.78"
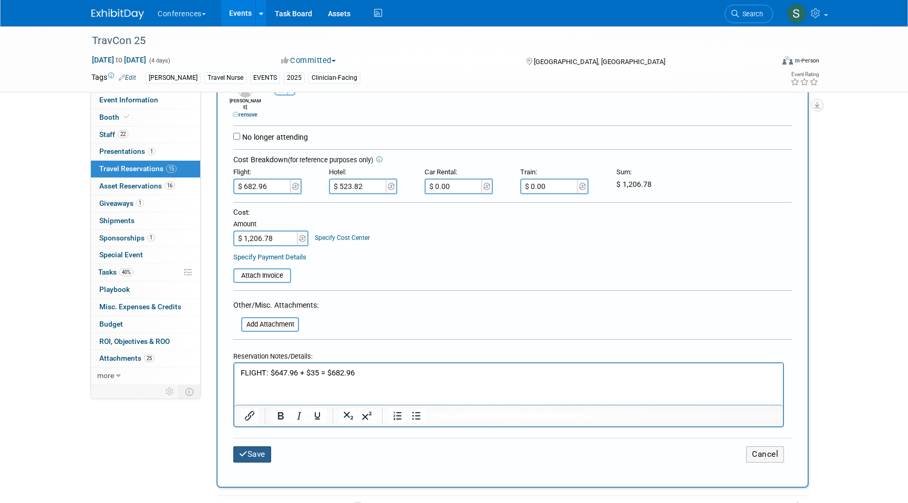
click at [257, 447] on button "Save" at bounding box center [252, 455] width 38 height 16
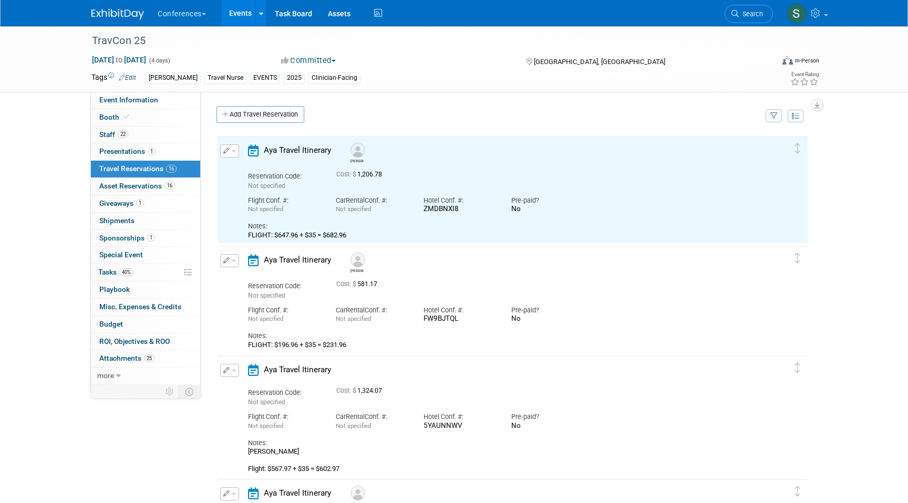
scroll to position [0, 0]
click at [251, 116] on link "Add Travel Reservation" at bounding box center [261, 114] width 88 height 17
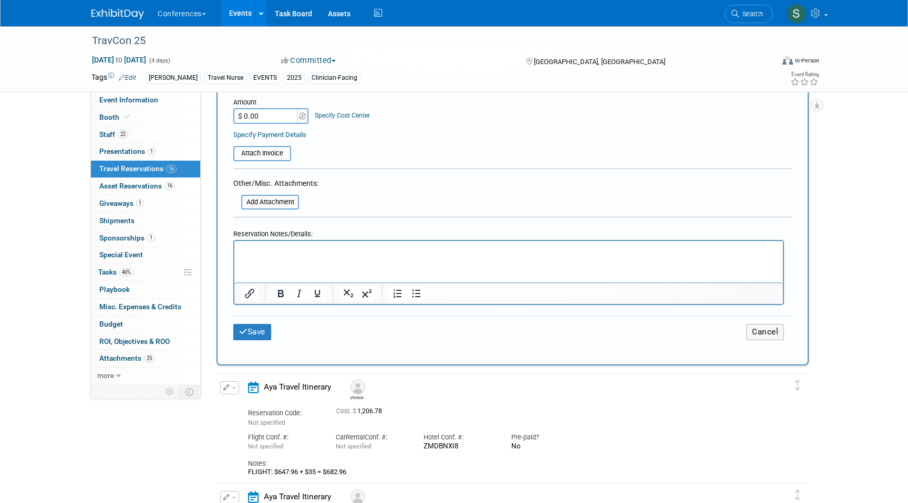
scroll to position [327, 0]
click at [250, 243] on html at bounding box center [508, 247] width 549 height 15
click at [323, 245] on p "FLIGHT: $267.97" at bounding box center [509, 249] width 537 height 11
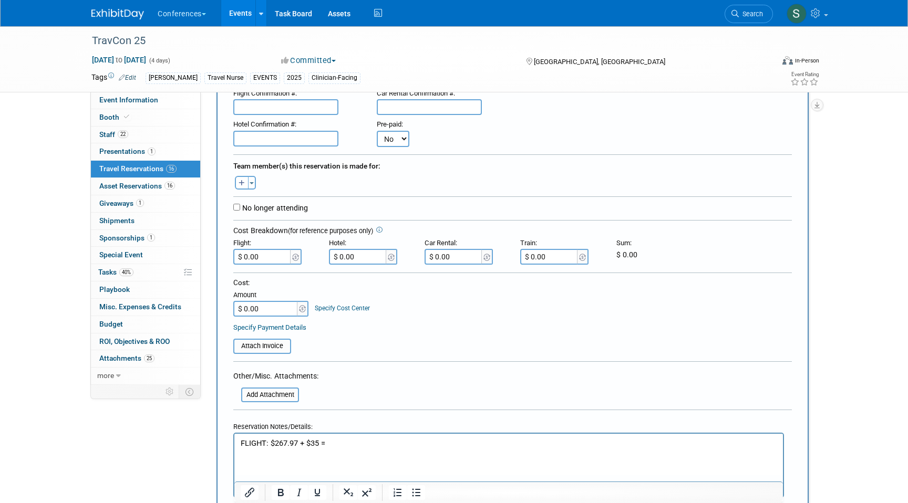
scroll to position [98, 0]
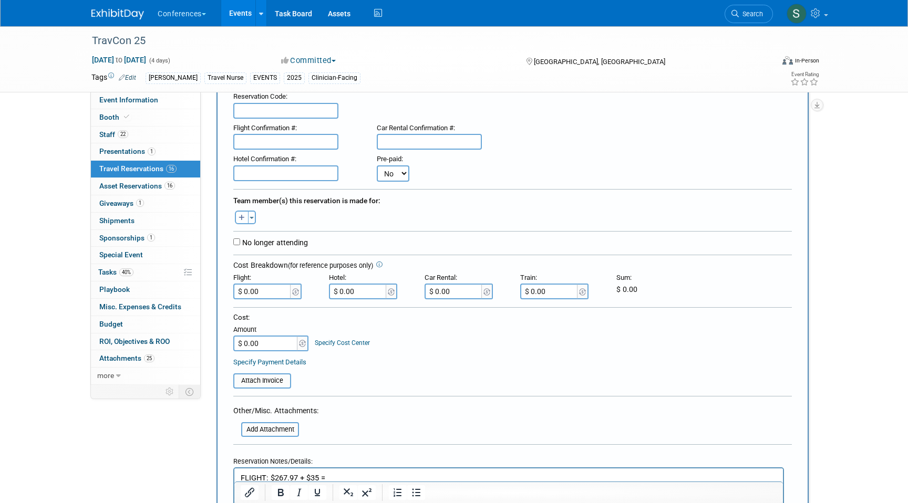
click at [242, 223] on button "button" at bounding box center [242, 218] width 14 height 14
select select
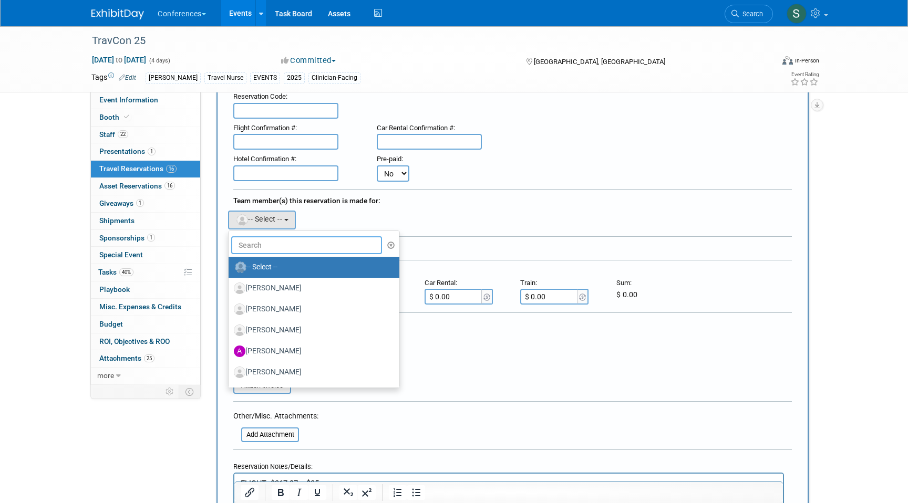
click at [259, 243] on input "text" at bounding box center [306, 245] width 151 height 18
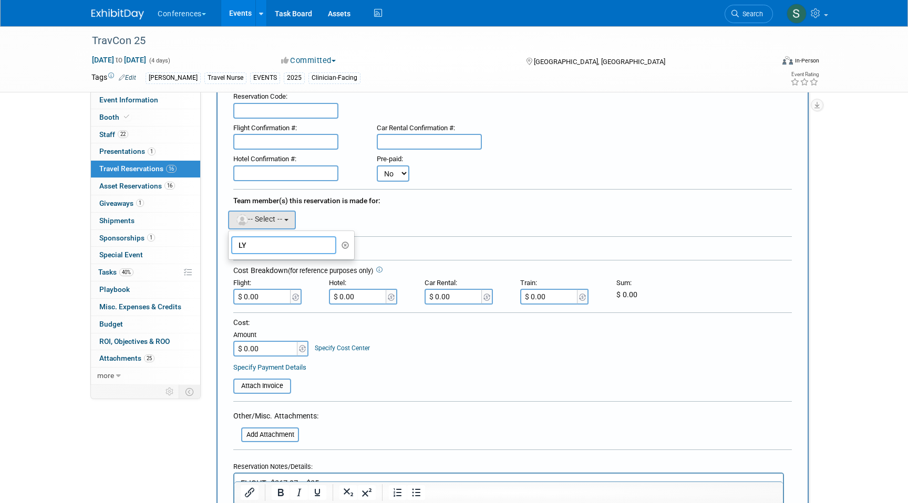
type input "L"
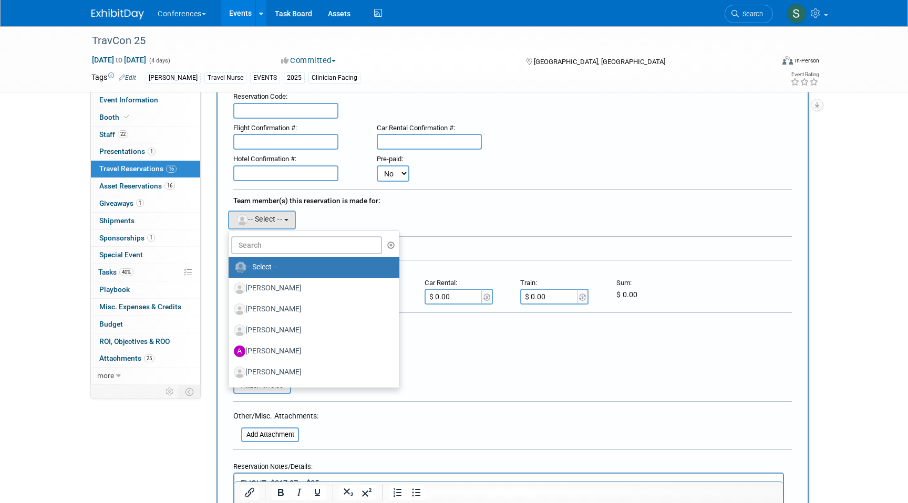
click at [378, 414] on form "<i class="fa-light fa-calendar-lines" style="padding: 6px 4px 6px 1px;"></i> Ay…" at bounding box center [512, 323] width 559 height 527
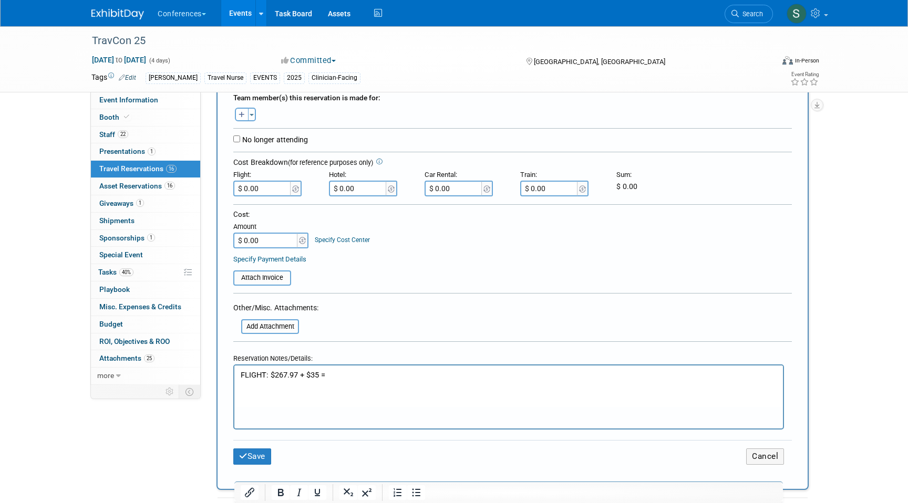
scroll to position [213, 0]
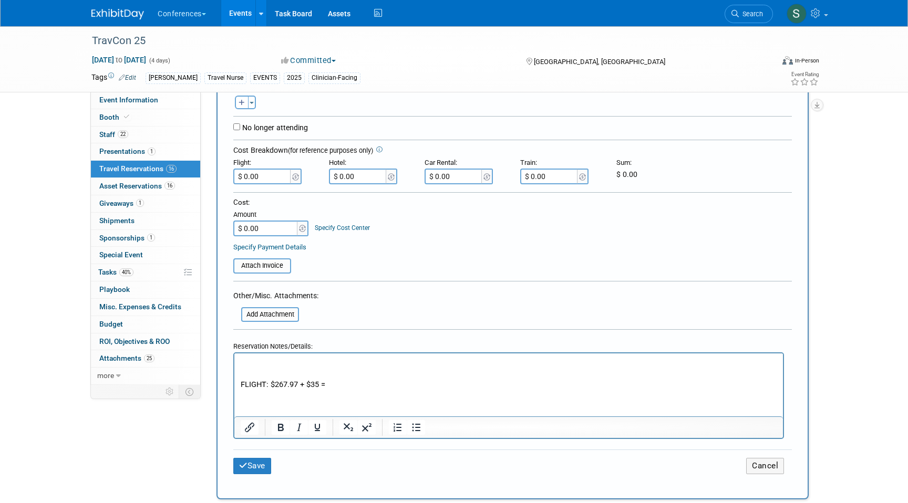
click at [241, 362] on p "Rich Text Area. Press ALT-0 for help." at bounding box center [509, 363] width 537 height 11
drag, startPoint x: 274, startPoint y: 363, endPoint x: 221, endPoint y: 363, distance: 53.1
click at [234, 363] on html "NAYFACK/[PERSON_NAME] FLIGHT: $267.97 + $35 =" at bounding box center [508, 372] width 549 height 37
copy p "NAYFACK"
click at [243, 362] on p "/[PERSON_NAME]" at bounding box center [509, 363] width 537 height 11
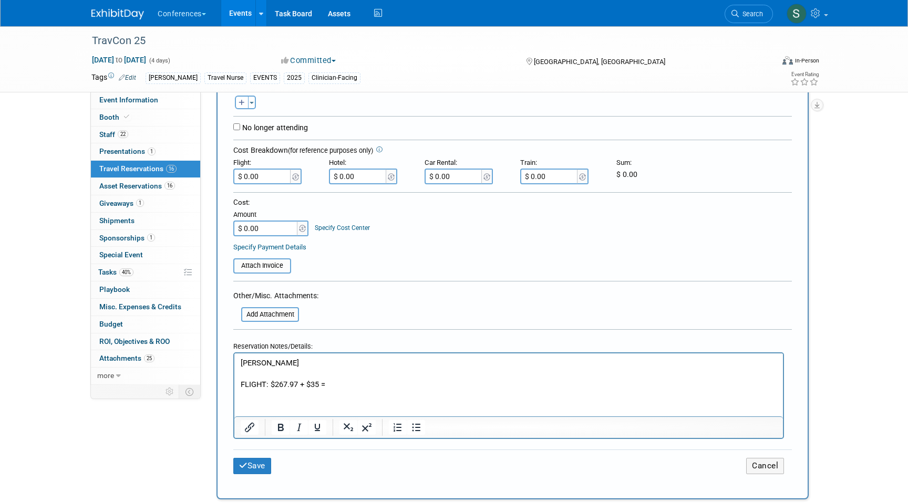
click at [284, 362] on p "[PERSON_NAME]" at bounding box center [509, 363] width 537 height 11
click at [338, 387] on p "FLIGHT: $267.97 + $35 =" at bounding box center [509, 384] width 537 height 11
click at [271, 175] on input "$ 0.00" at bounding box center [262, 177] width 59 height 16
type input "$ 302.97"
click at [367, 182] on input "$ 0.00" at bounding box center [358, 177] width 59 height 16
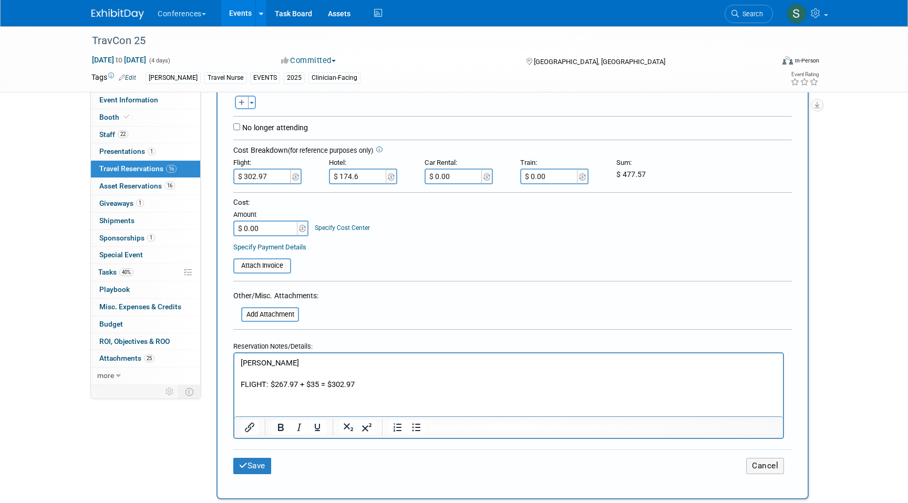
type input "$ 174.61"
click at [275, 227] on input "$ 0.00" at bounding box center [266, 229] width 66 height 16
type input "$ 477.58"
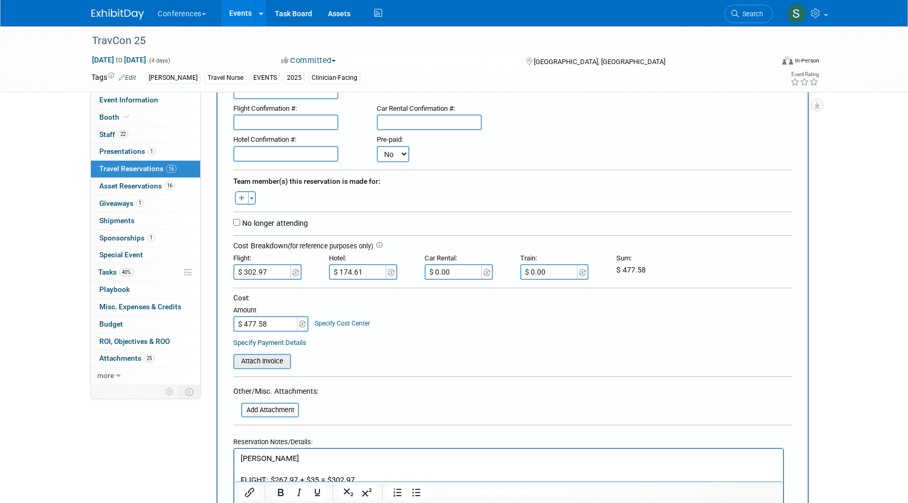
scroll to position [109, 0]
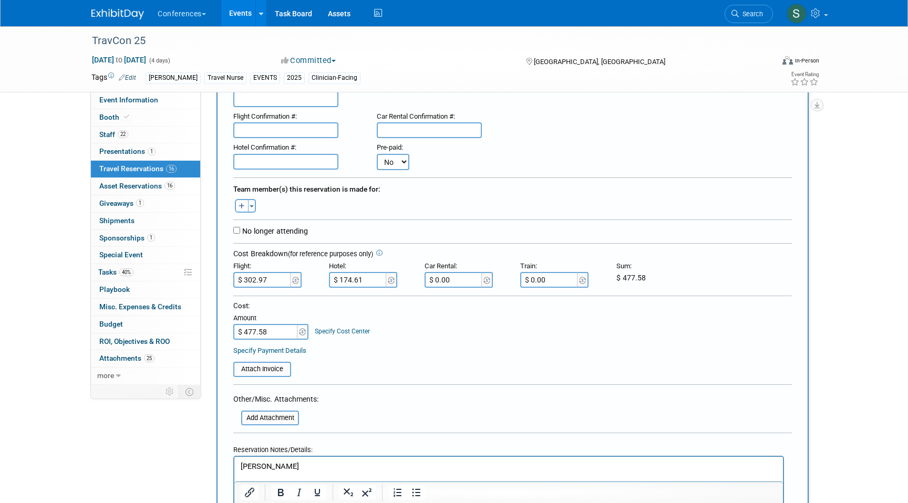
click at [285, 164] on input "text" at bounding box center [285, 162] width 105 height 16
paste input "NYRJ604D"
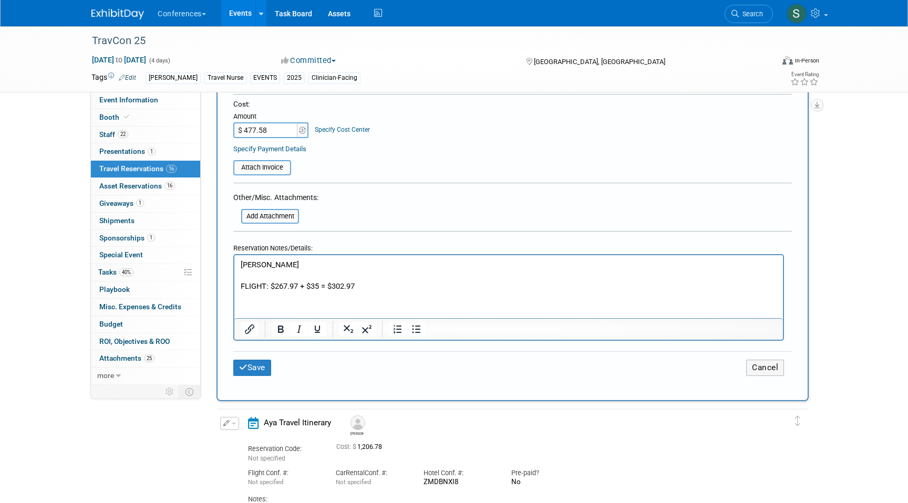
scroll to position [393, 0]
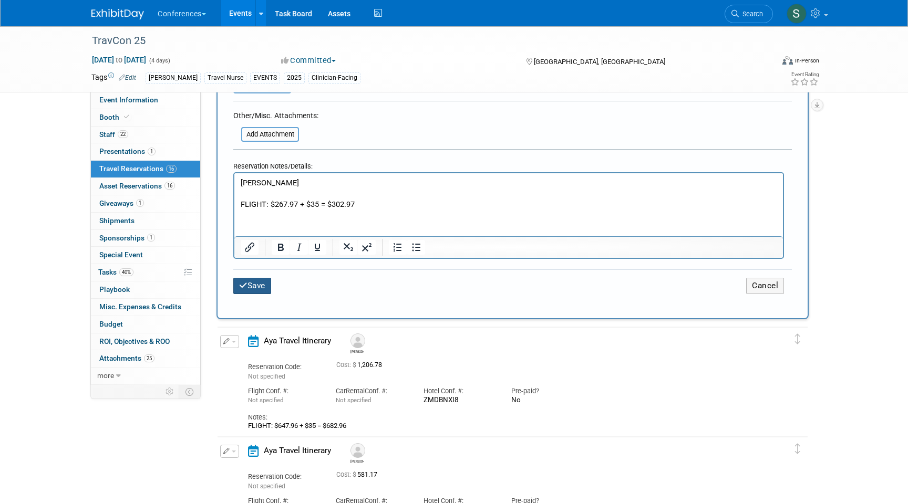
type input "NYRJ604D"
click at [250, 294] on button "Save" at bounding box center [252, 286] width 38 height 16
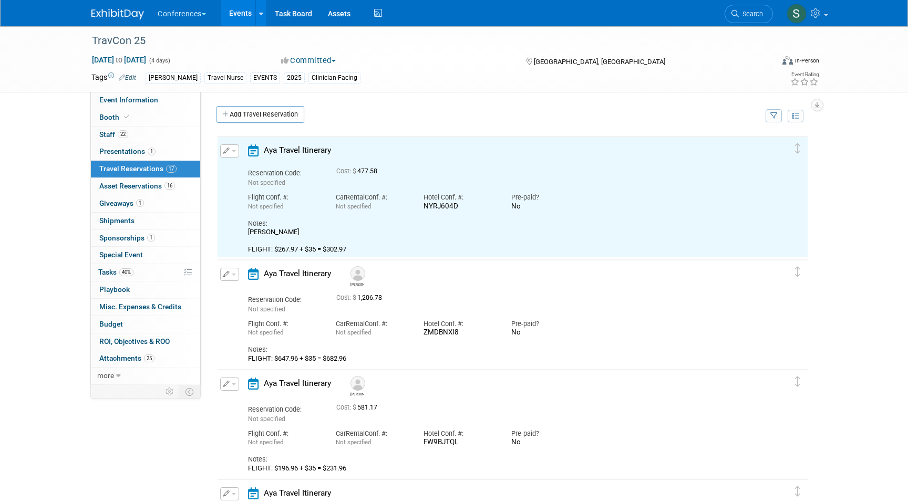
scroll to position [0, 0]
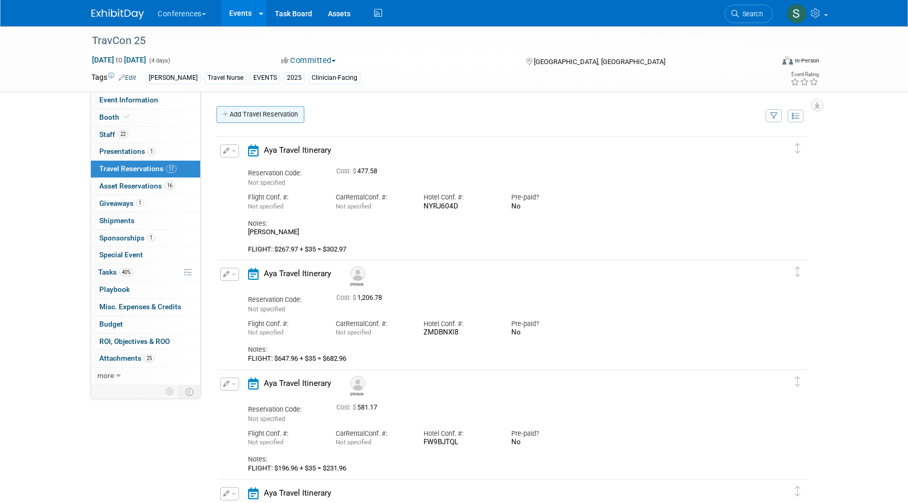
click at [254, 112] on link "Add Travel Reservation" at bounding box center [261, 114] width 88 height 17
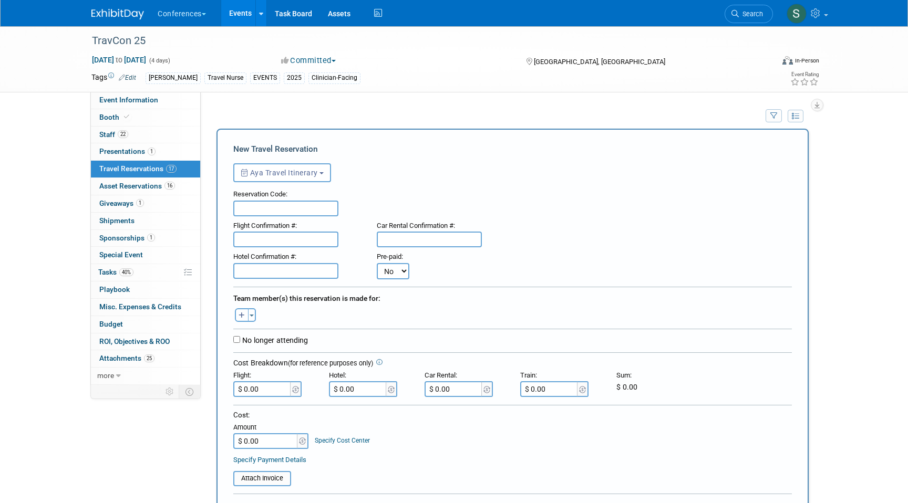
click at [242, 314] on icon "button" at bounding box center [242, 316] width 6 height 7
select select
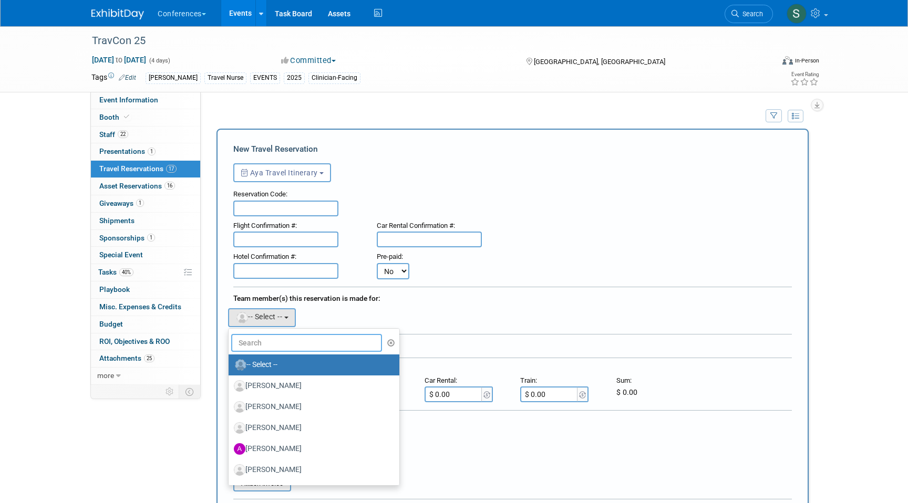
click at [250, 341] on input "text" at bounding box center [306, 343] width 151 height 18
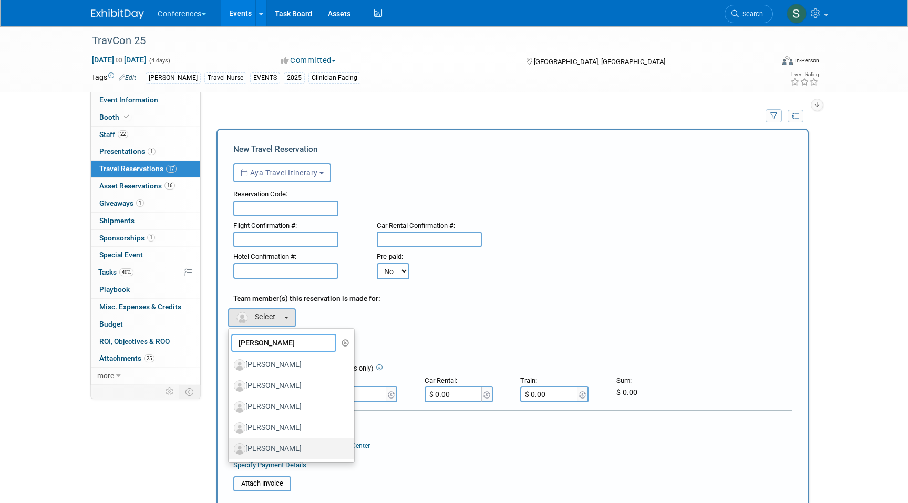
type input "RACHEL"
click at [276, 443] on label "[PERSON_NAME]" at bounding box center [289, 449] width 110 height 17
click at [230, 445] on input "[PERSON_NAME]" at bounding box center [226, 448] width 7 height 7
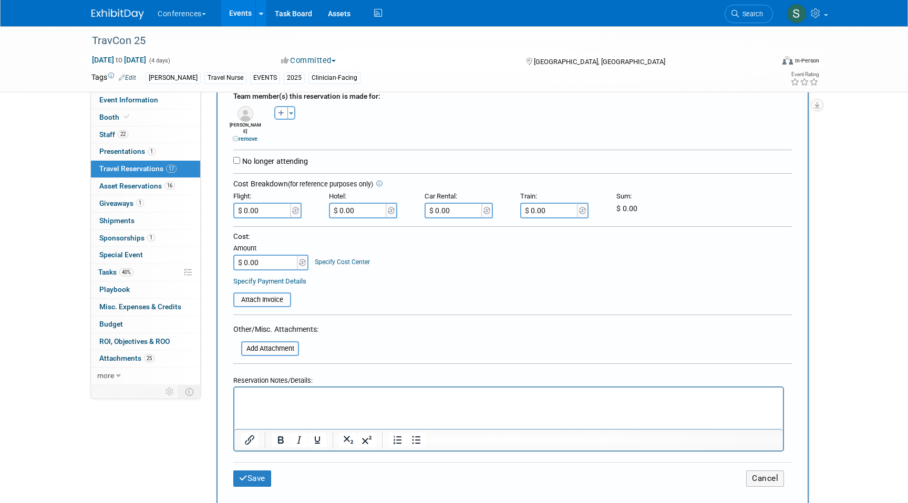
scroll to position [213, 0]
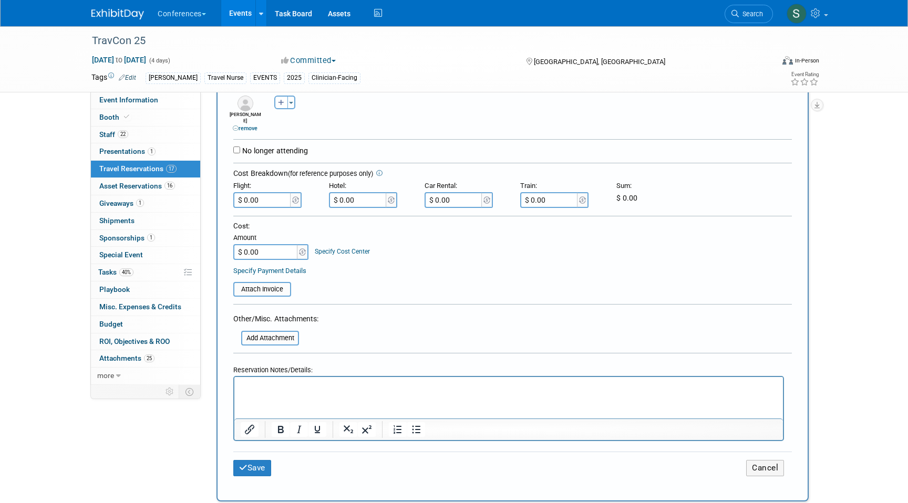
click at [262, 387] on p "Rich Text Area. Press ALT-0 for help." at bounding box center [509, 386] width 537 height 11
click at [272, 386] on p "FLIGHT: 259.96" at bounding box center [509, 386] width 537 height 11
click at [310, 381] on p "FLIGHT: $259.96" at bounding box center [509, 386] width 537 height 11
click at [270, 201] on input "$ 0.00" at bounding box center [262, 200] width 59 height 16
type input "$ 294.96"
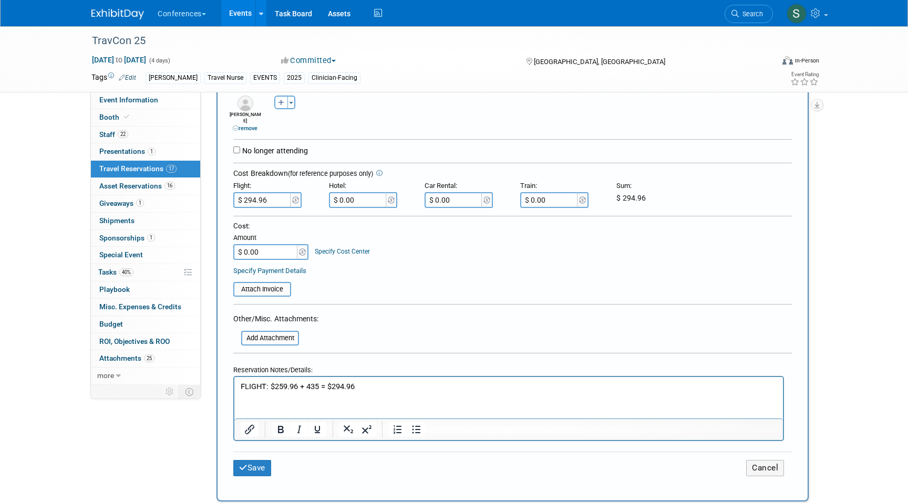
click at [362, 196] on input "$ 0.00" at bounding box center [358, 200] width 59 height 16
type input "$ 174.61"
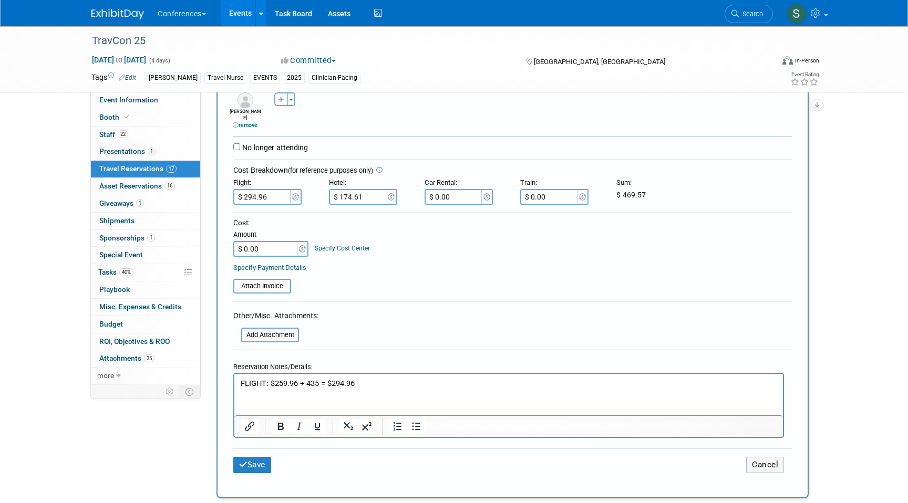
scroll to position [0, 0]
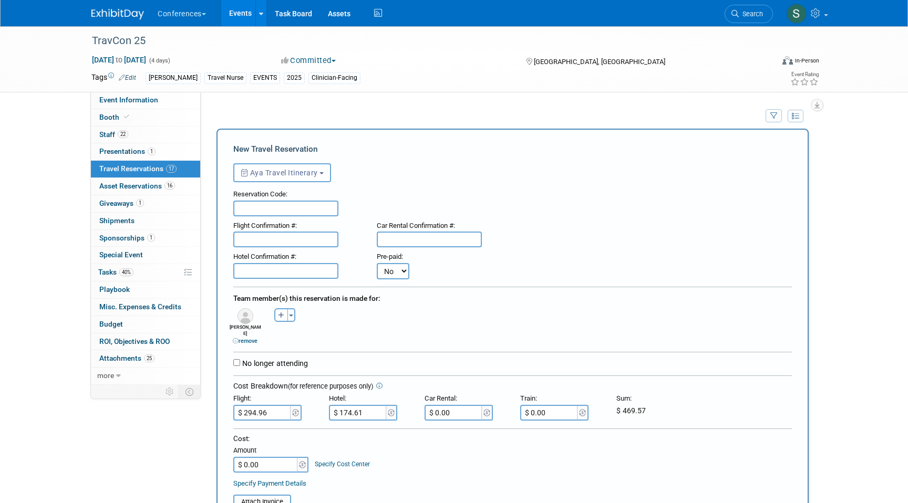
click at [251, 275] on input "text" at bounding box center [285, 271] width 105 height 16
paste input "1IEP3FNJ"
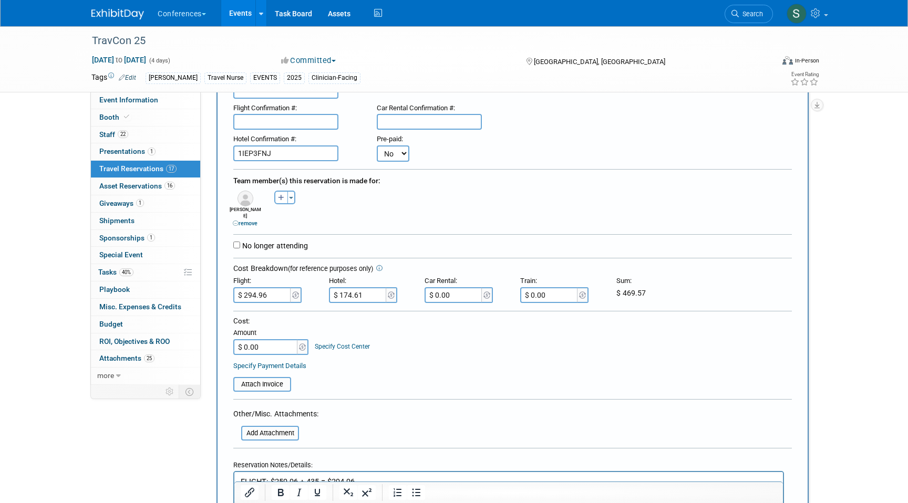
scroll to position [123, 0]
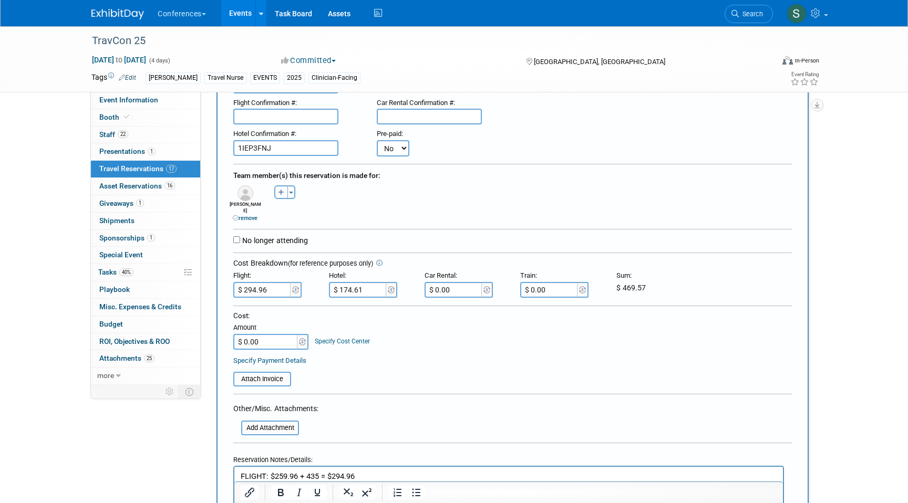
type input "1IEP3FNJ"
click at [269, 334] on input "$ 0.00" at bounding box center [266, 342] width 66 height 16
type input "$ 469.57"
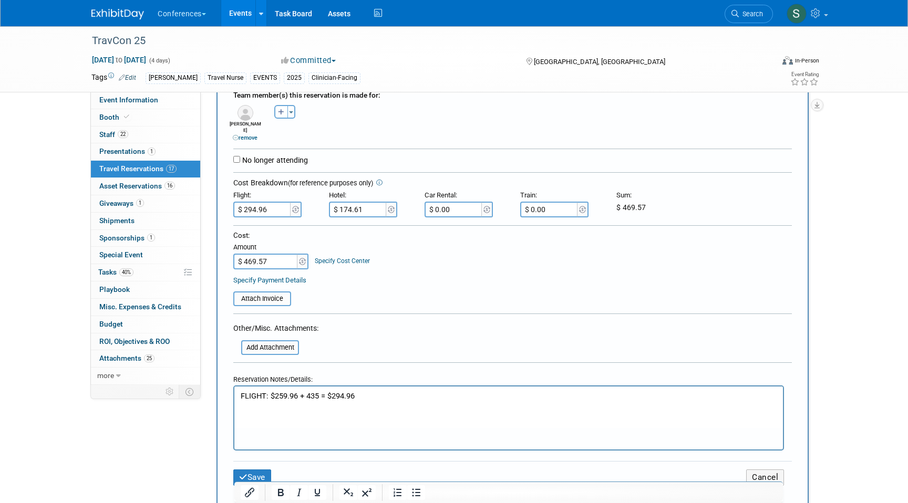
scroll to position [222, 0]
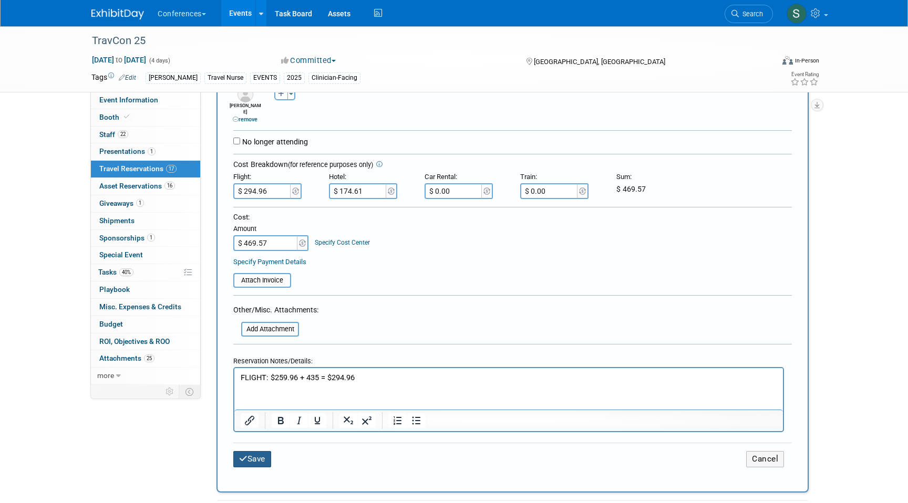
click at [262, 452] on button "Save" at bounding box center [252, 459] width 38 height 16
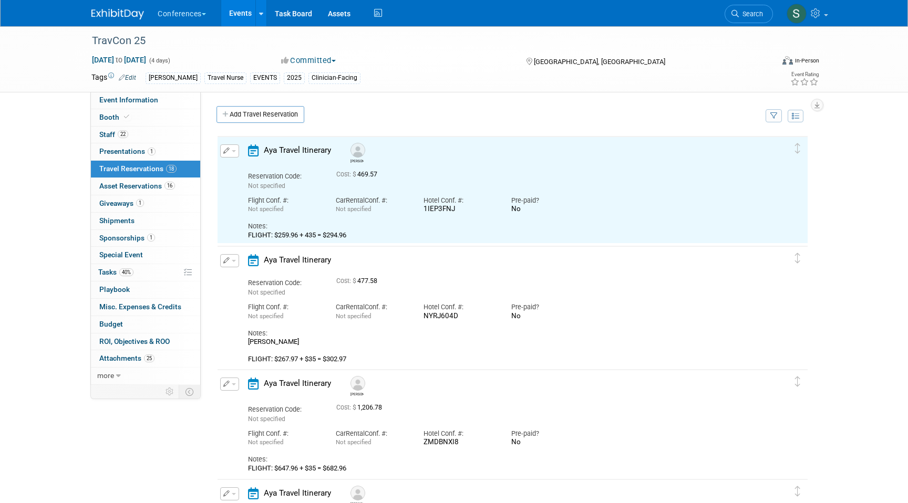
scroll to position [0, 0]
click at [285, 118] on link "Add Travel Reservation" at bounding box center [261, 114] width 88 height 17
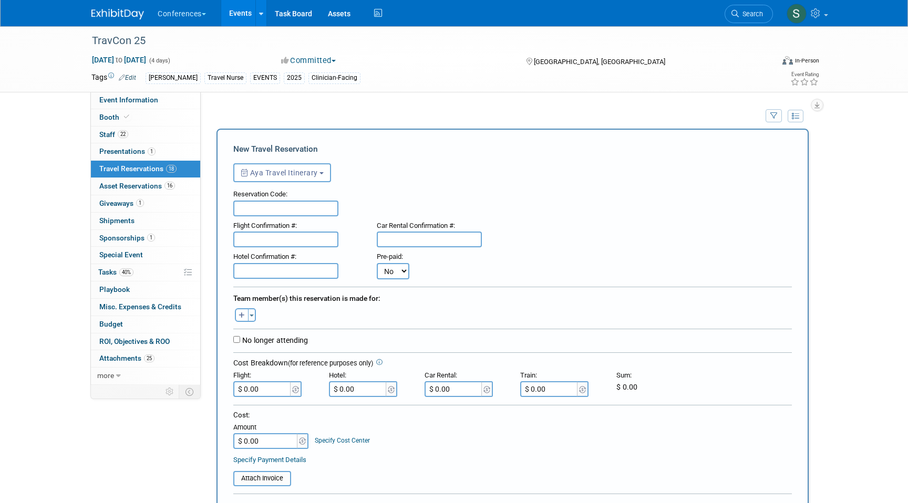
scroll to position [26, 0]
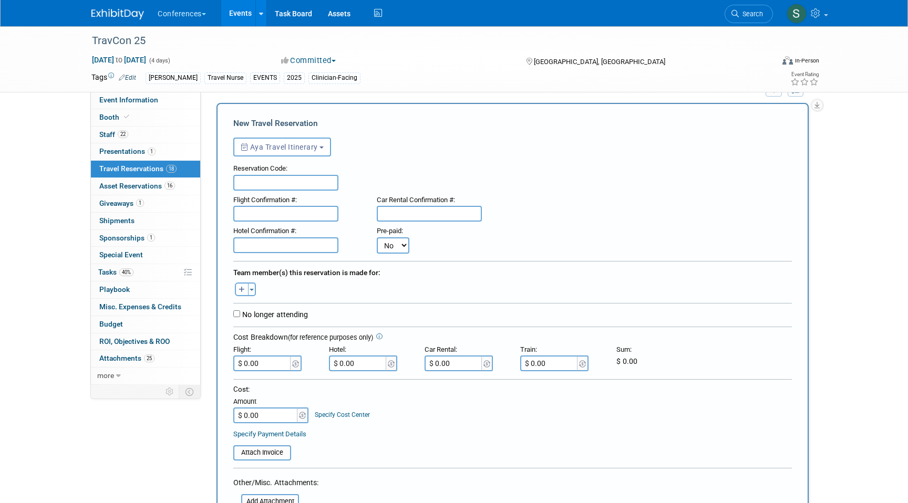
click at [245, 292] on button "button" at bounding box center [242, 290] width 14 height 14
select select
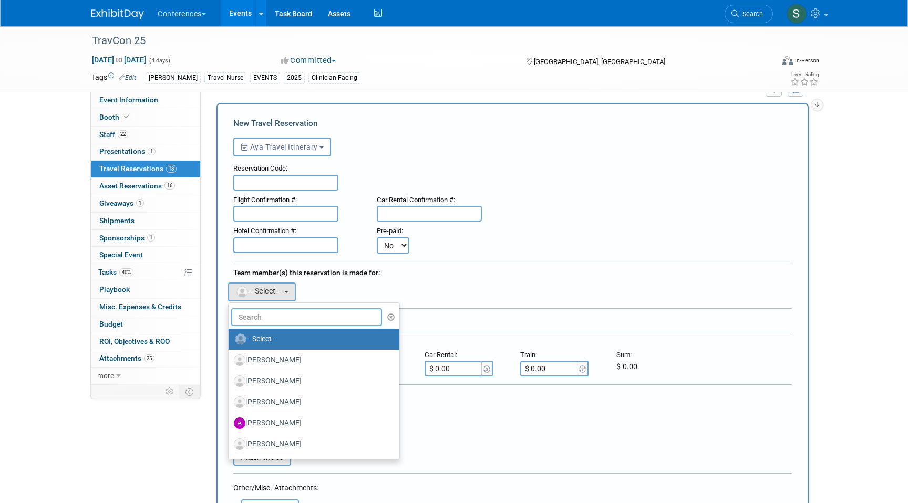
click at [256, 321] on input "text" at bounding box center [306, 317] width 151 height 18
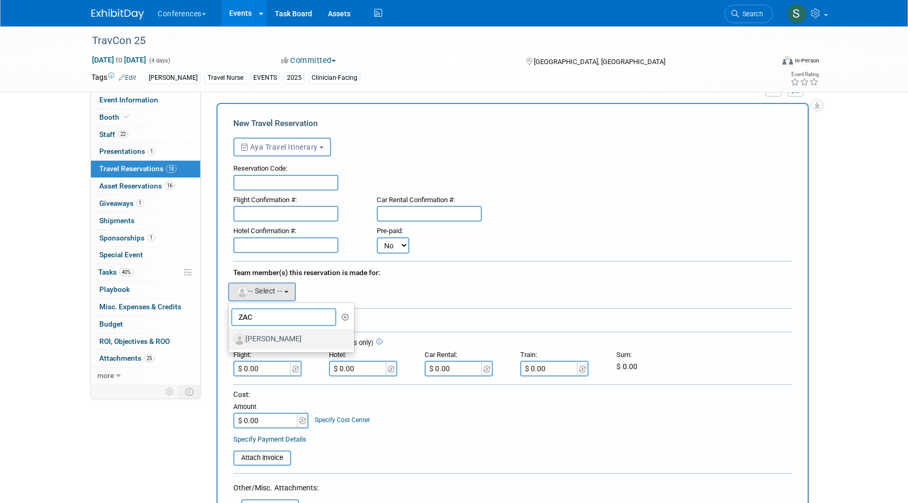
type input "ZAC"
click at [285, 337] on label "[PERSON_NAME]" at bounding box center [289, 339] width 110 height 17
click at [230, 337] on input "[PERSON_NAME]" at bounding box center [226, 338] width 7 height 7
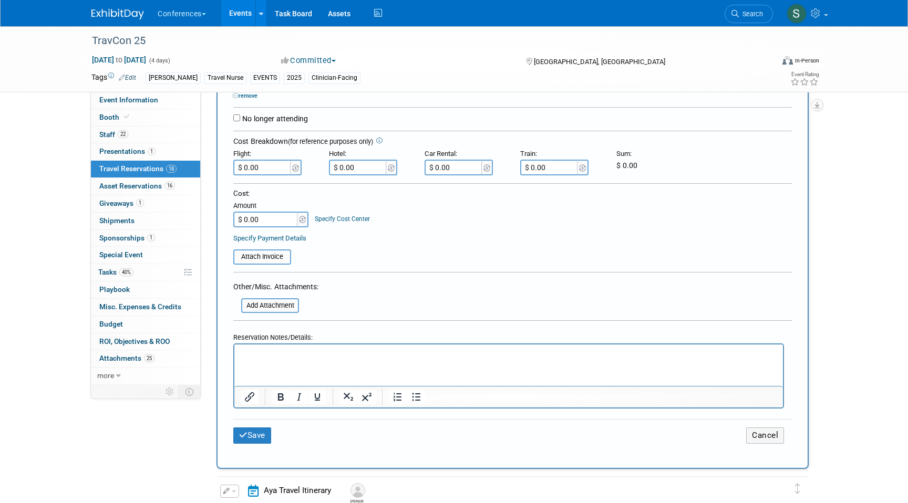
scroll to position [240, 0]
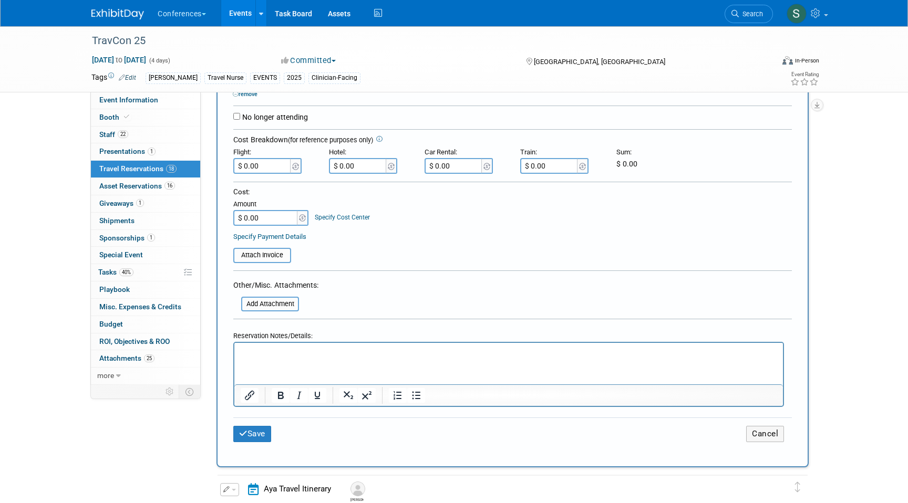
click at [277, 348] on p "Rich Text Area. Press ALT-0 for help." at bounding box center [509, 352] width 537 height 11
click at [318, 355] on p "FLIGHT: $336.96" at bounding box center [509, 352] width 537 height 11
click at [266, 163] on input "$ 0.00" at bounding box center [262, 166] width 59 height 16
type input "$ 371.96"
click at [358, 172] on input "$ 0.00" at bounding box center [358, 166] width 59 height 16
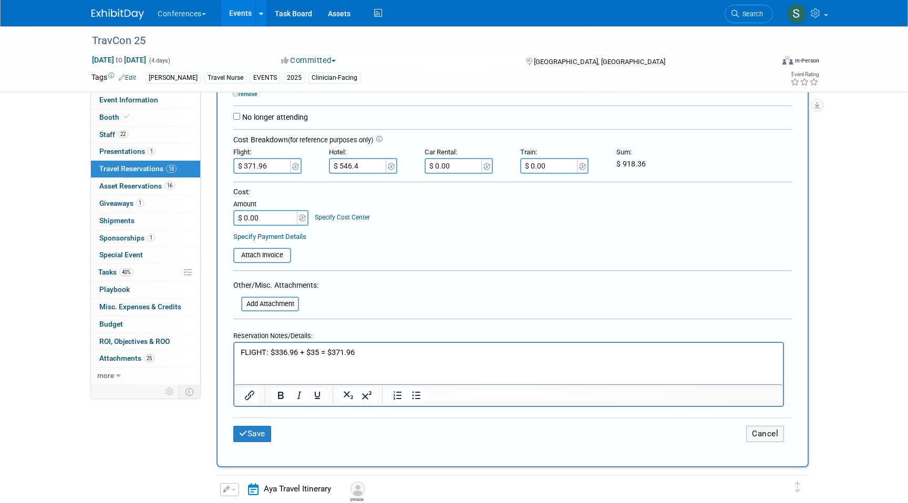
type input "$ 546.49"
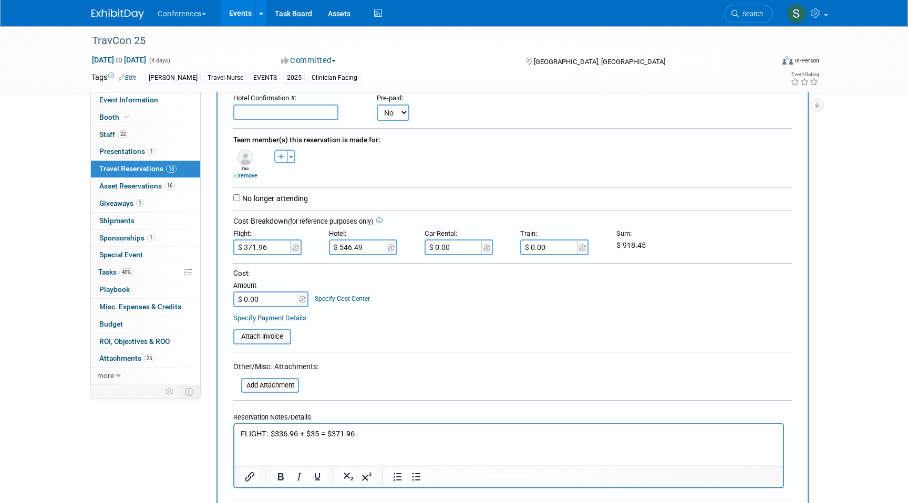
scroll to position [146, 0]
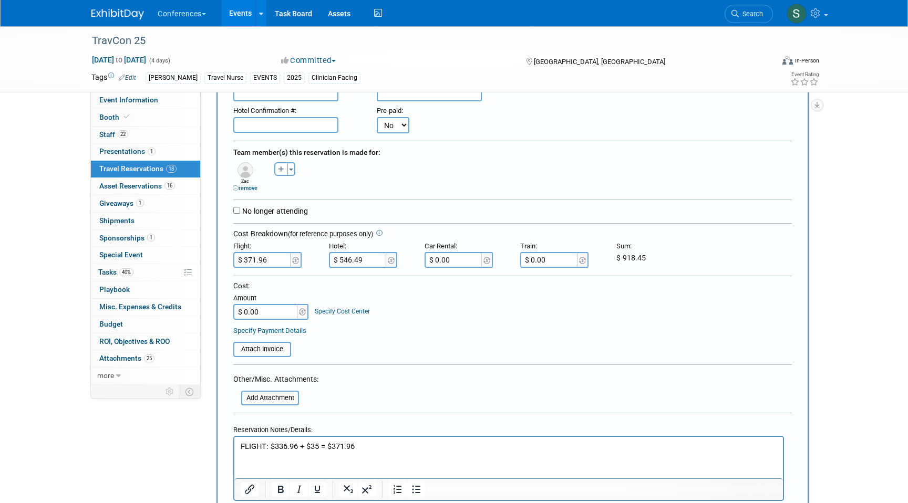
click at [263, 127] on input "text" at bounding box center [285, 125] width 105 height 16
paste input "N0NKVSV4"
type input "N0NKVSV4"
click at [264, 318] on input "$ 0.00" at bounding box center [266, 312] width 66 height 16
type input "$ 918.45"
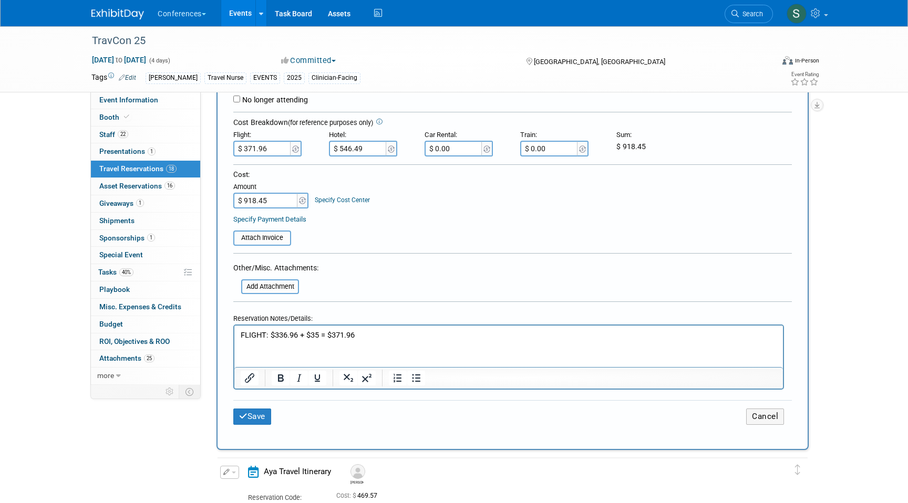
scroll to position [260, 0]
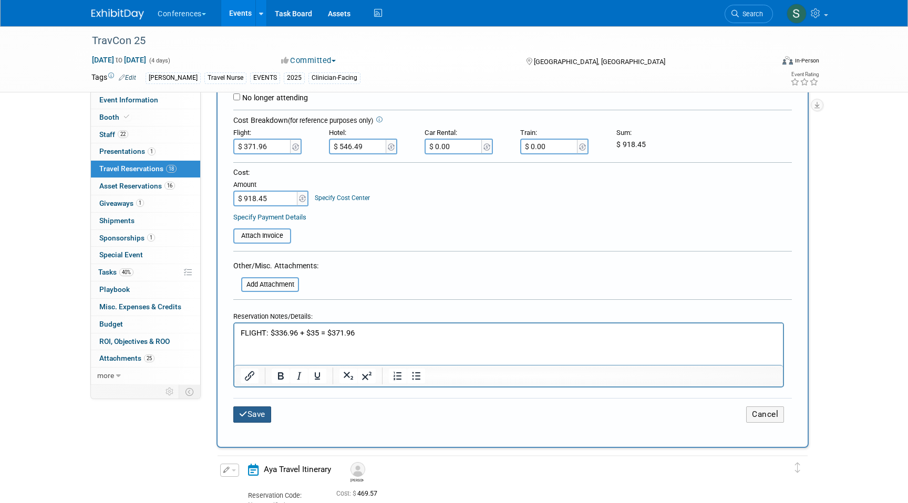
click at [268, 412] on button "Save" at bounding box center [252, 415] width 38 height 16
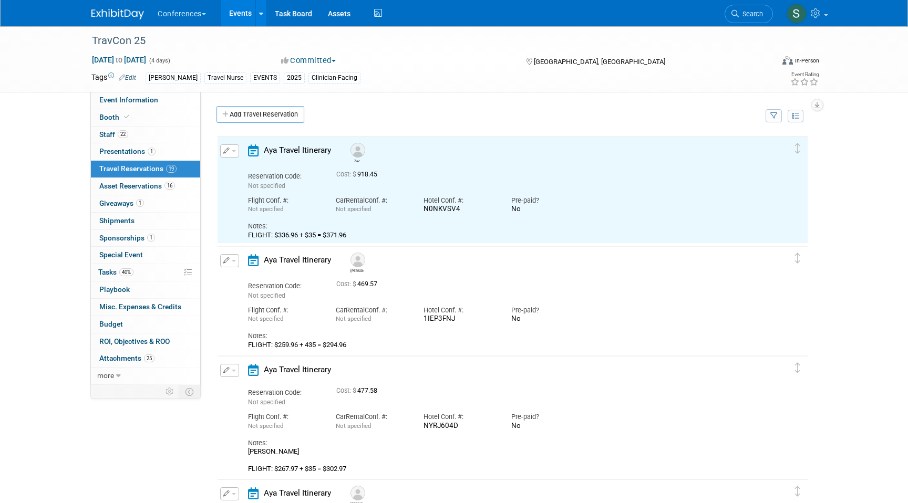
scroll to position [0, 0]
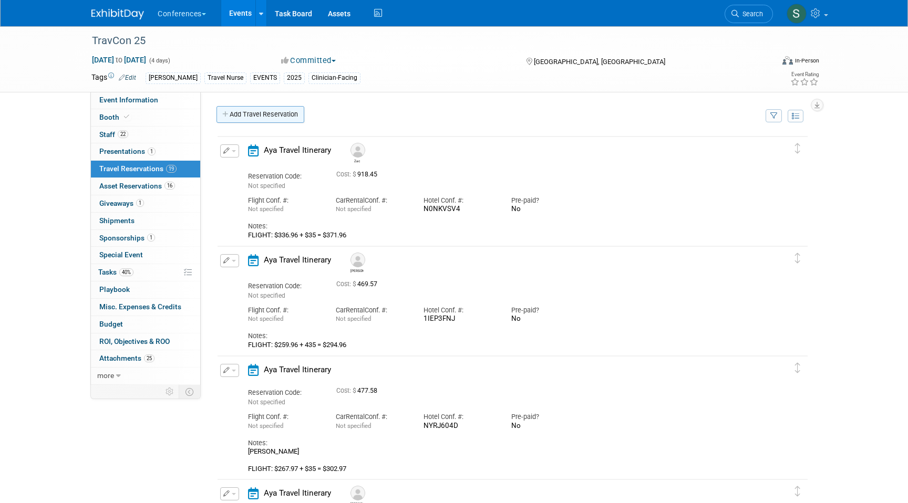
click at [251, 120] on link "Add Travel Reservation" at bounding box center [261, 114] width 88 height 17
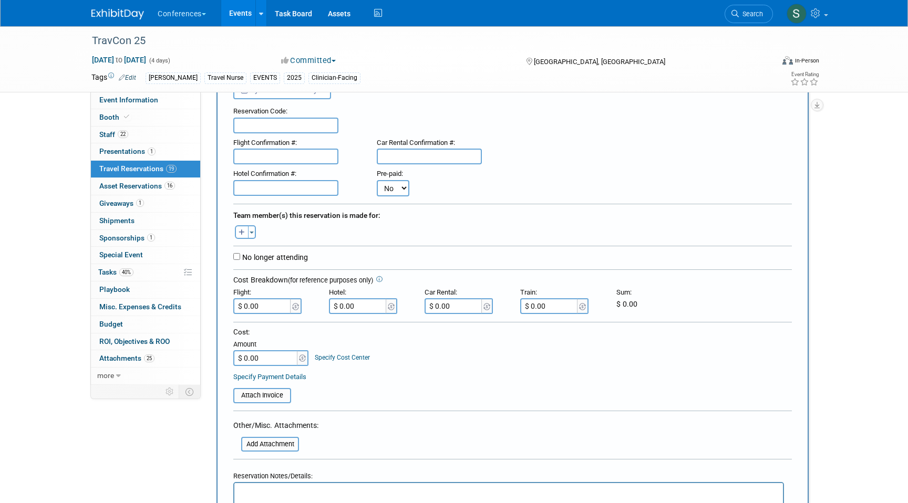
scroll to position [86, 0]
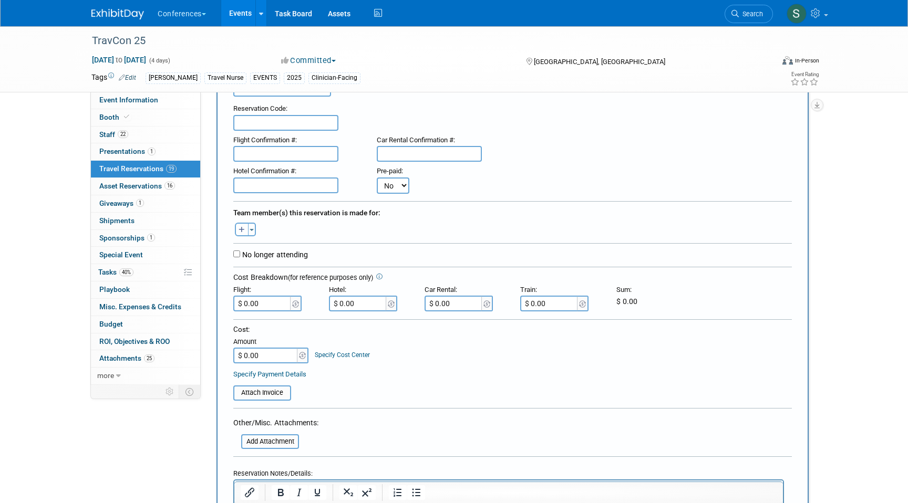
click at [242, 233] on icon "button" at bounding box center [242, 230] width 6 height 7
select select
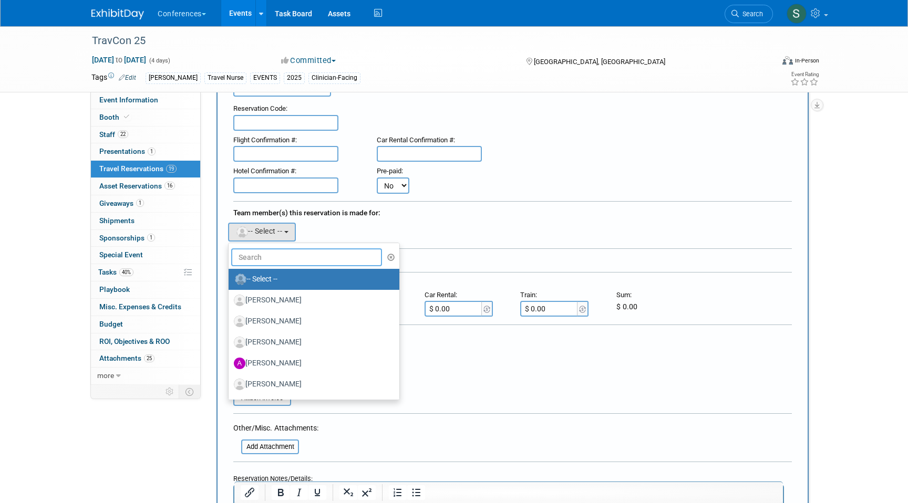
click at [261, 258] on input "text" at bounding box center [306, 258] width 151 height 18
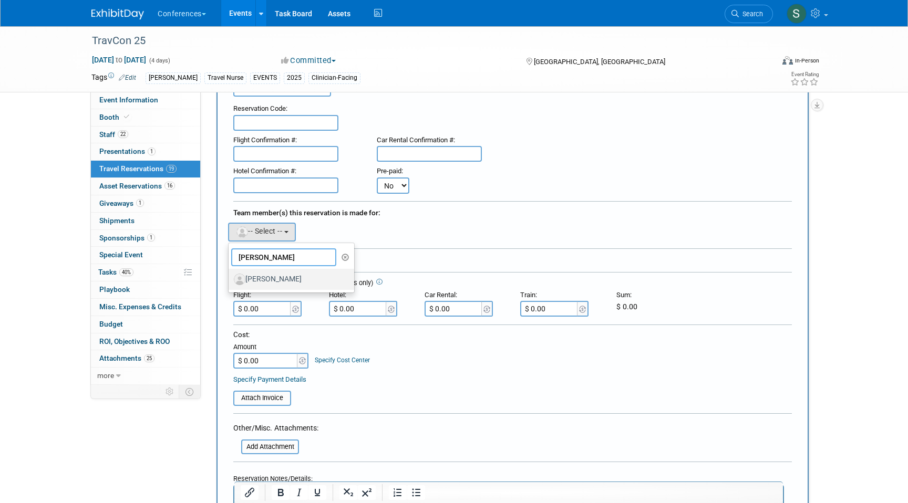
type input "AMY BR"
click at [291, 276] on label "[PERSON_NAME]" at bounding box center [289, 279] width 110 height 17
click at [230, 276] on input "[PERSON_NAME]" at bounding box center [226, 278] width 7 height 7
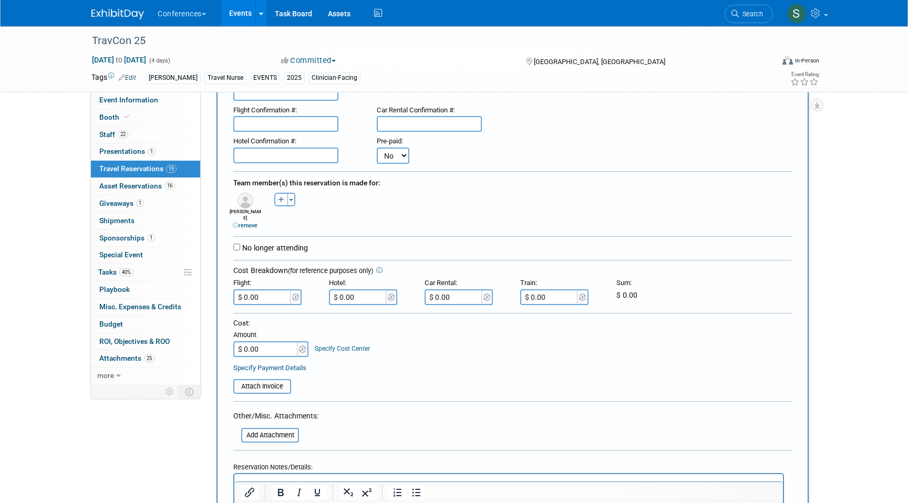
scroll to position [94, 0]
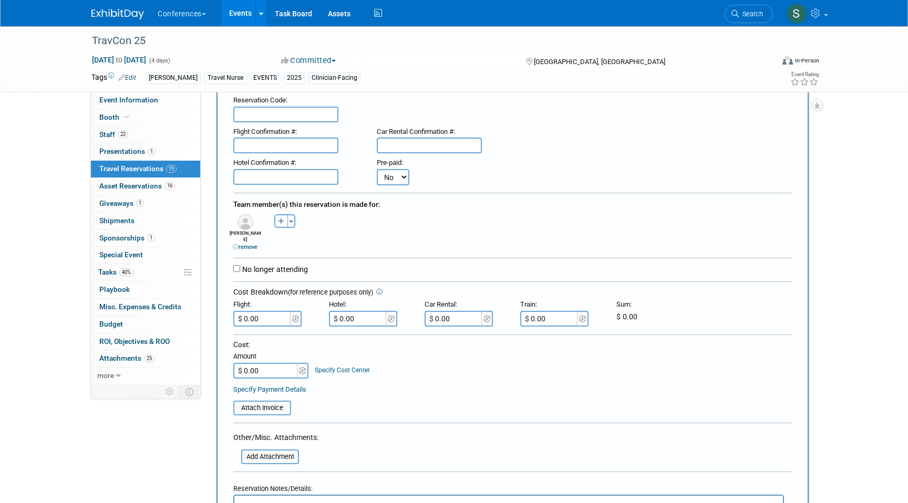
click at [272, 179] on input "text" at bounding box center [285, 177] width 105 height 16
paste input "GC0OJ6U2"
type input "GC0OJ6U2"
click at [357, 315] on input "$ 0.00" at bounding box center [358, 319] width 59 height 16
type input "$ 174.61"
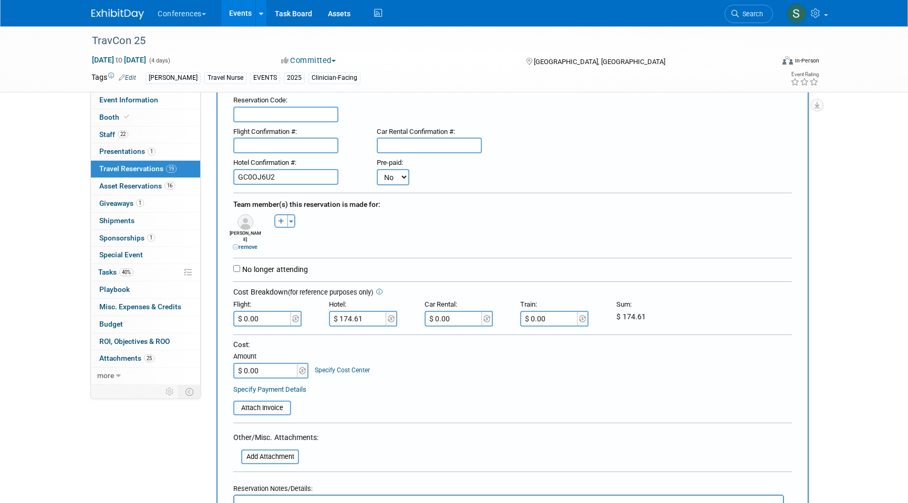
click at [253, 368] on input "$ 0.00" at bounding box center [266, 371] width 66 height 16
click at [262, 366] on input "$ 0.00" at bounding box center [266, 371] width 66 height 16
type input "$ 174.61"
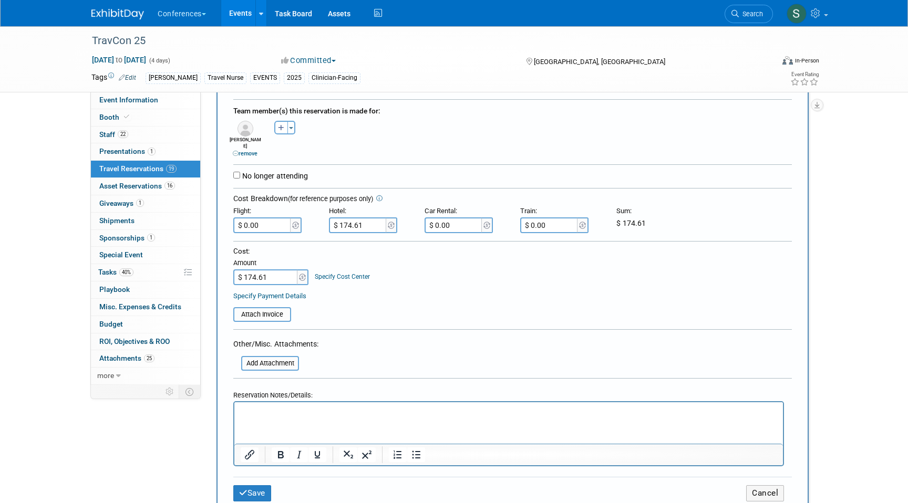
scroll to position [220, 0]
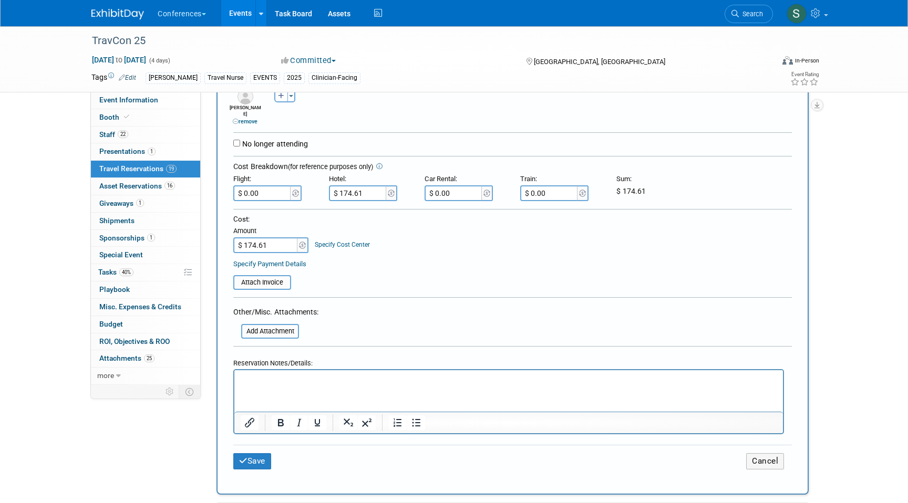
click at [273, 385] on html at bounding box center [508, 377] width 549 height 15
click at [254, 456] on button "Save" at bounding box center [252, 462] width 38 height 16
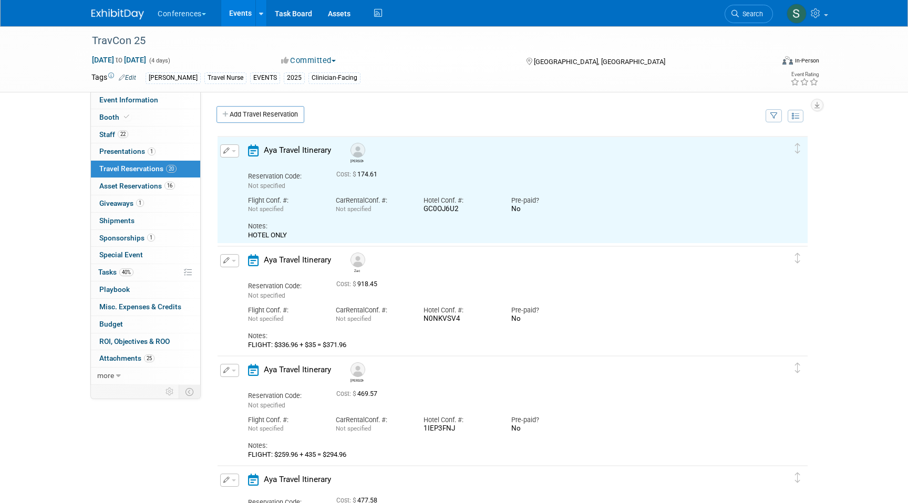
scroll to position [0, 0]
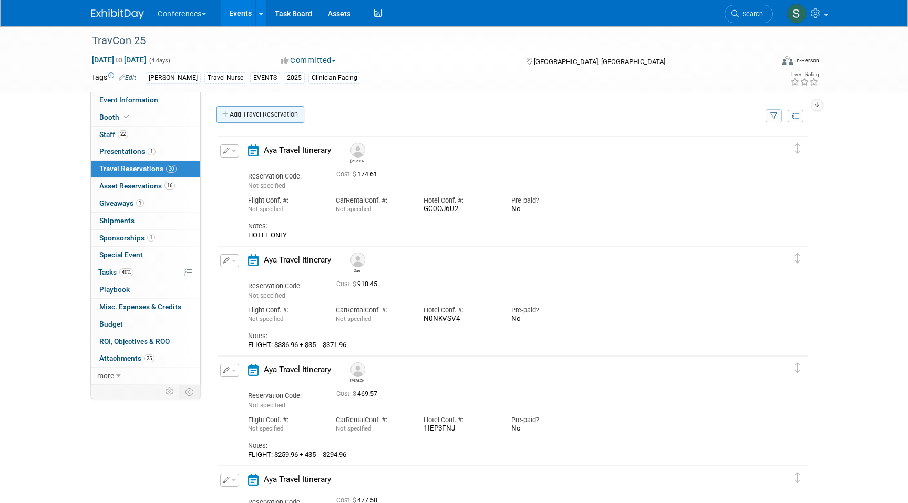
click at [259, 121] on link "Add Travel Reservation" at bounding box center [261, 114] width 88 height 17
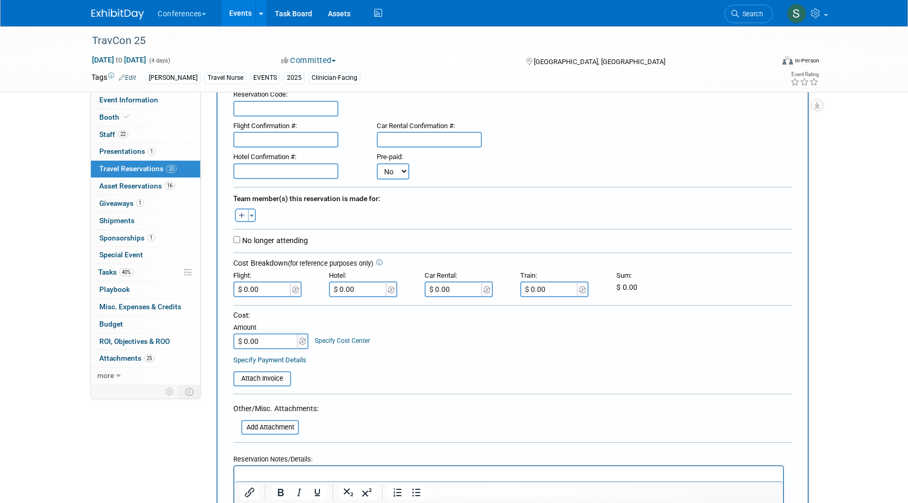
scroll to position [102, 0]
click at [242, 210] on button "button" at bounding box center [242, 214] width 14 height 14
select select
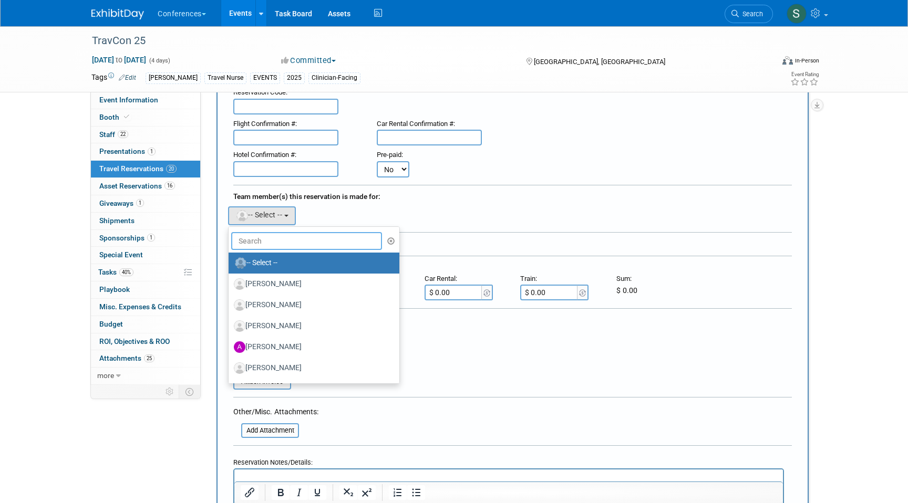
click at [265, 243] on input "text" at bounding box center [306, 241] width 151 height 18
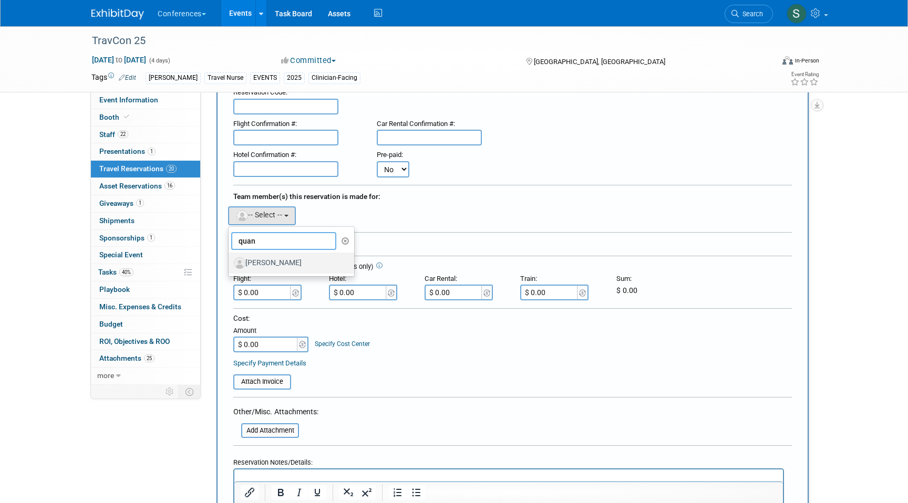
type input "quan"
click at [295, 265] on label "[PERSON_NAME]" at bounding box center [289, 263] width 110 height 17
click at [230, 265] on input "[PERSON_NAME]" at bounding box center [226, 262] width 7 height 7
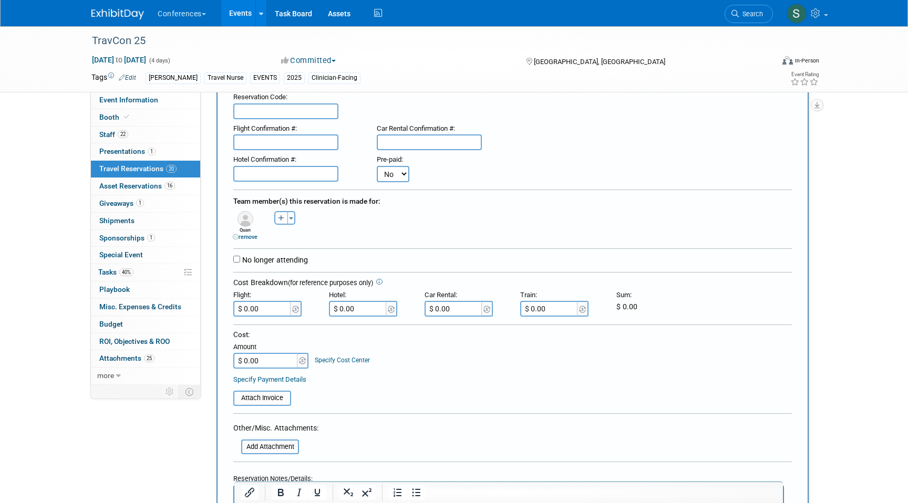
scroll to position [86, 0]
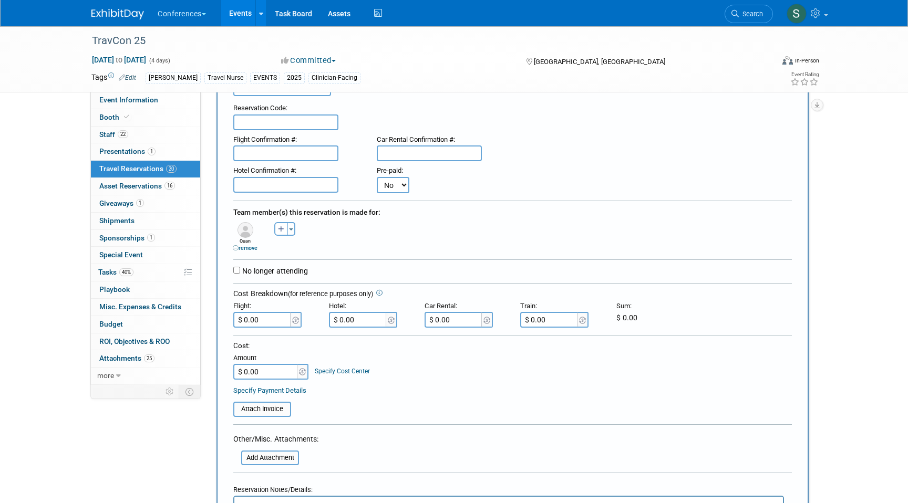
click at [270, 185] on input "text" at bounding box center [285, 185] width 105 height 16
paste input "34T9FXMN"
type input "34T9FXMN"
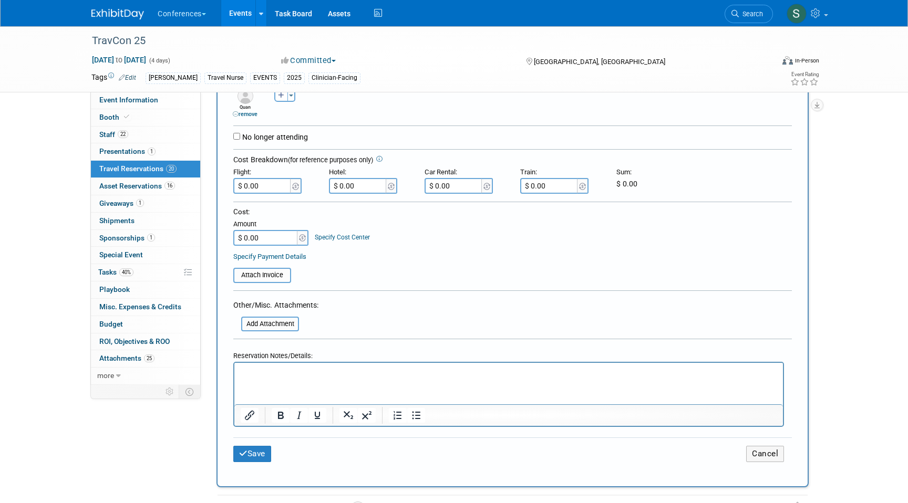
scroll to position [226, 0]
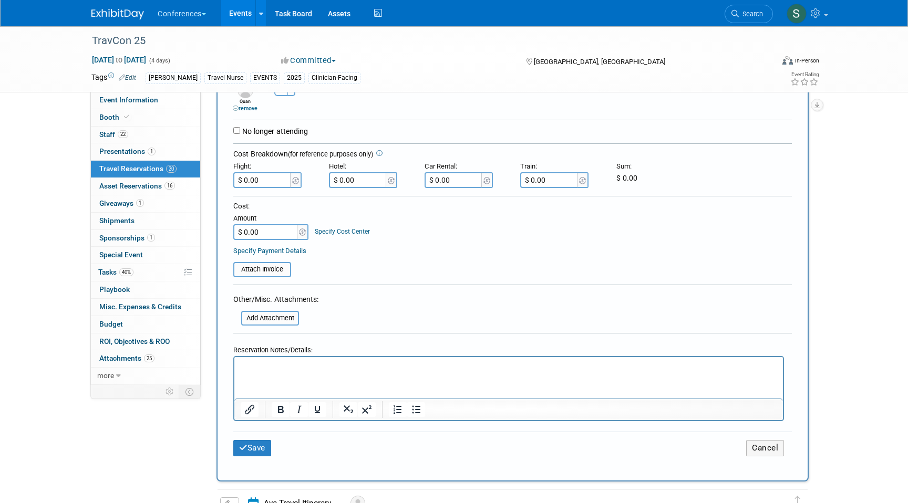
click at [254, 364] on p "Rich Text Area. Press ALT-0 for help." at bounding box center [509, 367] width 537 height 11
click at [277, 187] on input "$ 0.00" at bounding box center [262, 180] width 59 height 16
click at [359, 184] on input "$ 0.00" at bounding box center [358, 180] width 59 height 16
type input "$ 918.38"
click at [255, 446] on button "Save" at bounding box center [252, 448] width 38 height 16
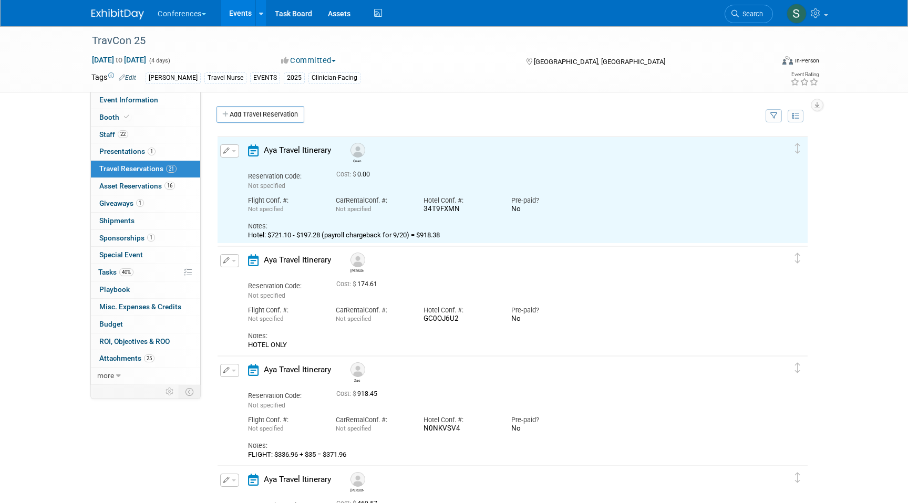
scroll to position [0, 0]
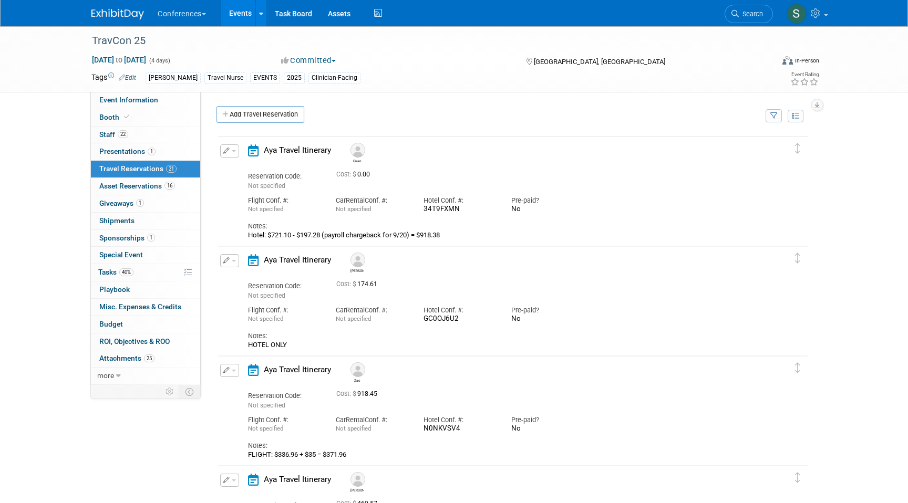
drag, startPoint x: 323, startPoint y: 235, endPoint x: 302, endPoint y: 235, distance: 20.5
click at [302, 235] on div "Hotel: $721.10 - $197.28 (payroll chargeback for 9/20) = $918.38" at bounding box center [503, 235] width 511 height 8
copy div "197.28"
click at [228, 149] on icon "button" at bounding box center [226, 151] width 7 height 6
click at [245, 167] on button "Edit Reservation" at bounding box center [265, 169] width 89 height 15
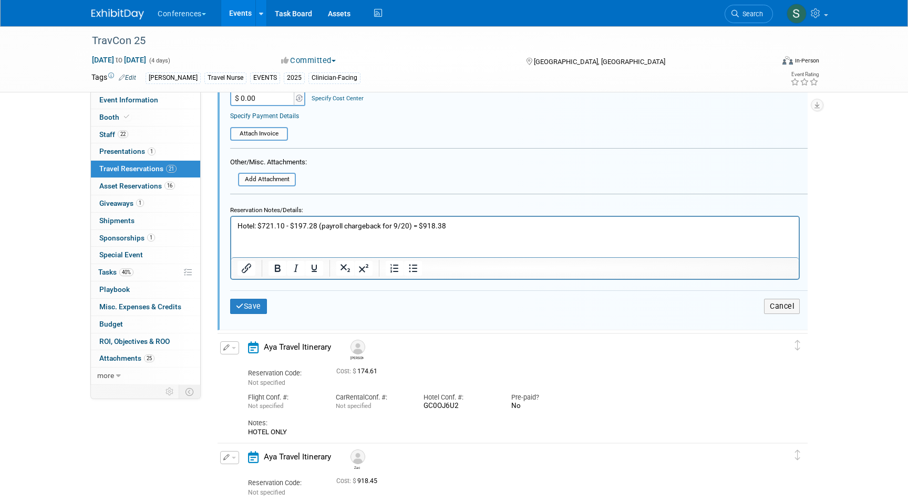
scroll to position [331, 0]
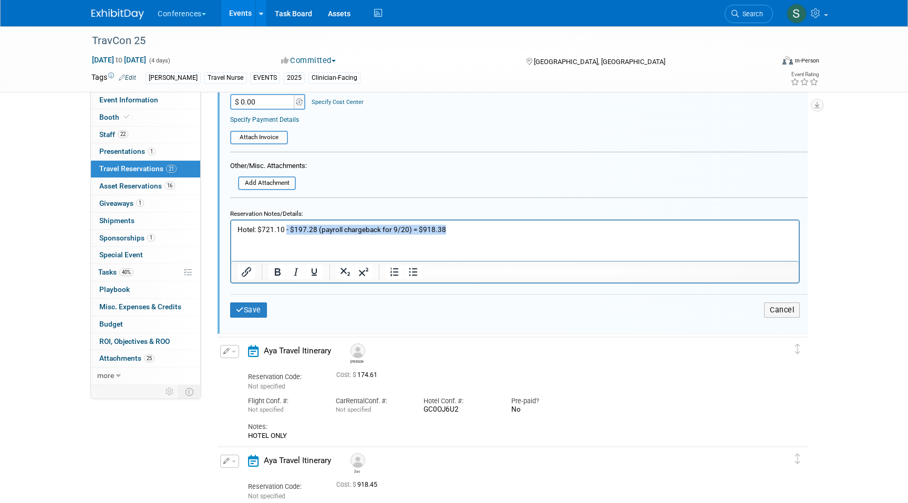
drag, startPoint x: 286, startPoint y: 230, endPoint x: 458, endPoint y: 232, distance: 171.9
click at [458, 232] on p "Hotel: $721.10 - $197.28 (payroll chargeback for 9/20) = $918.38" at bounding box center [515, 229] width 555 height 10
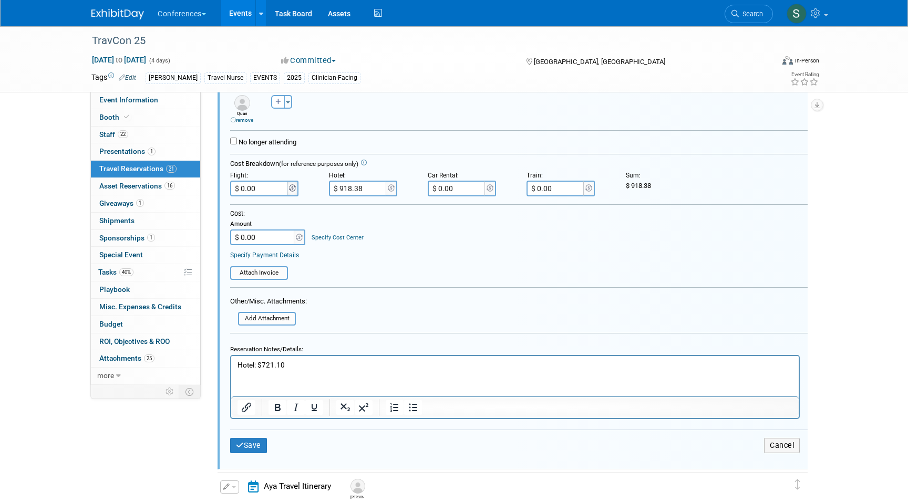
scroll to position [183, 0]
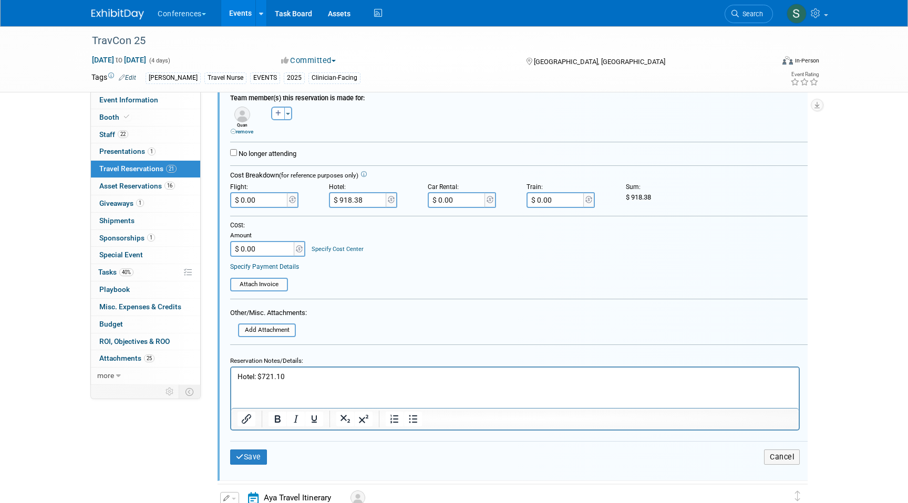
click at [357, 200] on input "$ 918.38" at bounding box center [358, 200] width 59 height 16
type input "$ 721.10"
click at [315, 374] on p "Hotel: $721.10" at bounding box center [515, 377] width 555 height 10
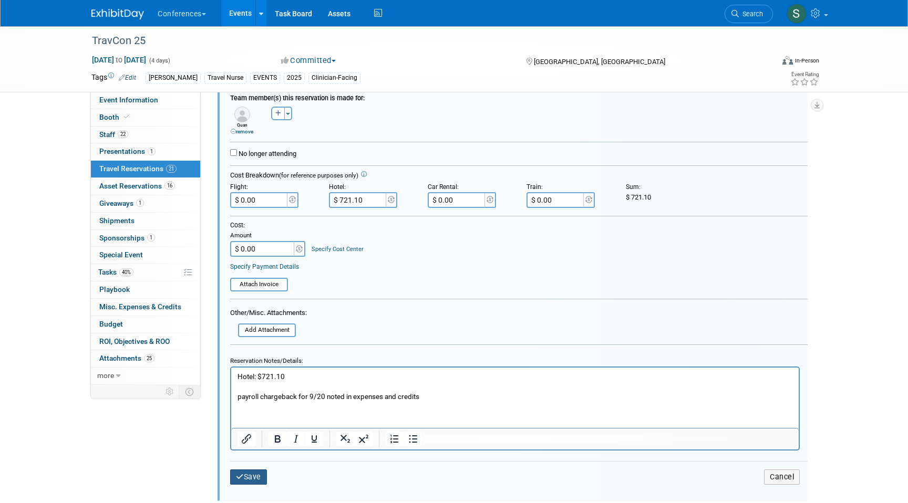
click at [247, 483] on button "Save" at bounding box center [248, 477] width 37 height 15
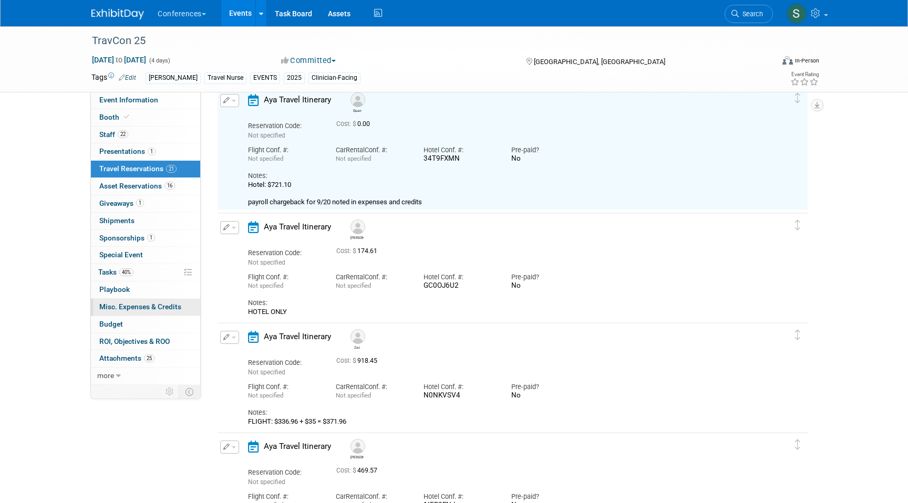
scroll to position [18, 0]
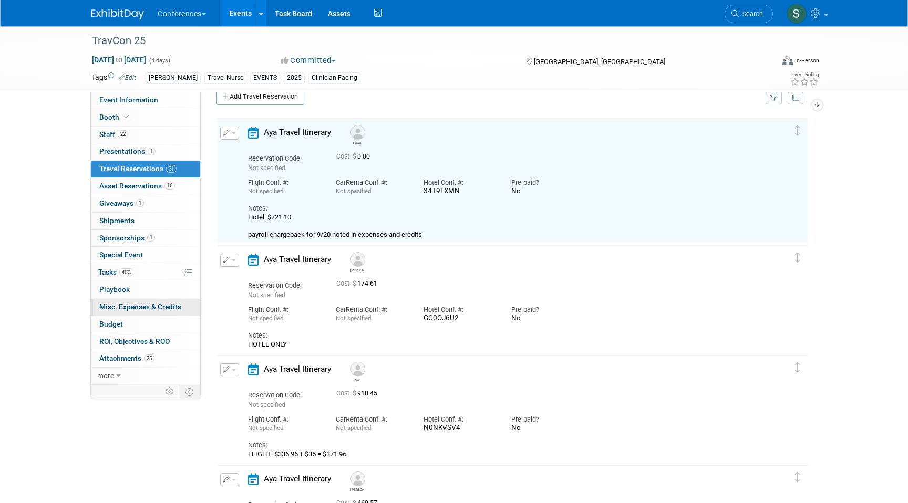
click at [132, 308] on span "Misc. Expenses & Credits 0" at bounding box center [140, 307] width 82 height 8
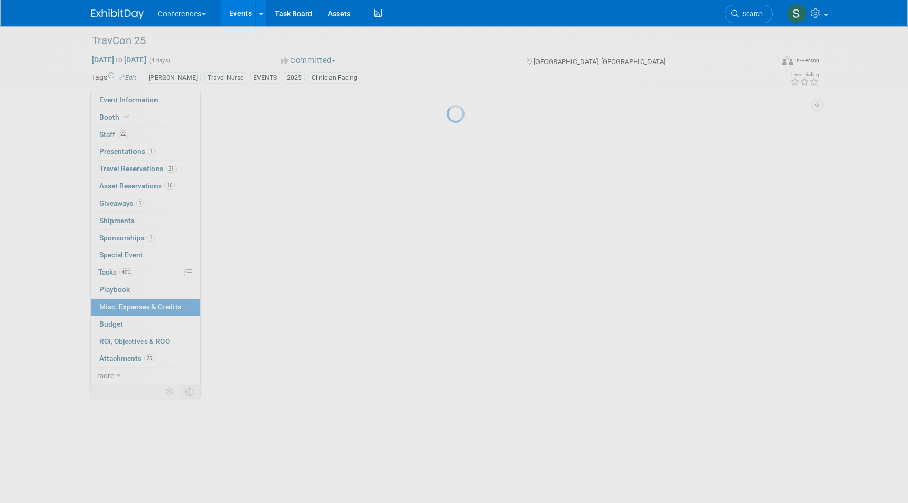
scroll to position [0, 0]
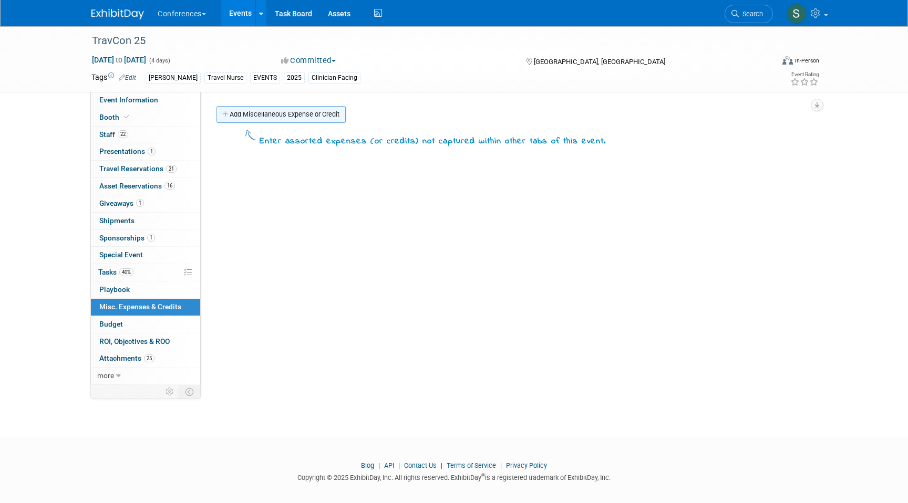
click at [234, 116] on link "Add Miscellaneous Expense or Credit" at bounding box center [281, 114] width 129 height 17
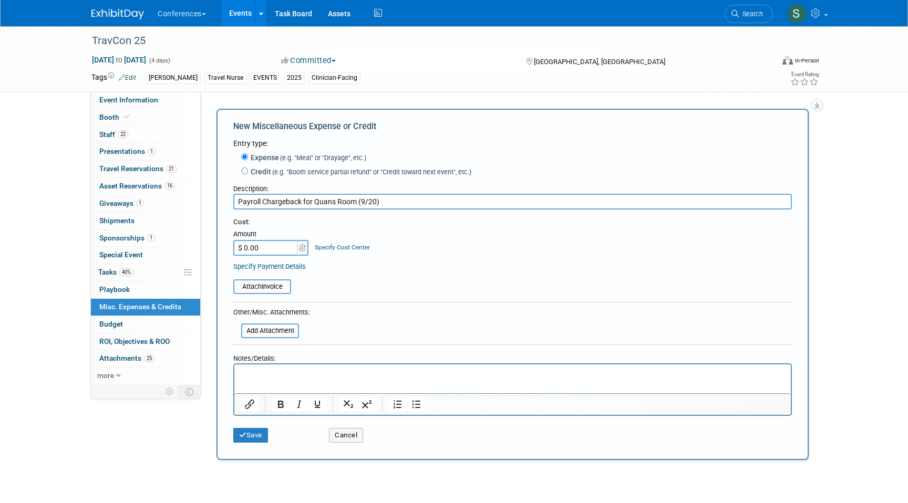
type input "Payroll Chargeback for Quans Room (9/20)"
click at [270, 366] on html at bounding box center [512, 372] width 557 height 15
click at [260, 378] on p "Rich Text Area. Press ALT-0 for help." at bounding box center [513, 374] width 544 height 11
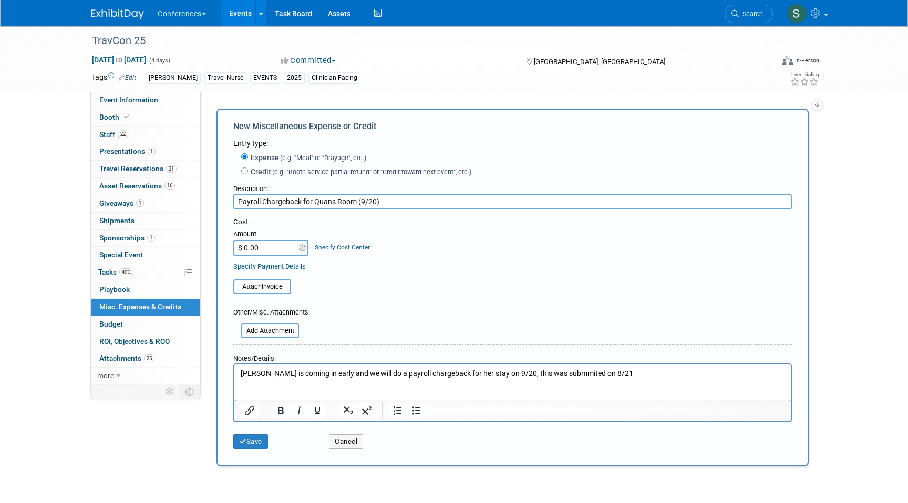
click at [269, 248] on input "$ 0.00" at bounding box center [266, 248] width 66 height 16
type input "$ 197.28"
click at [255, 385] on p "Rich Text Area. Press ALT-0 for help." at bounding box center [513, 384] width 544 height 11
click at [246, 169] on input "Credit (e.g. "Booth service partial refund" or "Credit toward next event", etc.)" at bounding box center [244, 171] width 7 height 7
radio input "true"
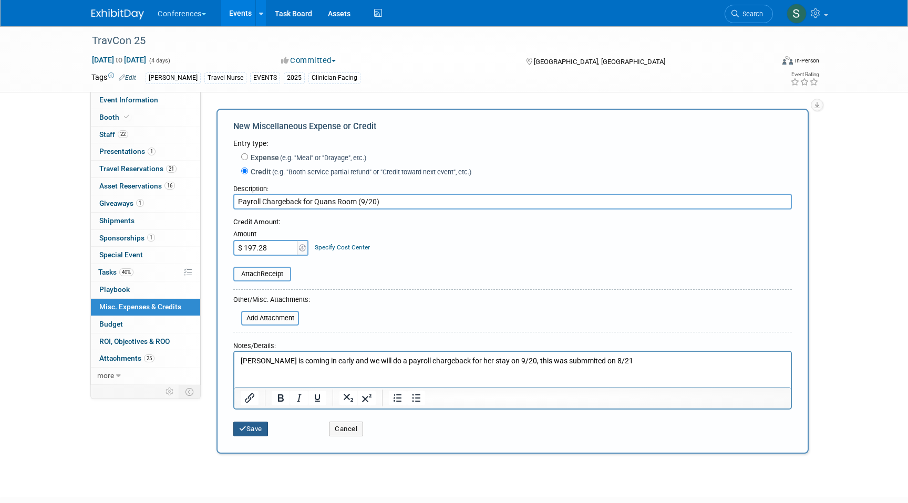
click at [248, 434] on button "Save" at bounding box center [250, 429] width 35 height 15
